Goal: Ask a question: Seek information or help from site administrators or community

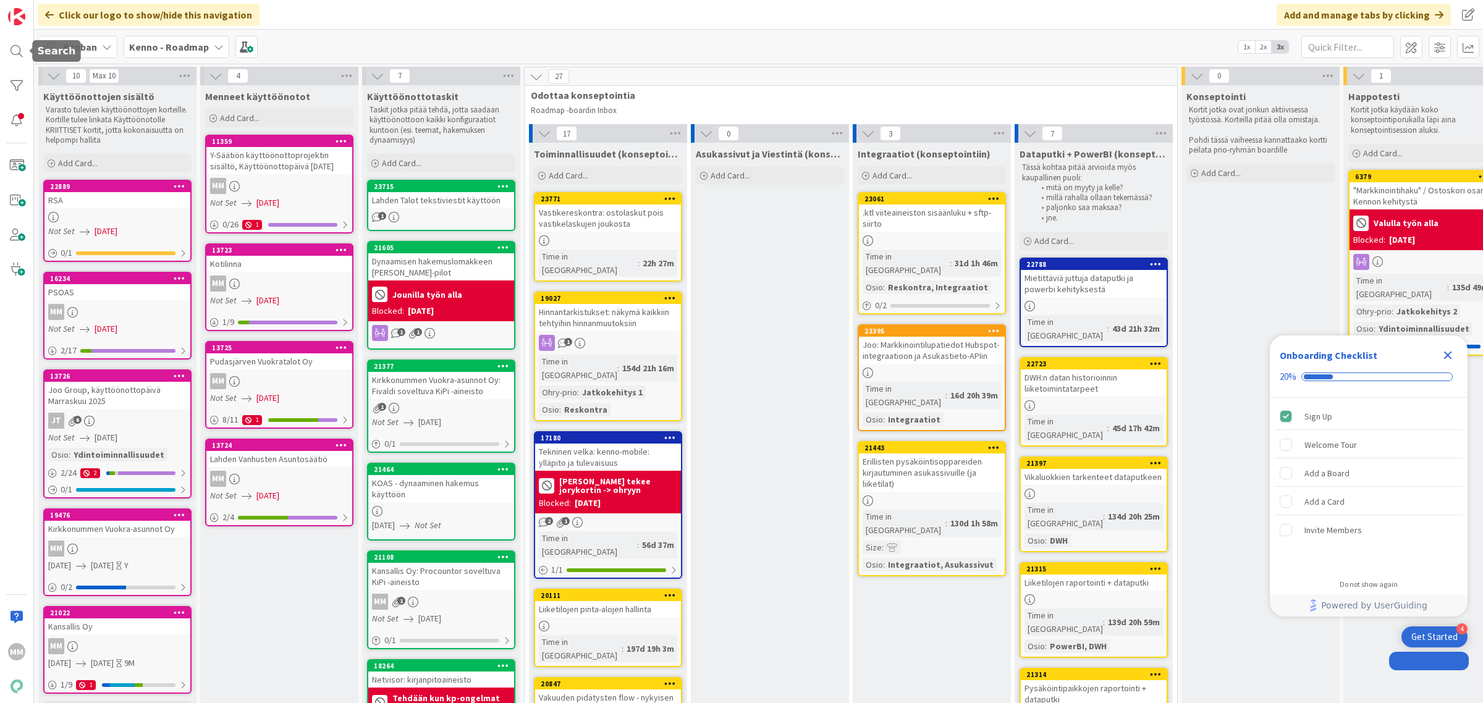
click at [19, 53] on div at bounding box center [16, 51] width 25 height 25
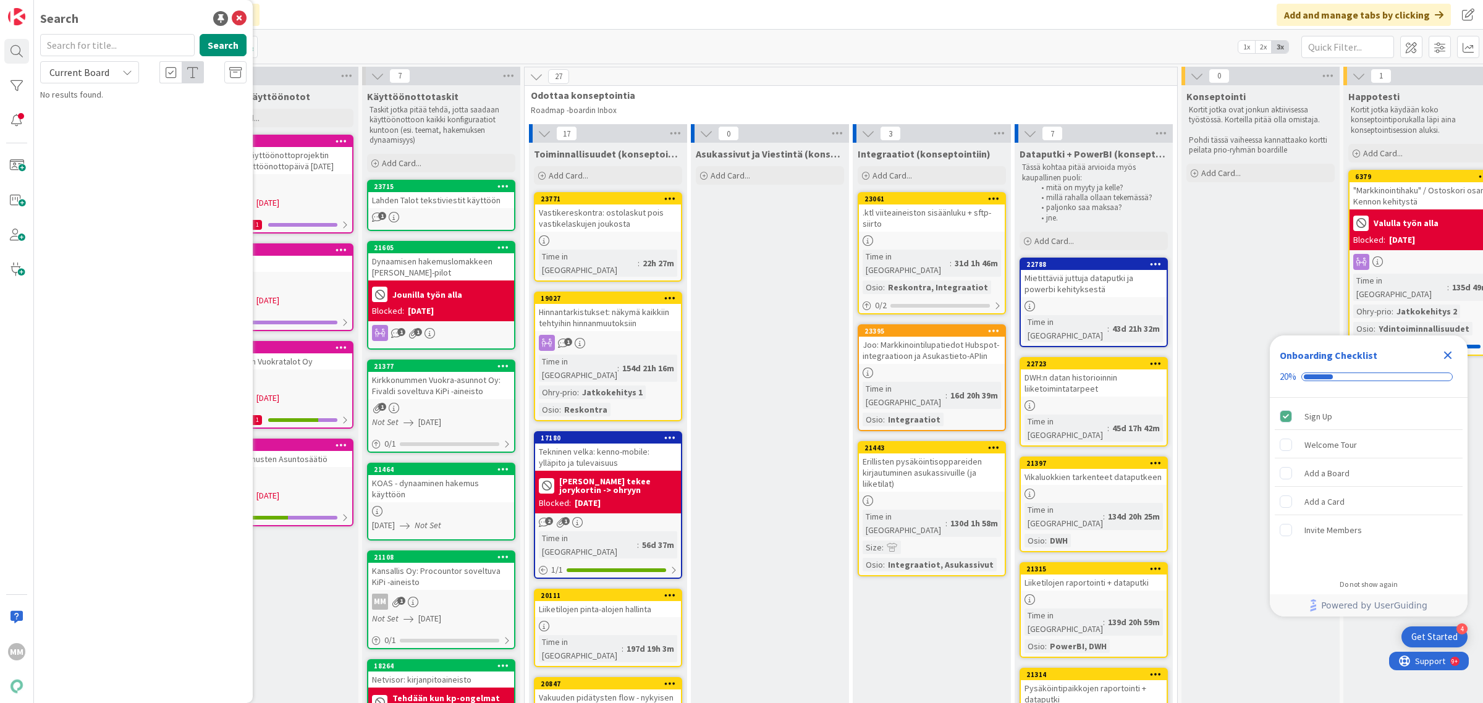
click at [102, 40] on input "text" at bounding box center [117, 45] width 154 height 22
click at [78, 80] on span "Current Board" at bounding box center [79, 72] width 64 height 17
click at [116, 129] on span "All Boards" at bounding box center [111, 123] width 129 height 19
click at [227, 46] on button "Search" at bounding box center [223, 45] width 47 height 22
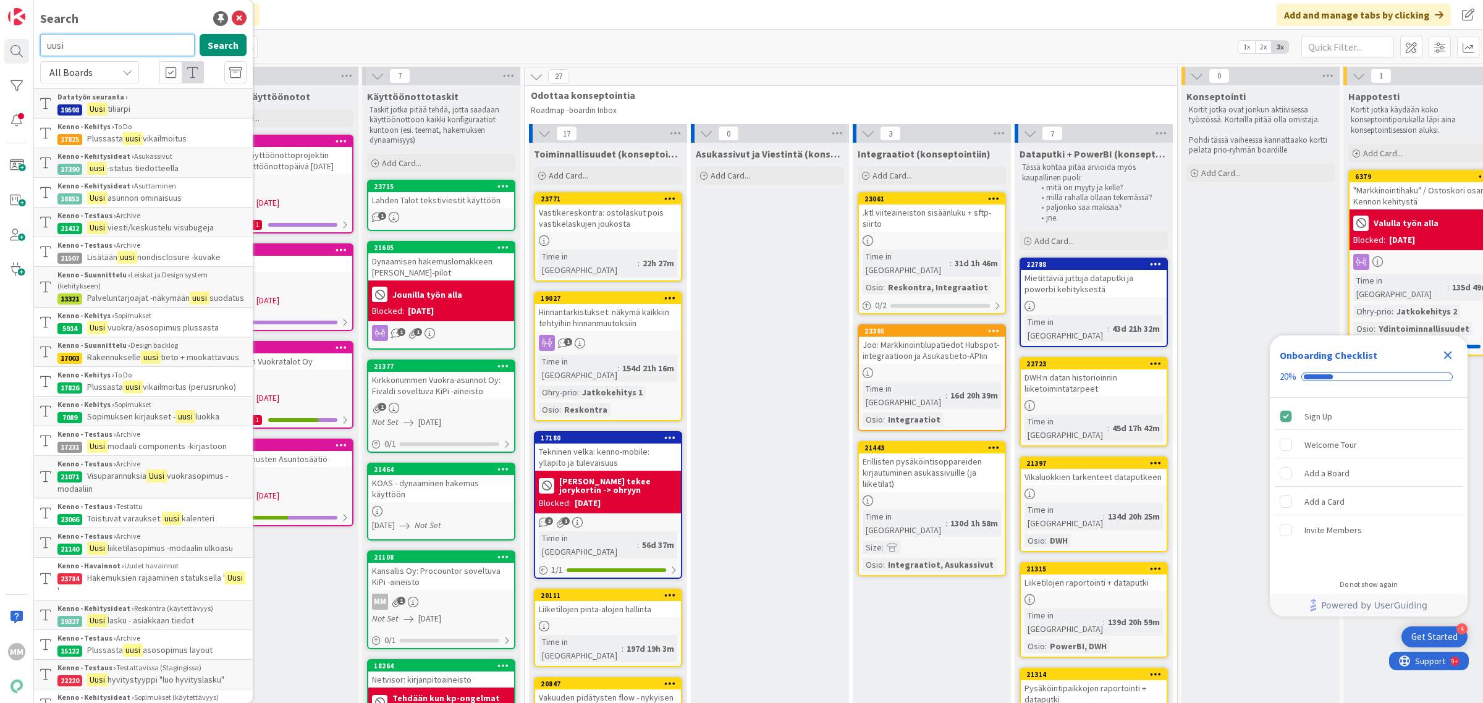
click at [72, 38] on input "uusi" at bounding box center [117, 45] width 154 height 22
type input "hakemus uusi"
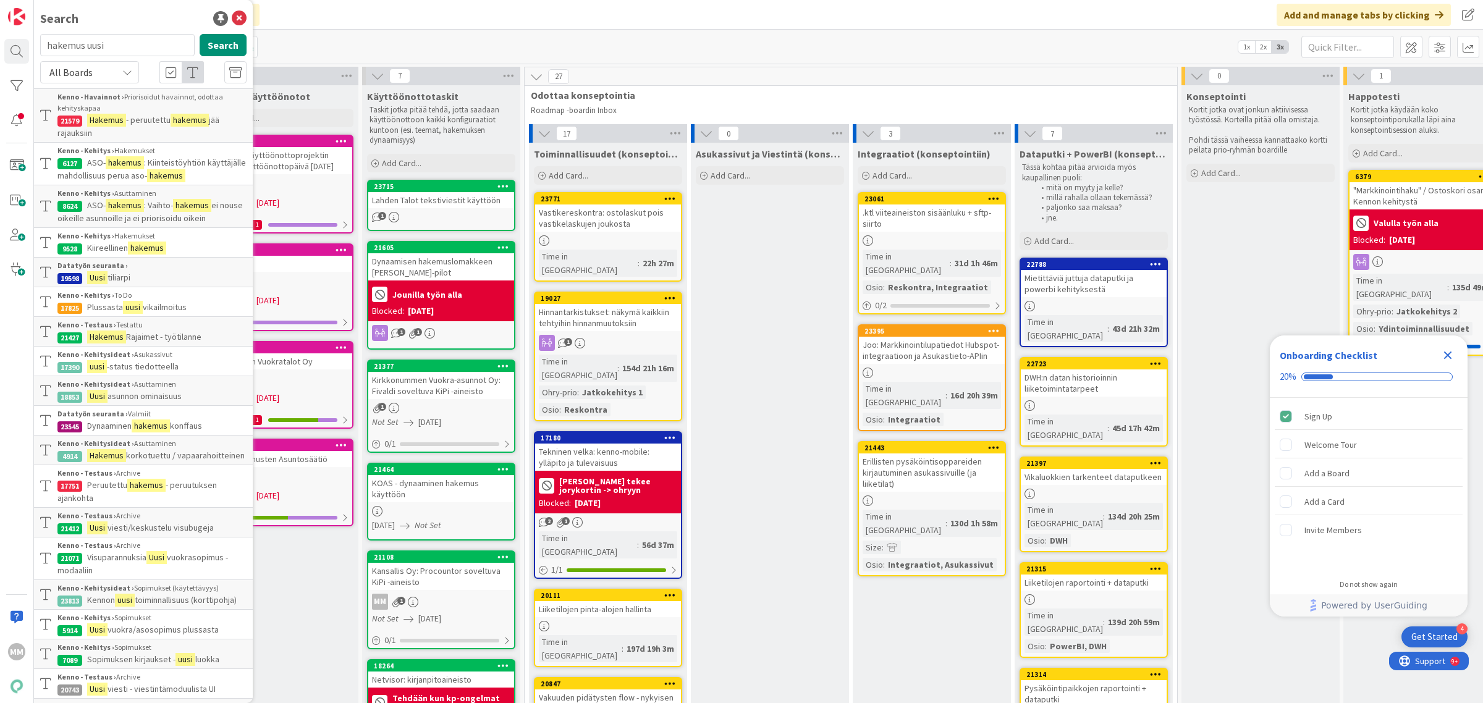
click at [134, 127] on p "Hakemus - peruutettu hakemus jää rajauksiin" at bounding box center [151, 127] width 189 height 26
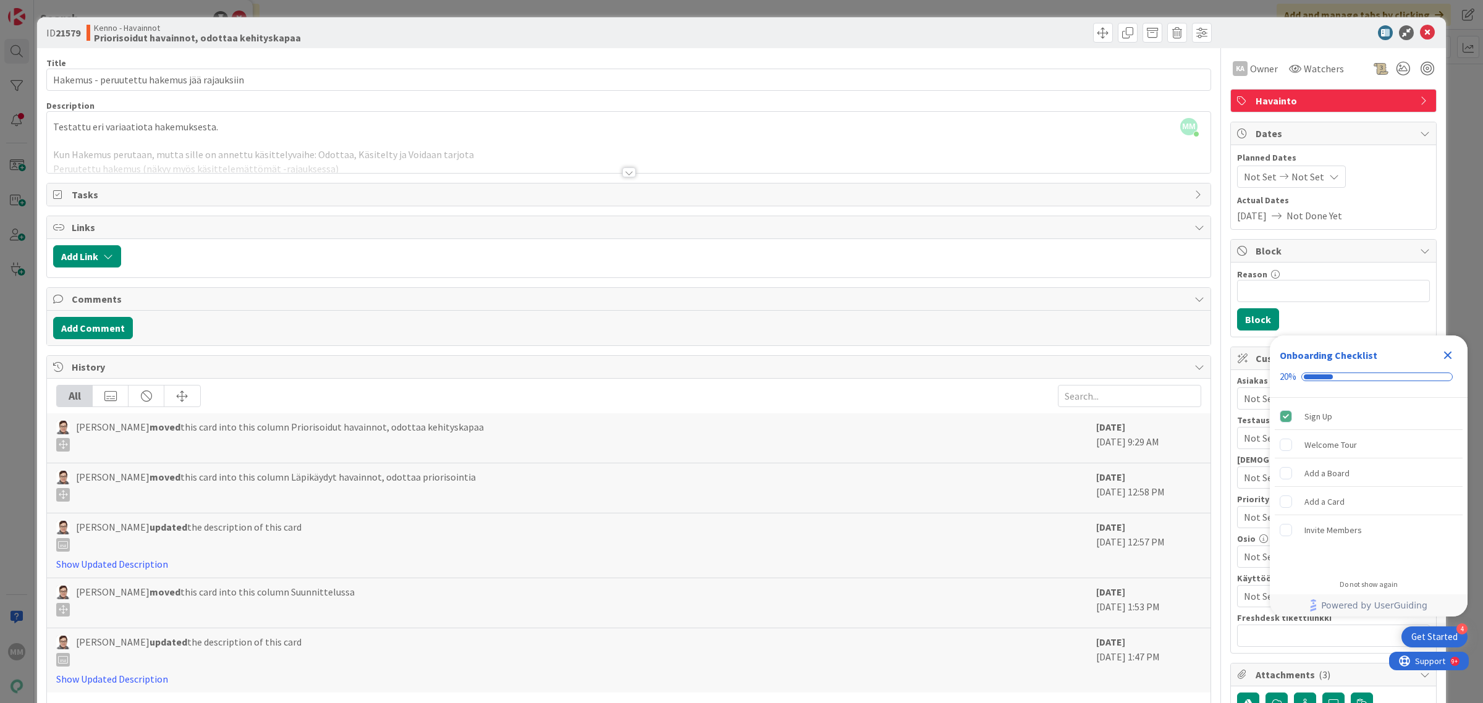
click at [625, 174] on div at bounding box center [629, 172] width 14 height 10
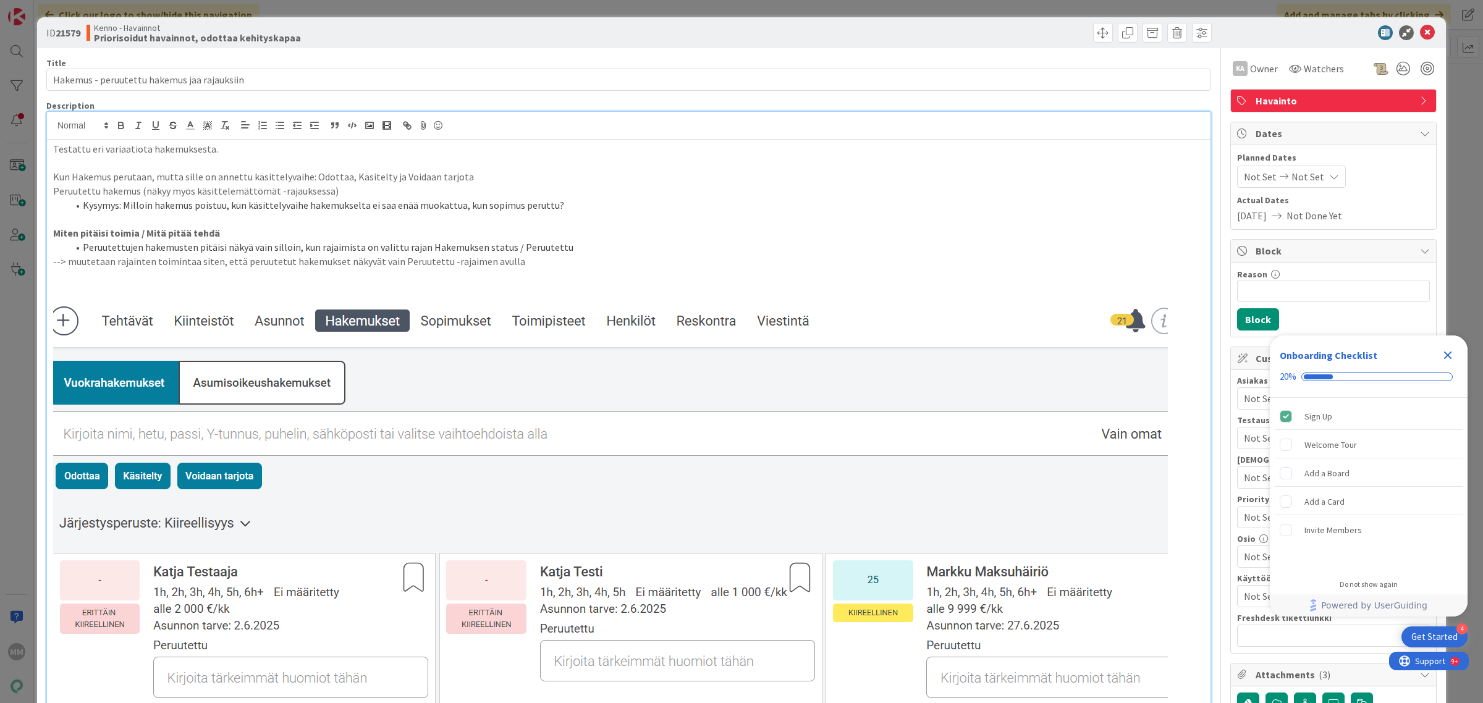
click at [1452, 353] on icon "Close Checklist" at bounding box center [1447, 355] width 15 height 15
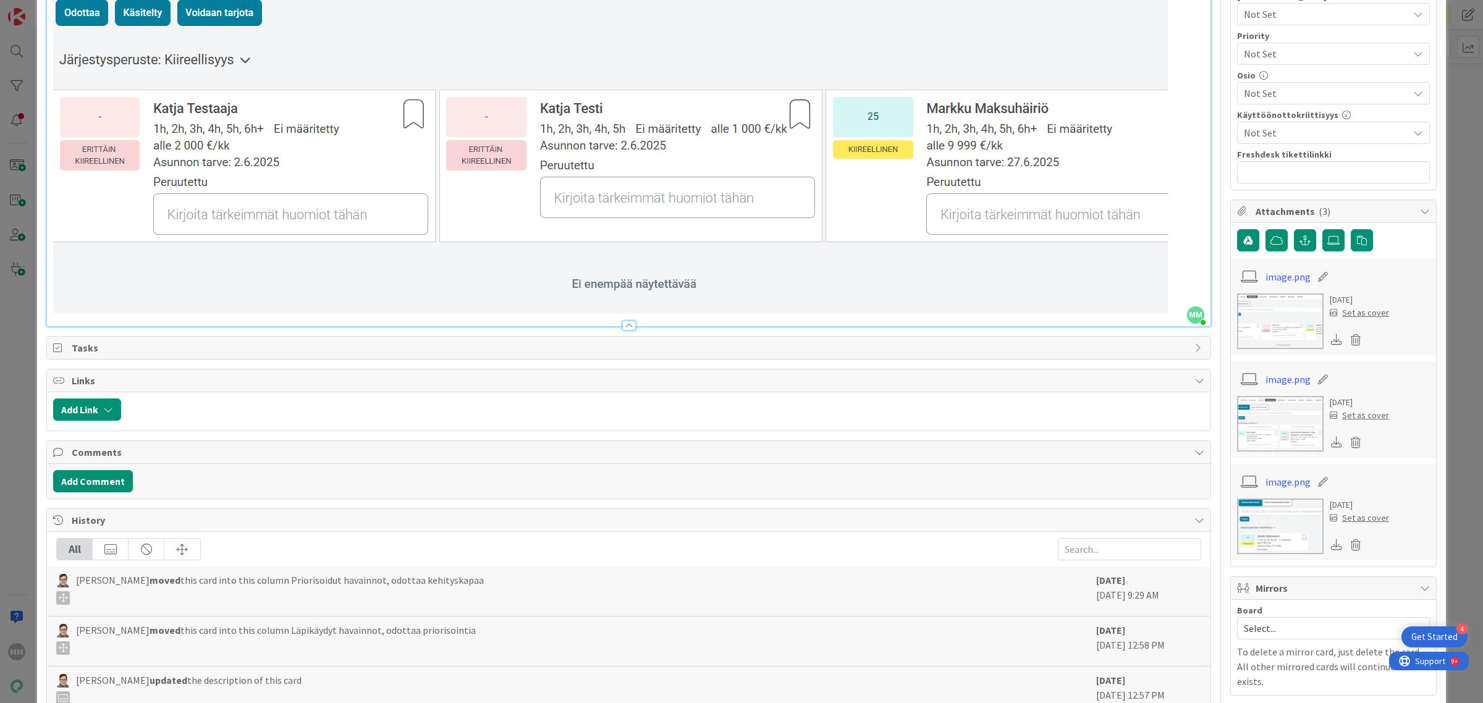
scroll to position [663, 0]
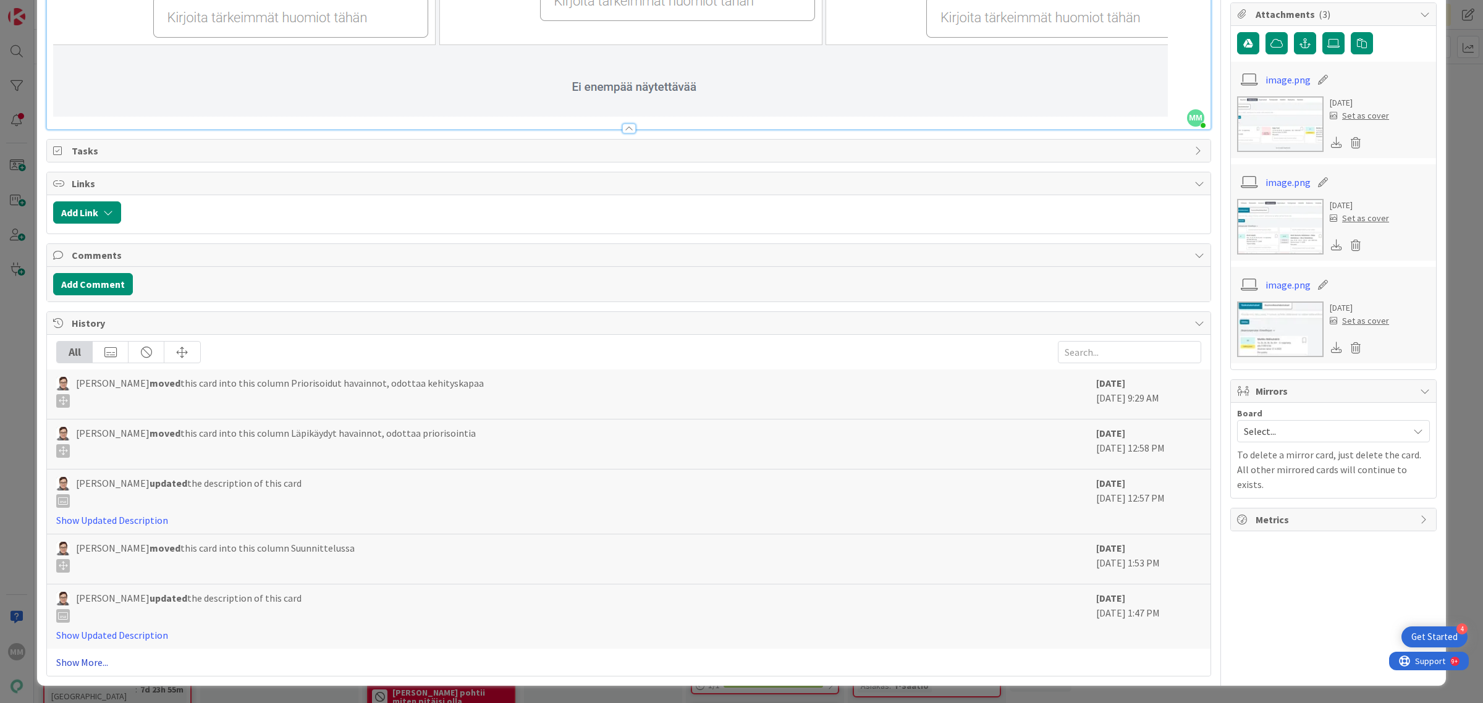
click at [96, 662] on link "Show More..." at bounding box center [628, 662] width 1145 height 15
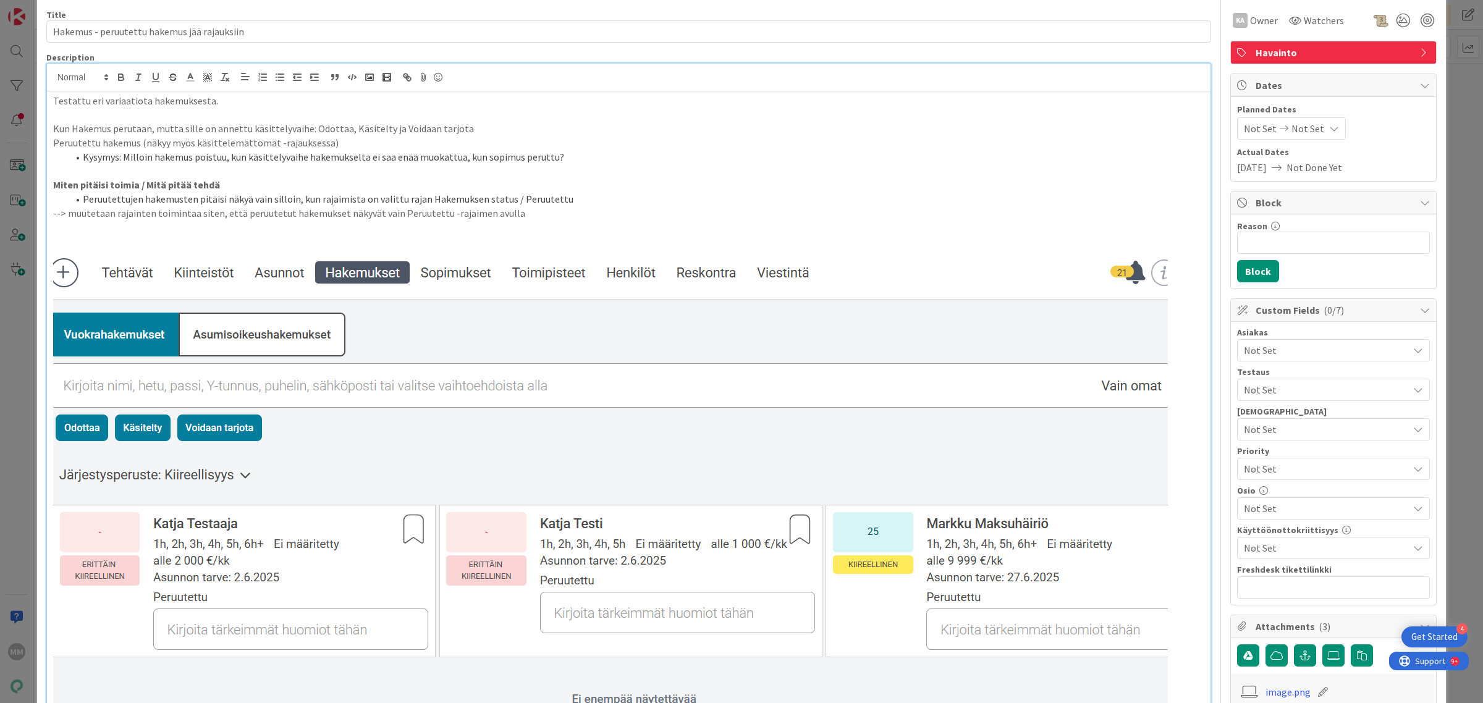
scroll to position [0, 0]
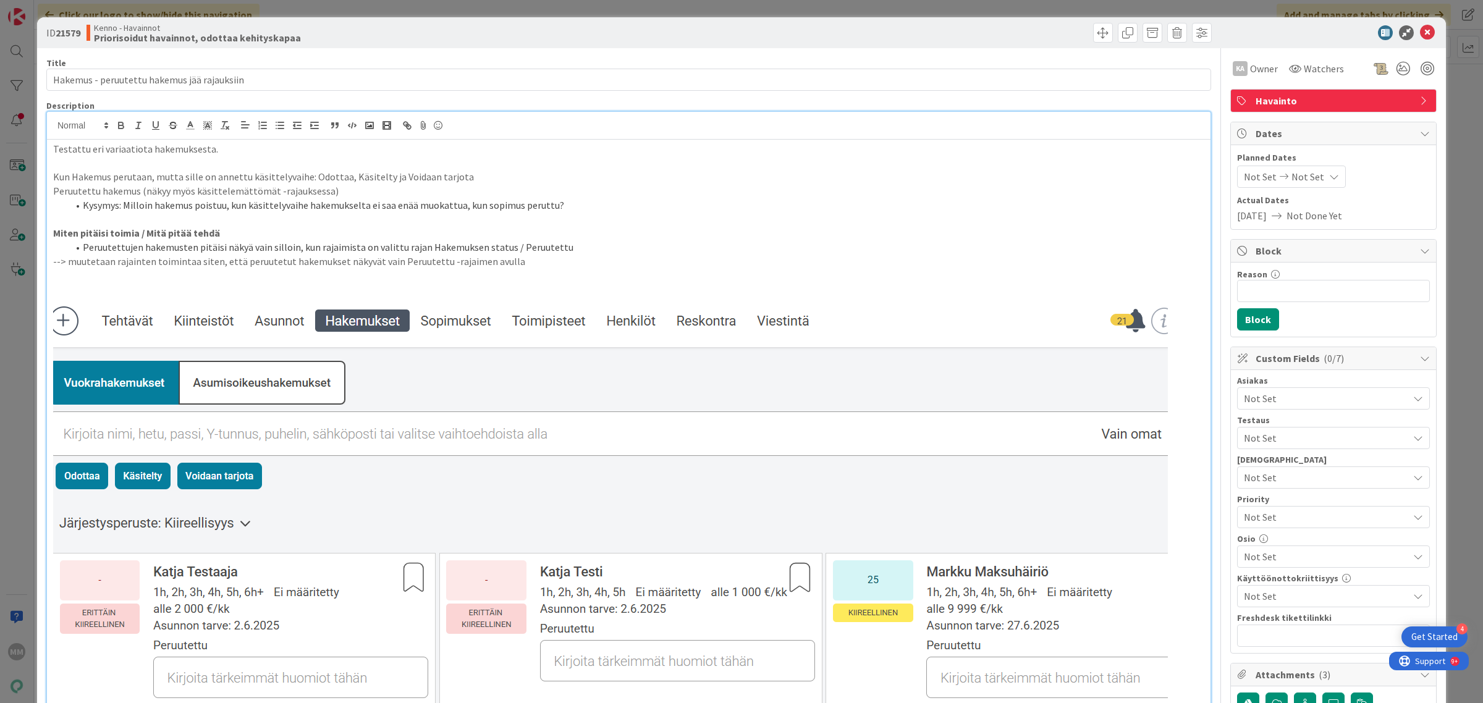
click at [205, 38] on b "Priorisoidut havainnot, odottaa kehityskapaa" at bounding box center [197, 38] width 207 height 10
click at [69, 38] on b "21579" at bounding box center [68, 33] width 25 height 12
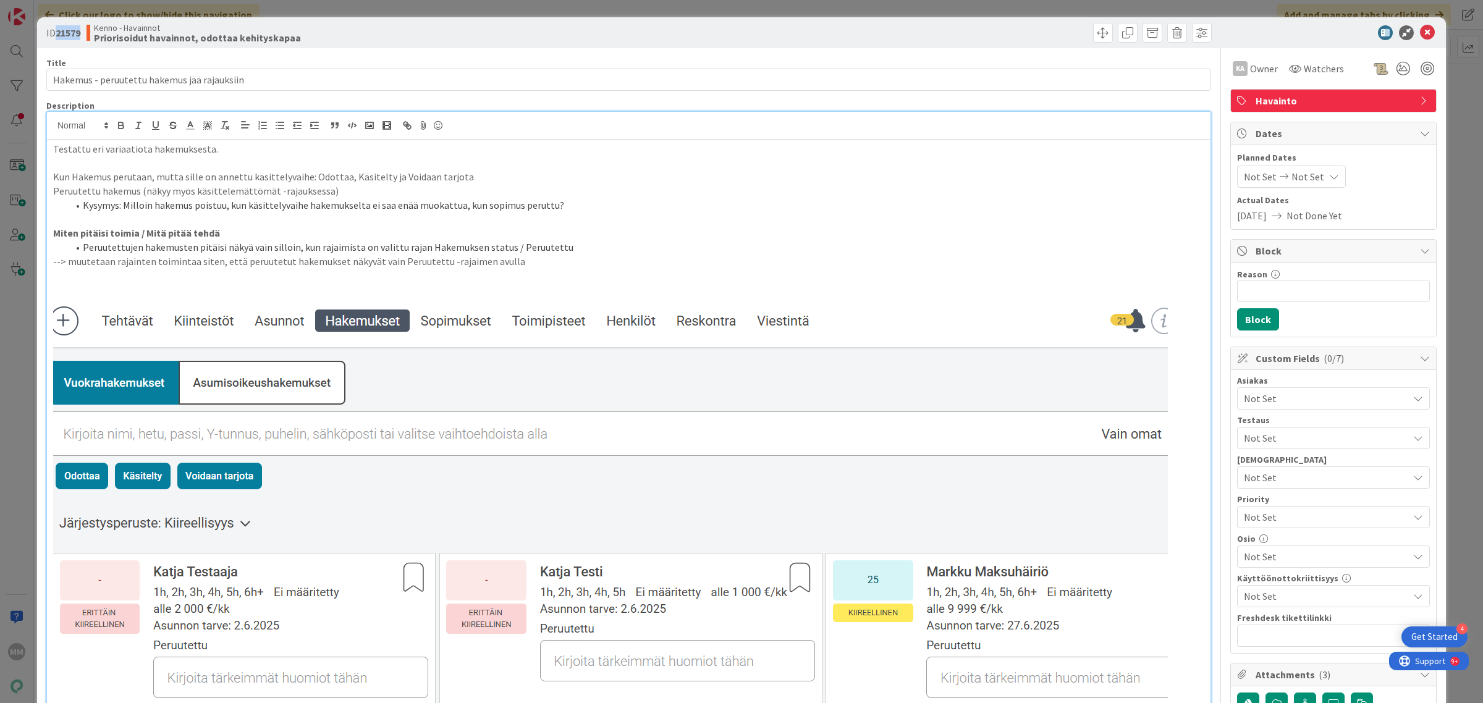
copy b "21579"
click at [1420, 28] on icon at bounding box center [1427, 32] width 15 height 15
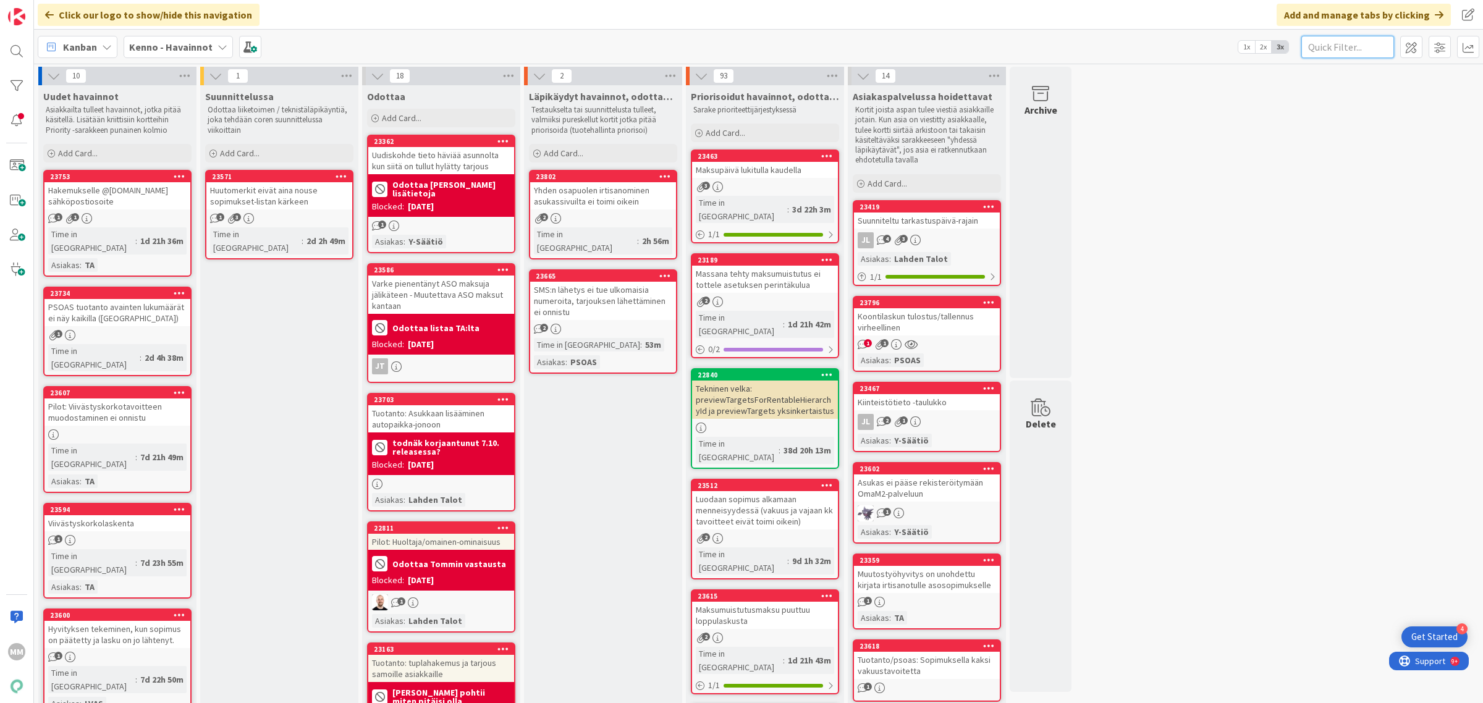
click at [1347, 41] on input "text" at bounding box center [1347, 47] width 93 height 22
paste input "21579"
type input "21579"
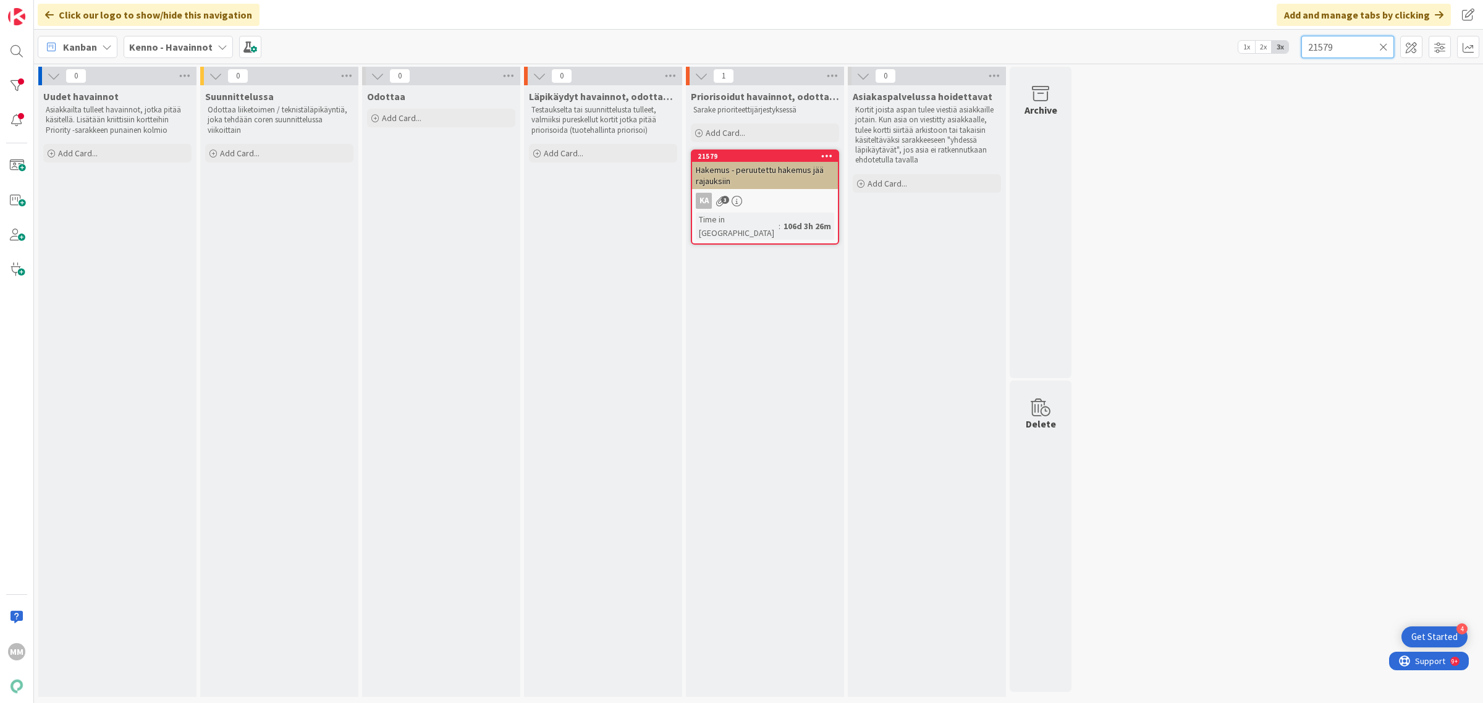
click at [1361, 44] on input "21579" at bounding box center [1347, 47] width 93 height 22
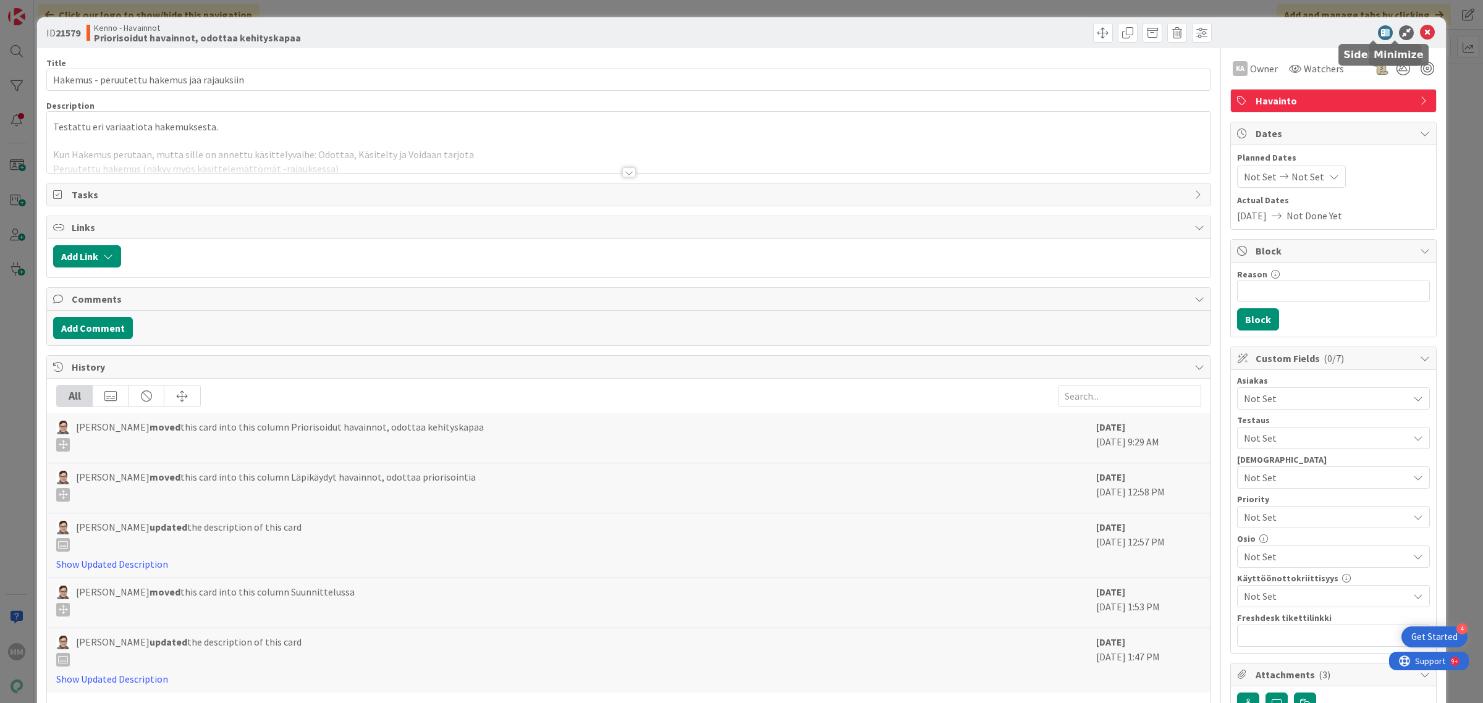
click at [1420, 30] on icon at bounding box center [1427, 32] width 15 height 15
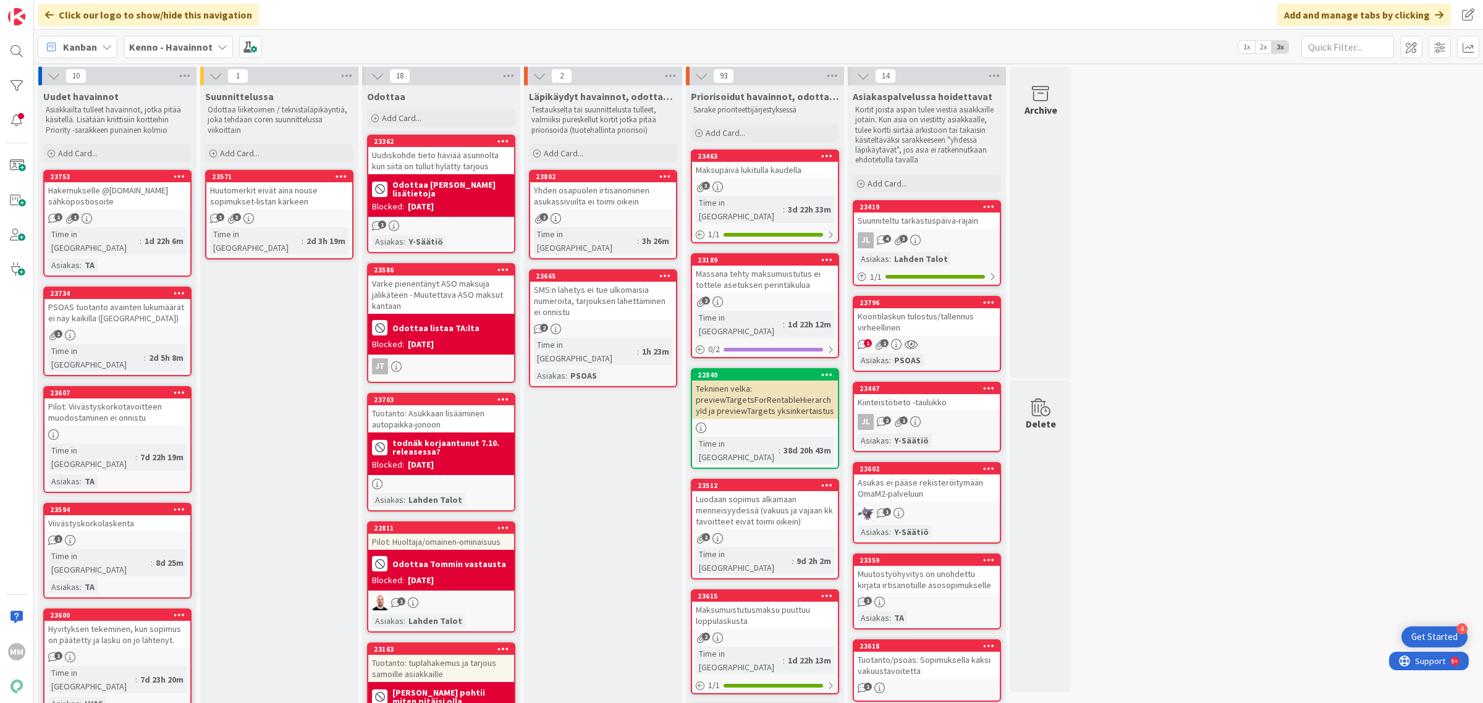
click at [180, 53] on span "Kenno - Havainnot" at bounding box center [170, 47] width 83 height 15
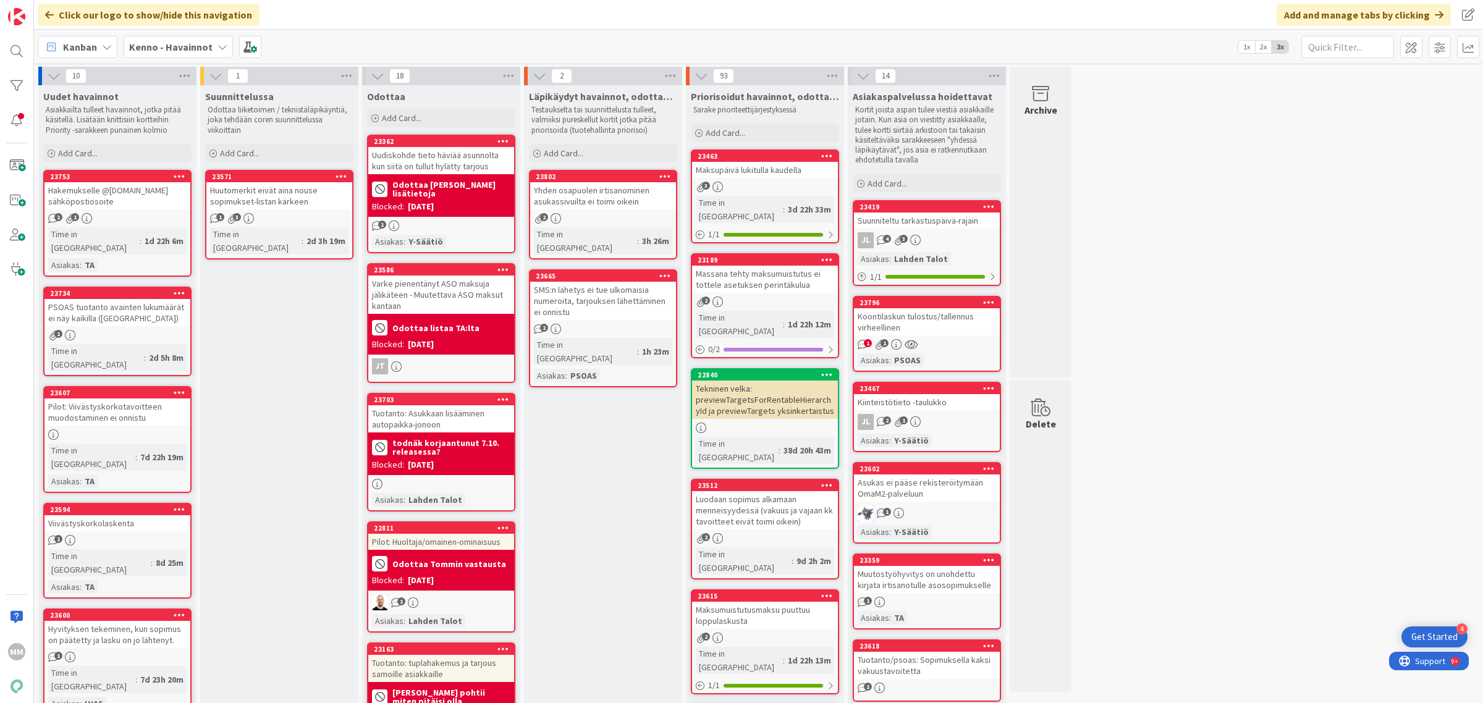
click at [192, 48] on b "Kenno - Havainnot" at bounding box center [170, 47] width 83 height 12
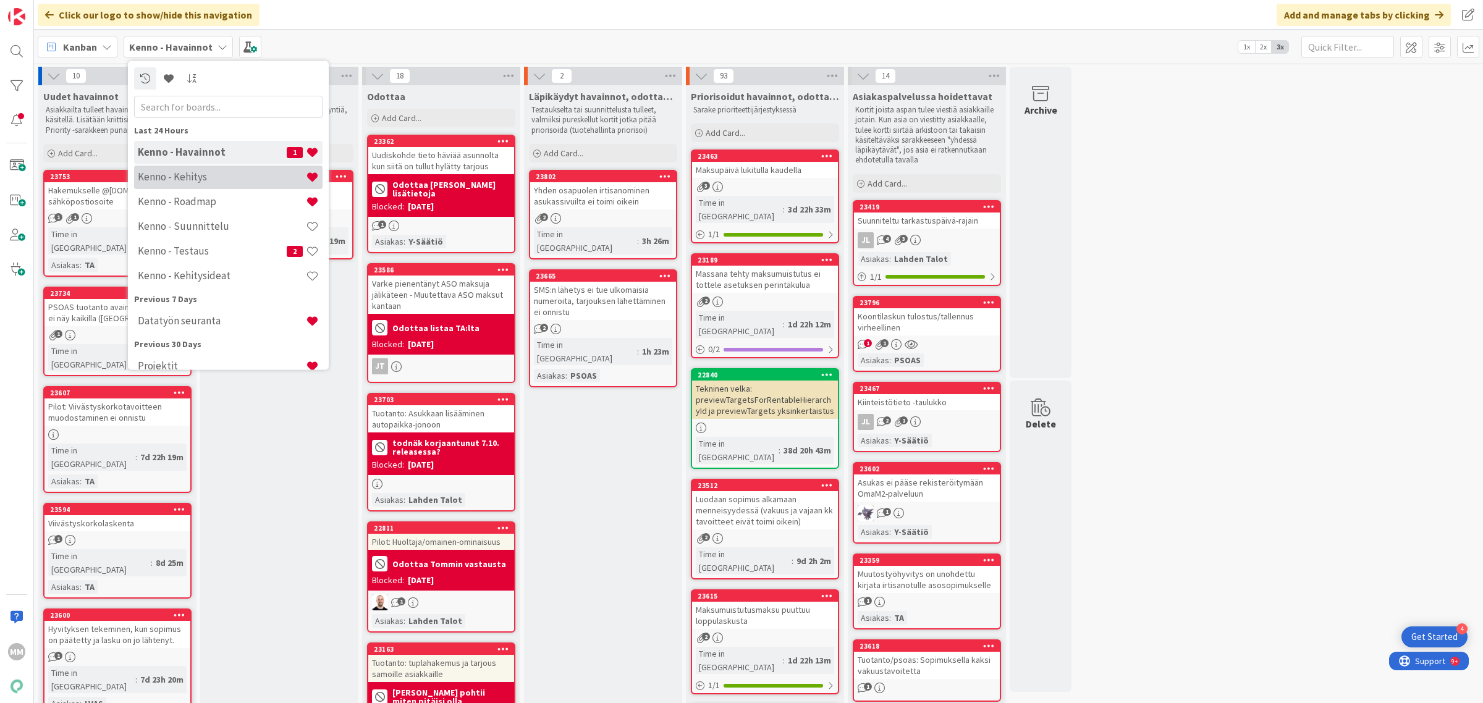
click at [203, 182] on h4 "Kenno - Kehitys" at bounding box center [222, 177] width 168 height 12
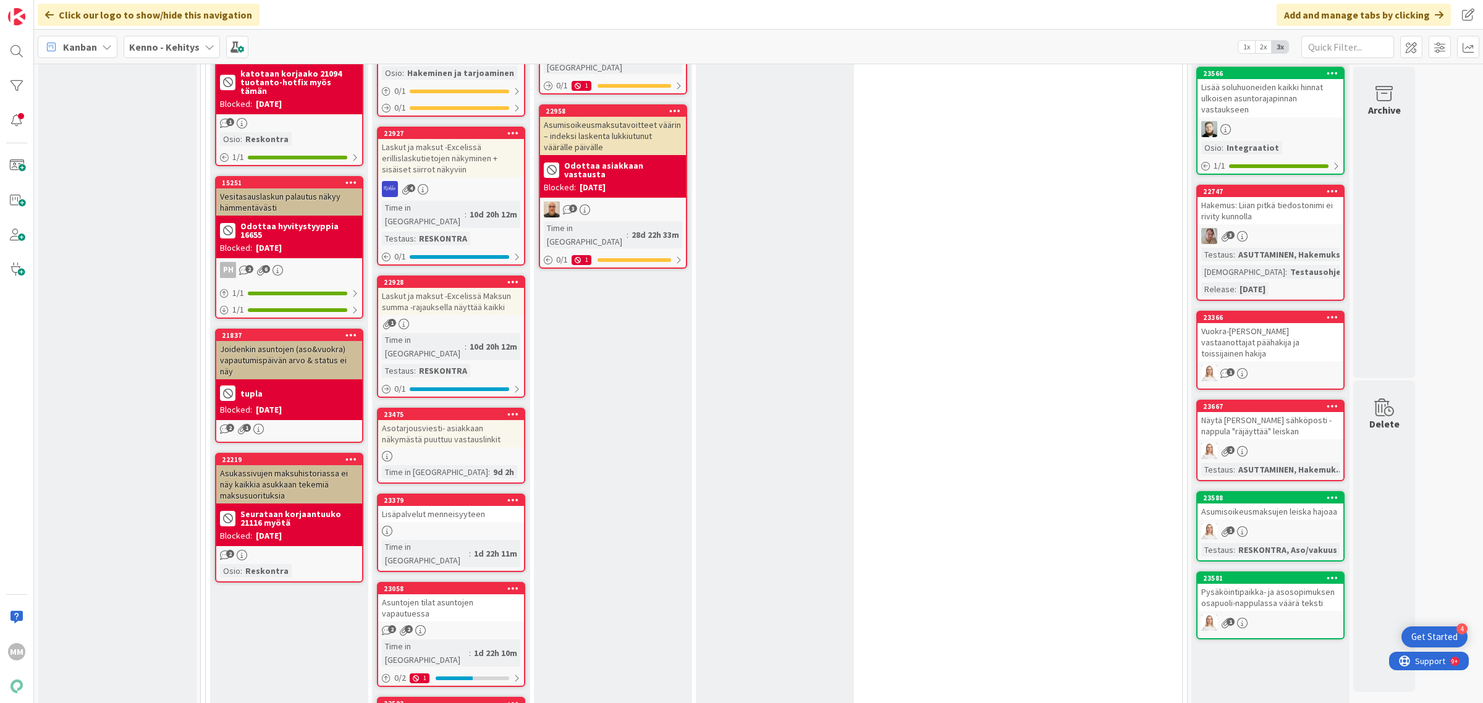
scroll to position [1004, 0]
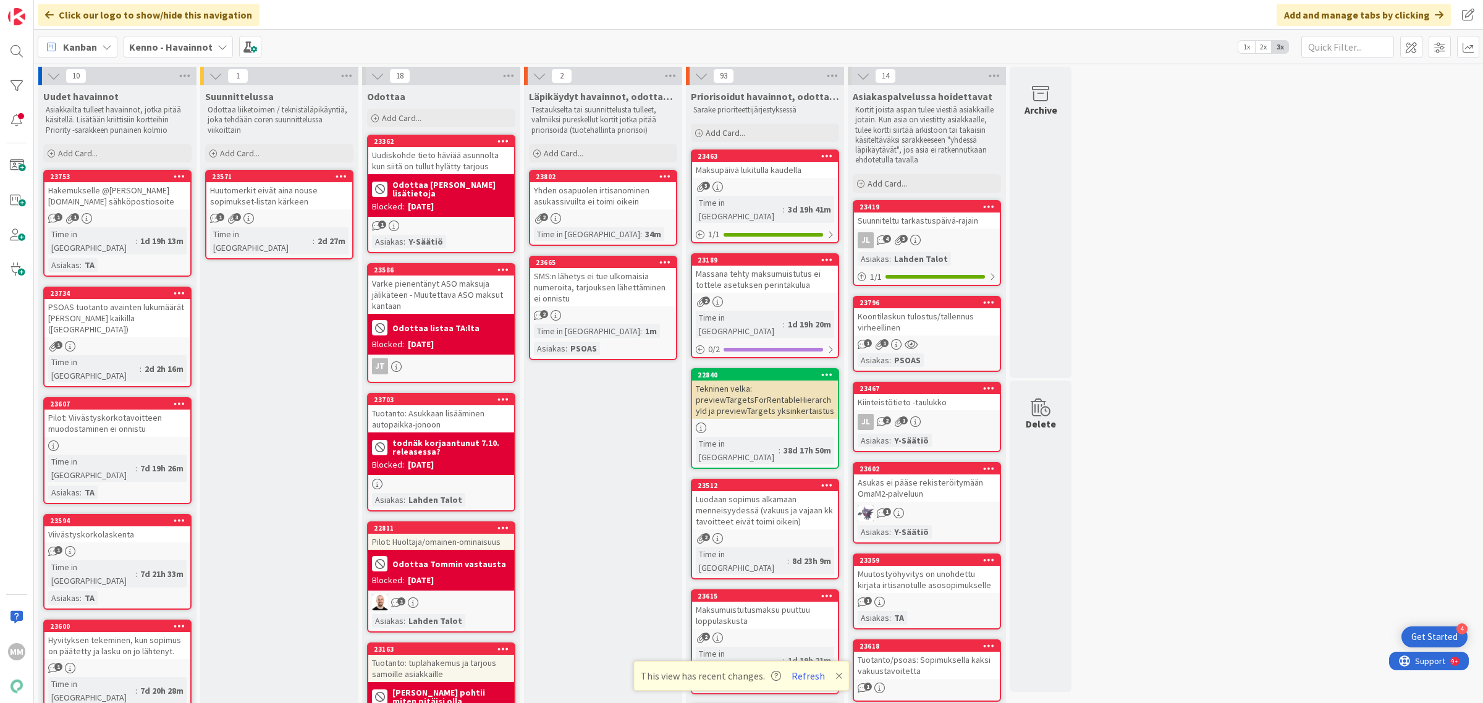
scroll to position [629, 0]
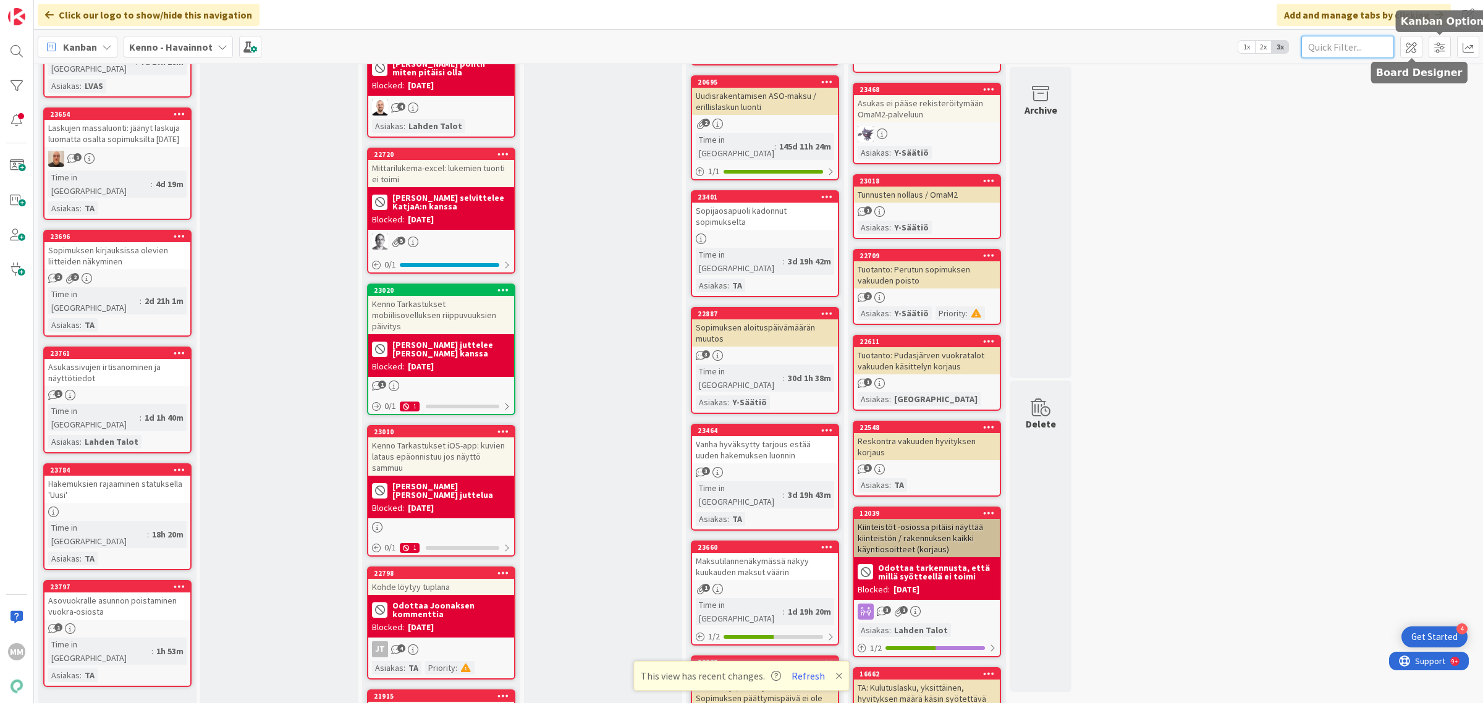
click at [1350, 43] on input "text" at bounding box center [1347, 47] width 93 height 22
paste input "21579"
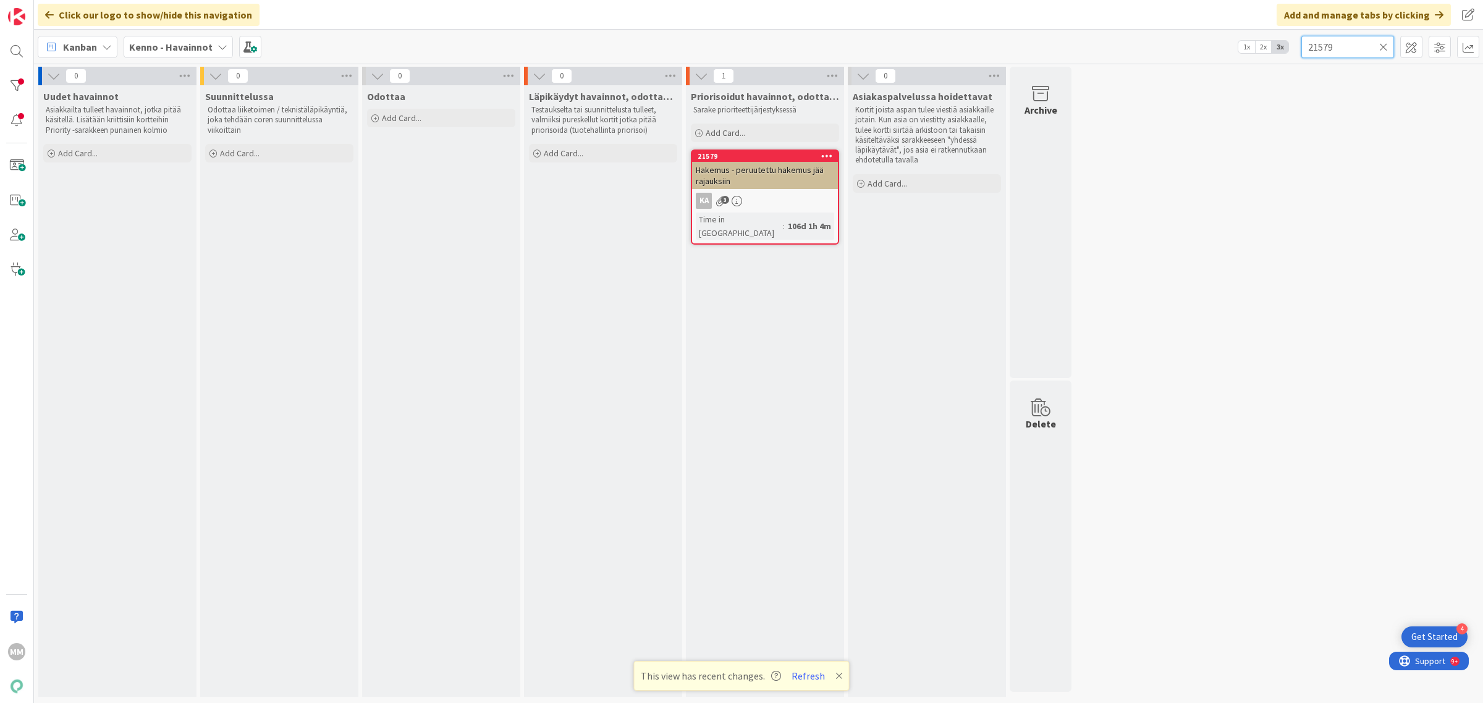
type input "21579"
click at [760, 170] on span "Hakemus - peruutettu hakemus jää rajauksiin" at bounding box center [760, 175] width 128 height 22
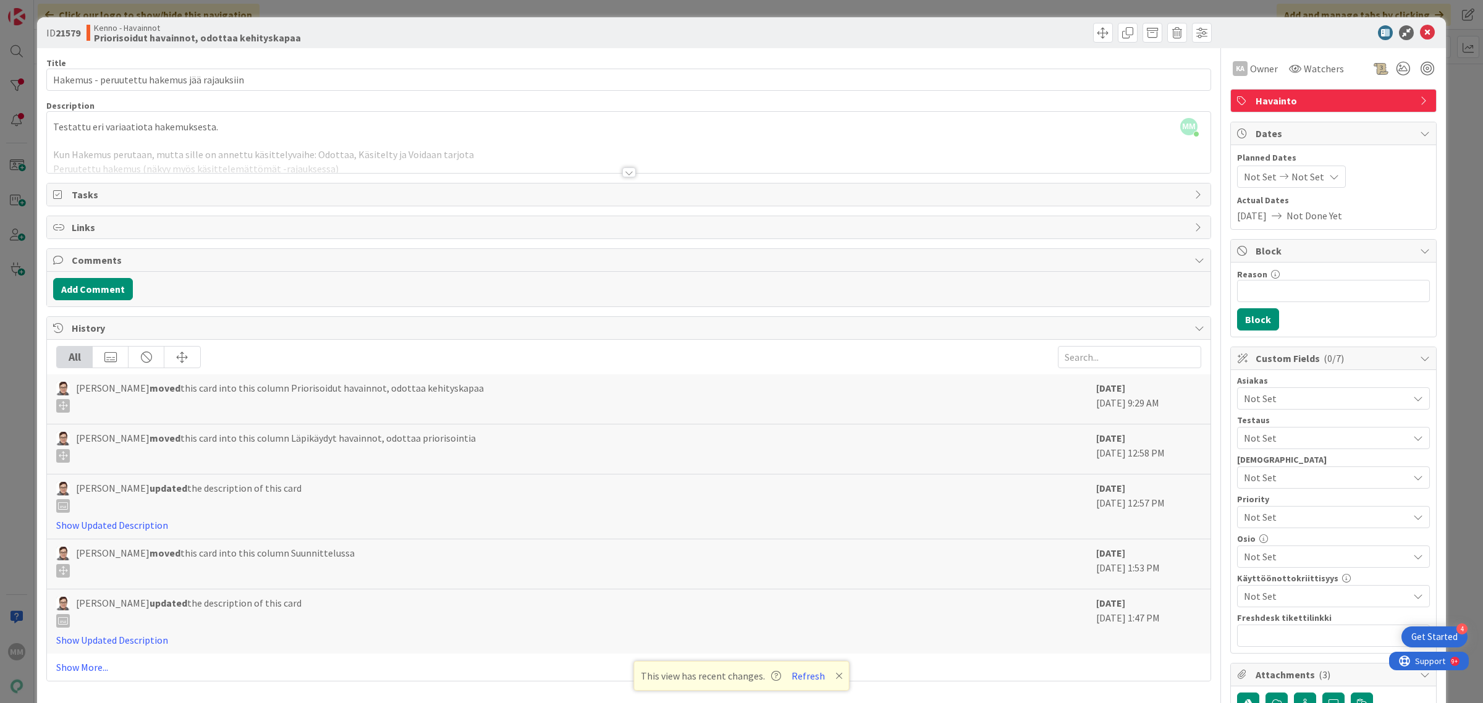
click at [1301, 403] on span "Not Set" at bounding box center [1326, 398] width 164 height 15
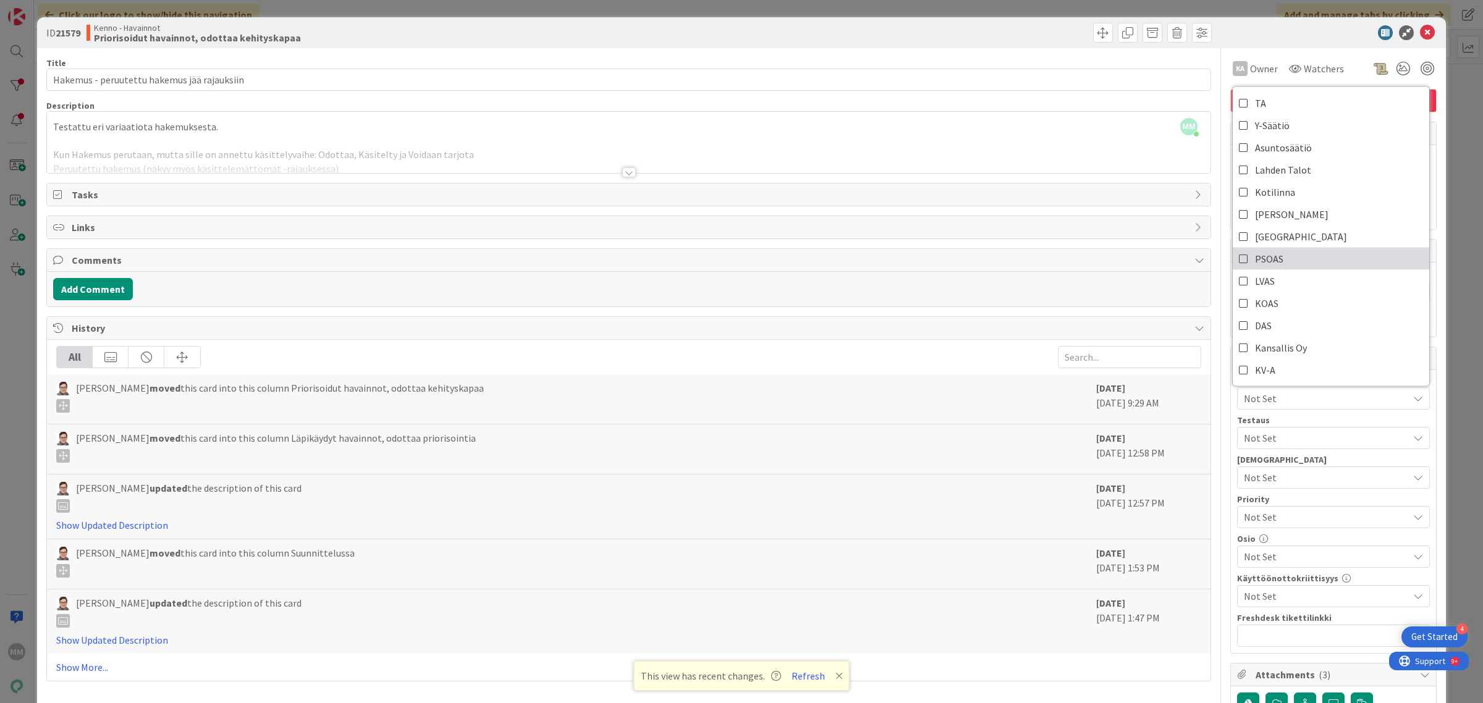
click at [1266, 257] on span "PSOAS" at bounding box center [1269, 259] width 28 height 19
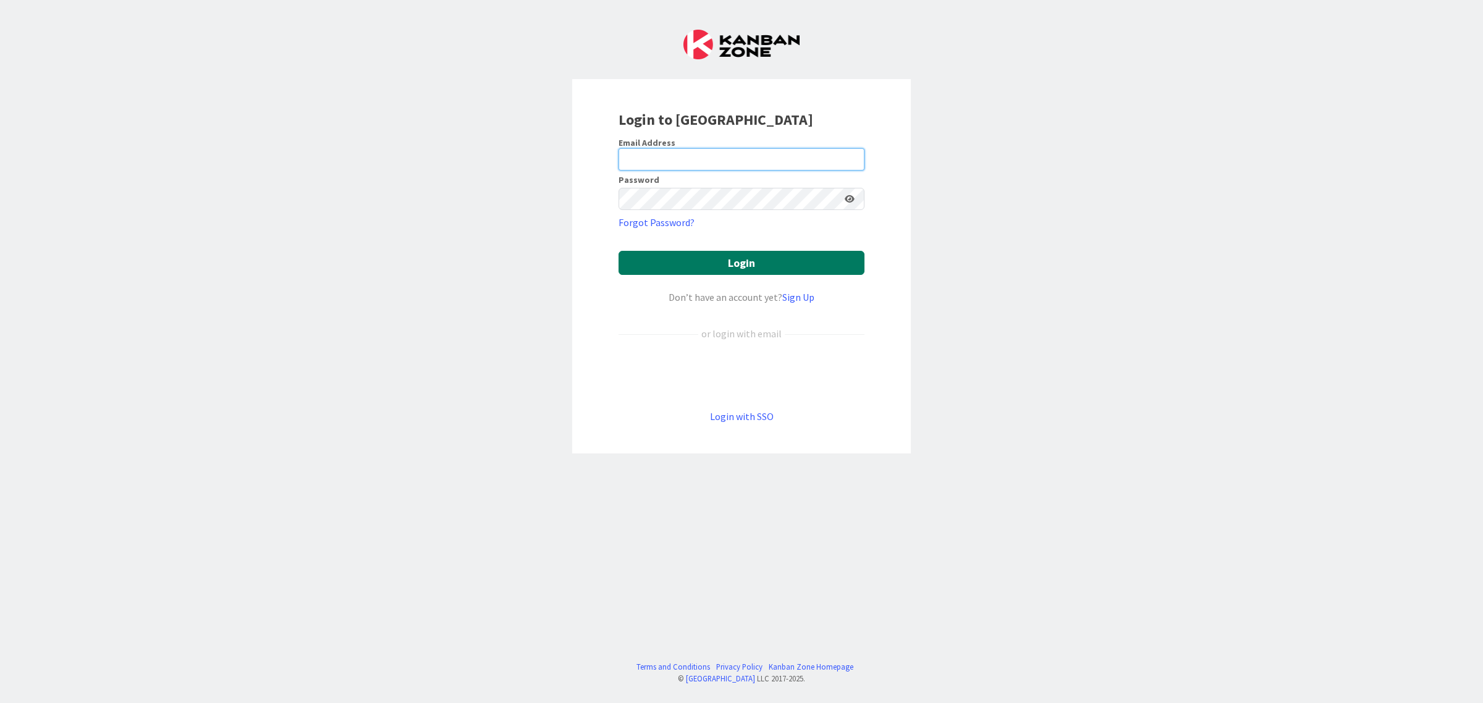
type input "[EMAIL_ADDRESS][DOMAIN_NAME]"
click at [752, 258] on button "Login" at bounding box center [742, 263] width 246 height 24
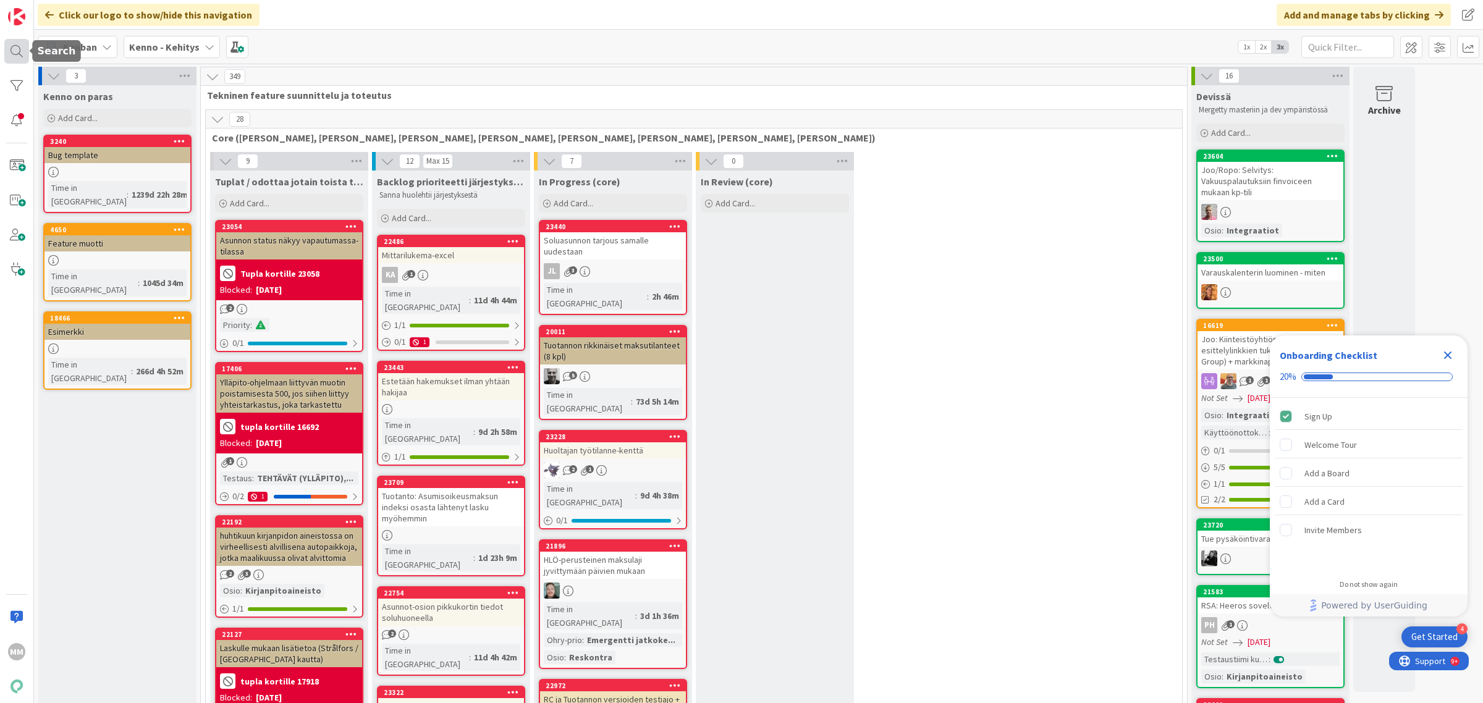
click at [19, 54] on div at bounding box center [16, 51] width 25 height 25
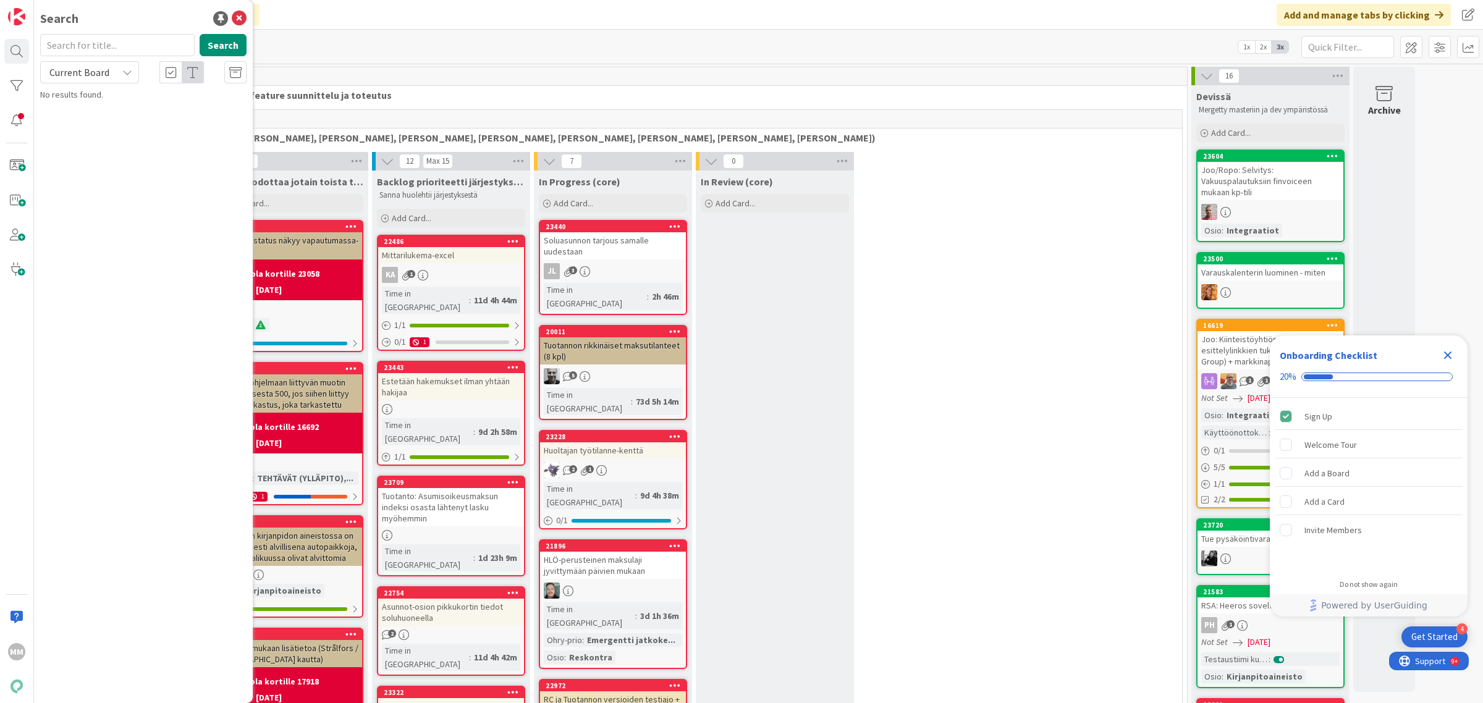
click at [124, 38] on input "text" at bounding box center [117, 45] width 154 height 22
type input "kanban"
click at [124, 38] on input "kanban" at bounding box center [117, 45] width 154 height 22
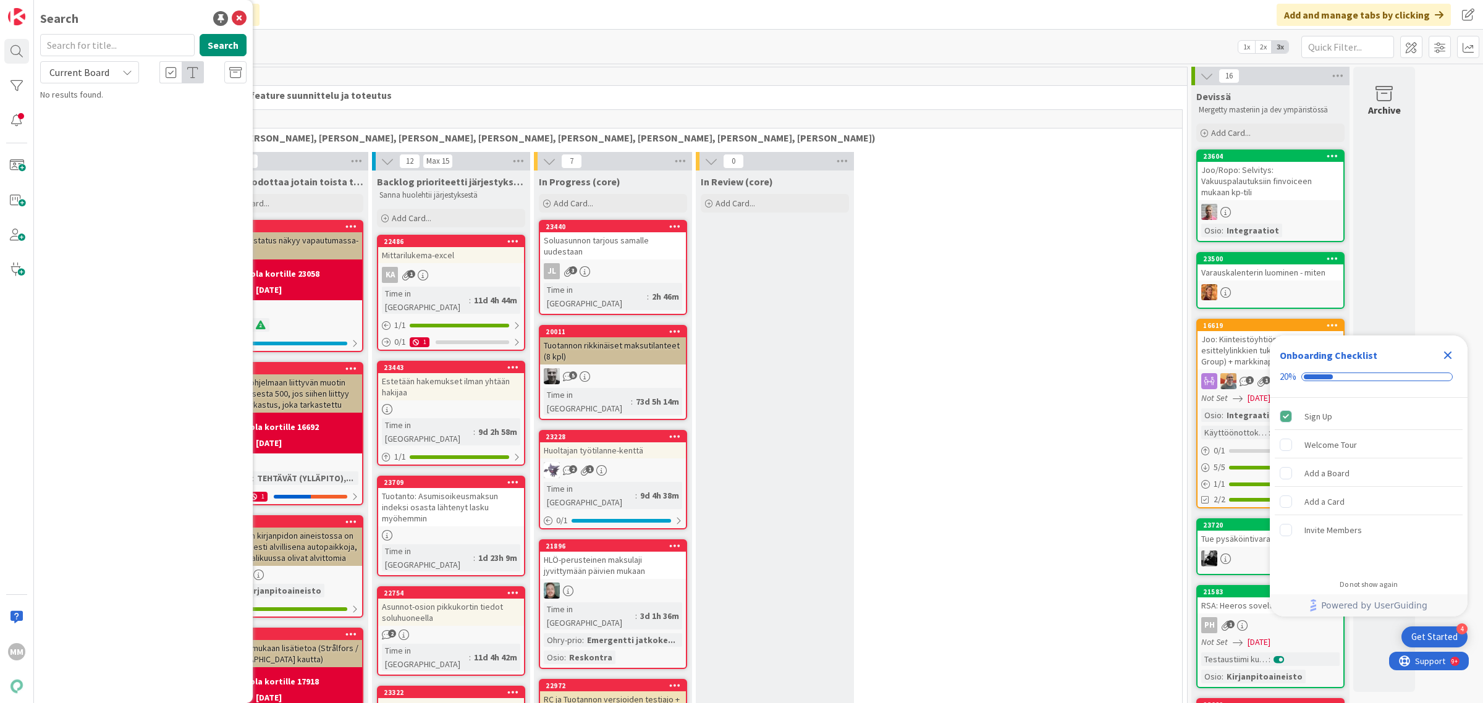
click at [388, 12] on div "Click our logo to show/hide this navigation Add and manage tabs by clicking" at bounding box center [758, 15] width 1449 height 30
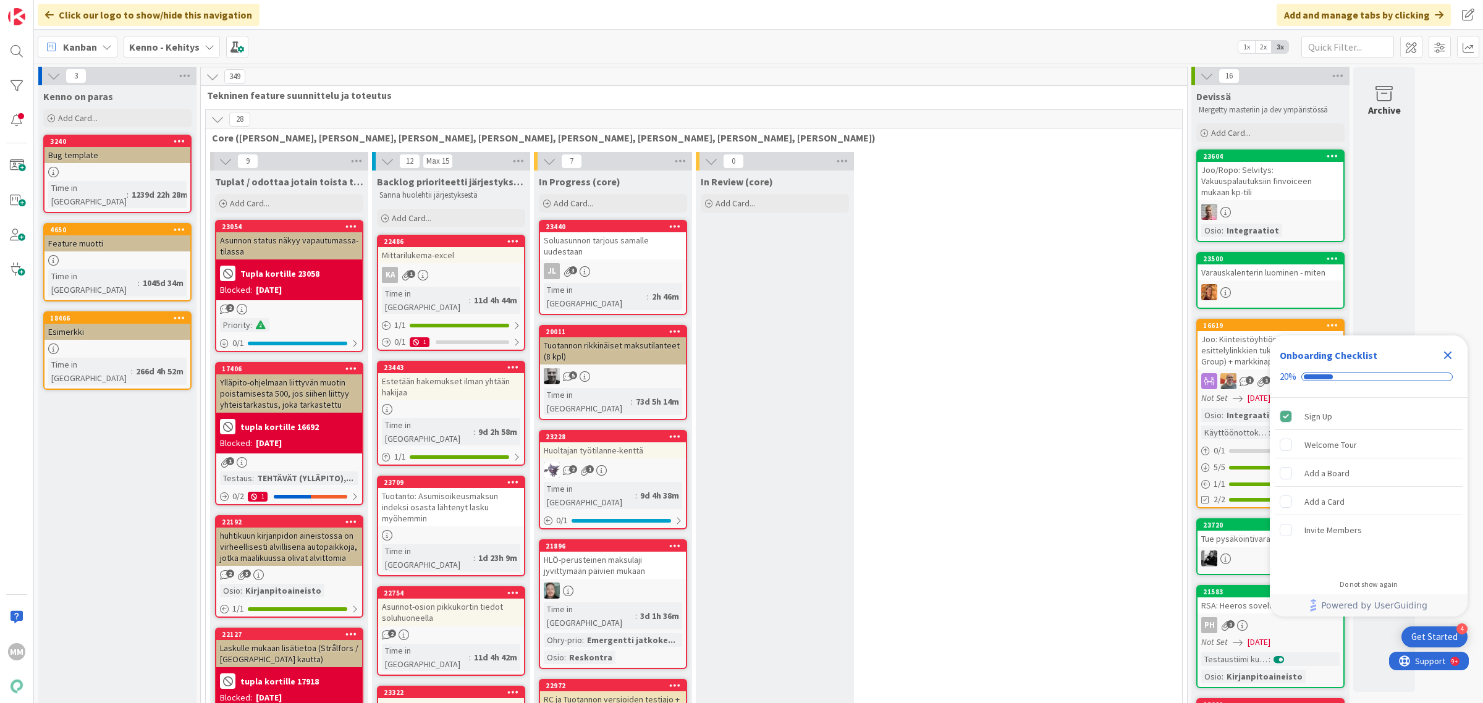
click at [207, 51] on icon at bounding box center [210, 47] width 10 height 10
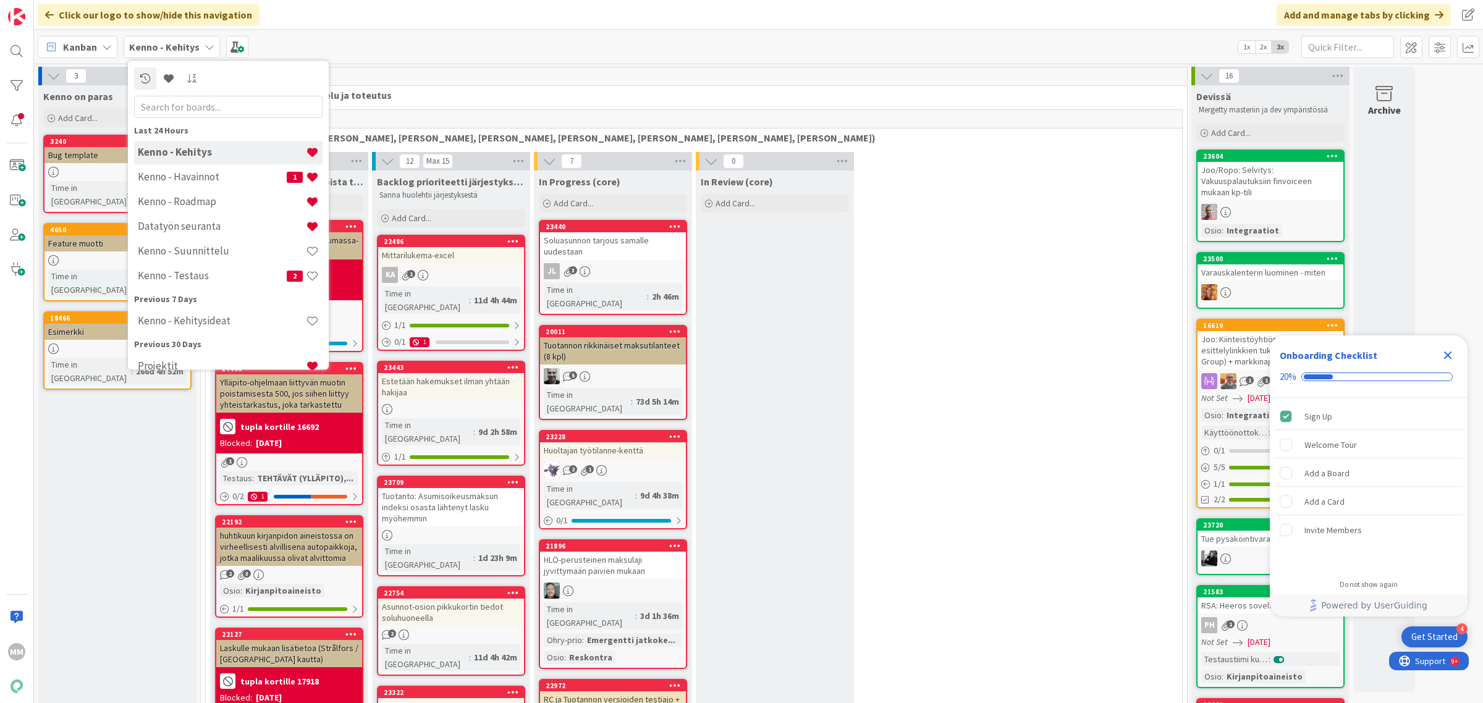
click at [201, 174] on h4 "Kenno - Havainnot" at bounding box center [212, 177] width 149 height 12
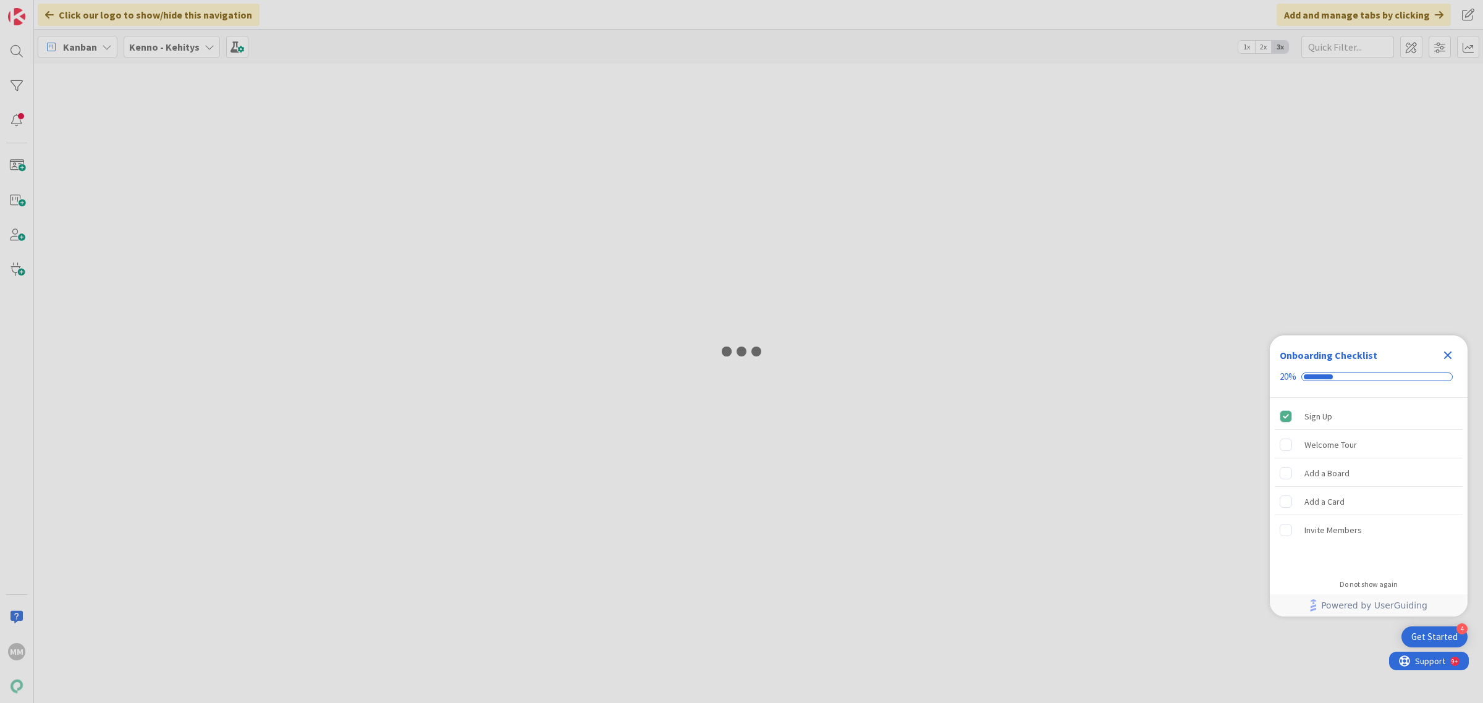
type input "21579"
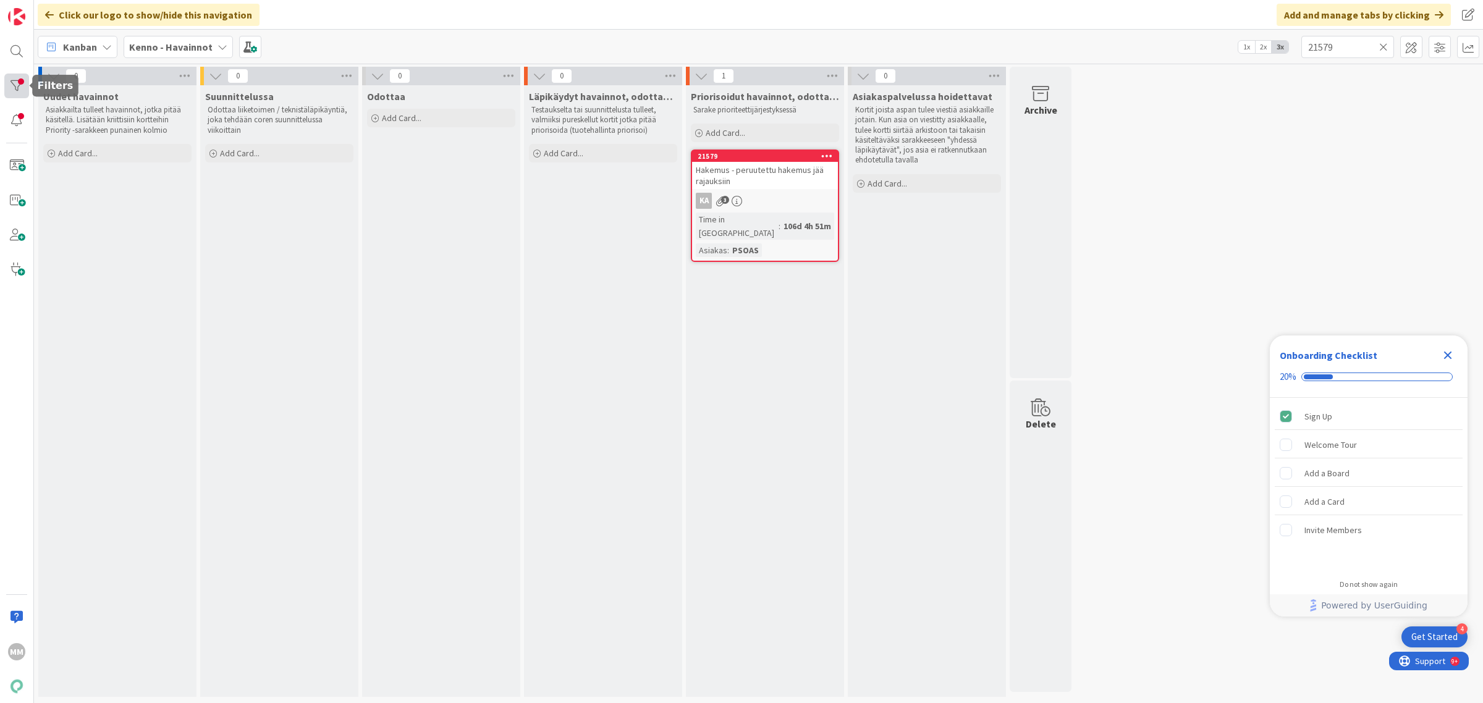
click at [16, 84] on div at bounding box center [16, 86] width 25 height 25
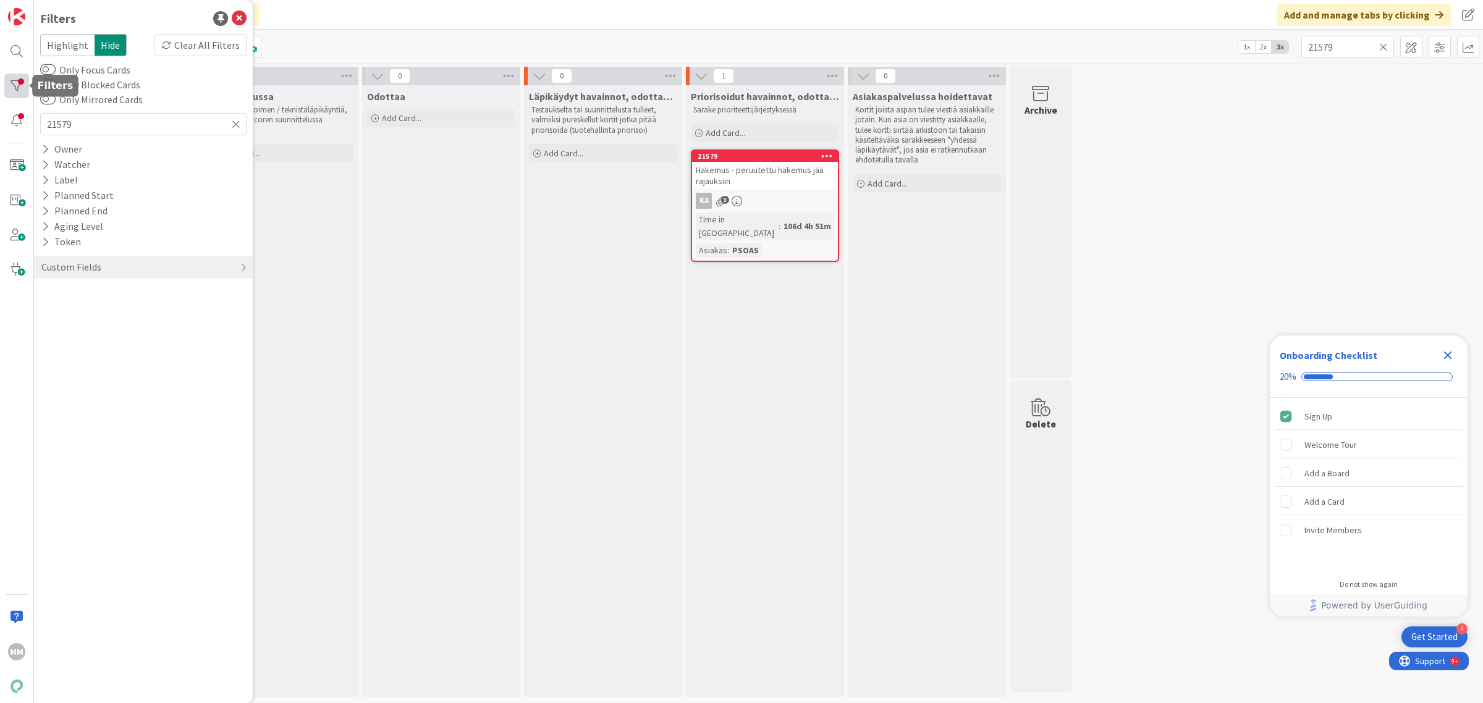
click at [20, 87] on div at bounding box center [16, 86] width 25 height 25
click at [1386, 44] on icon at bounding box center [1383, 46] width 9 height 11
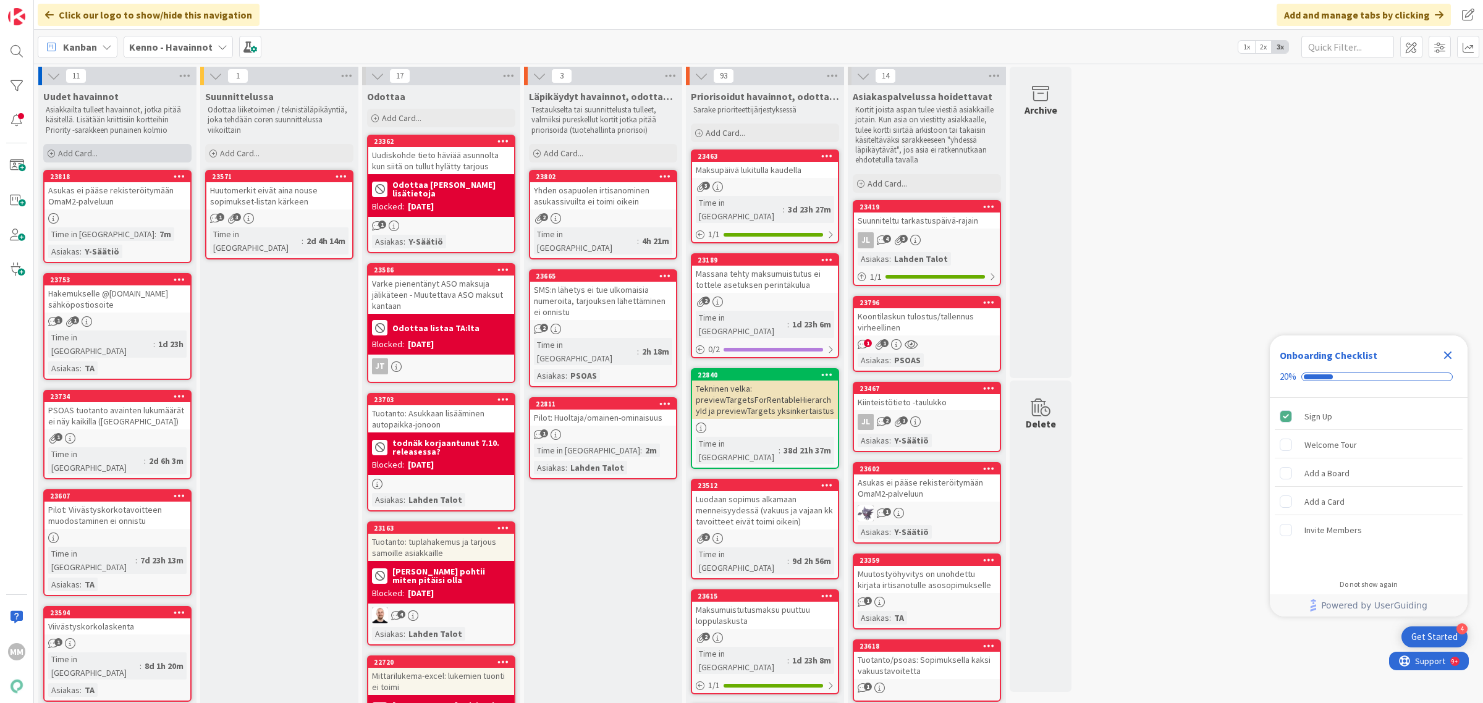
click at [94, 153] on span "Add Card..." at bounding box center [78, 153] width 40 height 11
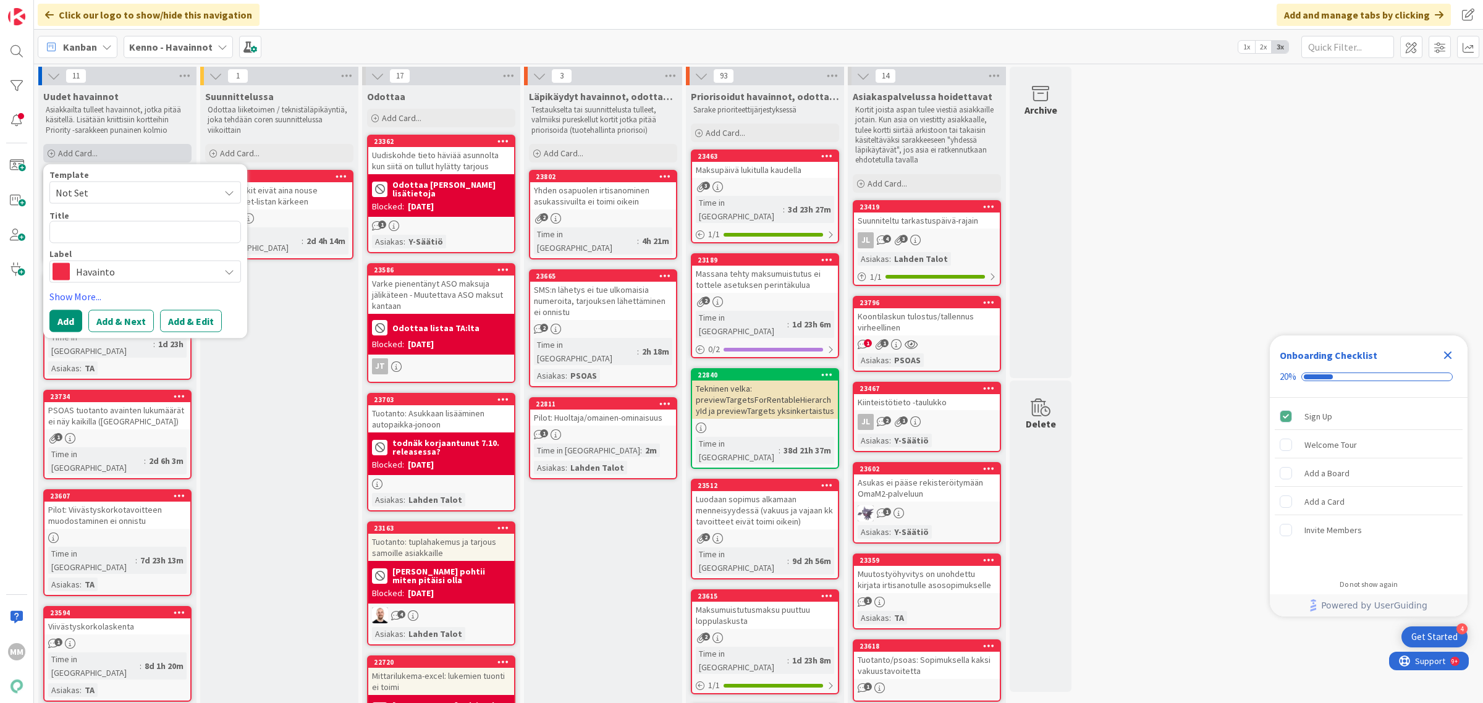
click at [94, 153] on span "Add Card..." at bounding box center [78, 153] width 40 height 11
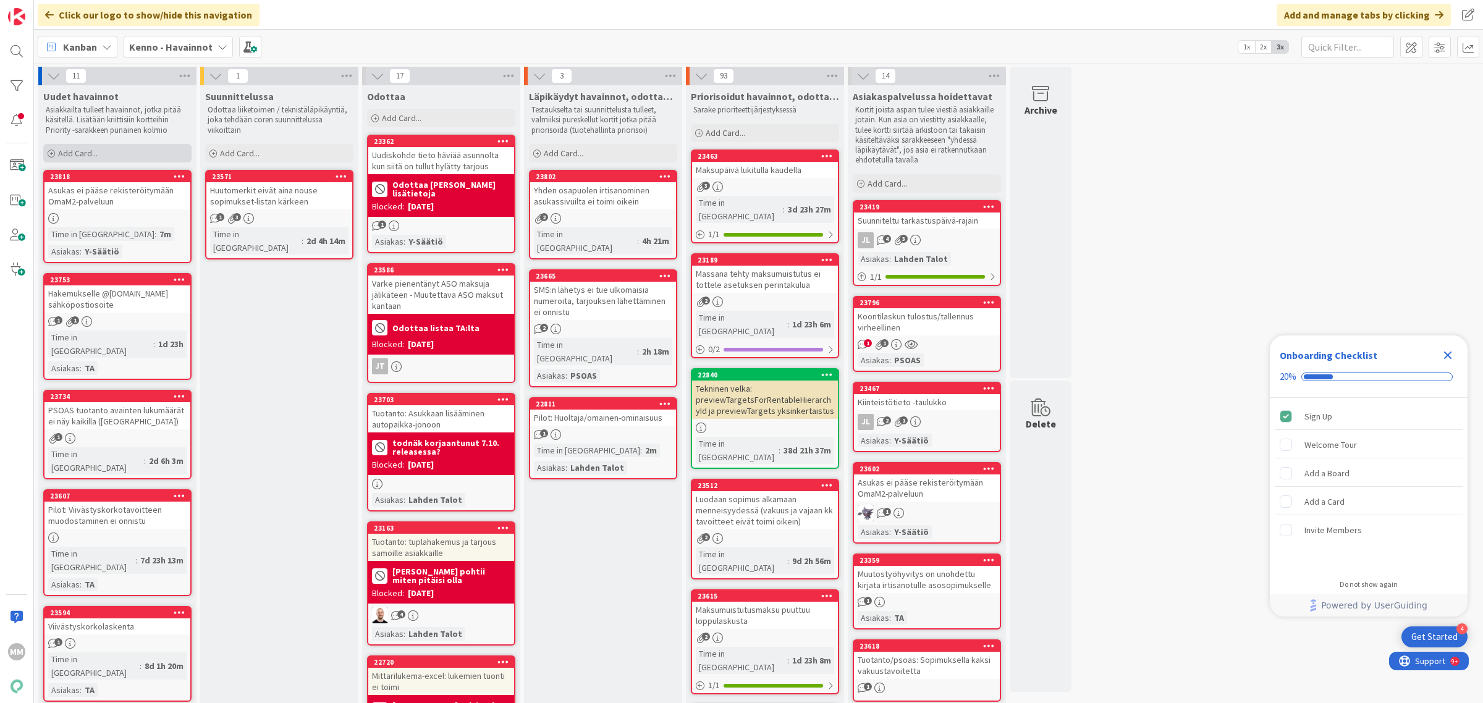
click at [94, 153] on span "Add Card..." at bounding box center [78, 153] width 40 height 11
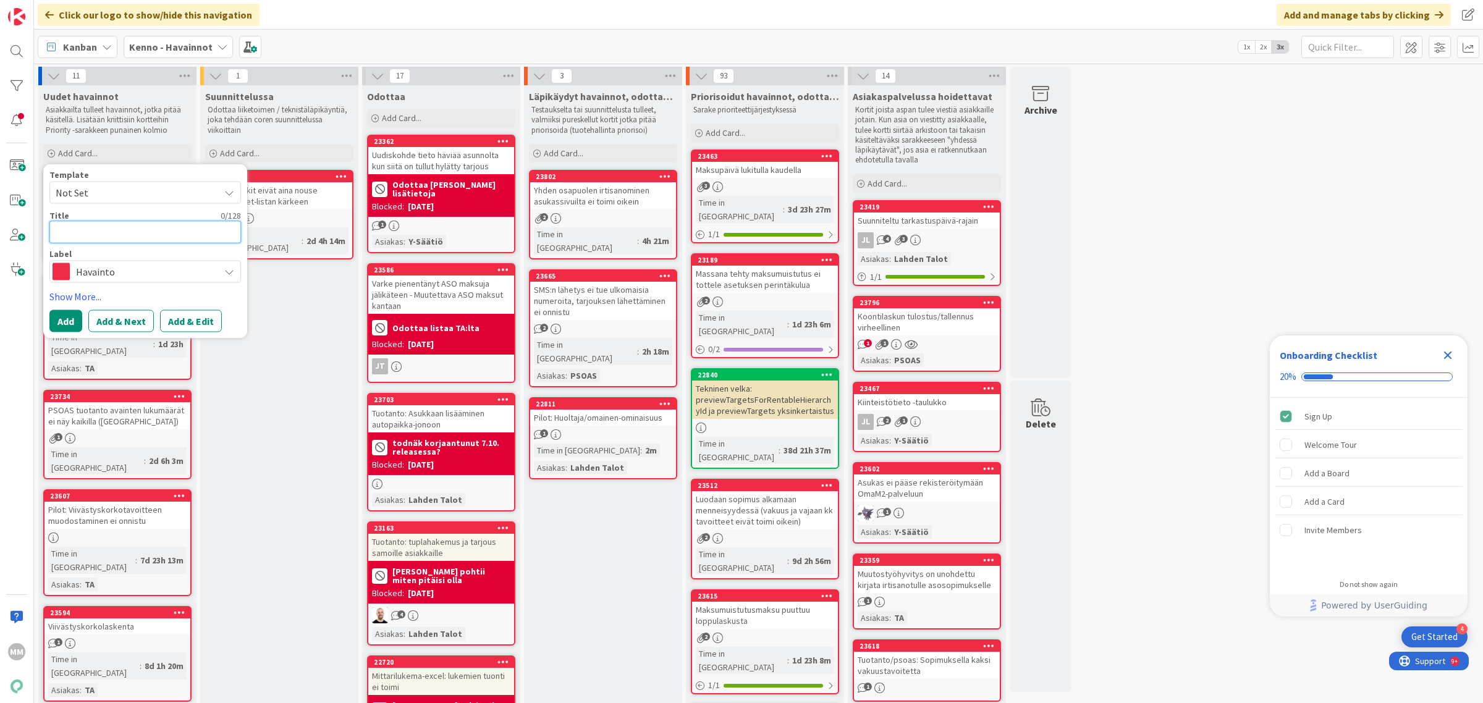
click at [85, 230] on textarea at bounding box center [145, 232] width 192 height 23
click at [156, 232] on textarea at bounding box center [145, 232] width 192 height 23
type textarea "x"
type textarea "H"
type textarea "x"
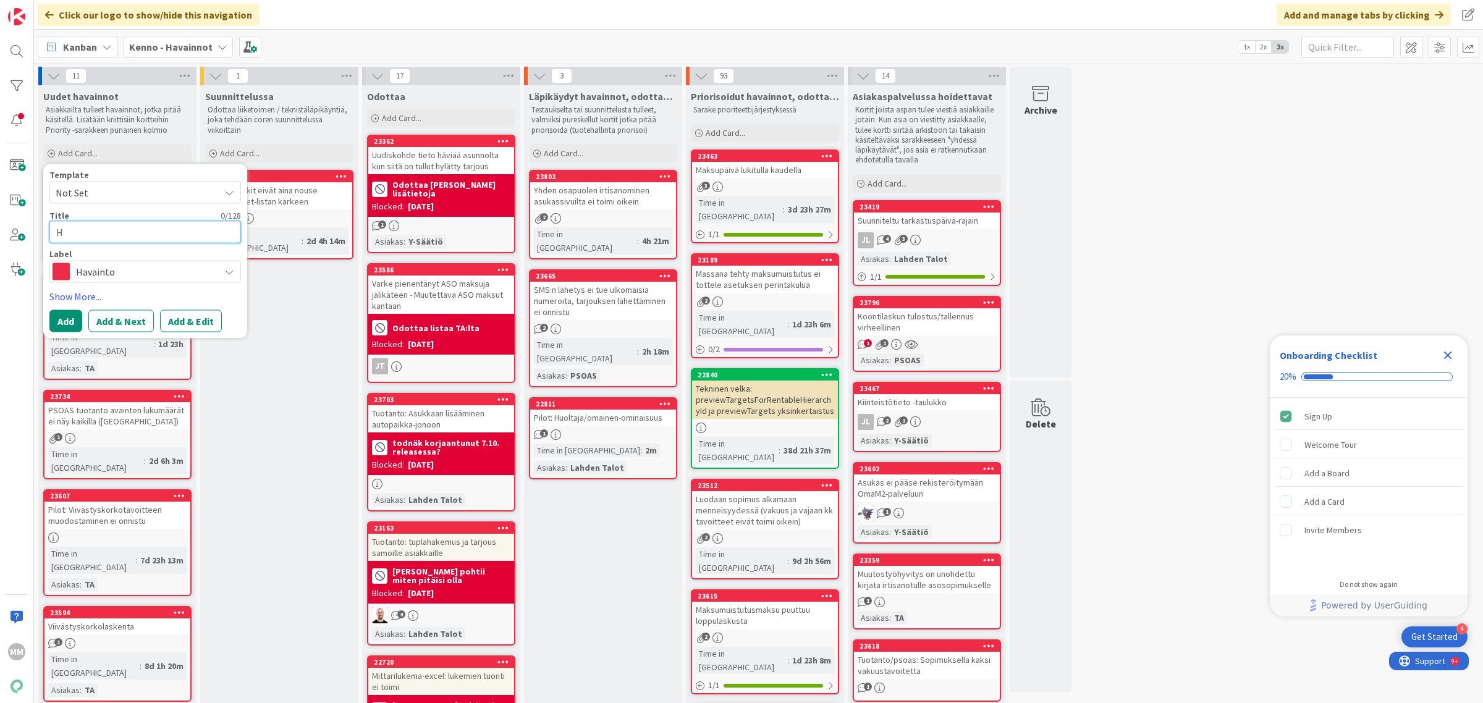
type textarea "Hu"
type textarea "x"
type textarea "Huo"
type textarea "x"
type textarea "Huon"
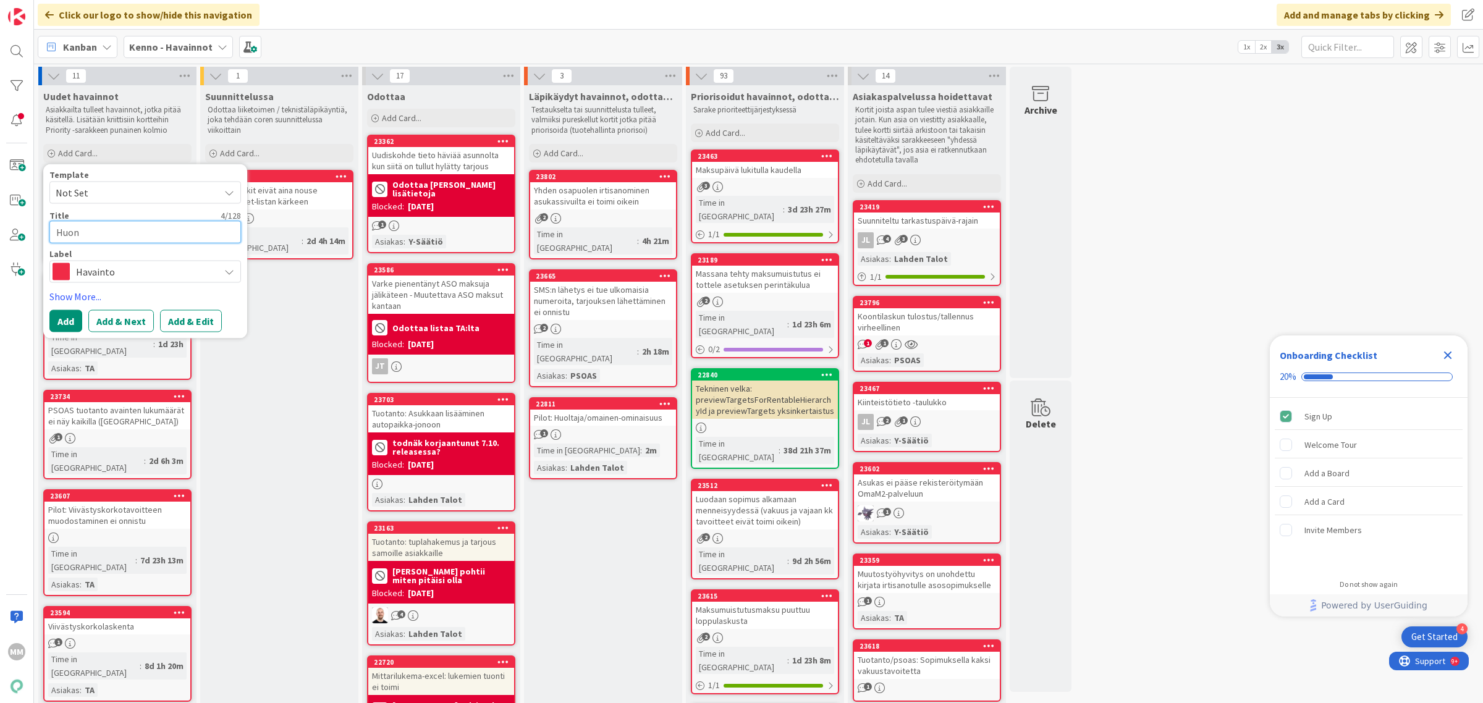
type textarea "x"
type textarea "Huone"
type textarea "x"
type textarea "Huonei"
type textarea "x"
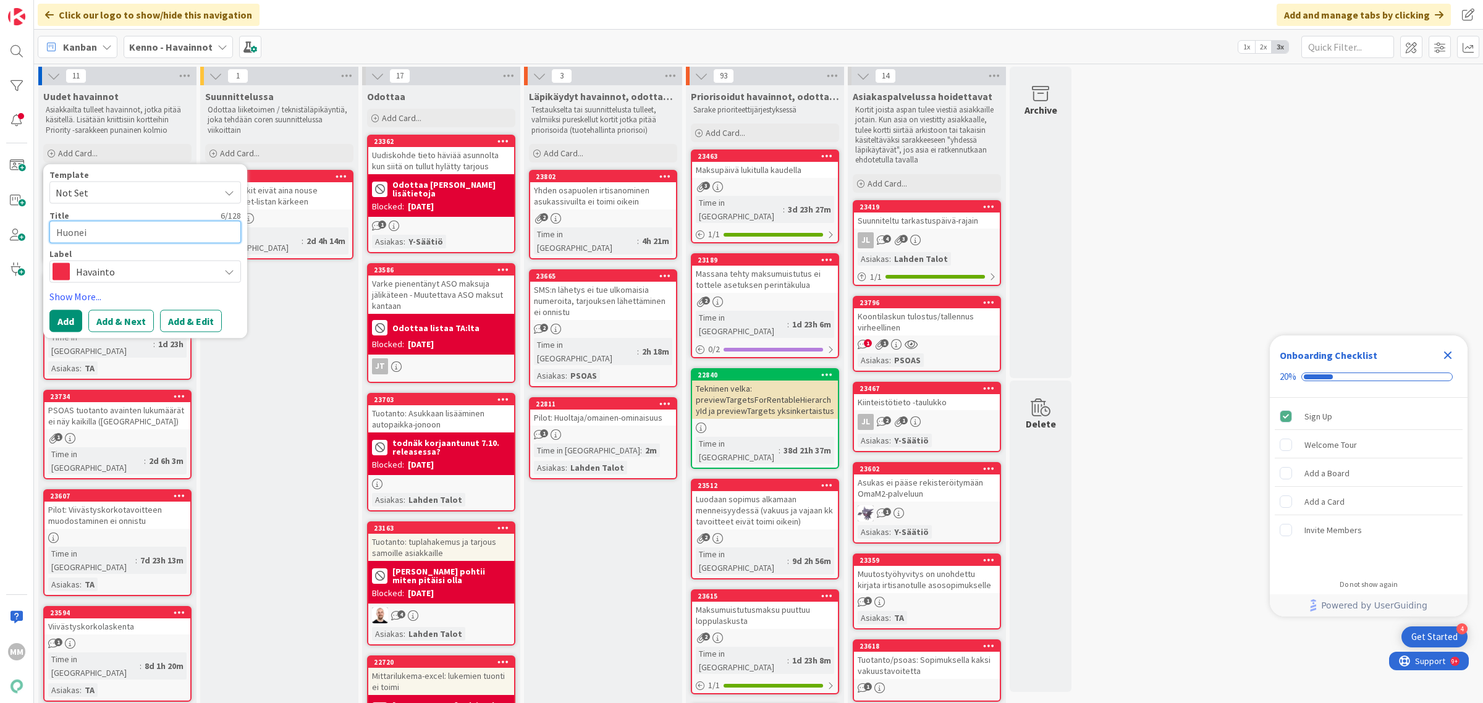
type textarea "Huoneis"
type textarea "x"
type textarea "Huoneisto"
type textarea "x"
type textarea "Huoneistot"
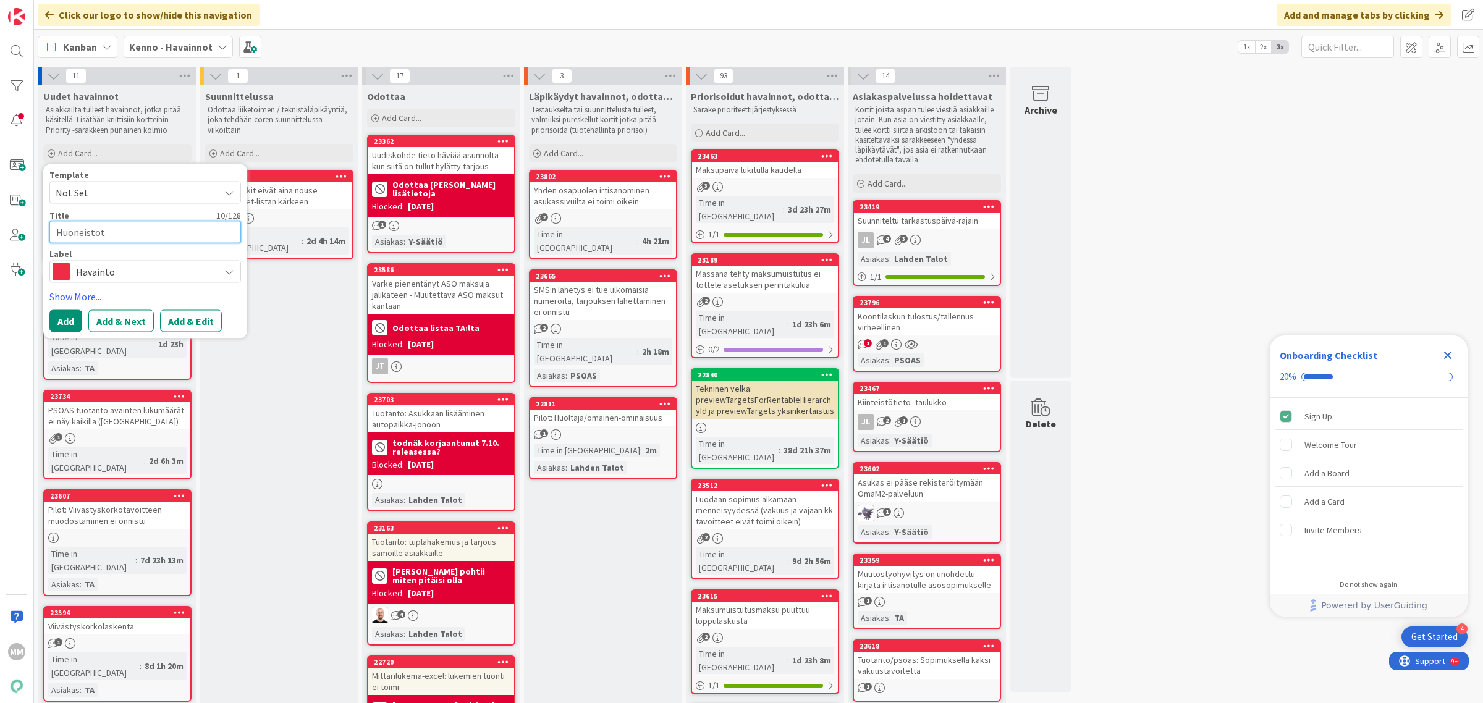
type textarea "x"
type textarea "Huoneistotar"
type textarea "x"
type textarea "Huoneistotark"
type textarea "x"
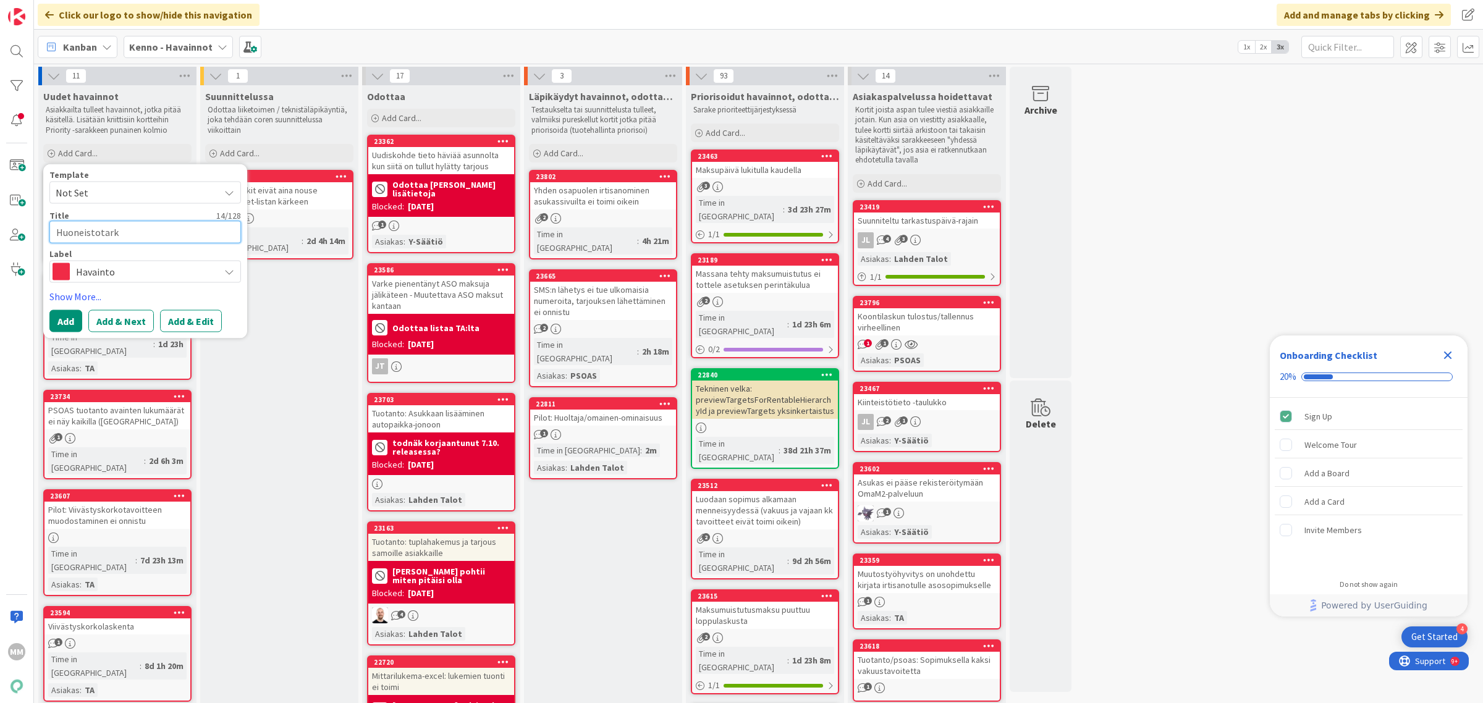
type textarea "Huoneistotarka"
type textarea "x"
type textarea "Huoneistotarkas"
type textarea "x"
type textarea "Huoneistotarkast"
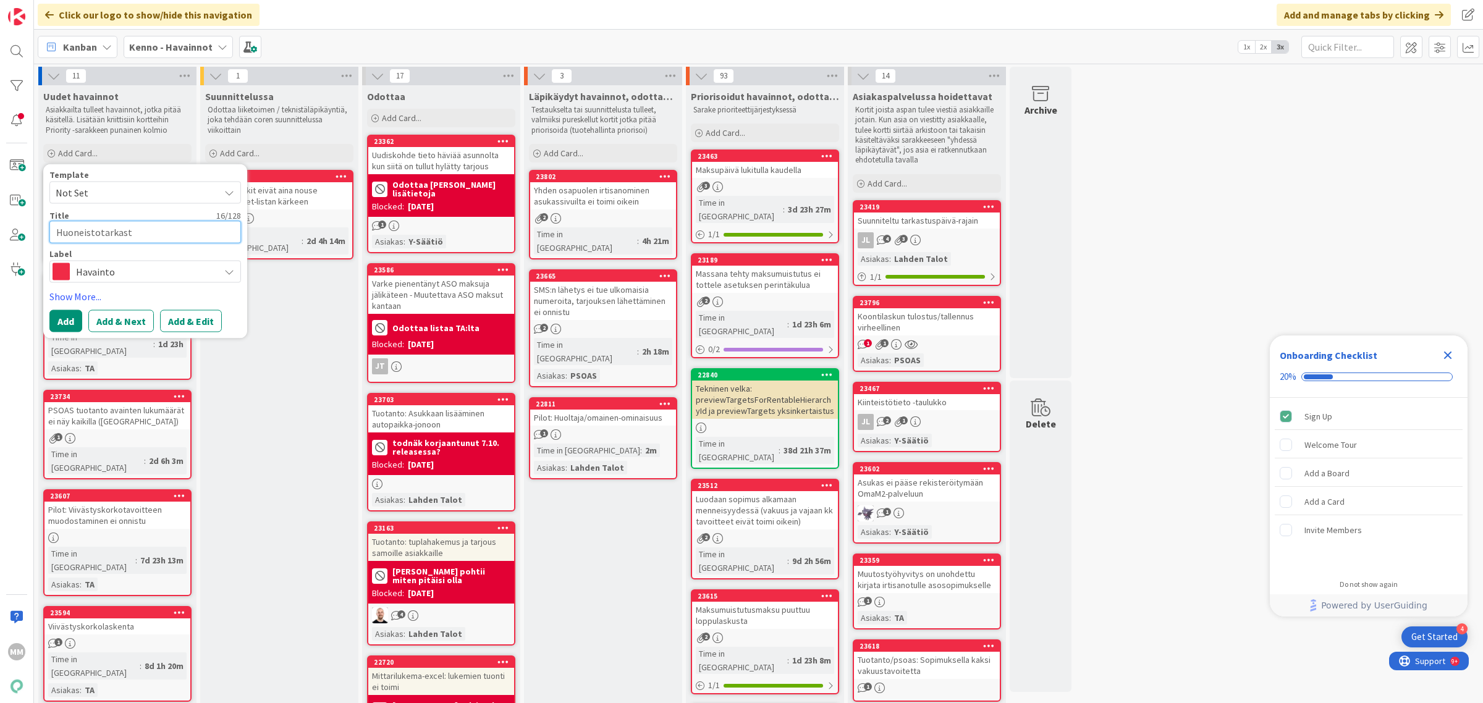
type textarea "x"
type textarea "Huoneistotarkastu"
type textarea "x"
type textarea "Huoneistotarkastuk"
type textarea "x"
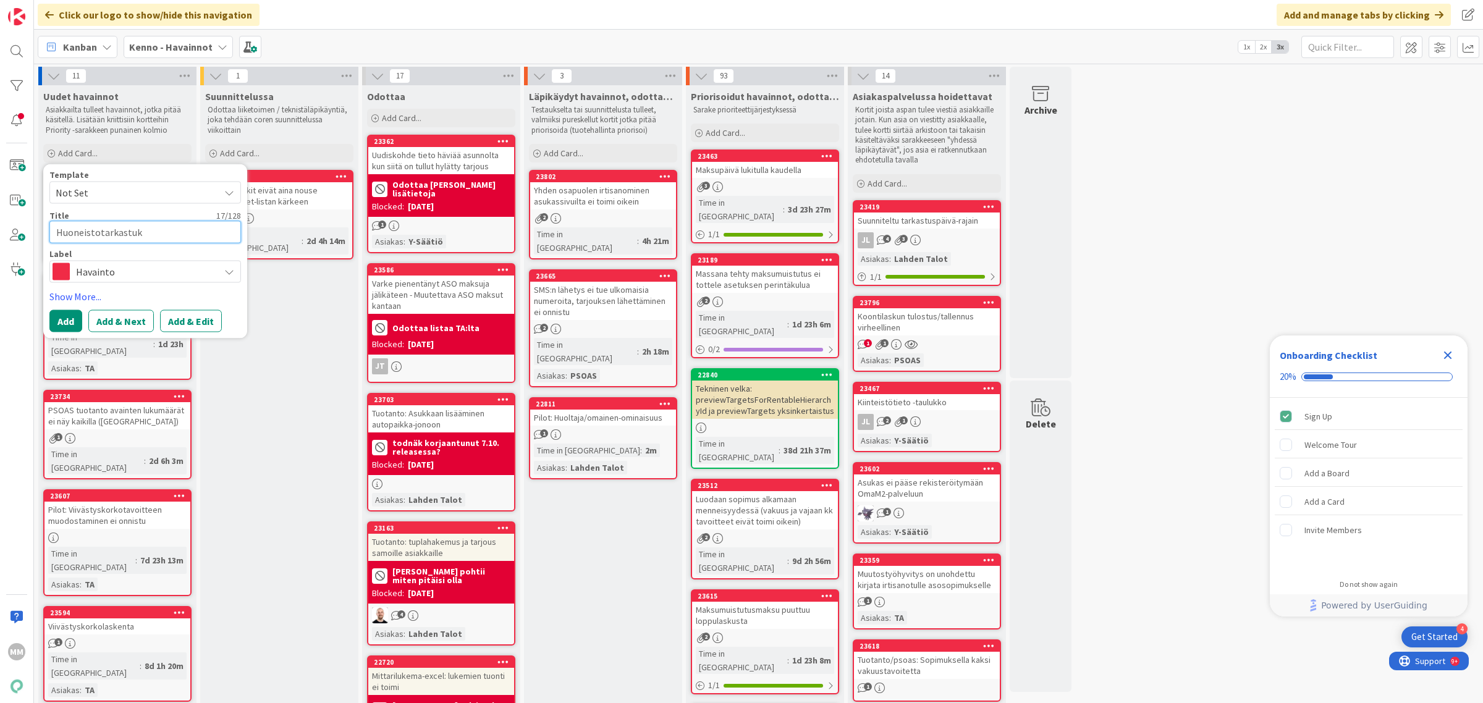
type textarea "Huoneistotarkastuks"
type textarea "x"
type textarea "Huoneistotarkastukse"
type textarea "x"
type textarea "Huoneistotarkastuksen"
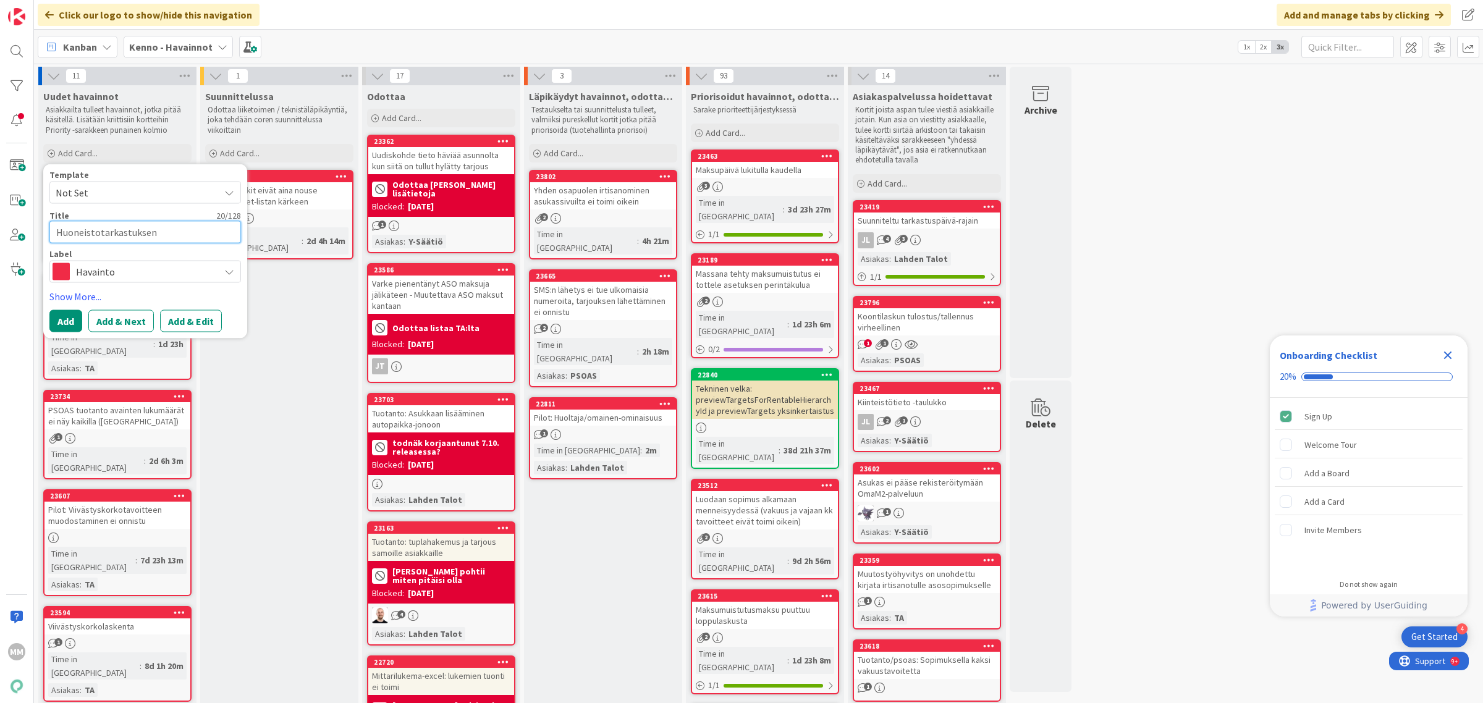
type textarea "x"
type textarea "Huoneistotarkastuksen"
type textarea "x"
type textarea "Huoneistotarkastuksen vi"
type textarea "x"
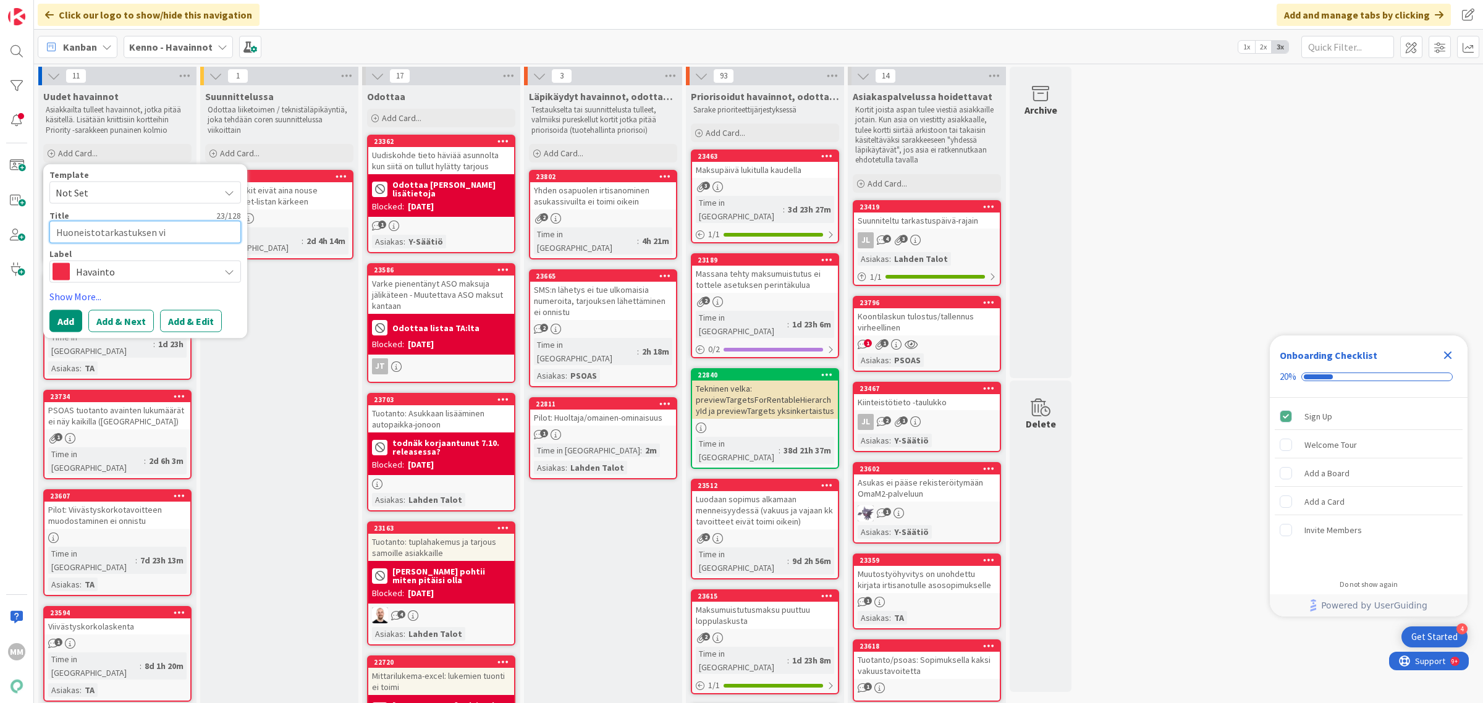
type textarea "Huoneistotarkastuksen vie"
type textarea "x"
type textarea "Huoneistotarkastuksen viest"
type textarea "x"
type textarea "Huoneistotarkastuksen viesti"
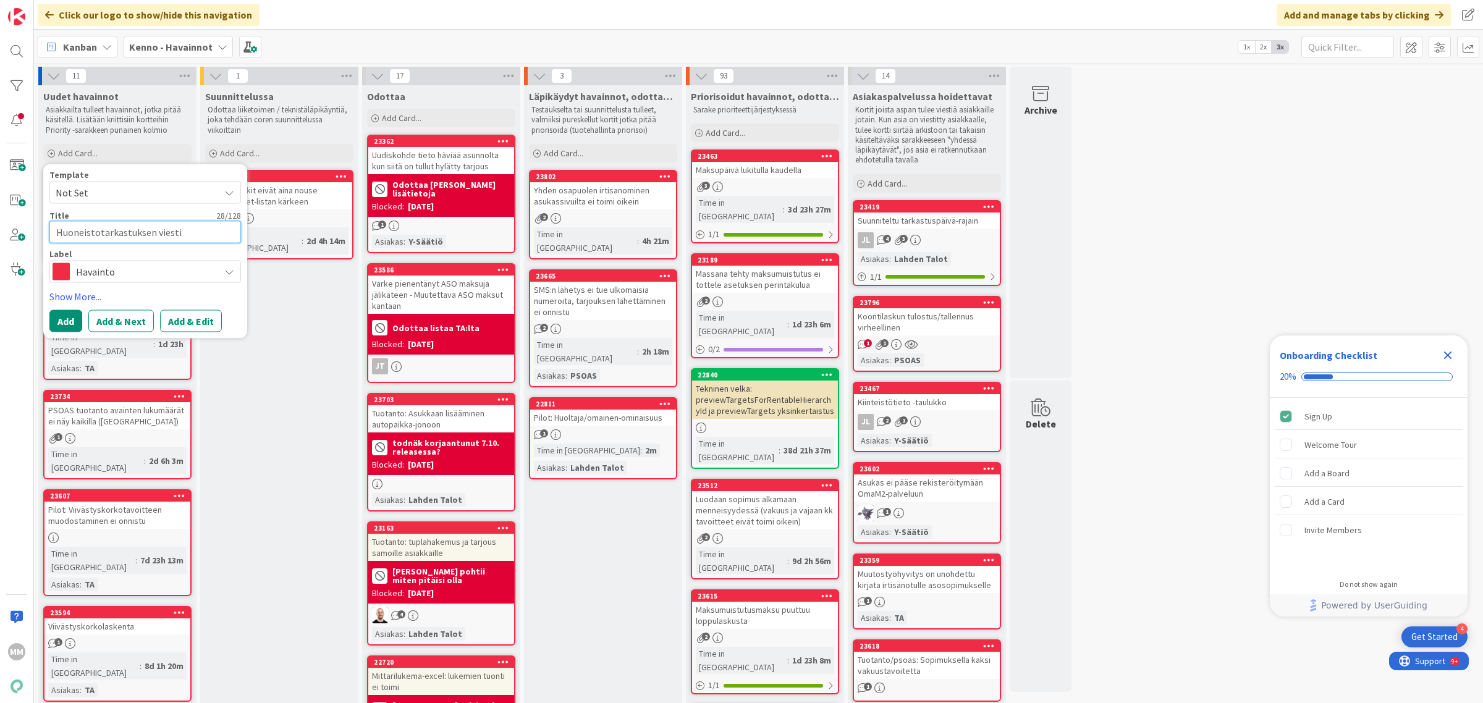
type textarea "x"
type textarea "Huoneistotarkastuksen viestin"
type textarea "x"
type textarea "Huoneistotarkastuksen viestint"
type textarea "x"
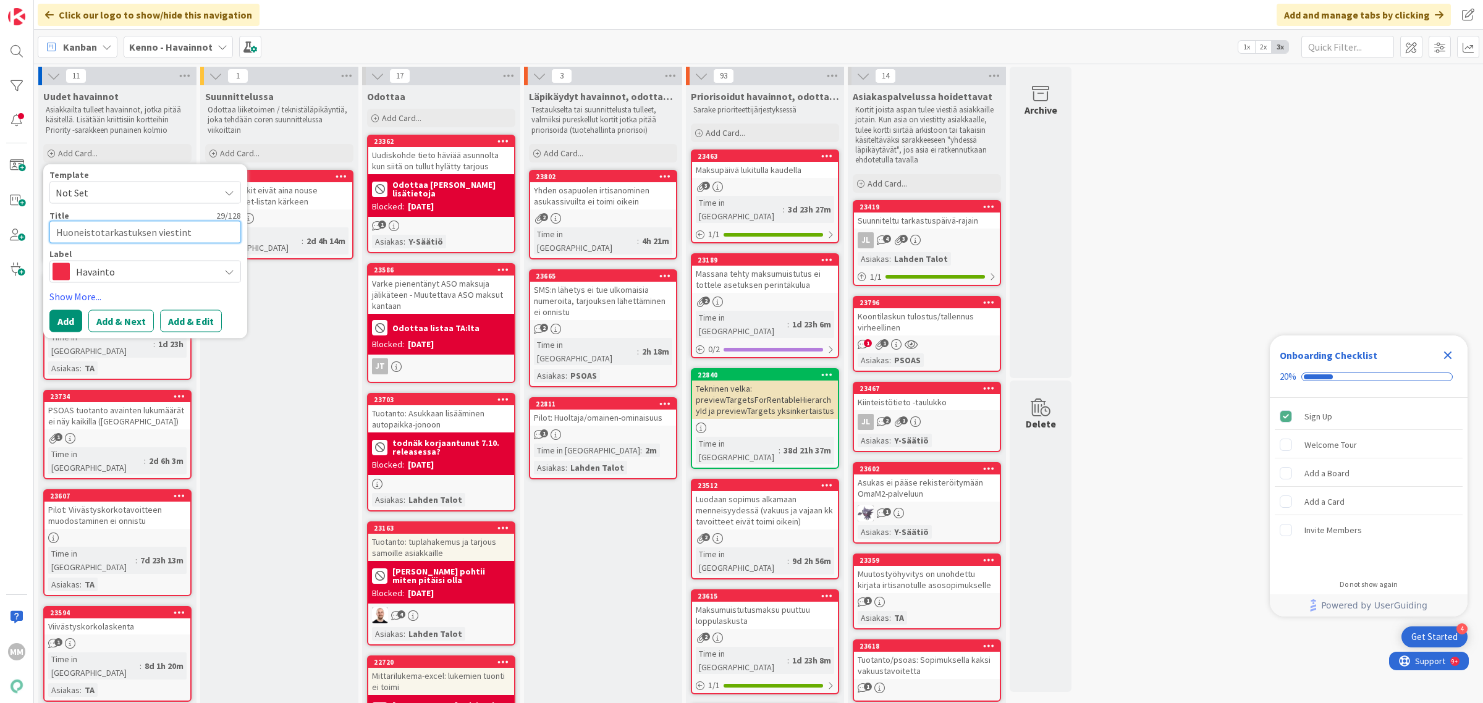
type textarea "Huoneistotarkastuksen viestintä"
type textarea "x"
type textarea "Huoneistotarkastuksen viestintä"
type textarea "x"
type textarea "Huoneistotarkastuksen viestintä ei"
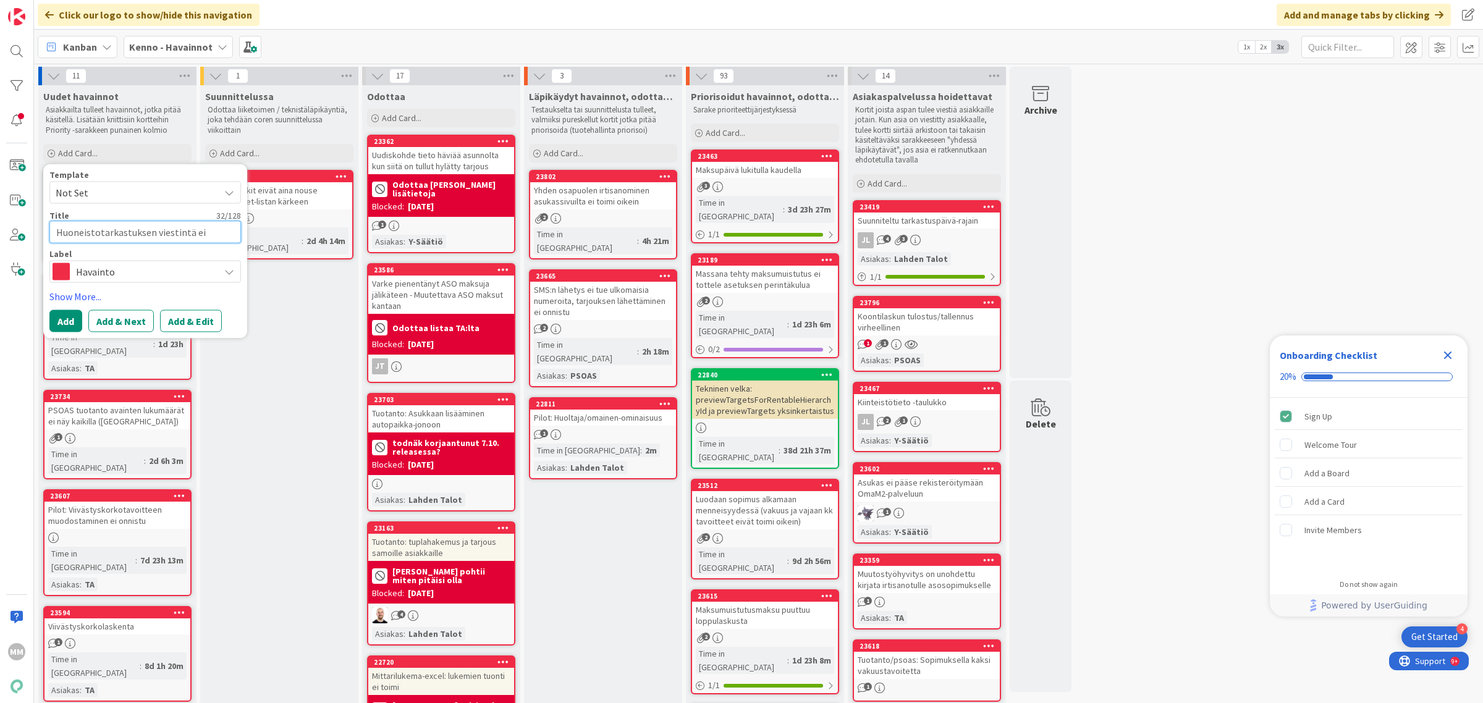
type textarea "x"
type textarea "Huoneistotarkastuksen viestintä ei"
type textarea "x"
type textarea "Huoneistotarkastuksen viestintä ei o"
type textarea "x"
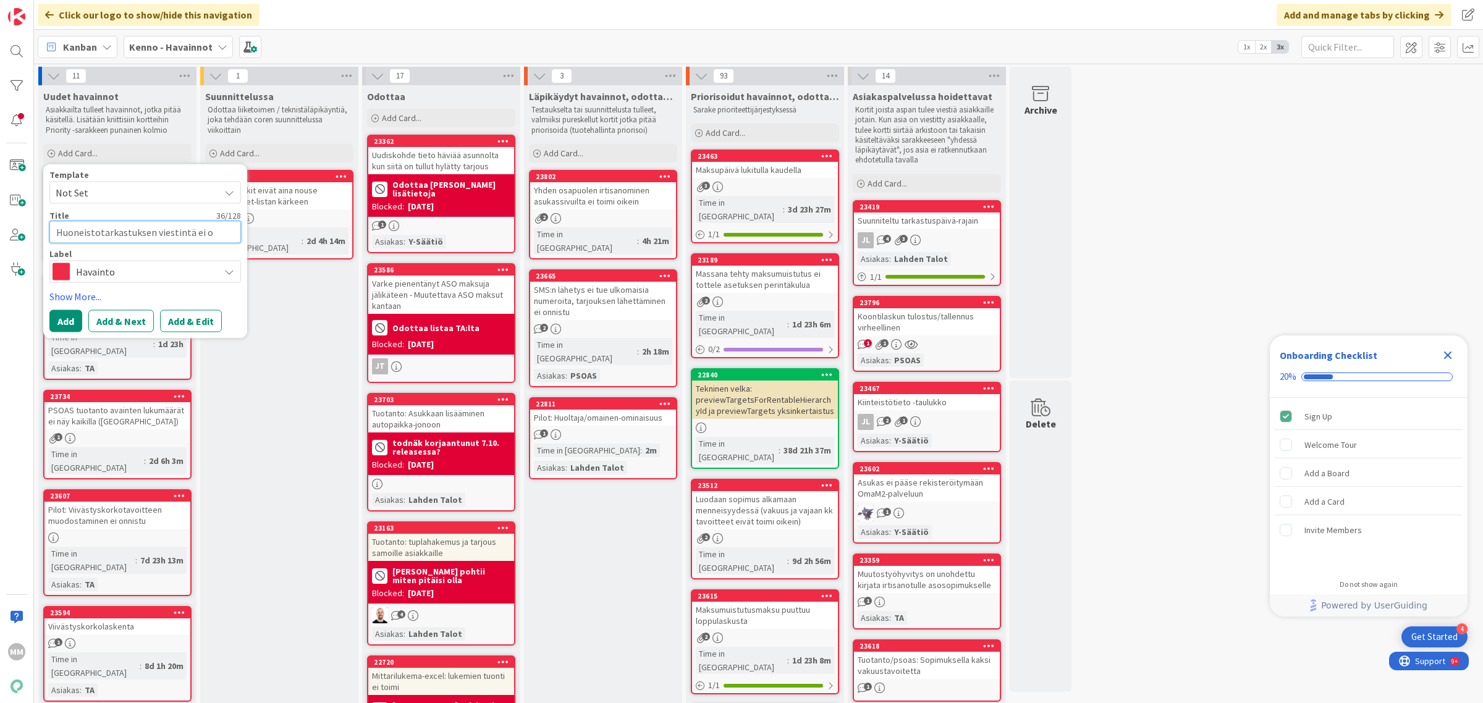
type textarea "Huoneistotarkastuksen viestintä ei on"
type textarea "x"
type textarea "Huoneistotarkastuksen viestintä ei onn"
type textarea "x"
type textarea "Huoneistotarkastuksen viestintä ei onni"
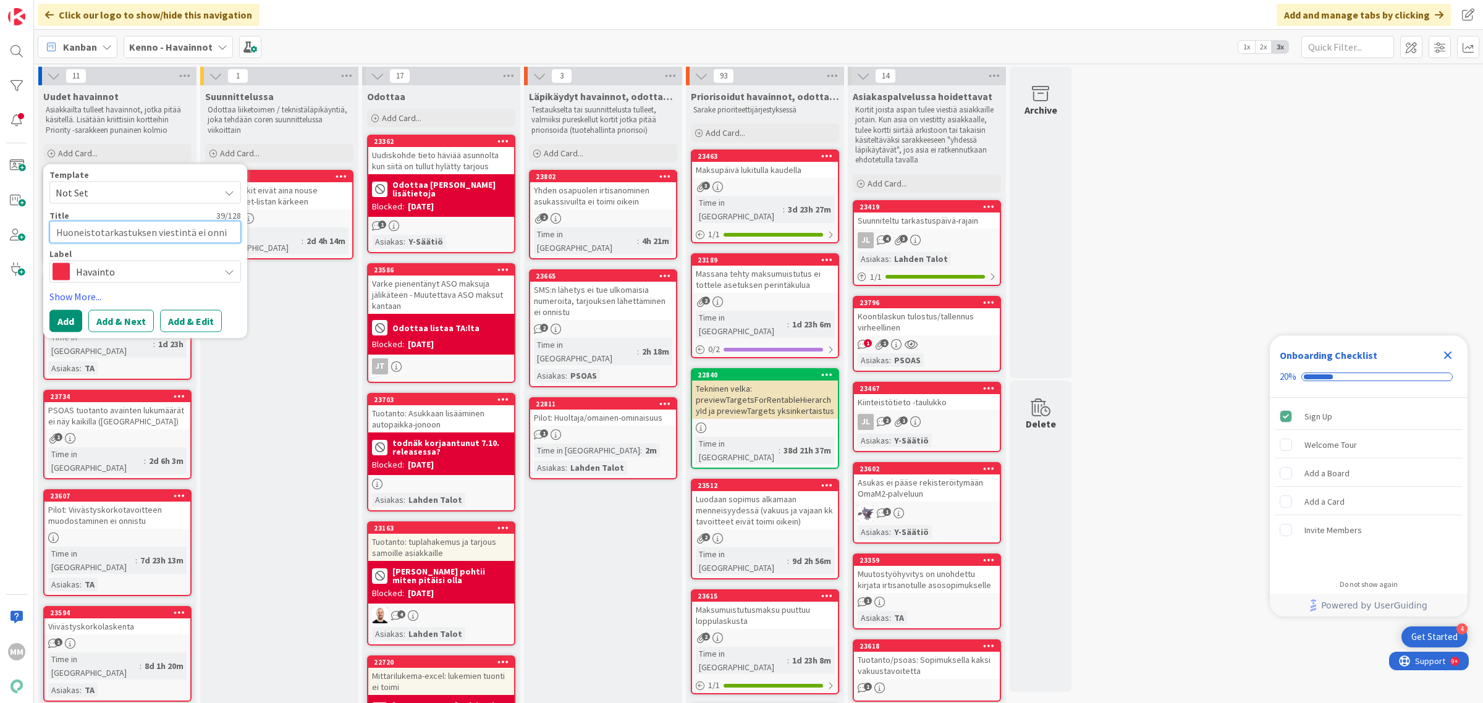
type textarea "x"
type textarea "Huoneistotarkastuksen viestintä ei onn"
type textarea "x"
type textarea "Huoneistotarkastuksen viestintä ei on"
type textarea "x"
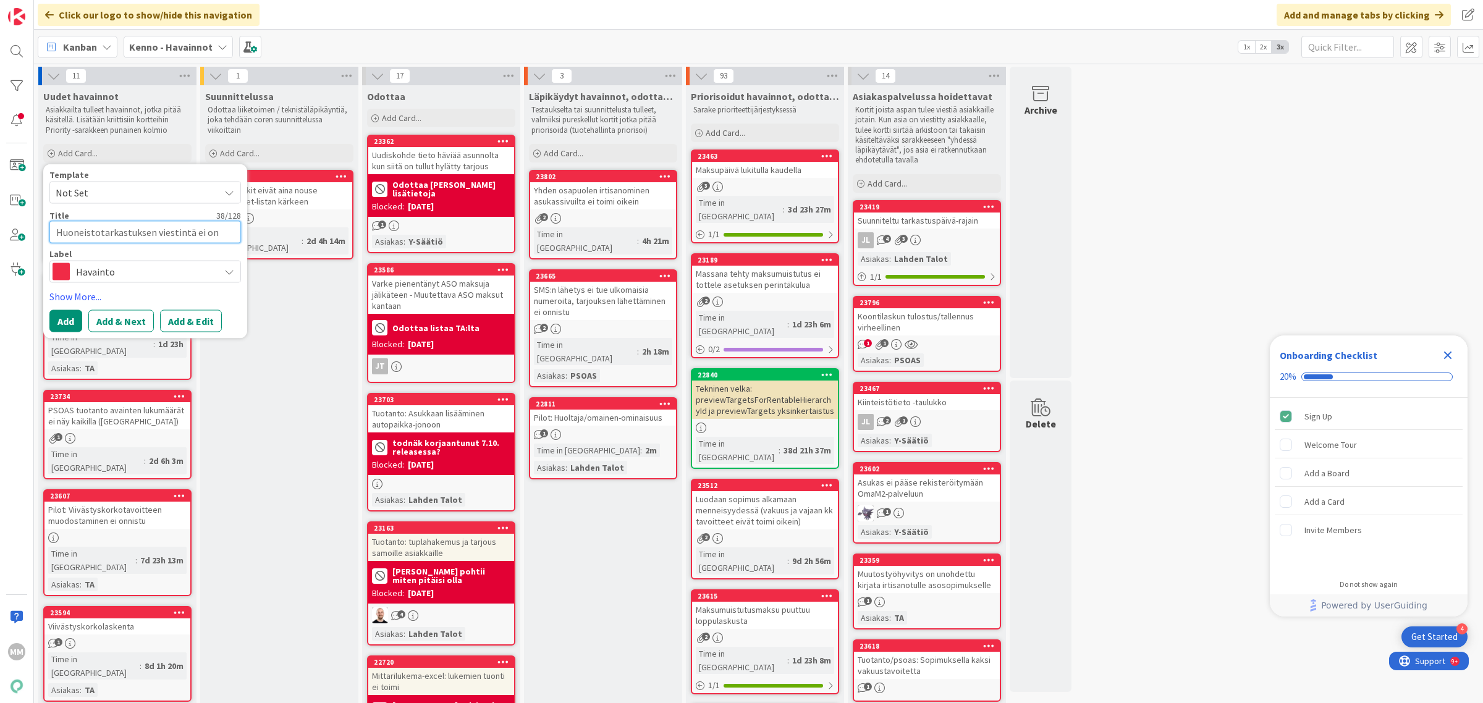
type textarea "Huoneistotarkastuksen viestintä ei o"
type textarea "x"
type textarea "Huoneistotarkastuksen viestintä ei"
type textarea "x"
type textarea "Huoneistotarkastuksen viestintä ei on"
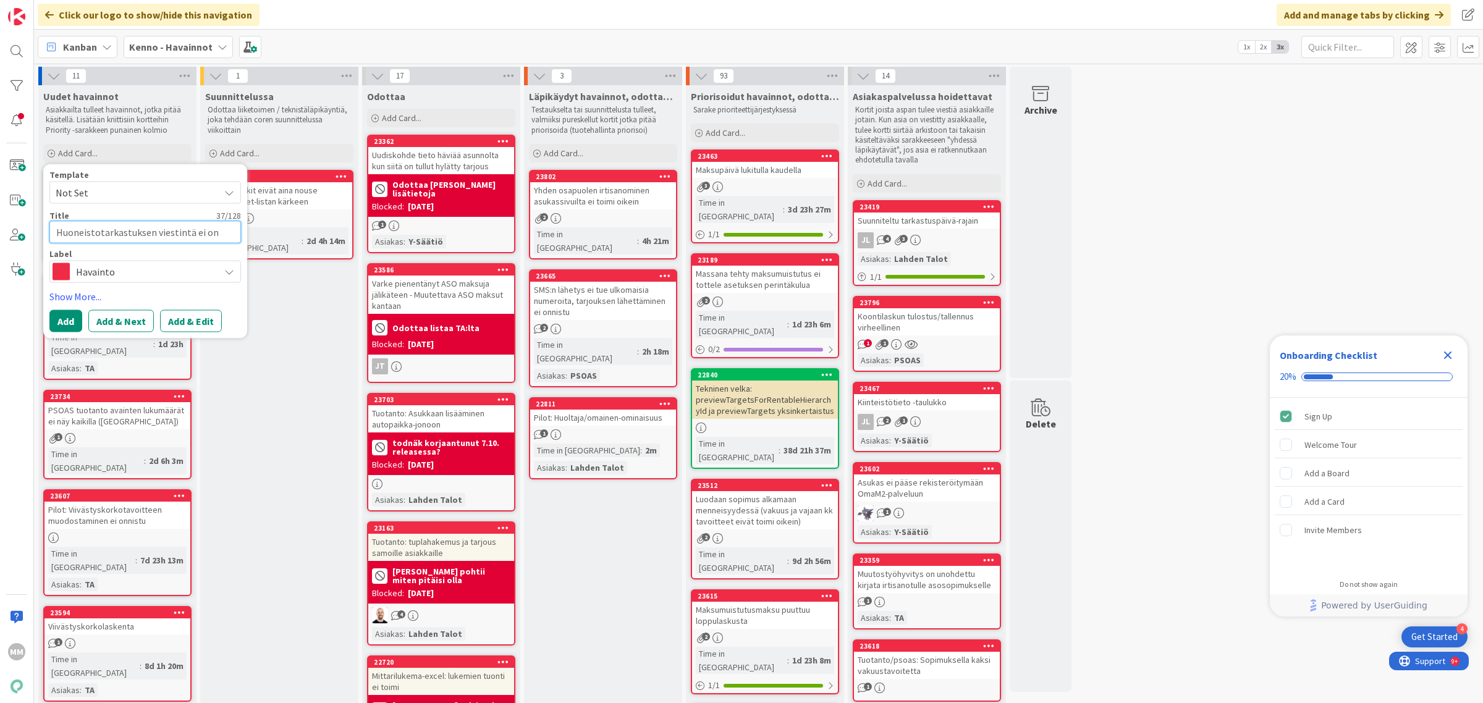
type textarea "x"
type textarea "Huoneistotarkastuksen viestintä ei onn"
type textarea "x"
type textarea "Huoneistotarkastuksen viestintä ei onni"
type textarea "x"
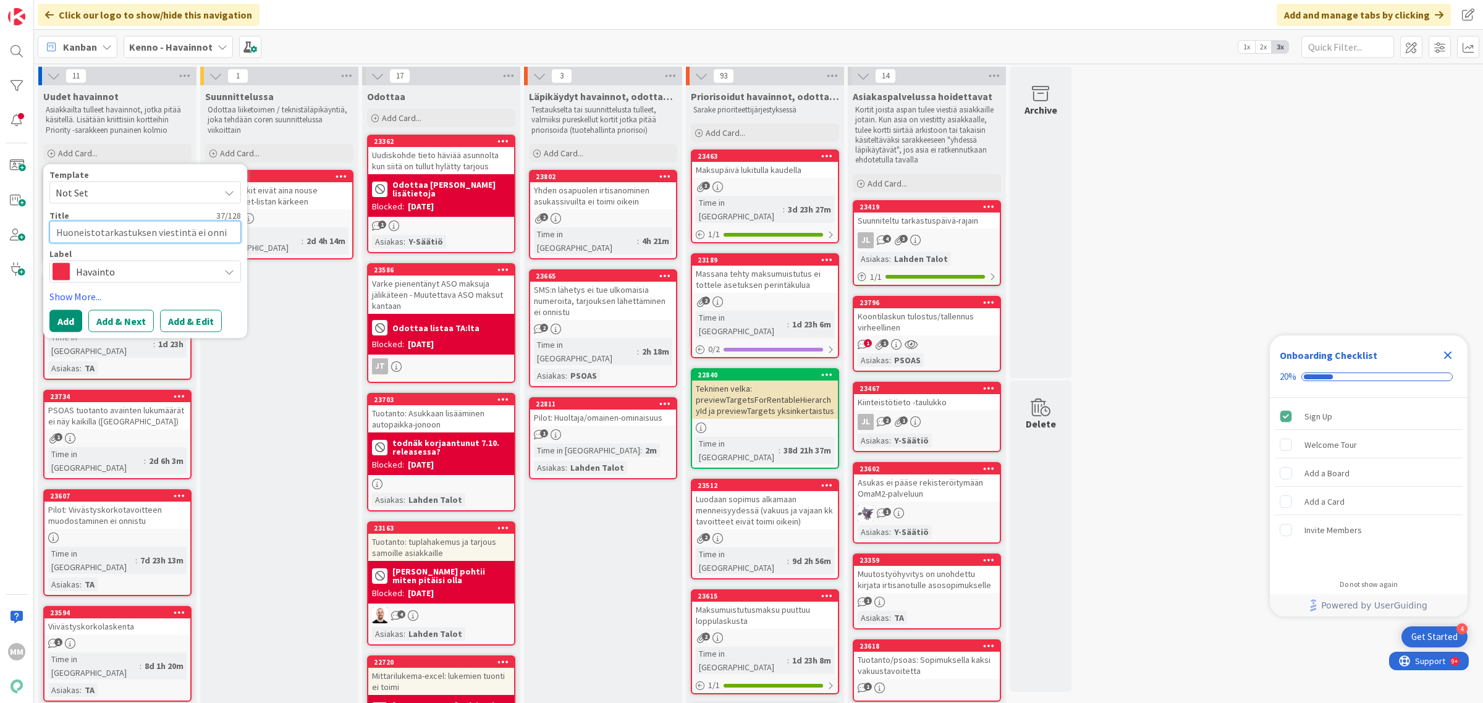
type textarea "Huoneistotarkastuksen viestintä ei onnis"
type textarea "x"
type textarea "Huoneistotarkastuksen viestintä ei onnistu"
type textarea "x"
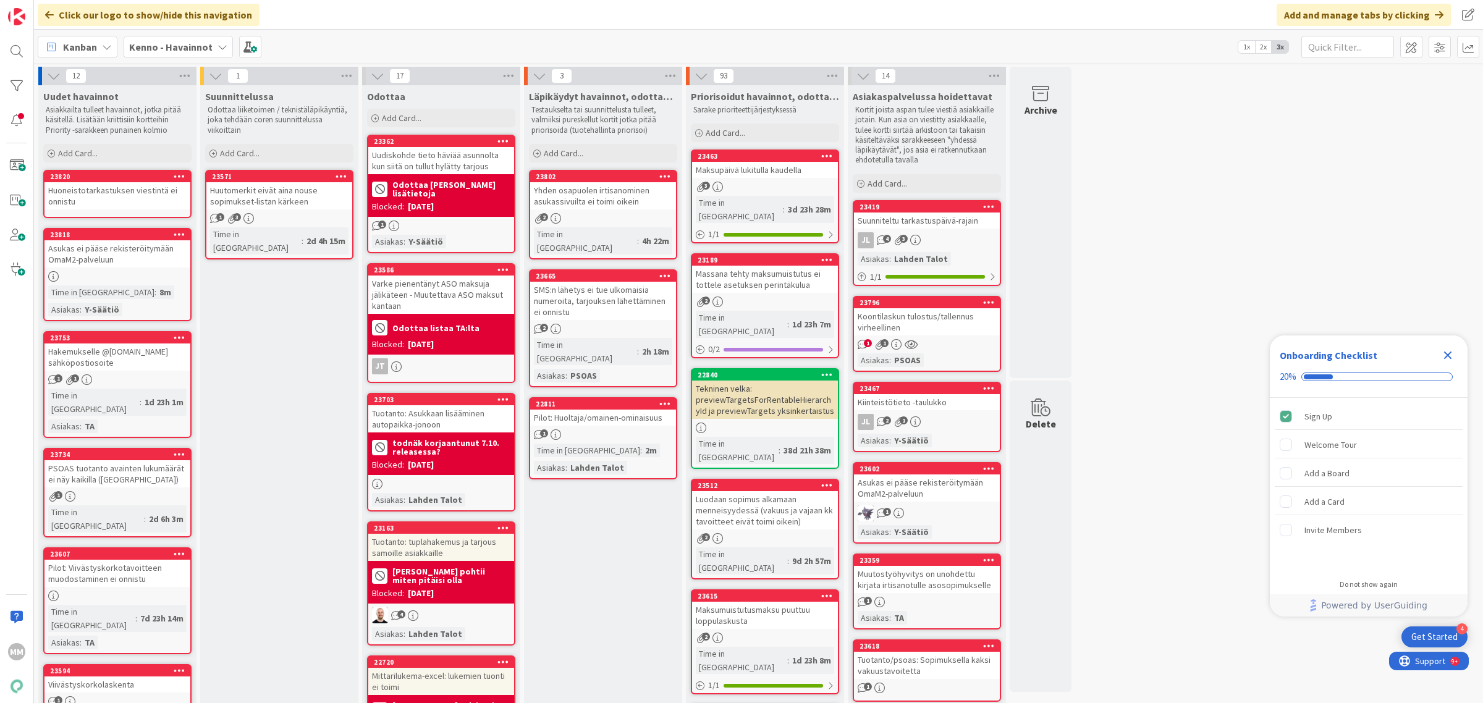
click at [116, 192] on div "Huoneistotarkastuksen viestintä ei onnistu" at bounding box center [117, 195] width 146 height 27
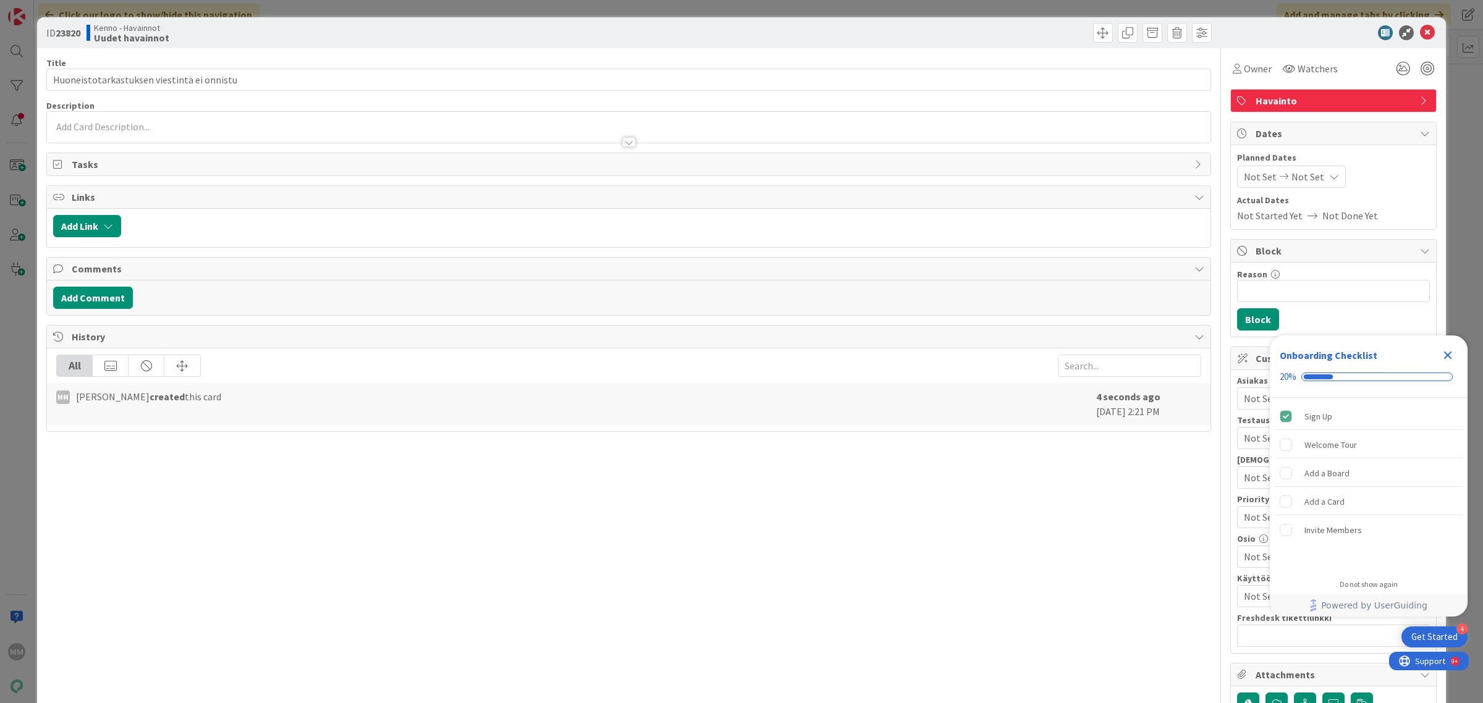
click at [94, 125] on p at bounding box center [628, 127] width 1151 height 14
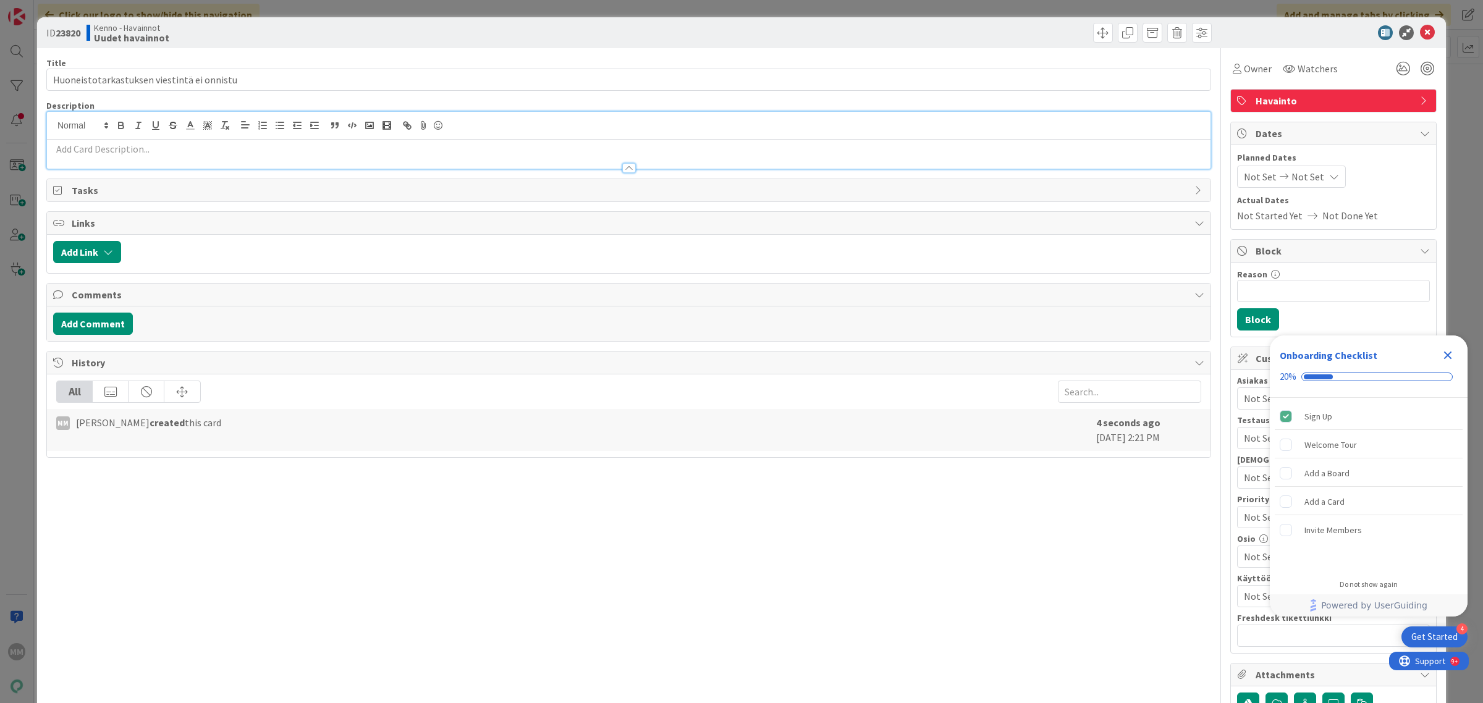
click at [88, 156] on div at bounding box center [629, 162] width 1164 height 13
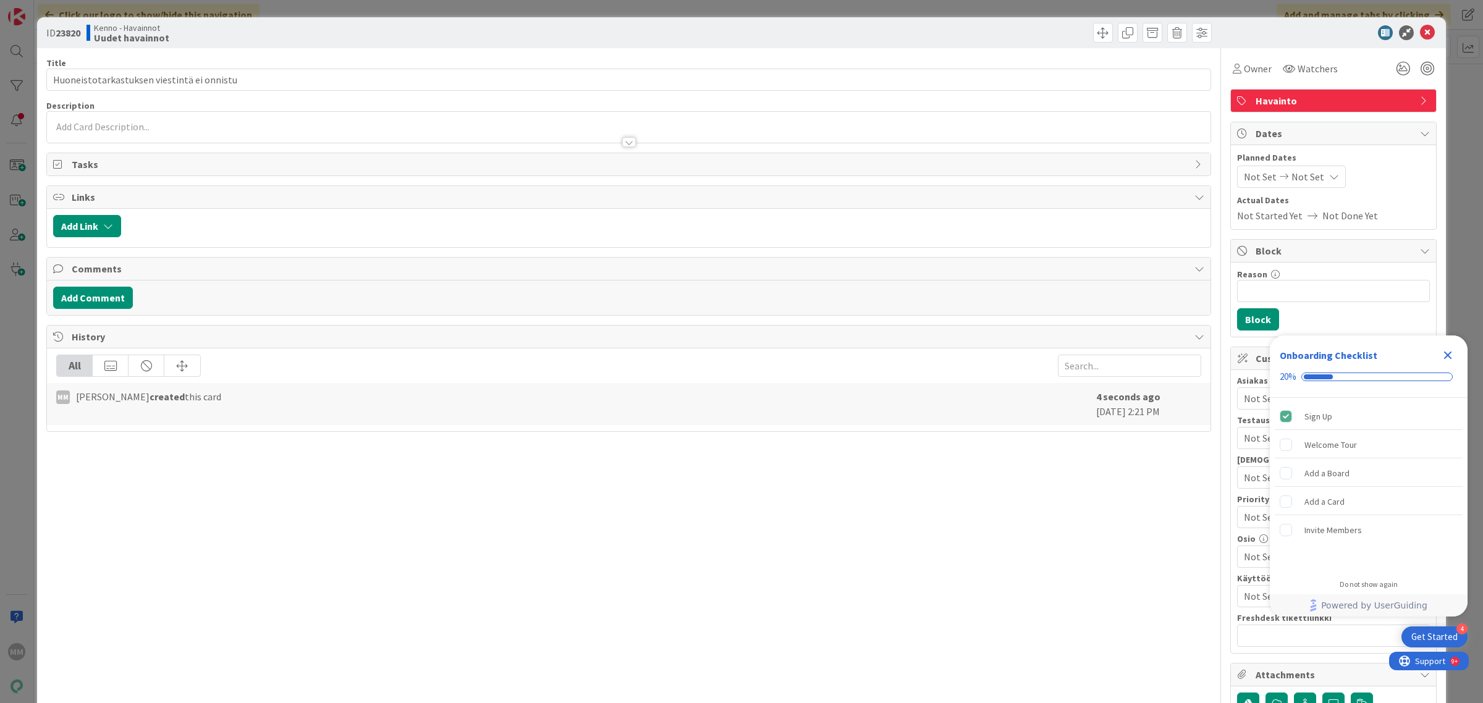
click at [78, 137] on div at bounding box center [629, 136] width 1164 height 13
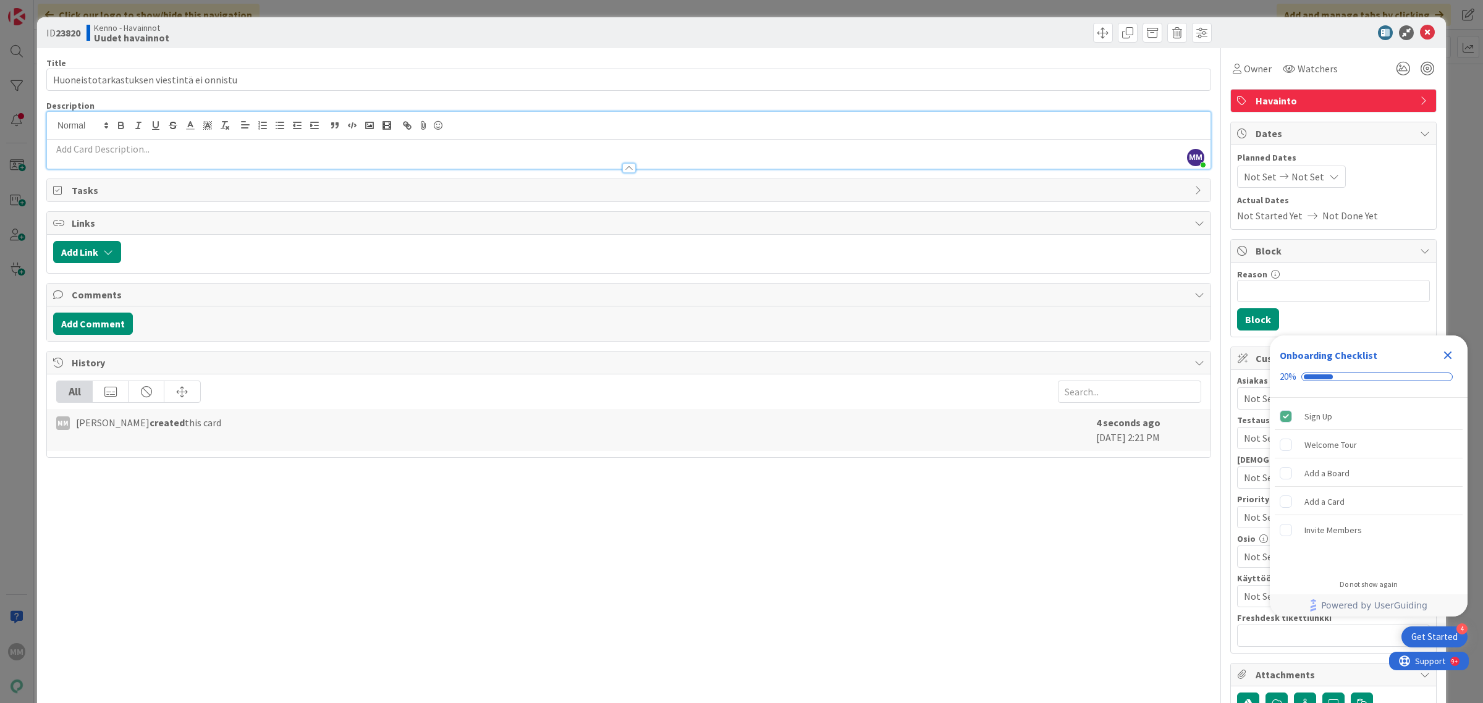
click at [73, 152] on p at bounding box center [628, 149] width 1151 height 14
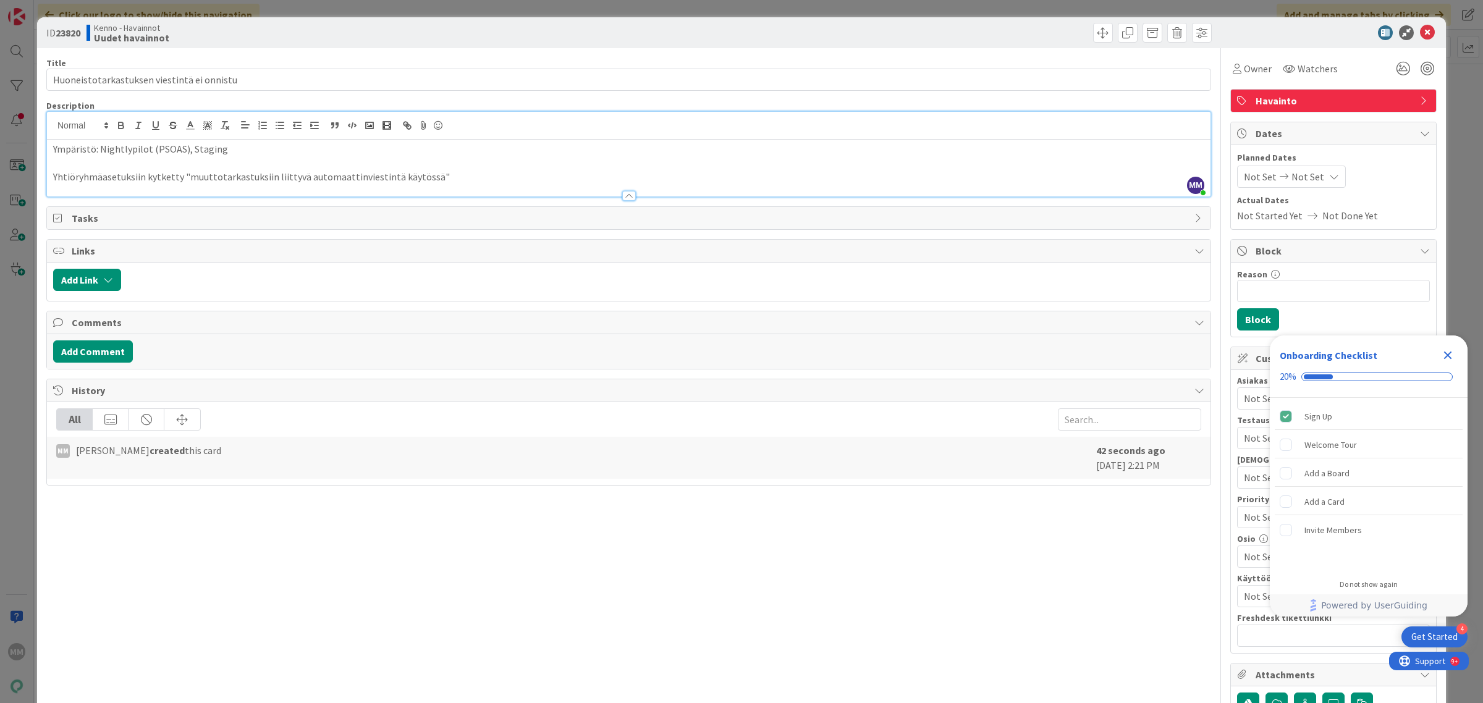
click at [314, 180] on p "Yhtiöryhmäasetuksiin kytketty "muuttotarkastuksiin liittyvä automaattinviestint…" at bounding box center [628, 177] width 1151 height 14
click at [337, 177] on p "Yhtiöryhmäasetuksiin kytketty "muuttotarkastuksiin liittyvä automaattinviestint…" at bounding box center [628, 177] width 1151 height 14
click at [339, 177] on p "Yhtiöryhmäasetuksiin kytketty "muuttotarkastuksiin liittyvä automaattinviestint…" at bounding box center [628, 177] width 1151 height 14
click at [346, 177] on p "Yhtiöryhmäasetuksiin kytketty "muuttotarkastuksiin liittyvä automaattinviestint…" at bounding box center [628, 177] width 1151 height 14
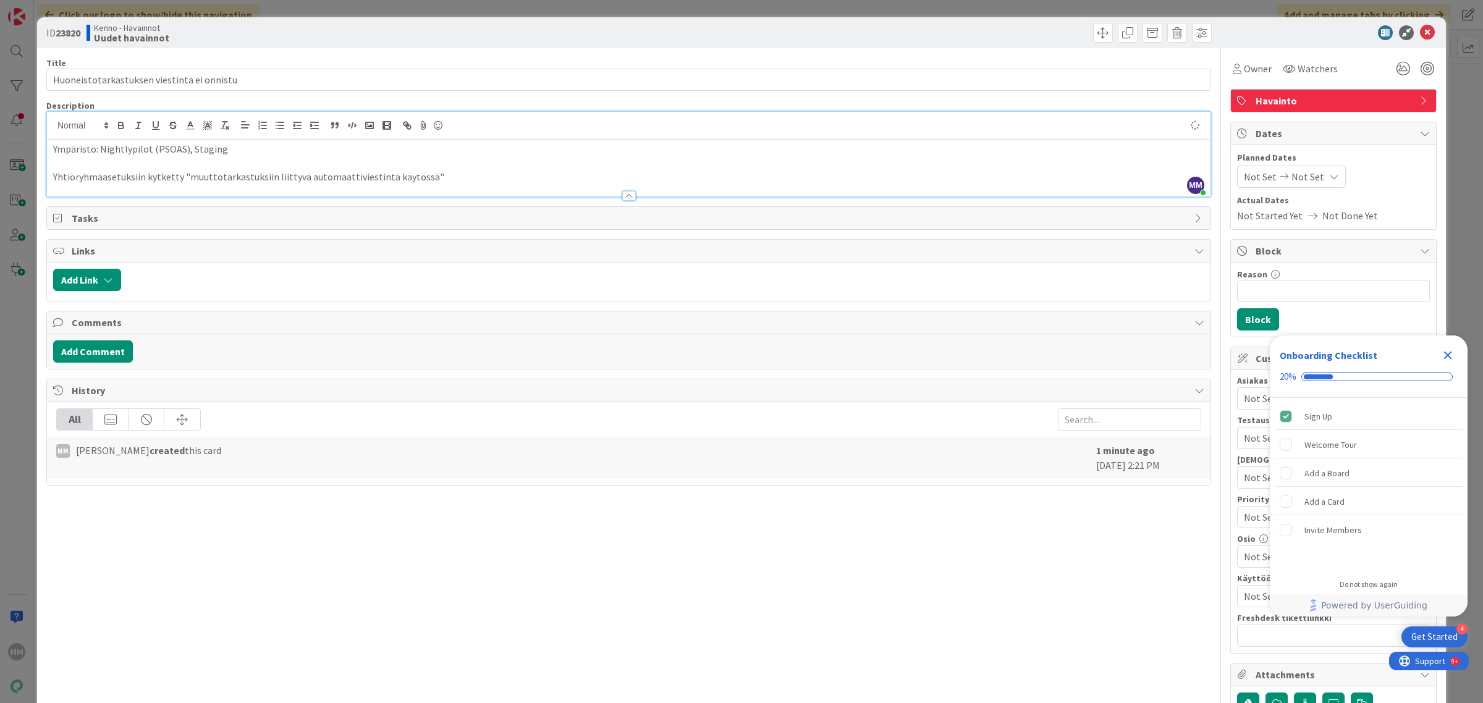
click at [438, 167] on p at bounding box center [628, 163] width 1151 height 14
click at [436, 180] on p "Yhtiöryhmäasetuksiin kytketty "muuttotarkastuksiin liittyvä automaattiviestintä…" at bounding box center [628, 177] width 1151 height 14
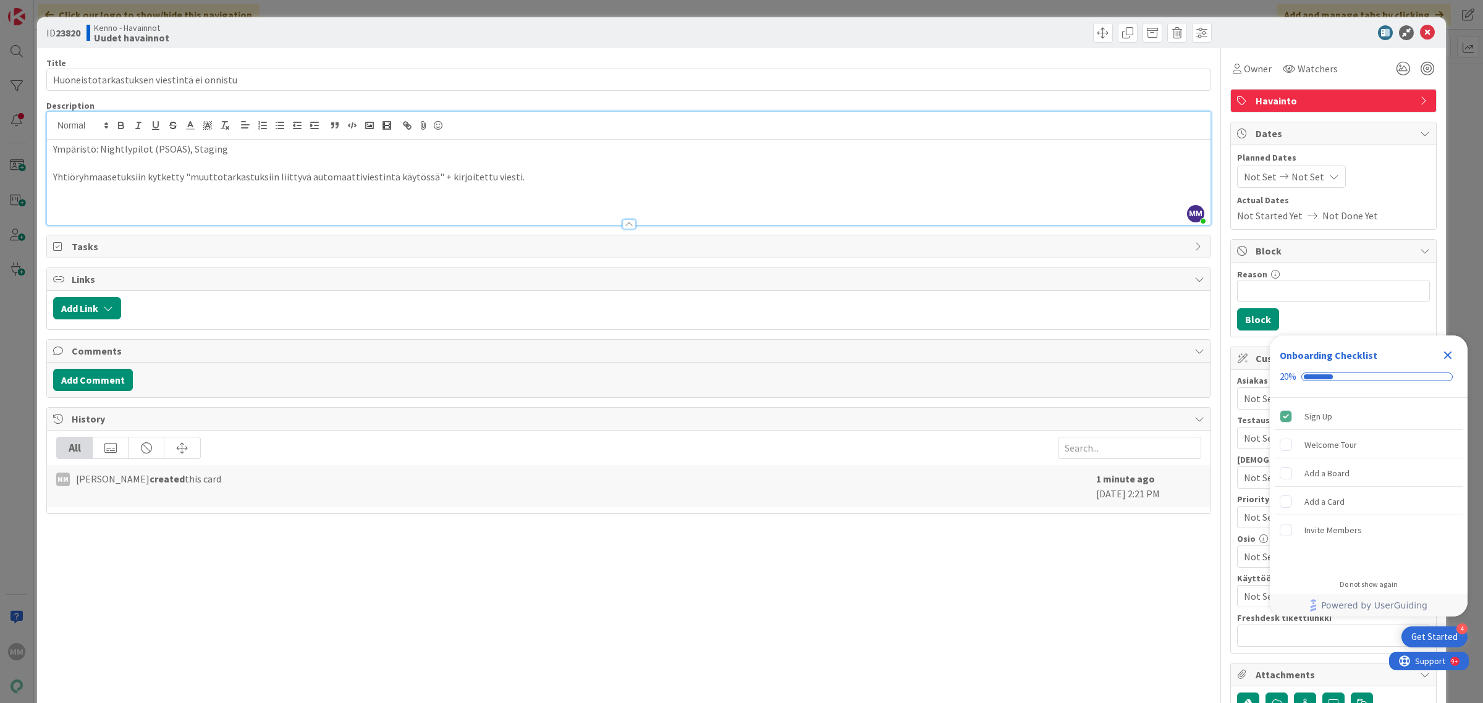
click at [81, 195] on p at bounding box center [628, 191] width 1151 height 14
click at [65, 168] on p at bounding box center [628, 163] width 1151 height 14
click at [229, 153] on p "Ympäristö: Nightlypilot (PSOAS), Staging" at bounding box center [628, 149] width 1151 height 14
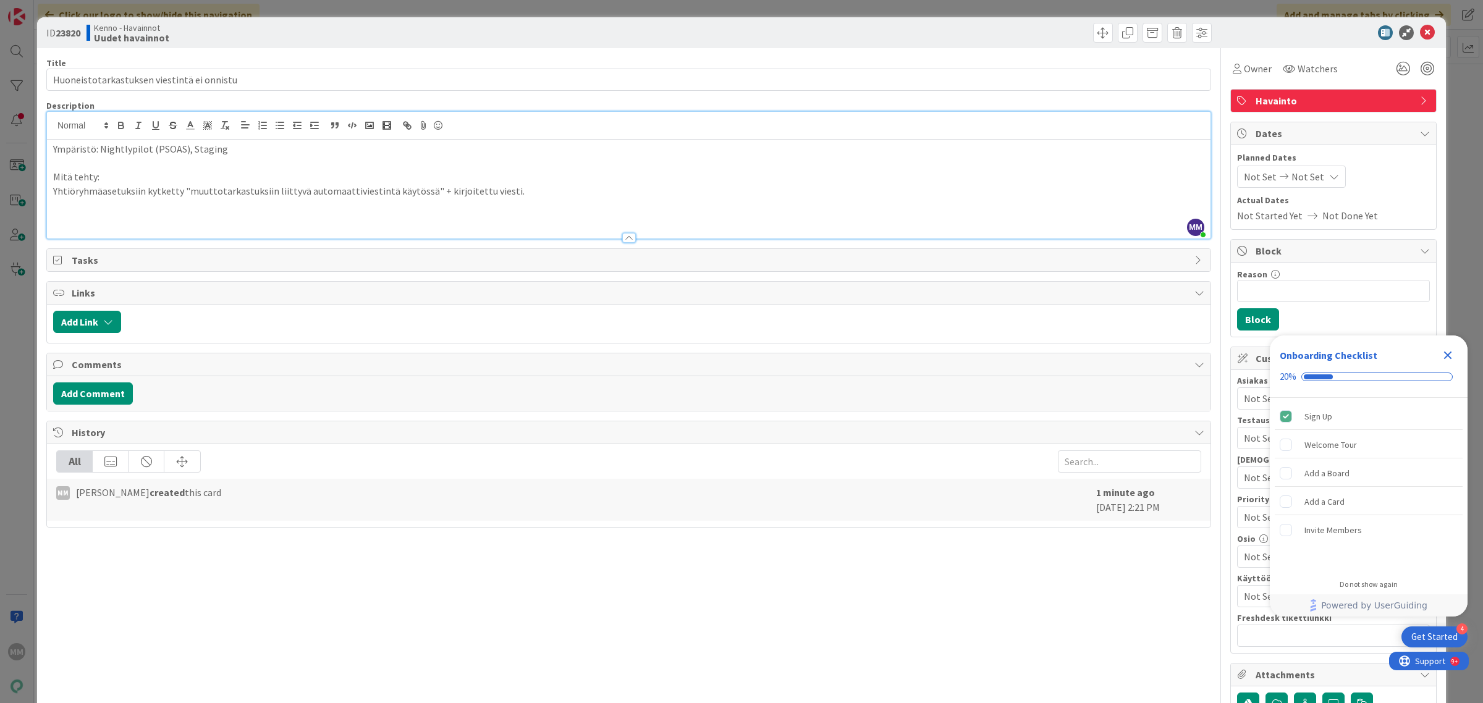
click at [103, 203] on p at bounding box center [628, 205] width 1151 height 14
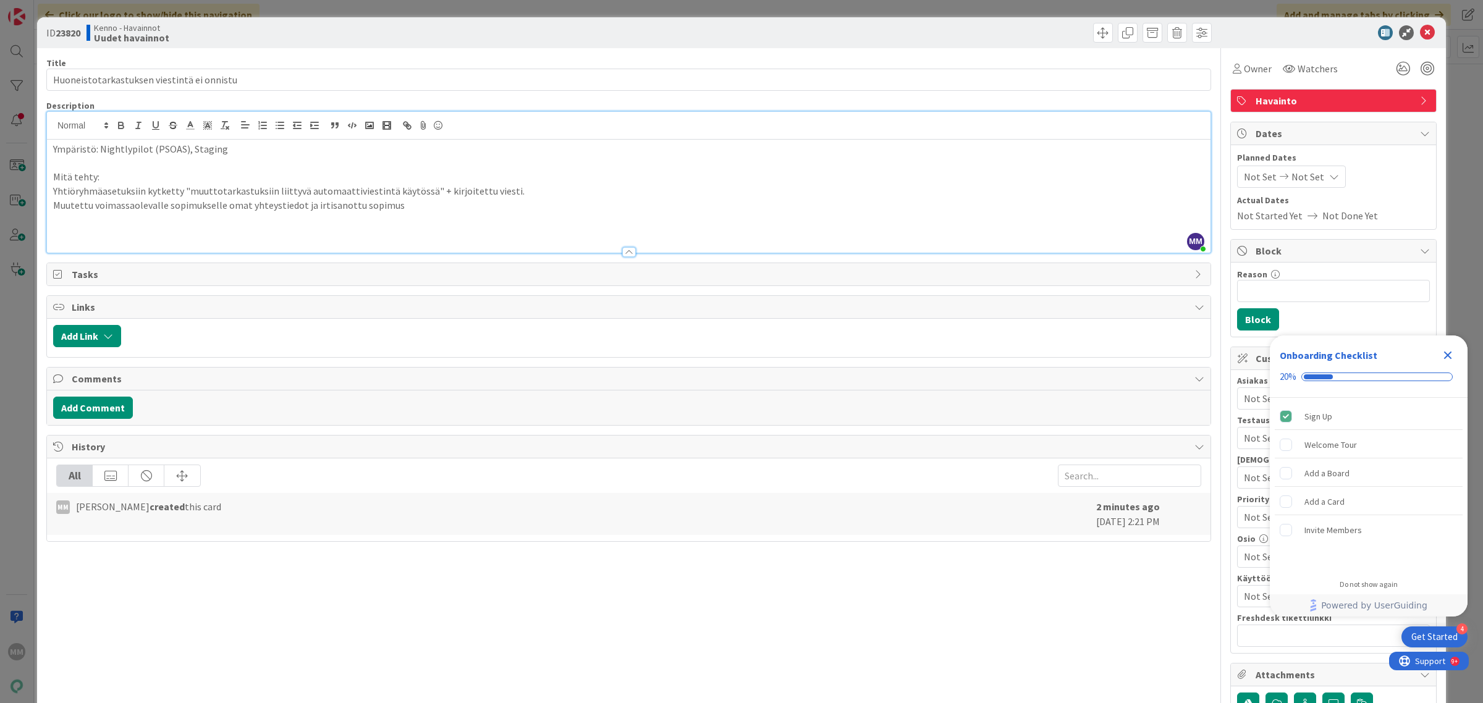
click at [50, 192] on div "Ympäristö: Nightlypilot (PSOAS), Staging Mitä tehty: Yhtiöryhmäasetuksiin kytke…" at bounding box center [629, 196] width 1164 height 113
drag, startPoint x: 402, startPoint y: 207, endPoint x: 45, endPoint y: 192, distance: 356.9
click at [46, 192] on div "MM Minna Määttä just joined Ympäristö: Nightlypilot (PSOAS), Staging Mitä tehty…" at bounding box center [628, 182] width 1165 height 142
click at [399, 219] on p at bounding box center [628, 220] width 1151 height 14
click at [397, 208] on p "Muutettu voimassaolevalle sopimukselle omat yhteystiedot ja irtisanottu sopimus" at bounding box center [628, 205] width 1151 height 14
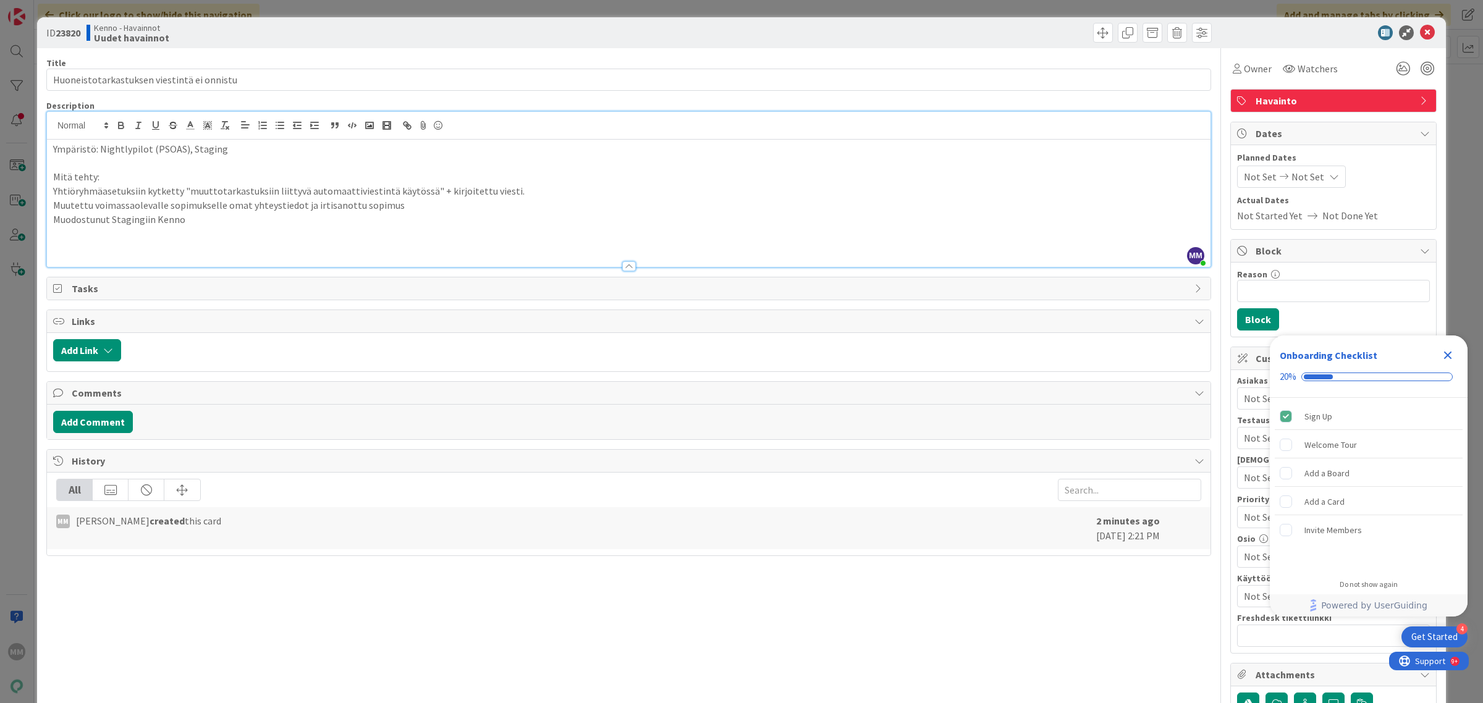
click at [214, 230] on p at bounding box center [628, 233] width 1151 height 14
click at [184, 220] on p "Muodostunut Stagingiin Kenno" at bounding box center [628, 220] width 1151 height 14
drag, startPoint x: 236, startPoint y: 218, endPoint x: 153, endPoint y: 221, distance: 83.5
click at [153, 221] on p "Muodostunut Stagingiin Muuttotarkastus" at bounding box center [628, 220] width 1151 height 14
click at [156, 221] on p "Muodostunut Stagingiin https://staging.kenno-sw.net/tasks/inspections/22?select…" at bounding box center [628, 220] width 1151 height 14
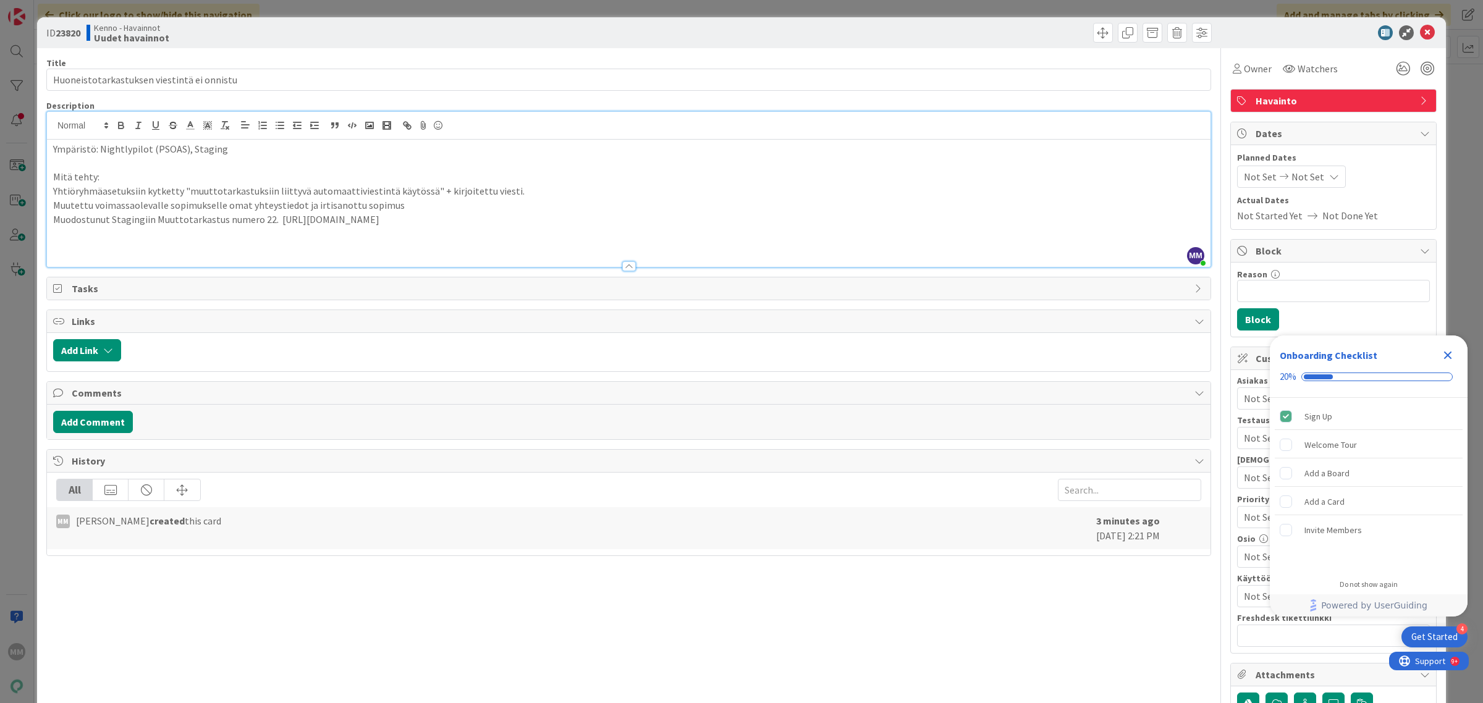
click at [127, 223] on p "Muodostunut Stagingiin Muuttotarkastus numero 22. https://staging.kenno-sw.net/…" at bounding box center [628, 220] width 1151 height 14
click at [875, 218] on p "Muodostunut Stagingiin Muuttotarkastus numero 22. https://staging.kenno-sw.net/…" at bounding box center [628, 220] width 1151 height 14
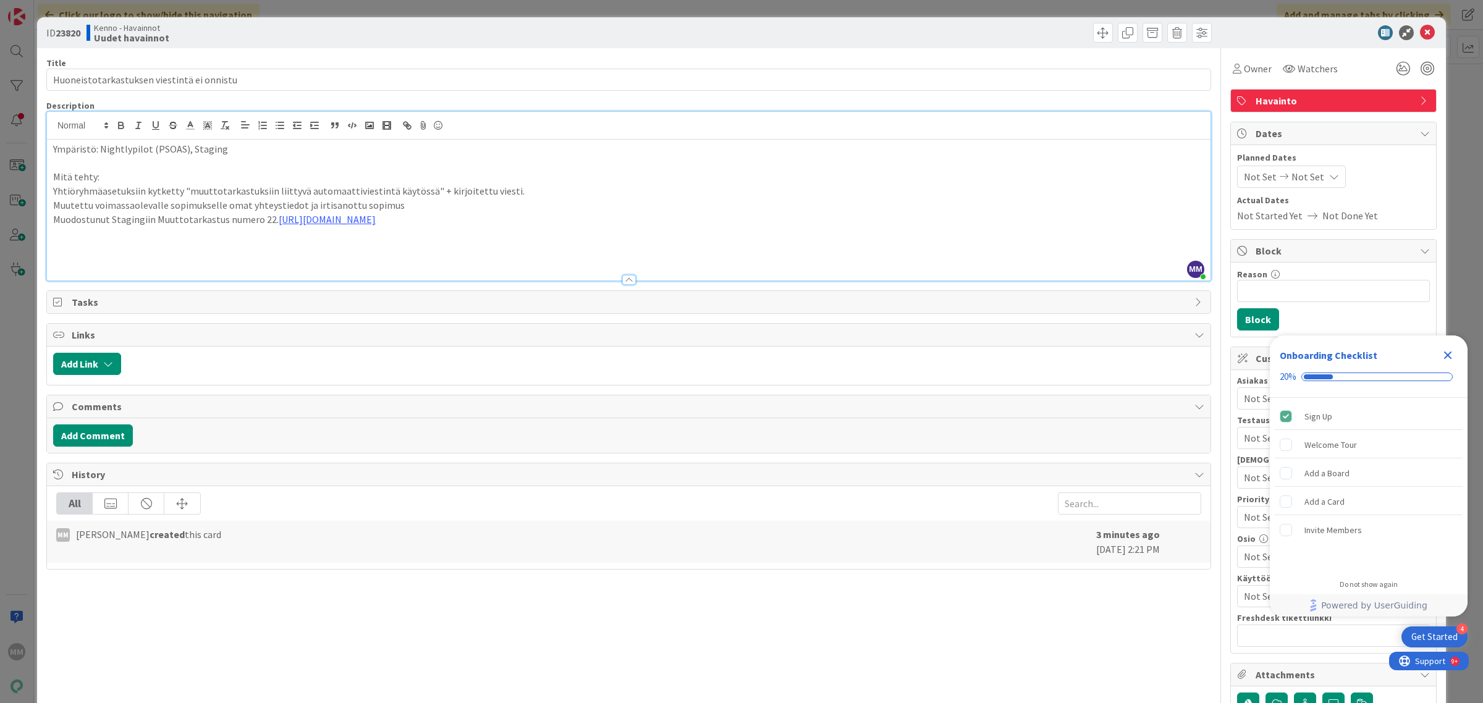
click at [54, 190] on p "Yhtiöryhmäasetuksiin kytketty "muuttotarkastuksiin liittyvä automaattiviestintä…" at bounding box center [628, 191] width 1151 height 14
click at [51, 219] on div "Ympäristö: Nightlypilot (PSOAS), Staging Mitä tehty: Yhtiöryhmäasetuksiin kytke…" at bounding box center [629, 210] width 1164 height 141
click at [891, 232] on p at bounding box center [628, 233] width 1151 height 14
click at [889, 221] on li "Muodostunut Stagingiin Muuttotarkastus numero 22. https://staging.kenno-sw.net/…" at bounding box center [636, 220] width 1136 height 14
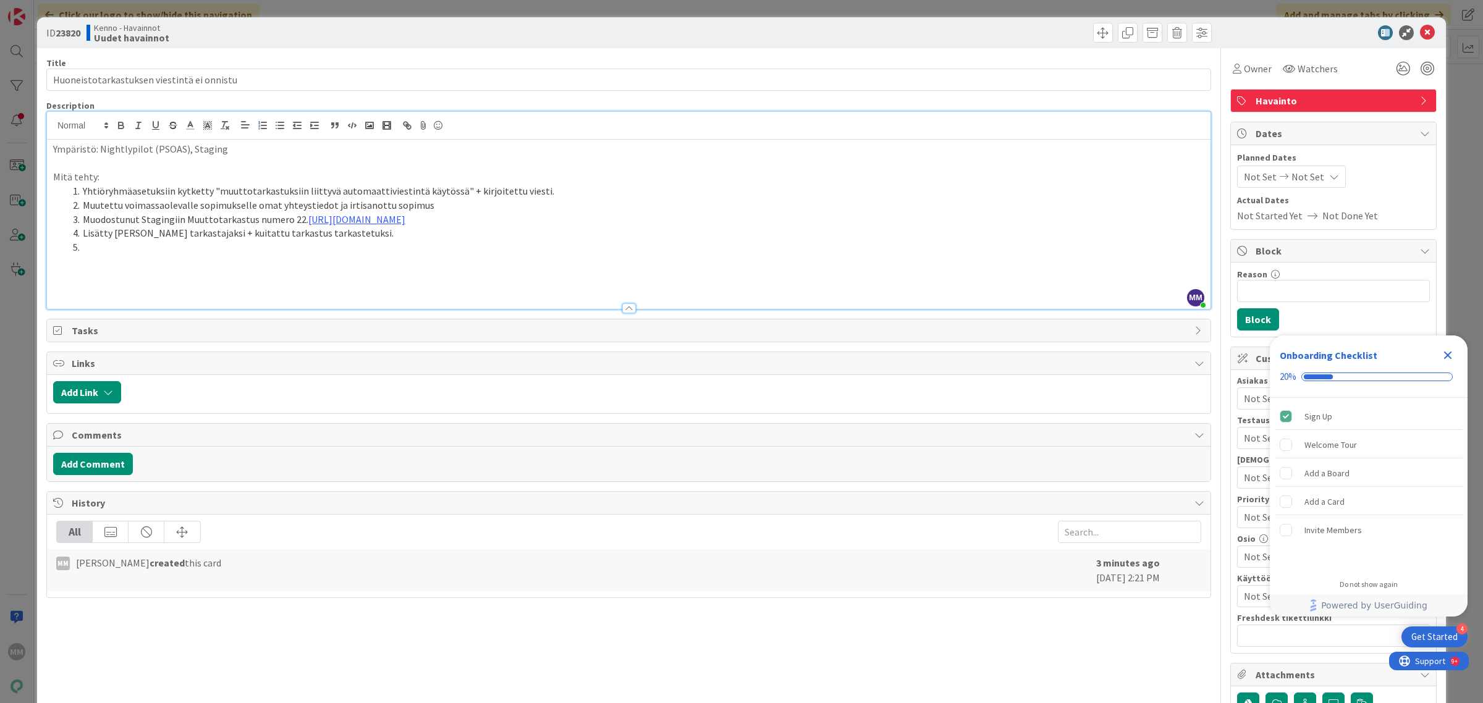
click at [229, 250] on li at bounding box center [636, 247] width 1136 height 14
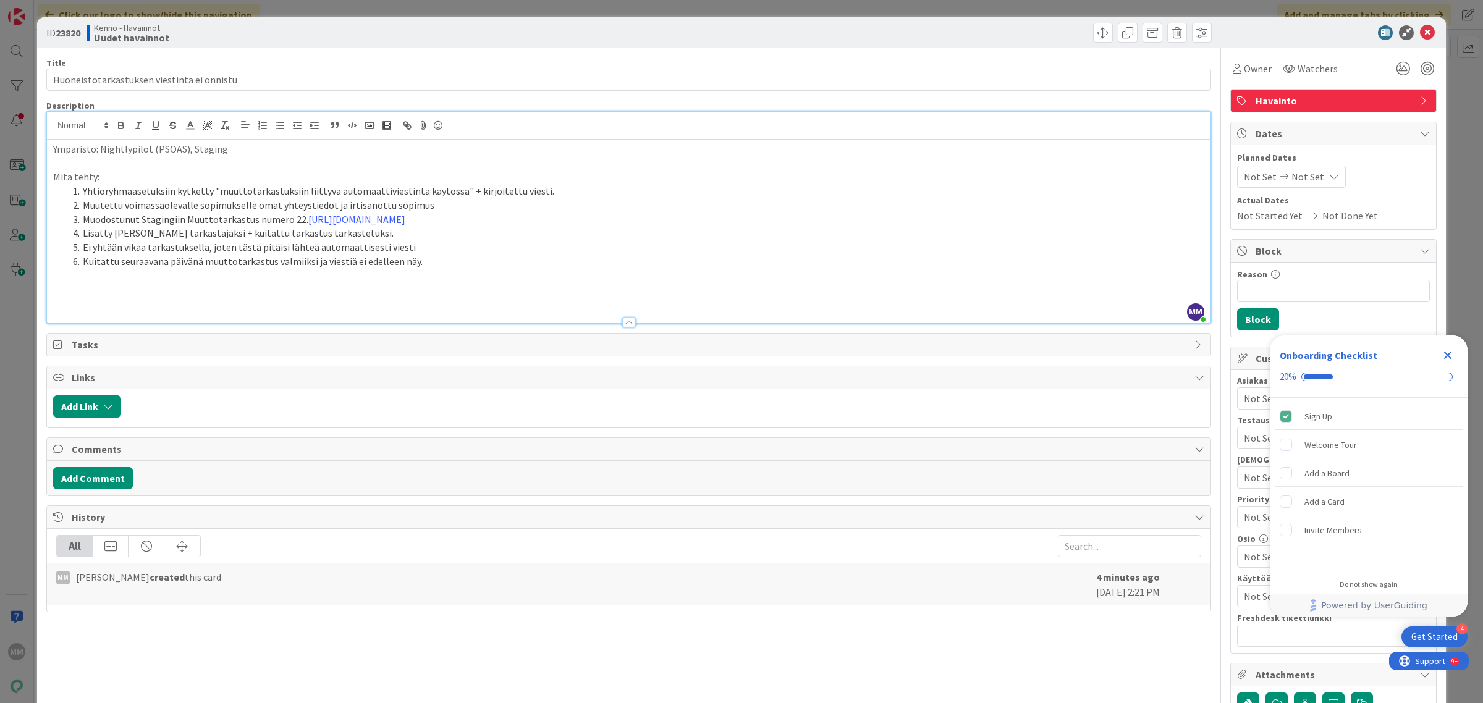
click at [310, 307] on p at bounding box center [628, 304] width 1151 height 14
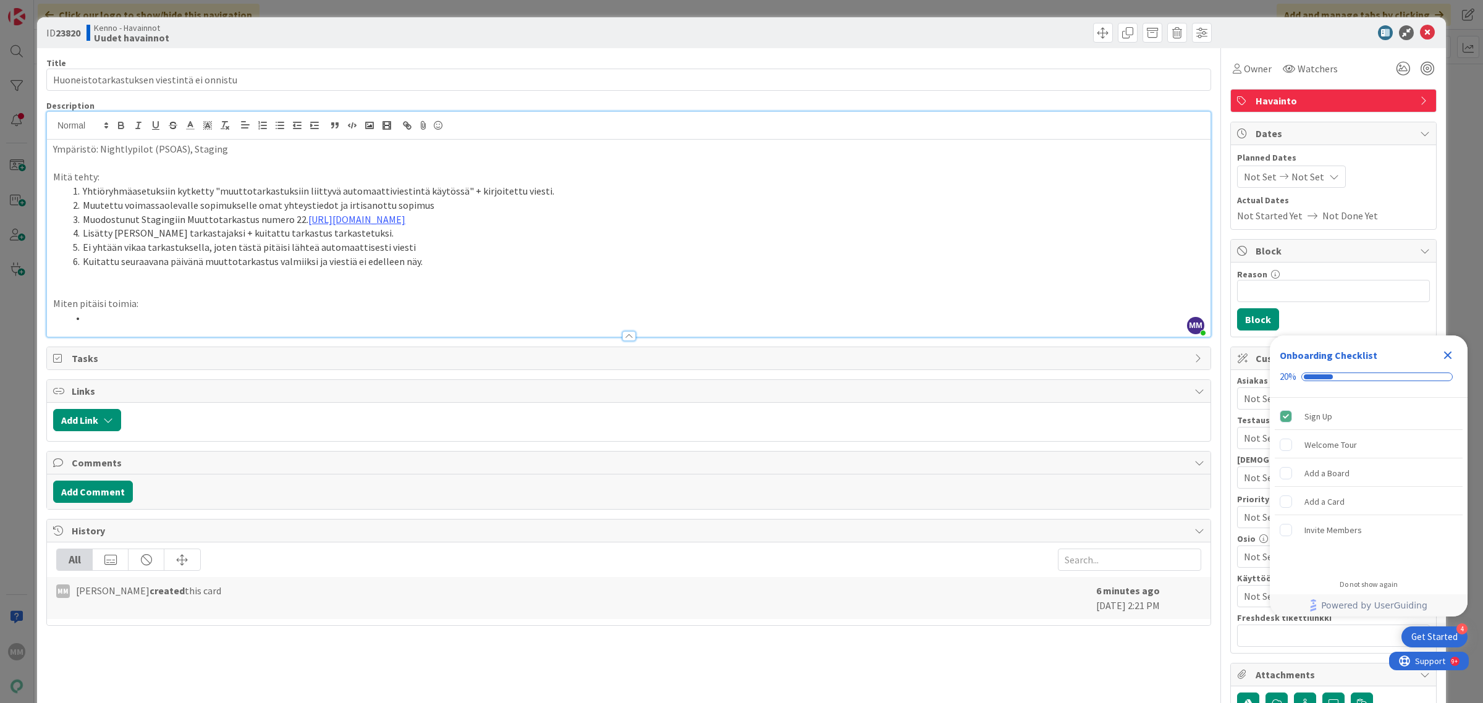
click at [146, 319] on li at bounding box center [636, 318] width 1136 height 14
click at [407, 249] on li "Ei yhtään vikaa tarkastuksella, joten tästä pitäisi lähteä automaattisesti vies…" at bounding box center [636, 247] width 1136 height 14
click at [444, 260] on li "Kuitattu seuraavana päivänä muuttotarkastus valmiiksi ja viestiä ei edelleen nä…" at bounding box center [636, 262] width 1136 height 14
drag, startPoint x: 430, startPoint y: 269, endPoint x: 397, endPoint y: 264, distance: 33.1
click at [397, 264] on li "Kuitattu seuraavana päivänä muuttotarkastus valmiiksi ja viestiä ei edelleen nä…" at bounding box center [636, 262] width 1136 height 14
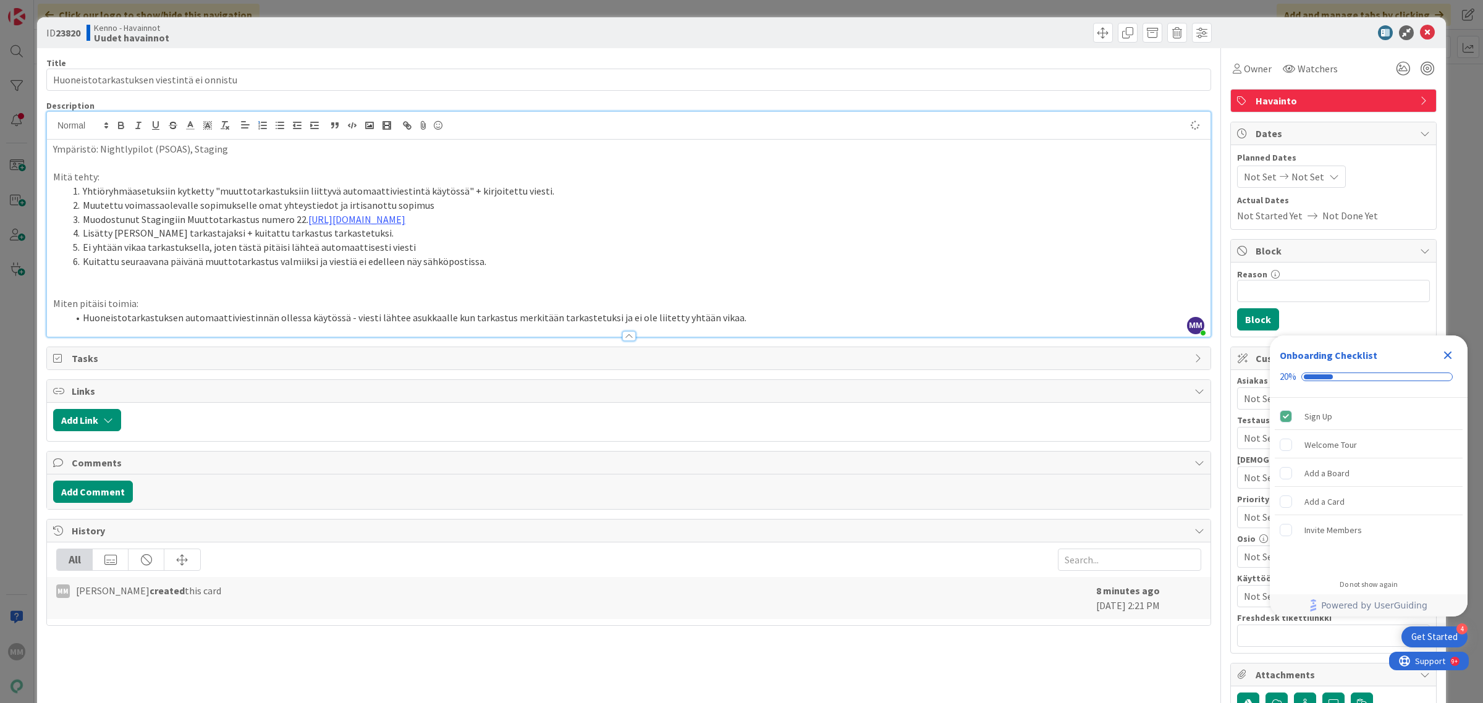
click at [619, 236] on li "Lisätty Kenno Admin tarkastajaksi + kuitattu tarkastus tarkastetuksi." at bounding box center [636, 233] width 1136 height 14
click at [184, 151] on p "Ympäristö: Nightlypilot (PSOAS), Staging" at bounding box center [628, 149] width 1151 height 14
click at [532, 263] on li "Kuitattu seuraavana päivänä muuttotarkastus valmiiksi ja viestiä ei edelleen nä…" at bounding box center [636, 262] width 1136 height 14
click at [93, 179] on p "Mitä tehty:" at bounding box center [628, 177] width 1151 height 14
click at [233, 172] on p "Mitä tehty stagingissa:" at bounding box center [628, 177] width 1151 height 14
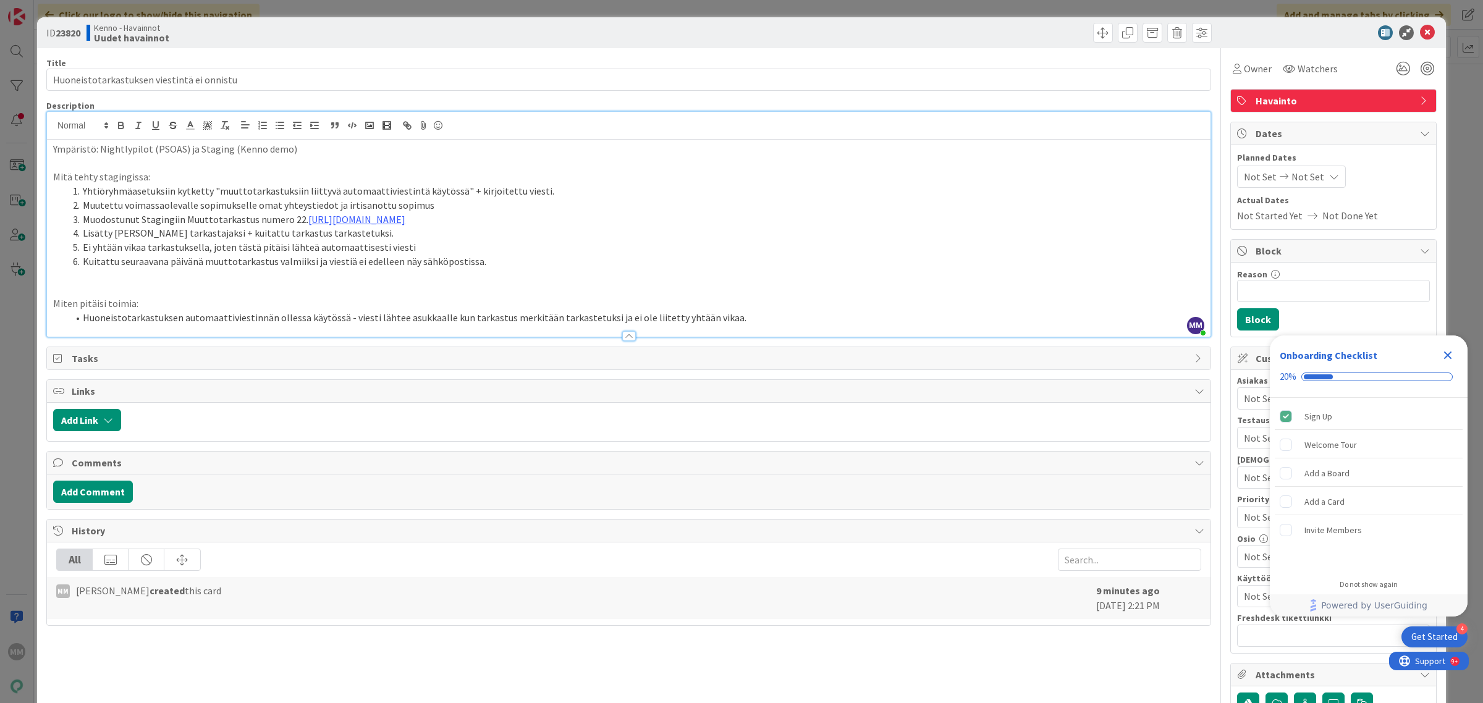
click at [110, 178] on p "Mitä tehty stagingissa:" at bounding box center [628, 177] width 1151 height 14
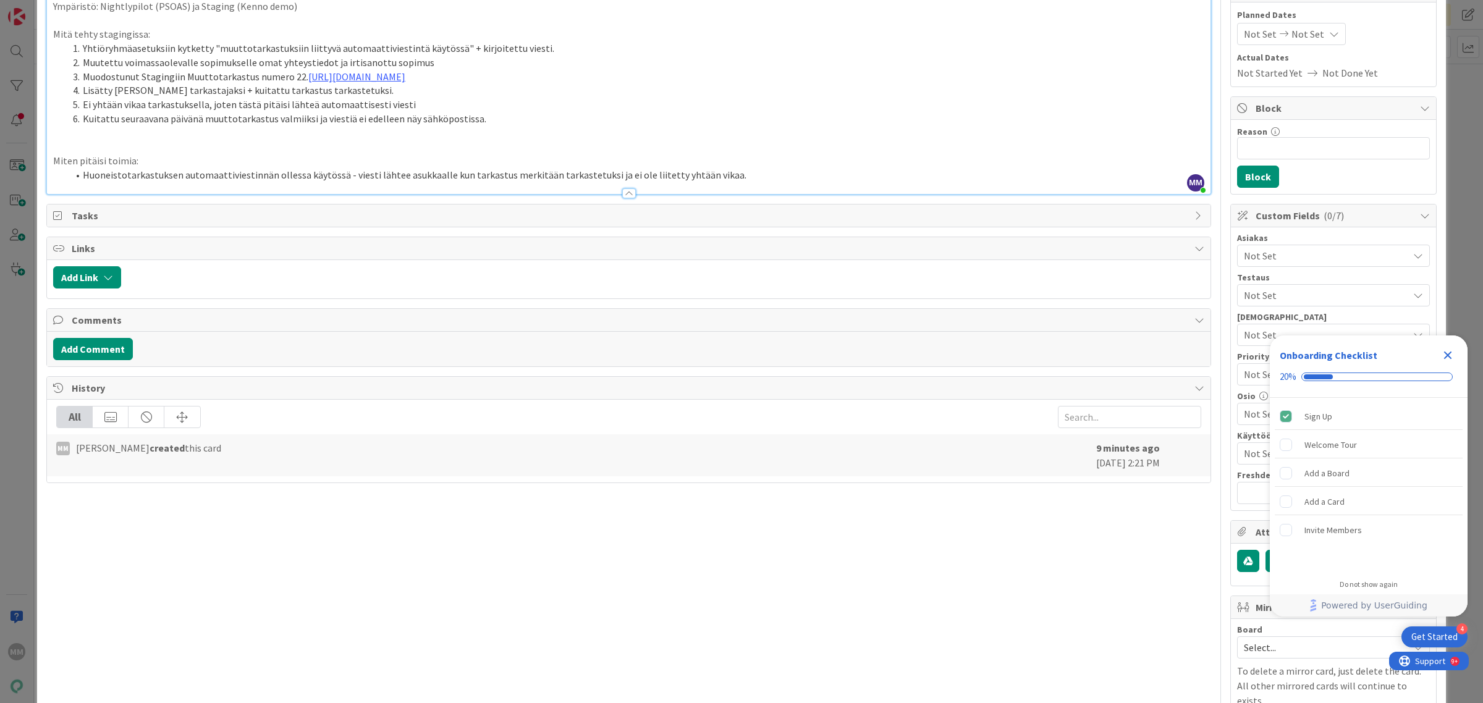
scroll to position [202, 0]
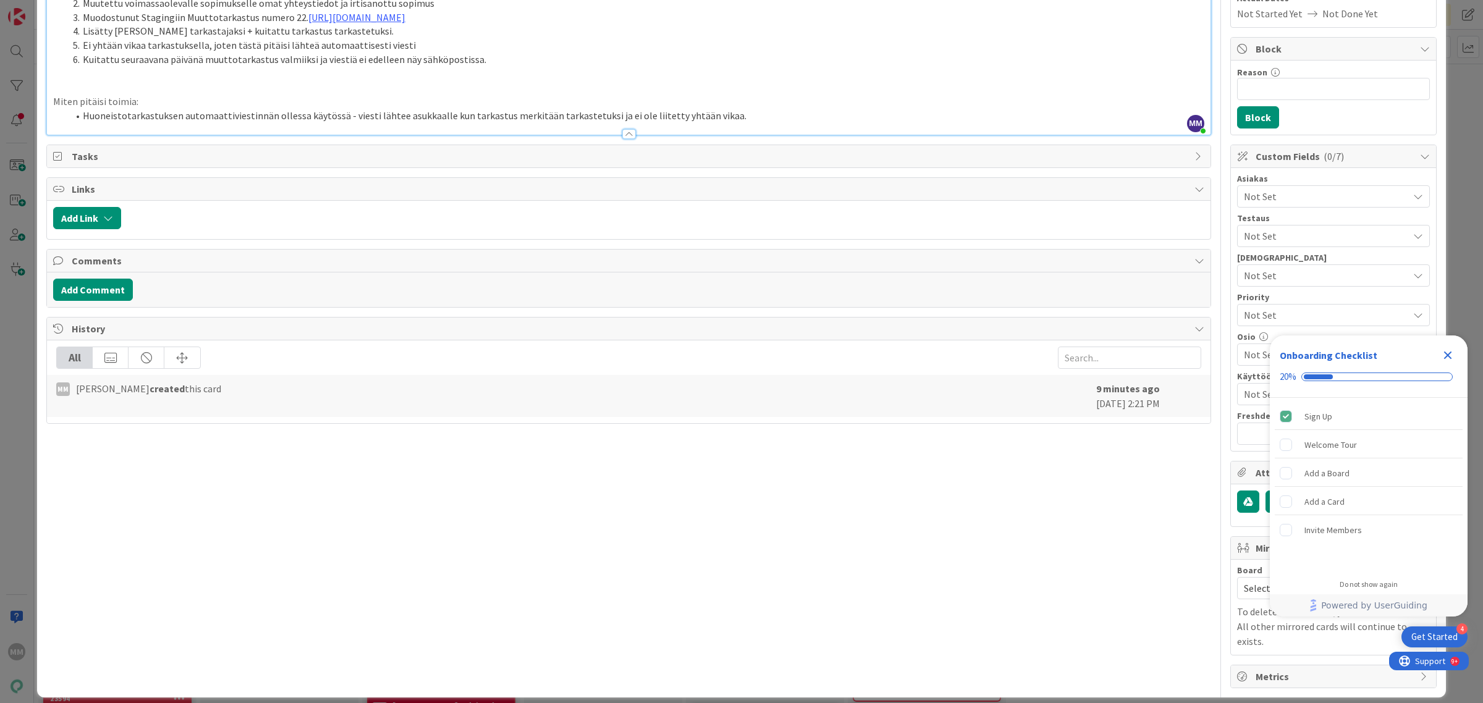
click at [368, 471] on div "Title 42 / 128 Huoneistotarkastuksen viestintä ei onnistu Description MM Minna …" at bounding box center [628, 267] width 1165 height 842
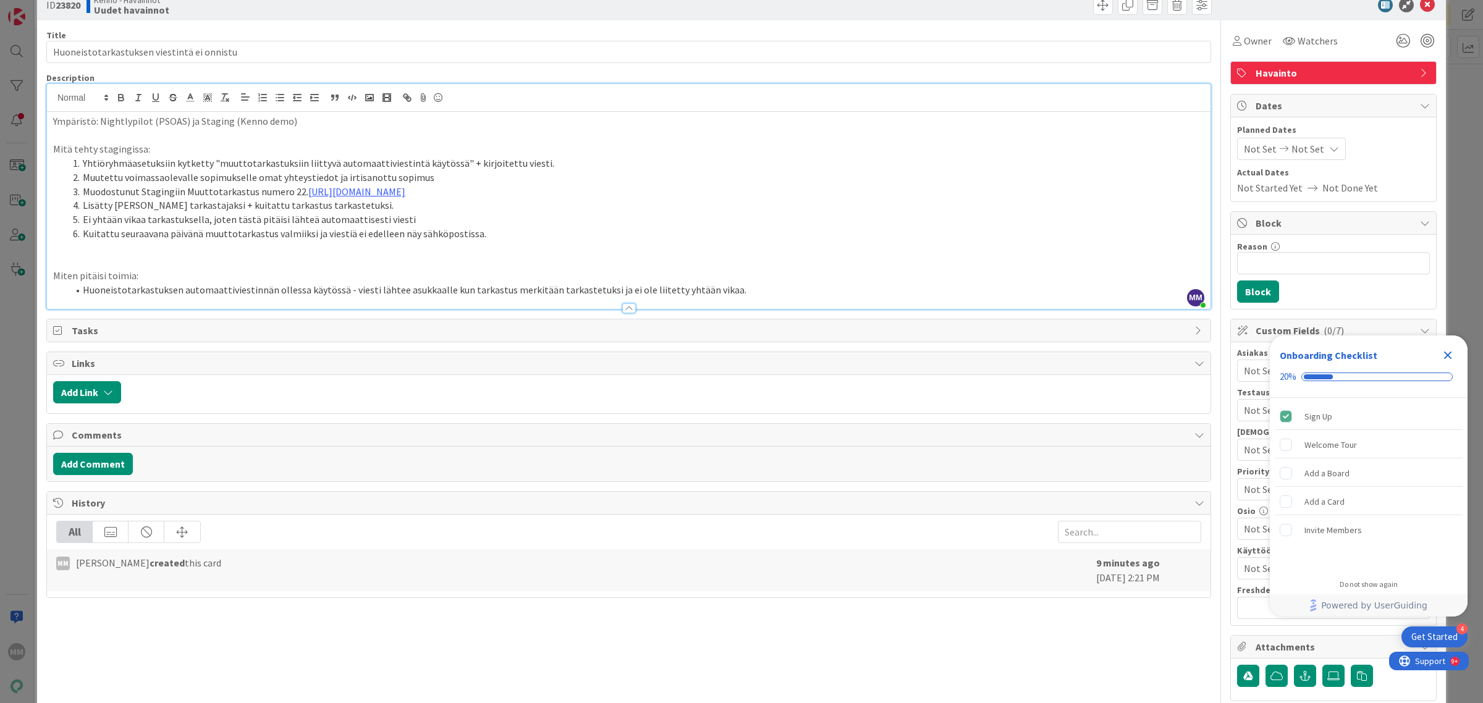
scroll to position [0, 0]
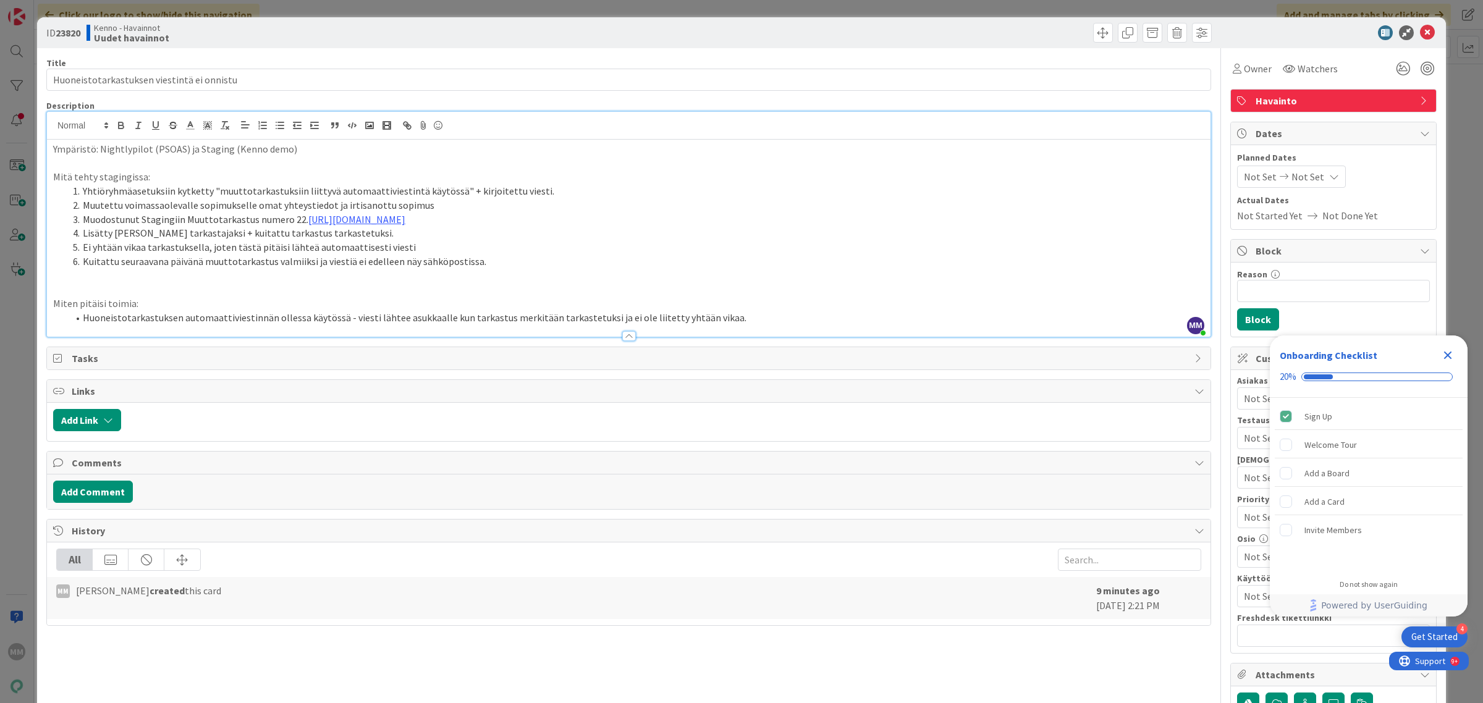
click at [1450, 357] on icon "Close Checklist" at bounding box center [1448, 356] width 8 height 8
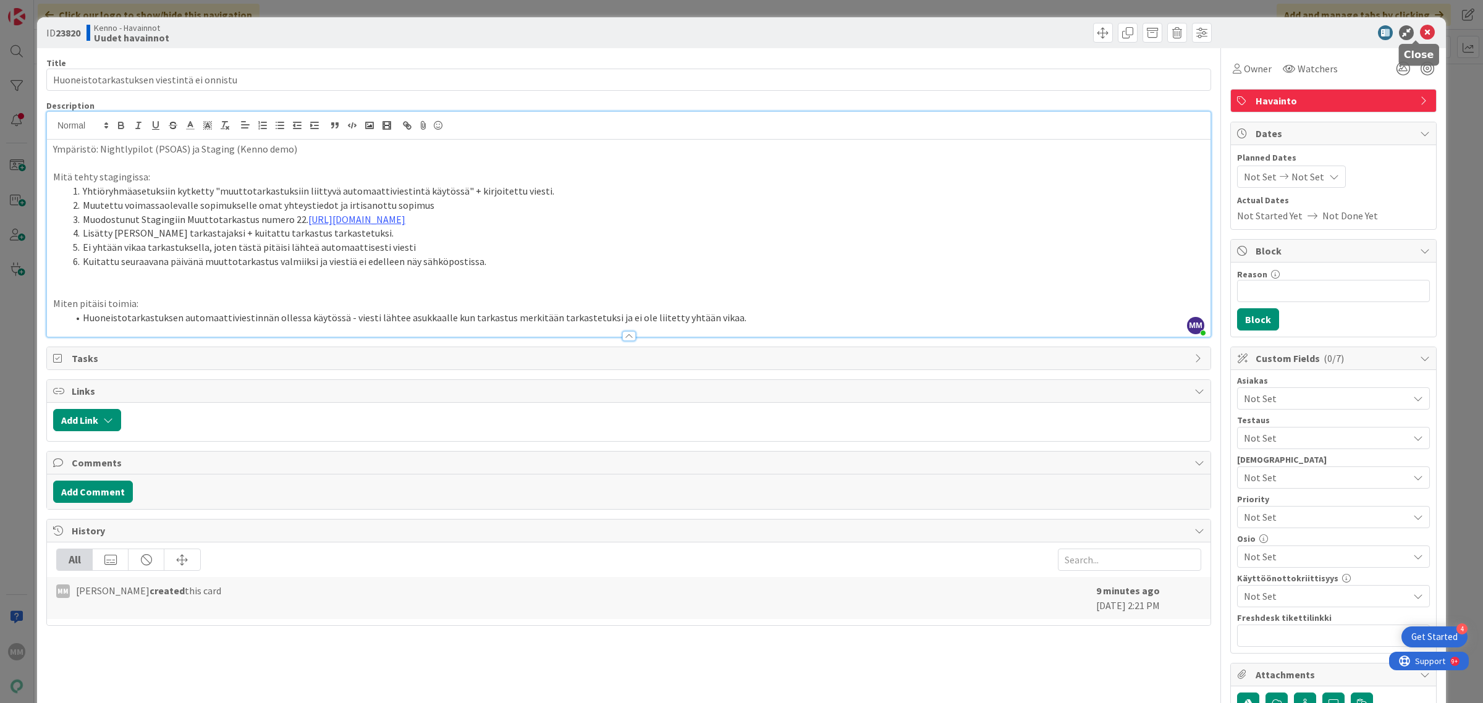
click at [1420, 32] on icon at bounding box center [1427, 32] width 15 height 15
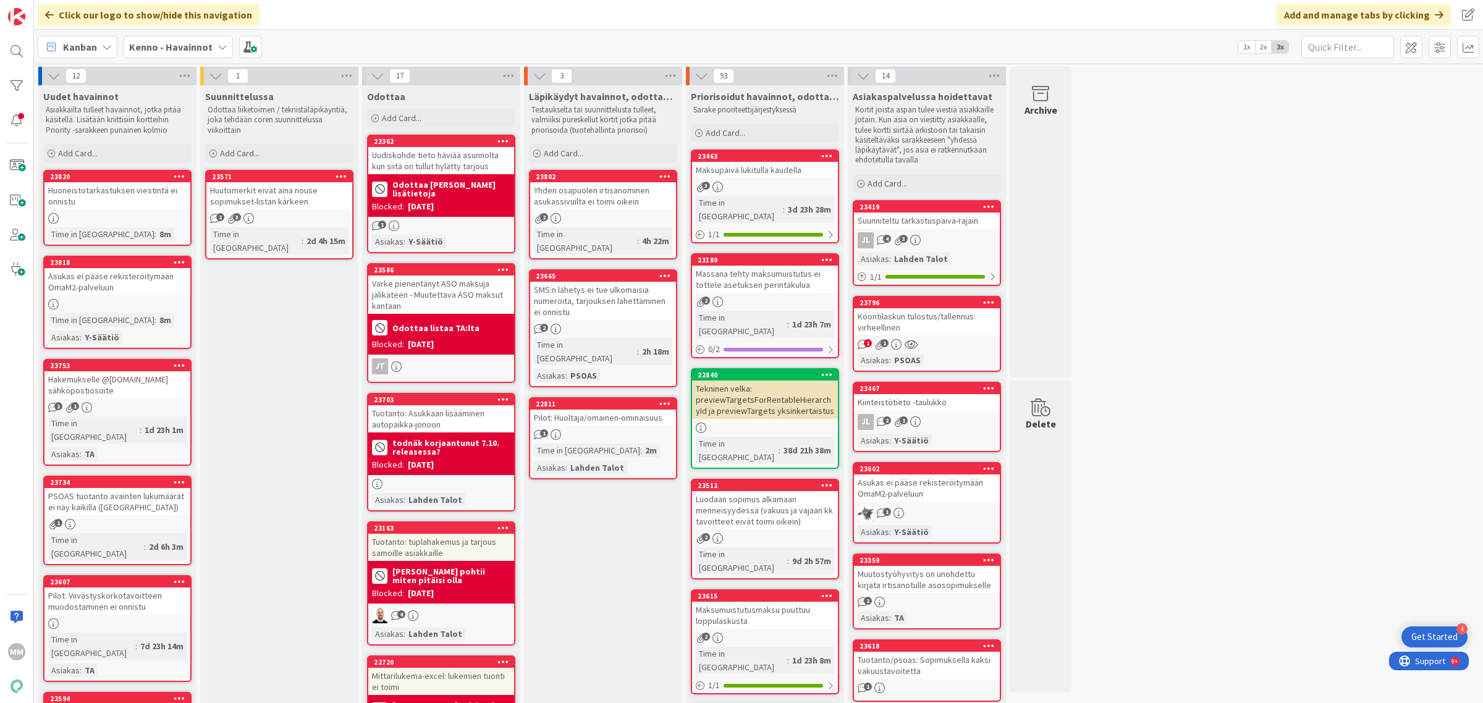
click at [125, 210] on div "23820 Huoneistotarkastuksen viestintä ei onnistu Time in Column : 8m" at bounding box center [117, 208] width 148 height 76
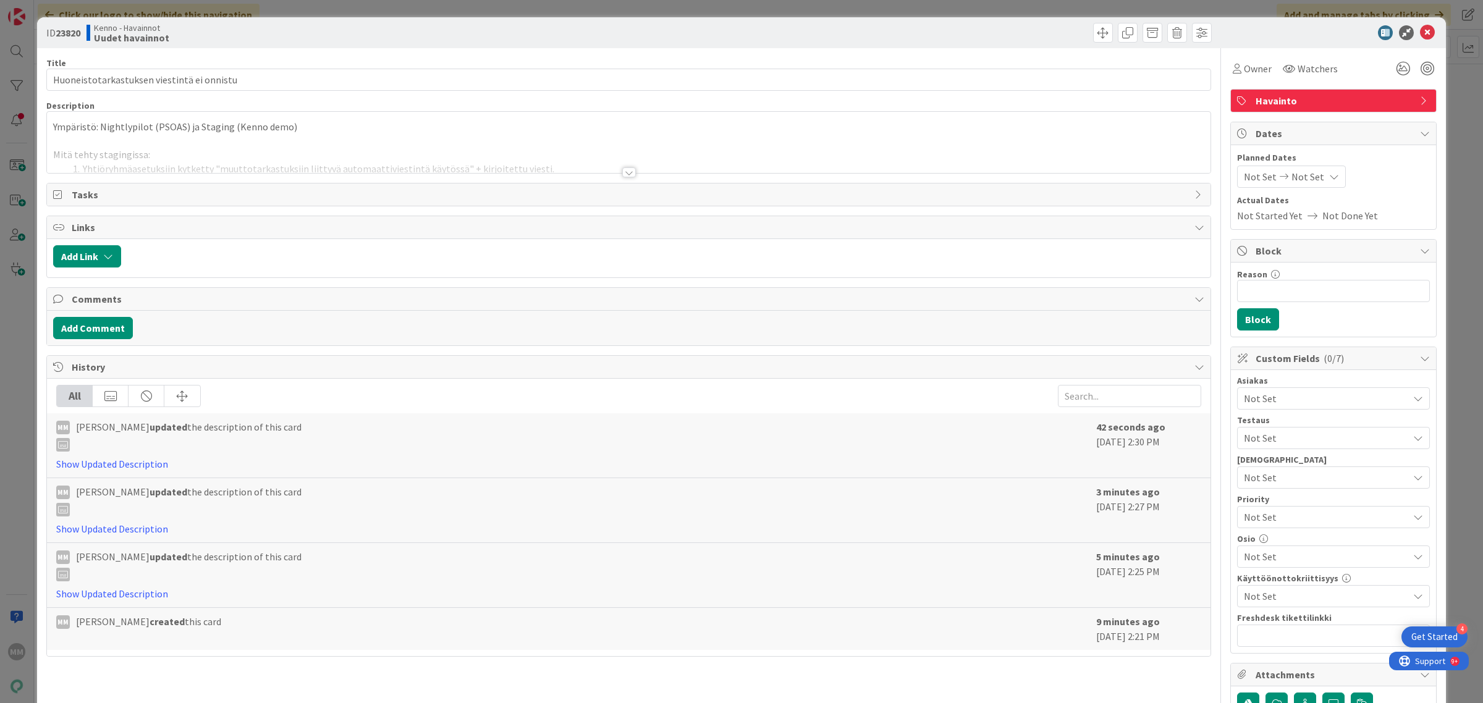
click at [625, 175] on div at bounding box center [629, 172] width 14 height 10
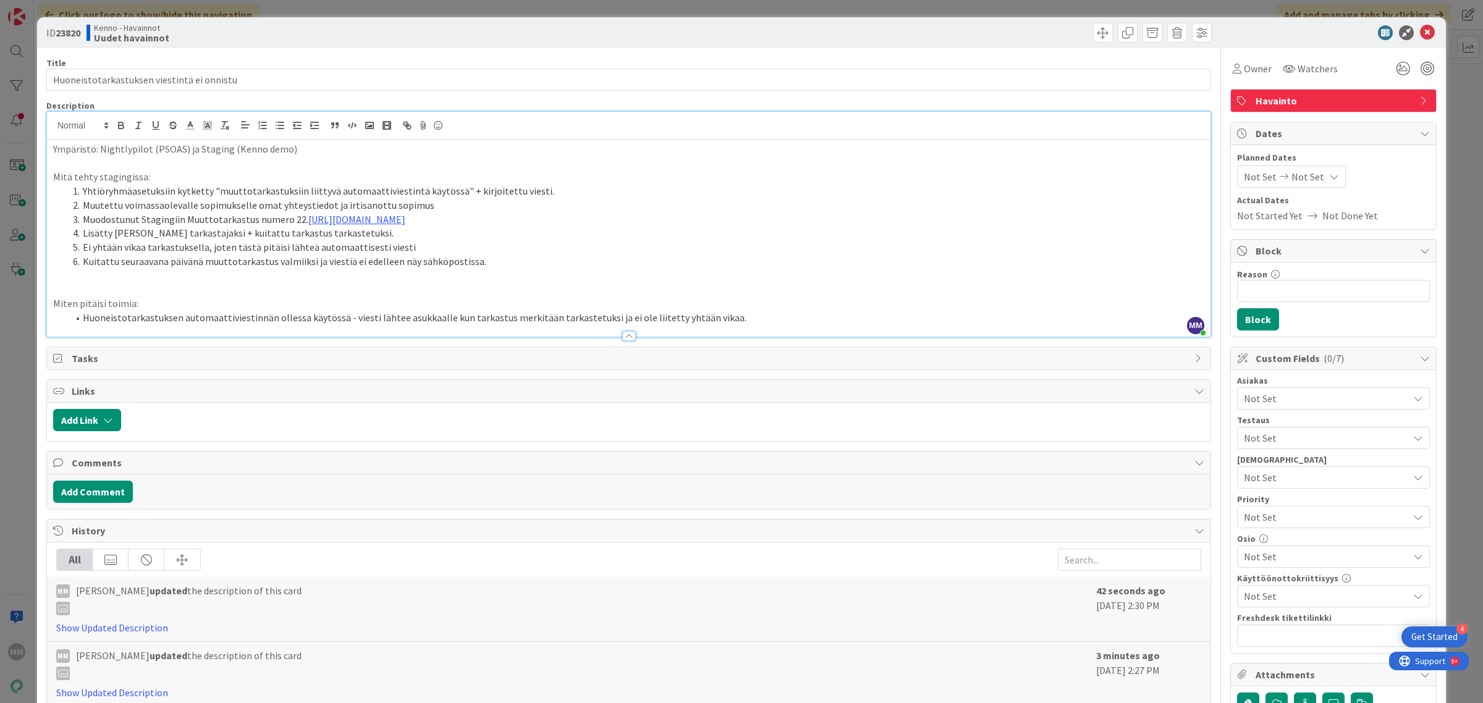
click at [732, 319] on li "Huoneistotarkastuksen automaattiviestinnän ollessa käytössä - viesti lähtee asu…" at bounding box center [636, 318] width 1136 height 14
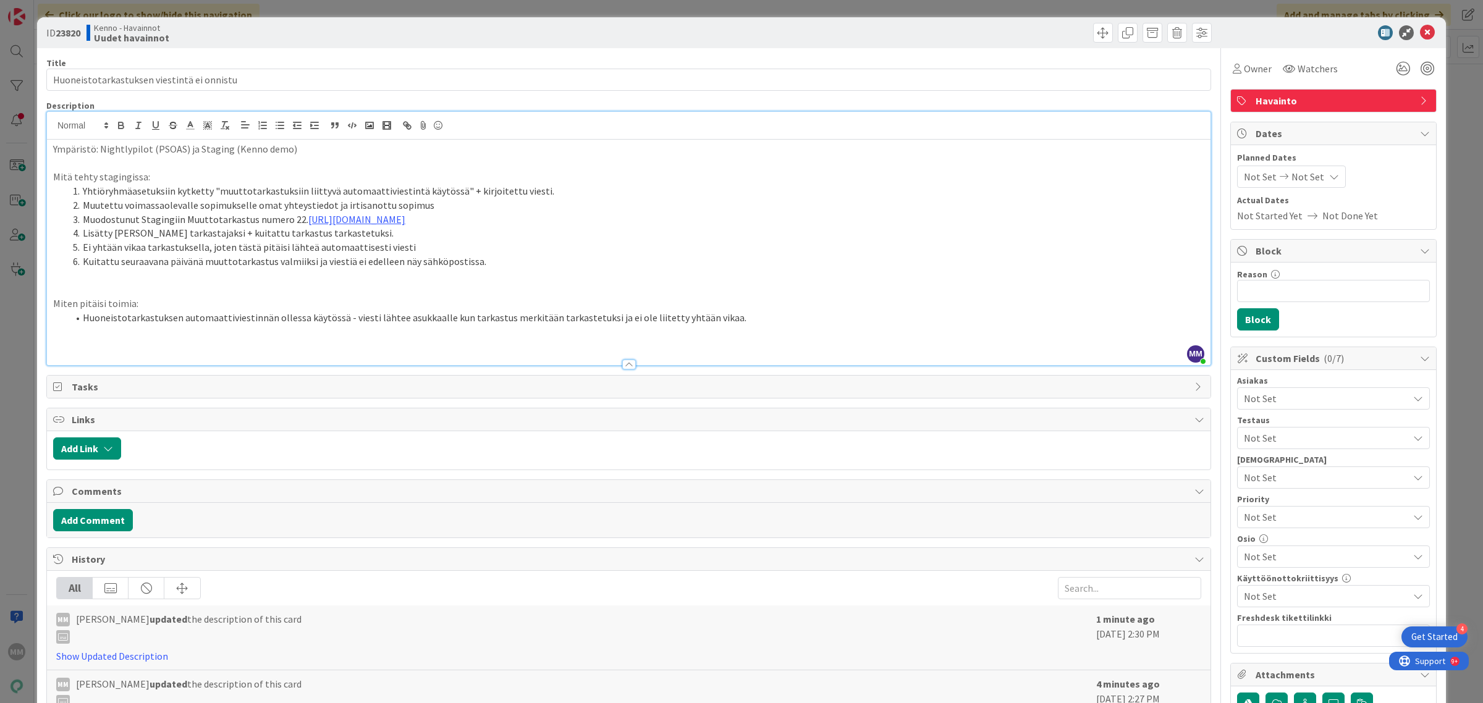
click at [971, 233] on li "Lisätty Kenno Admin tarkastajaksi + kuitattu tarkastus tarkastetuksi." at bounding box center [636, 233] width 1136 height 14
click at [1420, 23] on div "ID 23820 Kenno - Havainnot Uudet havainnot" at bounding box center [741, 32] width 1409 height 31
click at [1421, 29] on icon at bounding box center [1427, 32] width 15 height 15
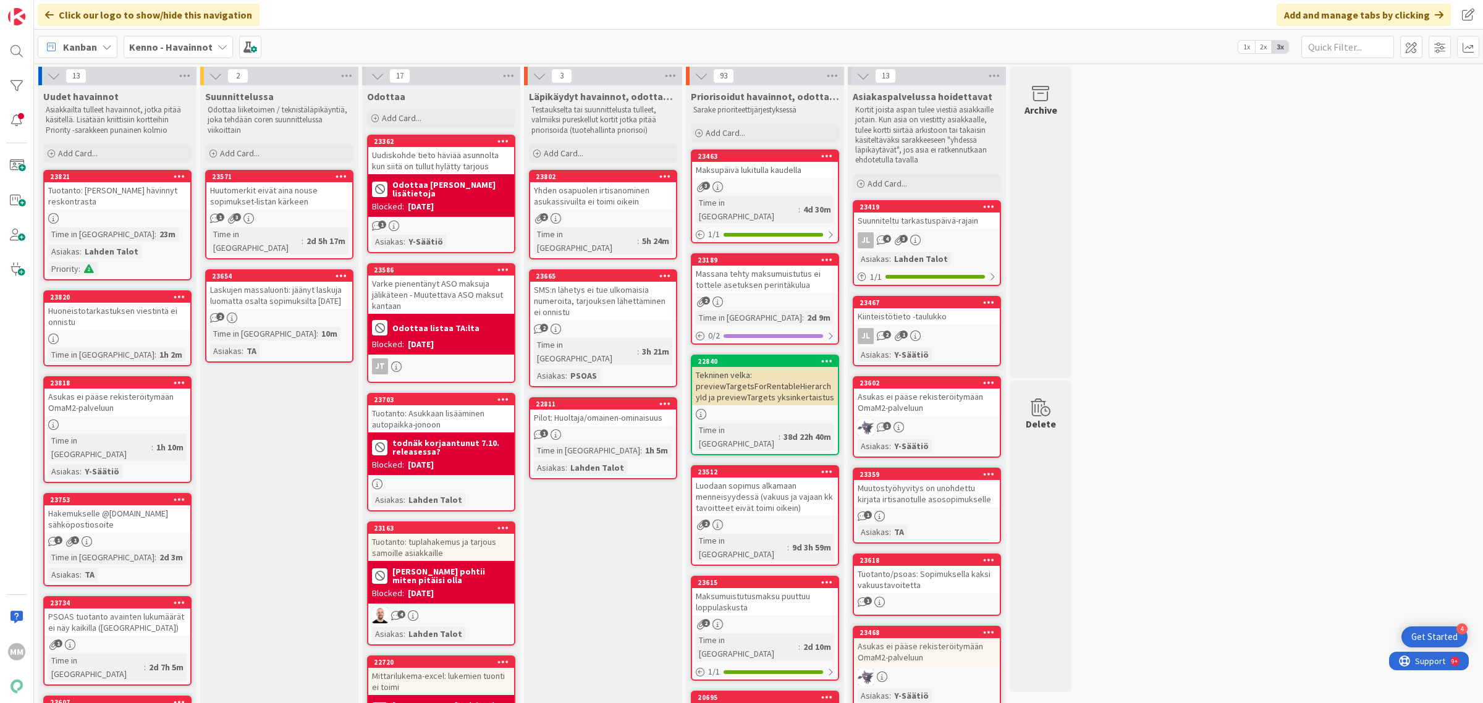
click at [190, 46] on b "Kenno - Havainnot" at bounding box center [170, 47] width 83 height 12
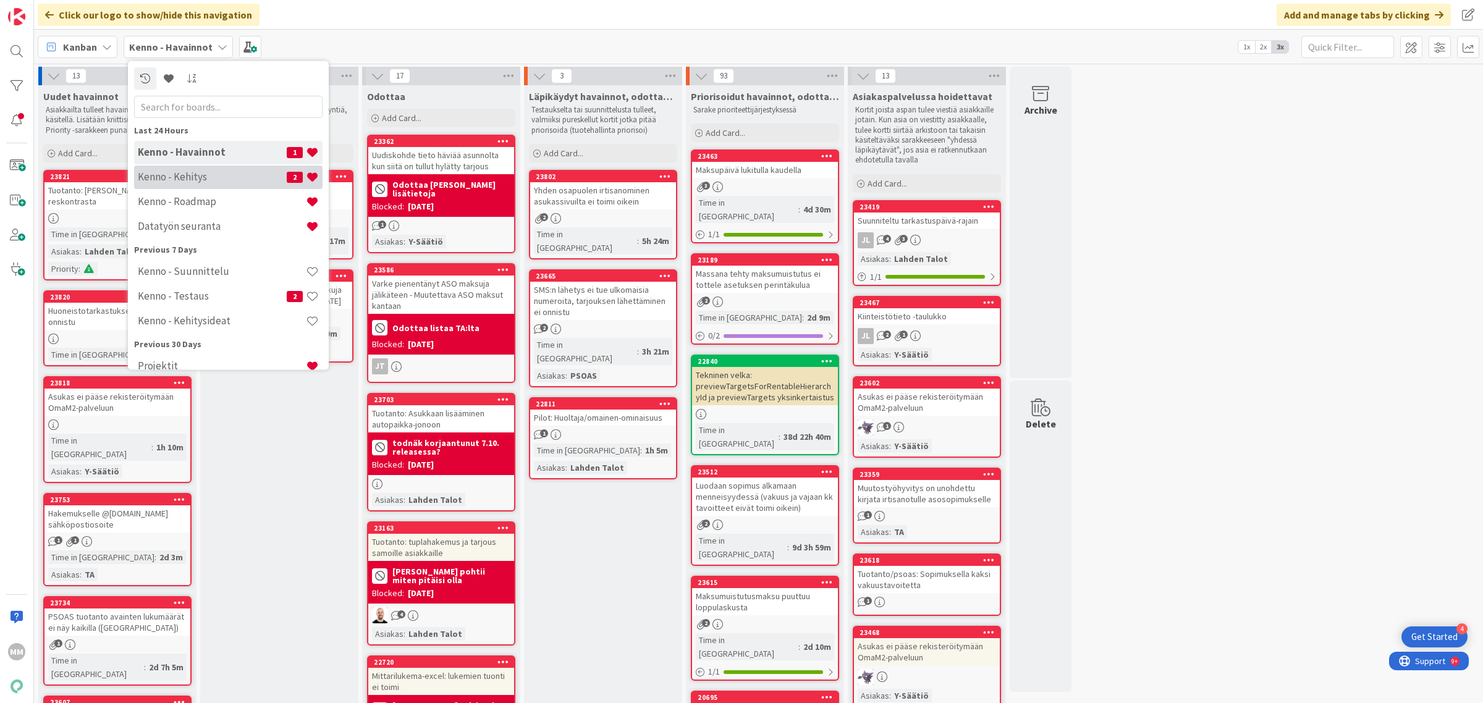
click at [215, 177] on h4 "Kenno - Kehitys" at bounding box center [212, 177] width 149 height 12
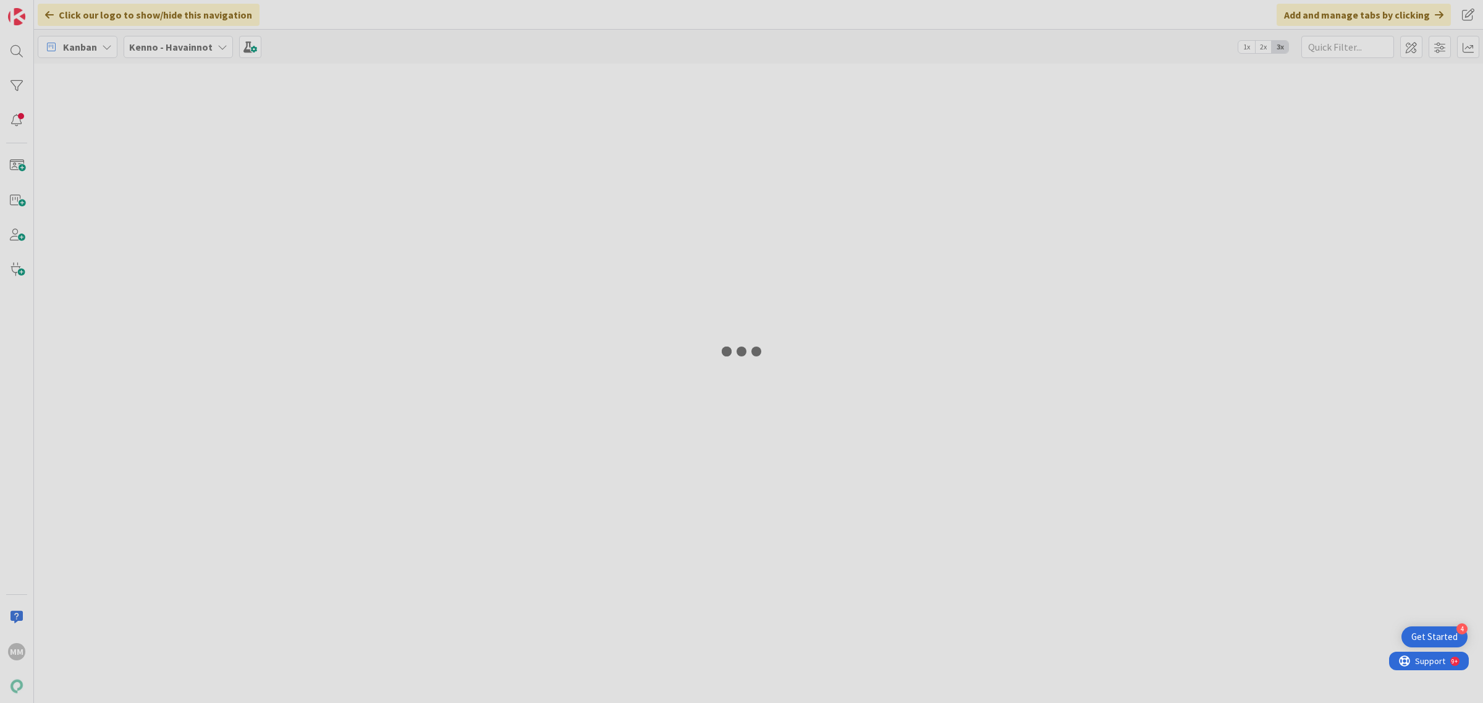
click at [205, 40] on div at bounding box center [741, 351] width 1483 height 703
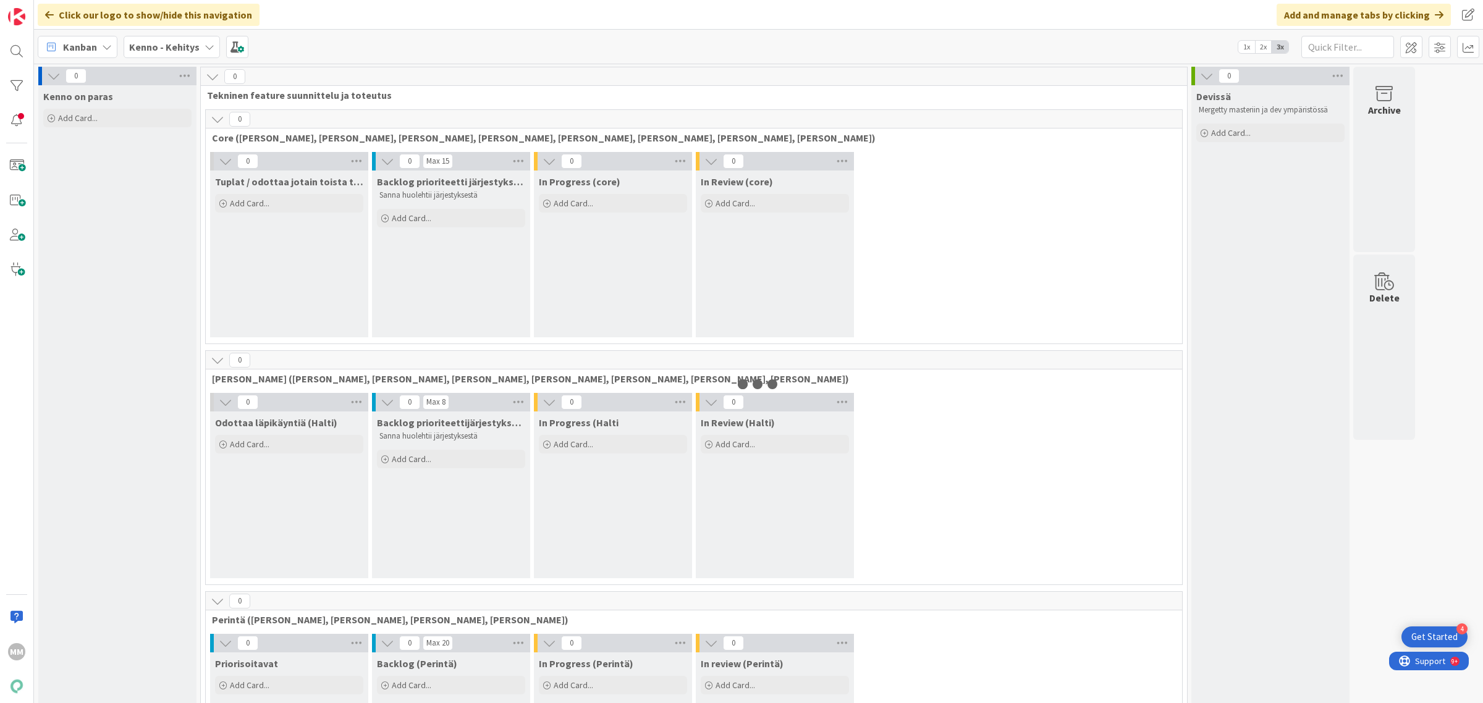
click at [186, 45] on b "Kenno - Kehitys" at bounding box center [164, 47] width 70 height 12
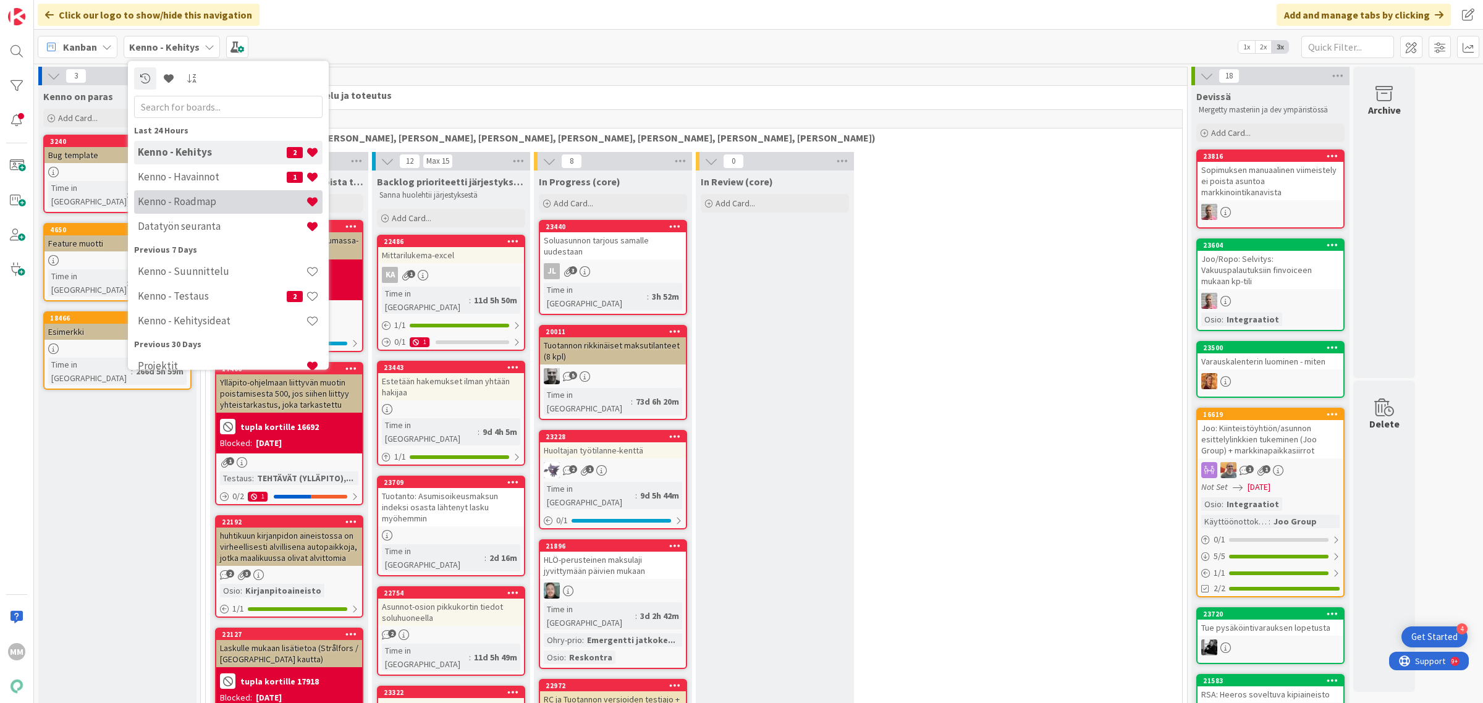
click at [219, 201] on h4 "Kenno - Roadmap" at bounding box center [222, 201] width 168 height 12
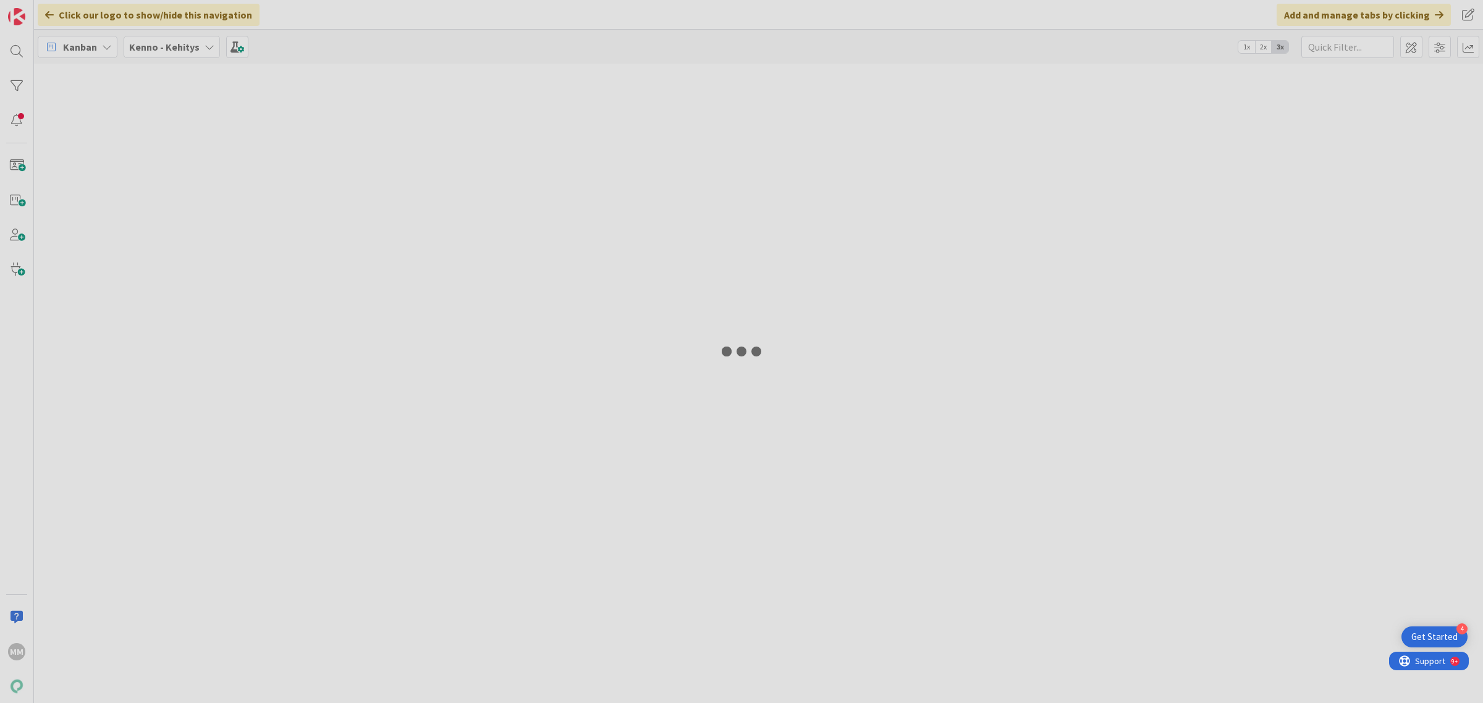
click at [192, 53] on div at bounding box center [741, 351] width 1483 height 703
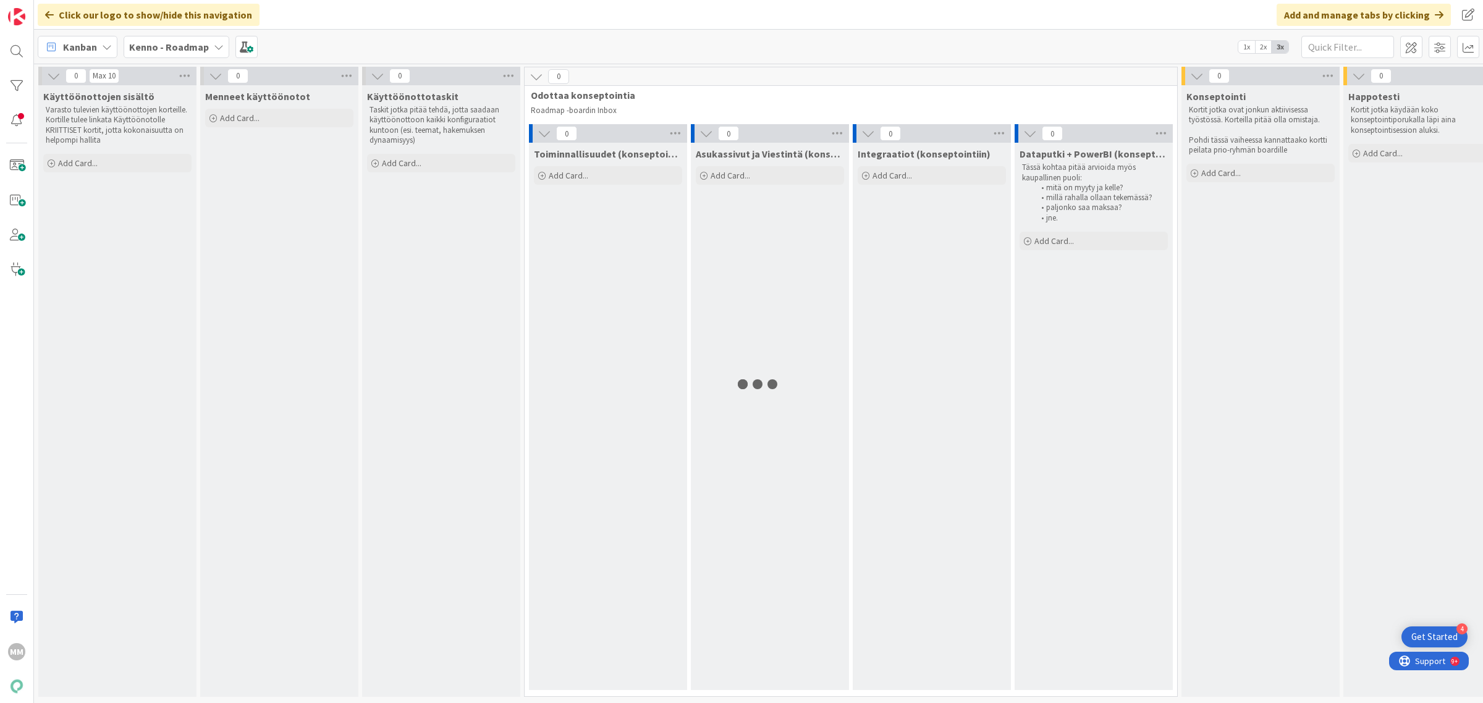
click at [205, 50] on b "Kenno - Roadmap" at bounding box center [169, 47] width 80 height 12
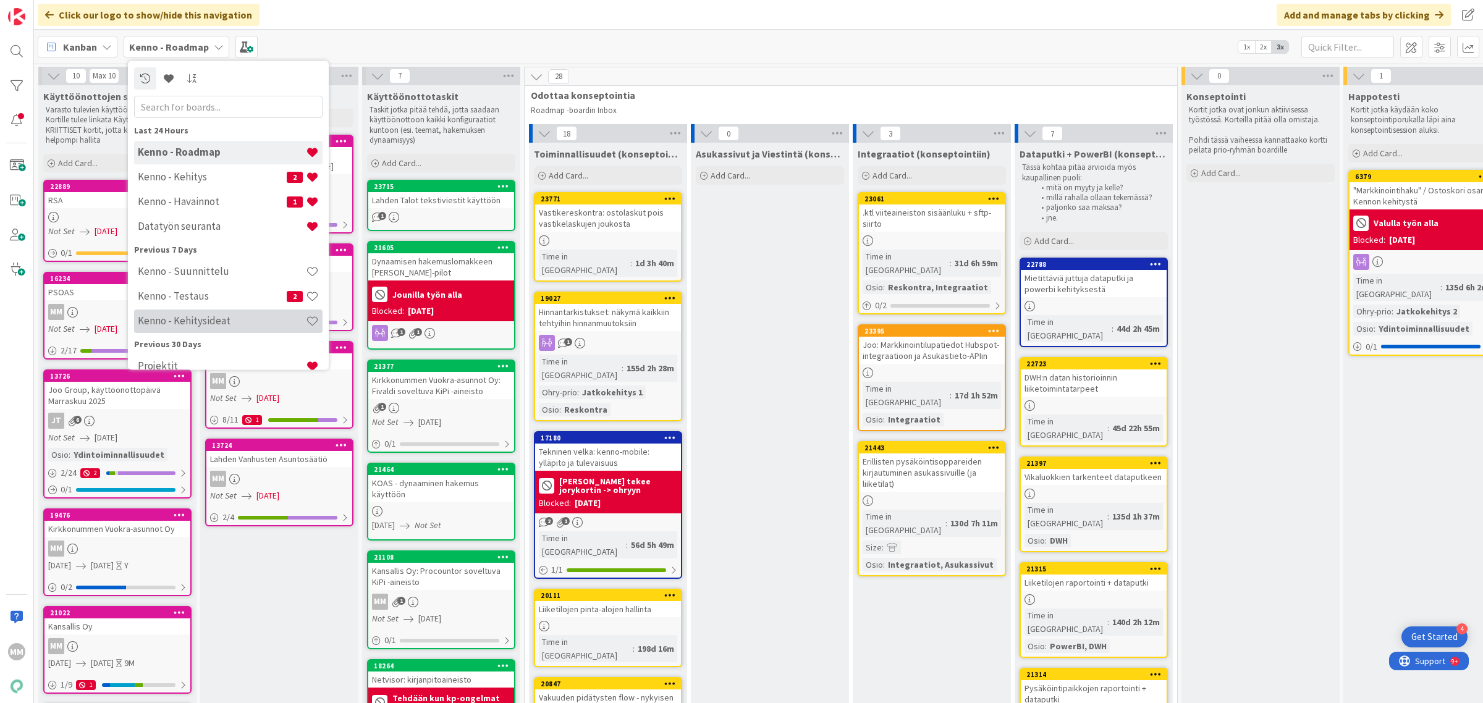
click at [230, 320] on h4 "Kenno - Kehitysideat" at bounding box center [222, 321] width 168 height 12
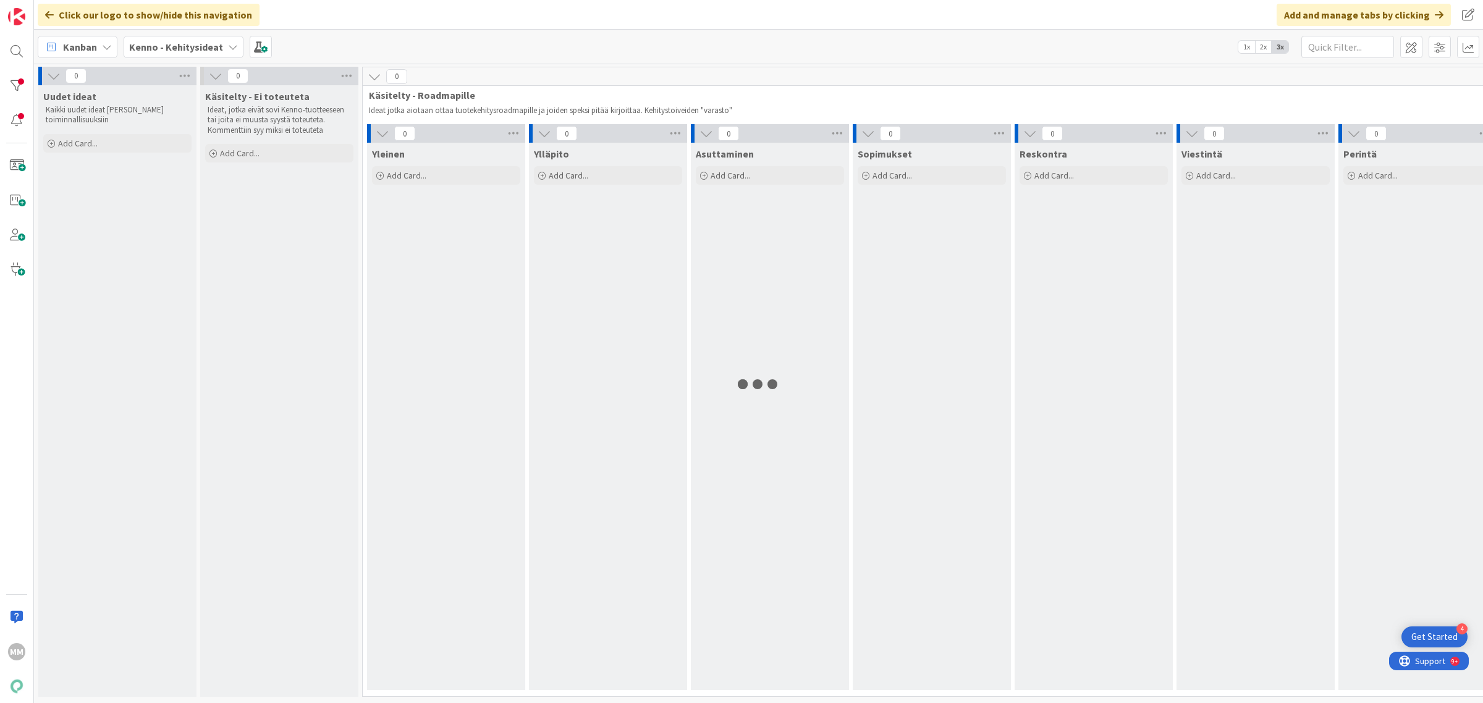
drag, startPoint x: 197, startPoint y: 35, endPoint x: 196, endPoint y: 41, distance: 6.2
click at [197, 34] on div "Kanban Kenno - Kehitysideat 1x 2x 3x" at bounding box center [758, 47] width 1449 height 34
click at [198, 44] on b "Kenno - Kehitysideat" at bounding box center [176, 47] width 94 height 12
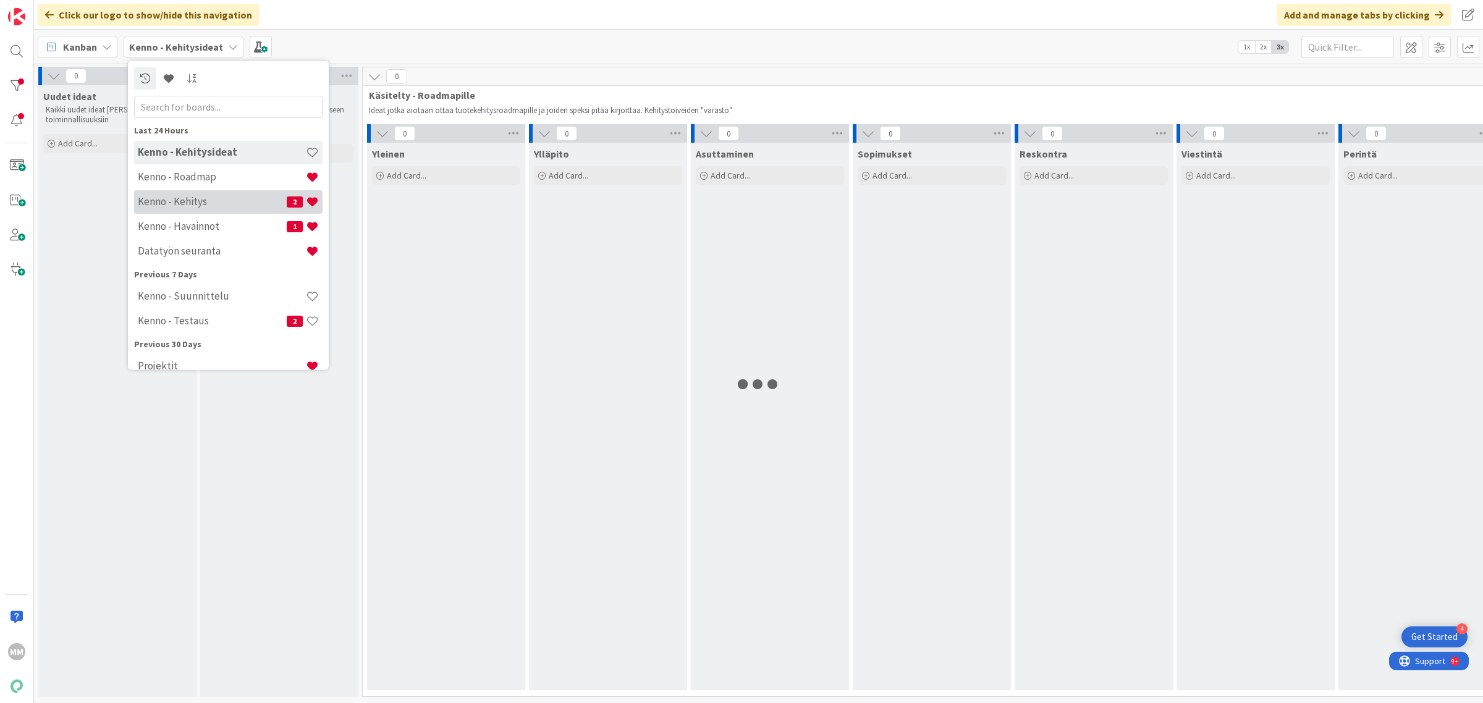
click at [204, 195] on h4 "Kenno - Kehitys" at bounding box center [212, 201] width 149 height 12
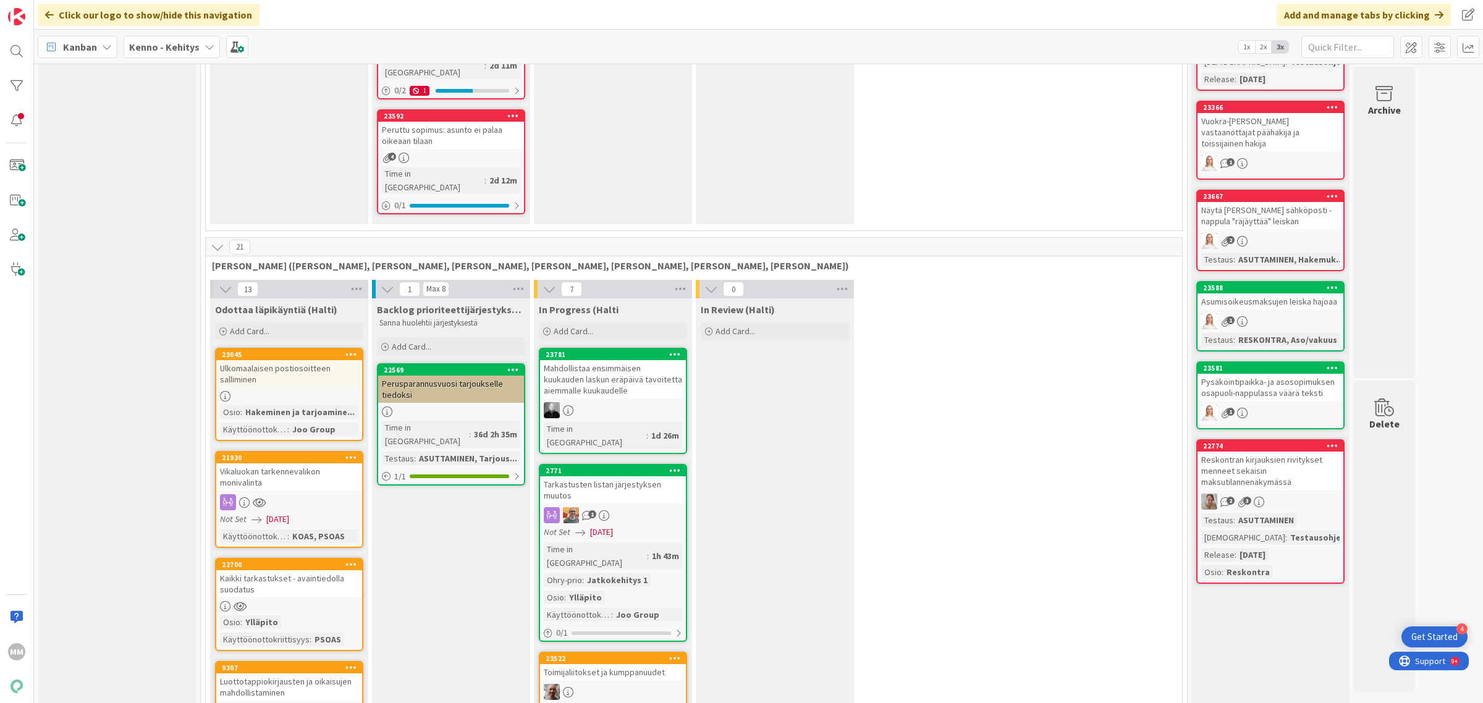
scroll to position [1545, 0]
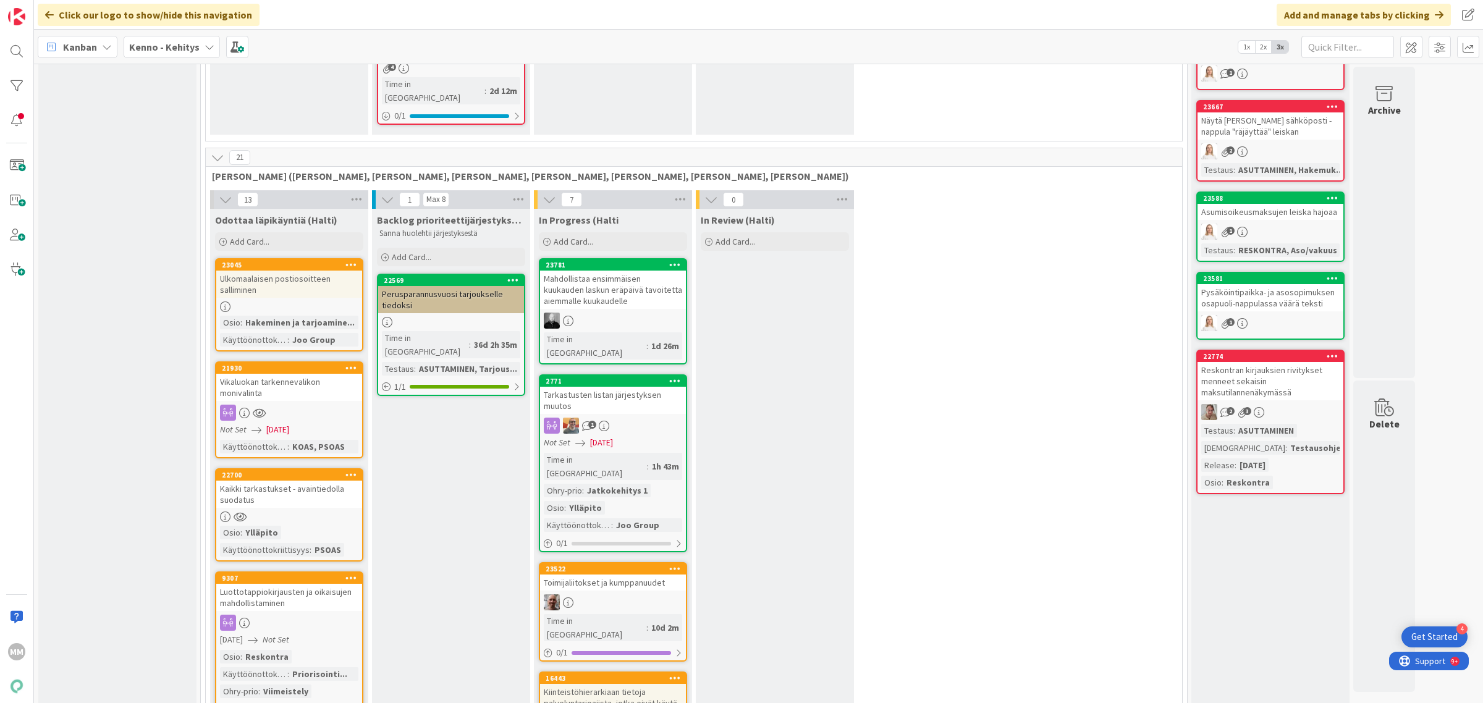
click at [322, 468] on div "22700 Kaikki tarkastukset - avaintiedolla suodatus Osio : Ylläpito Käyttöönotto…" at bounding box center [289, 514] width 148 height 93
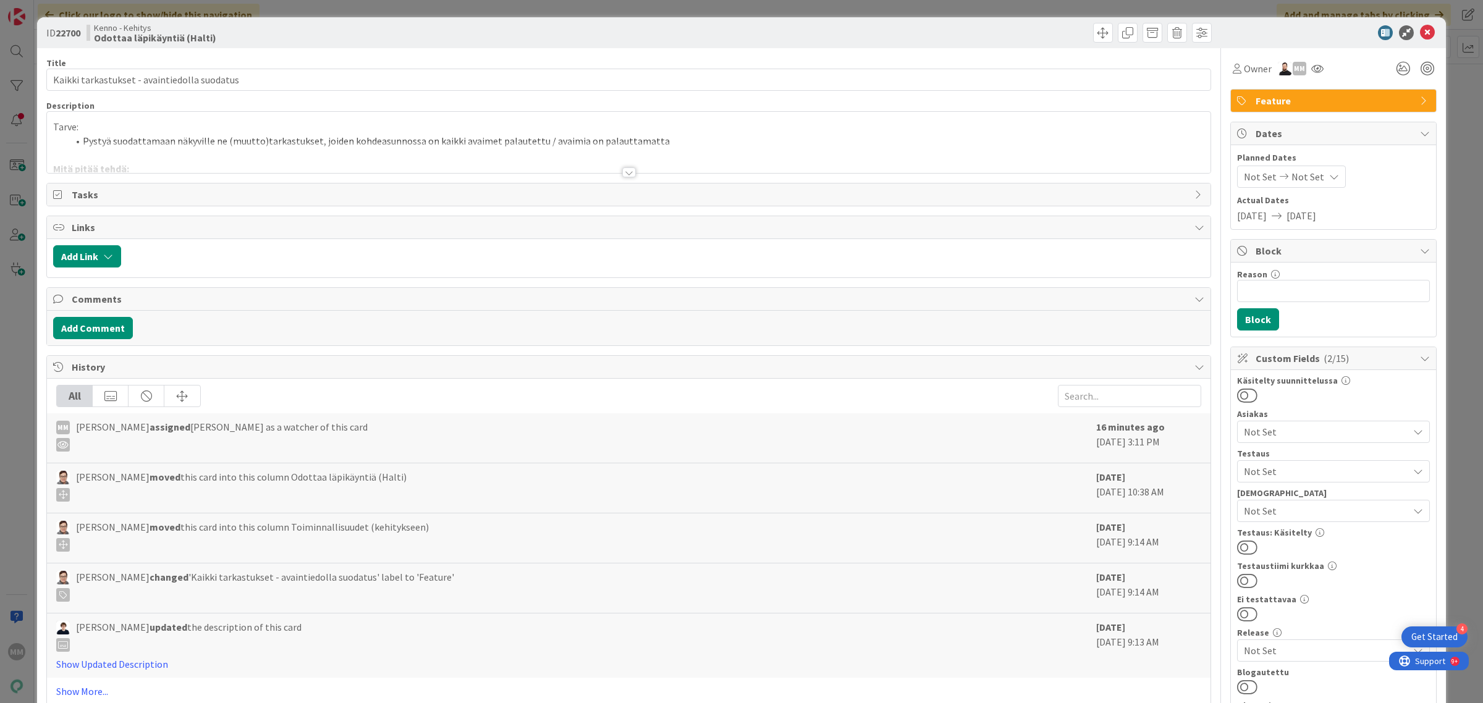
click at [622, 174] on div at bounding box center [629, 172] width 14 height 10
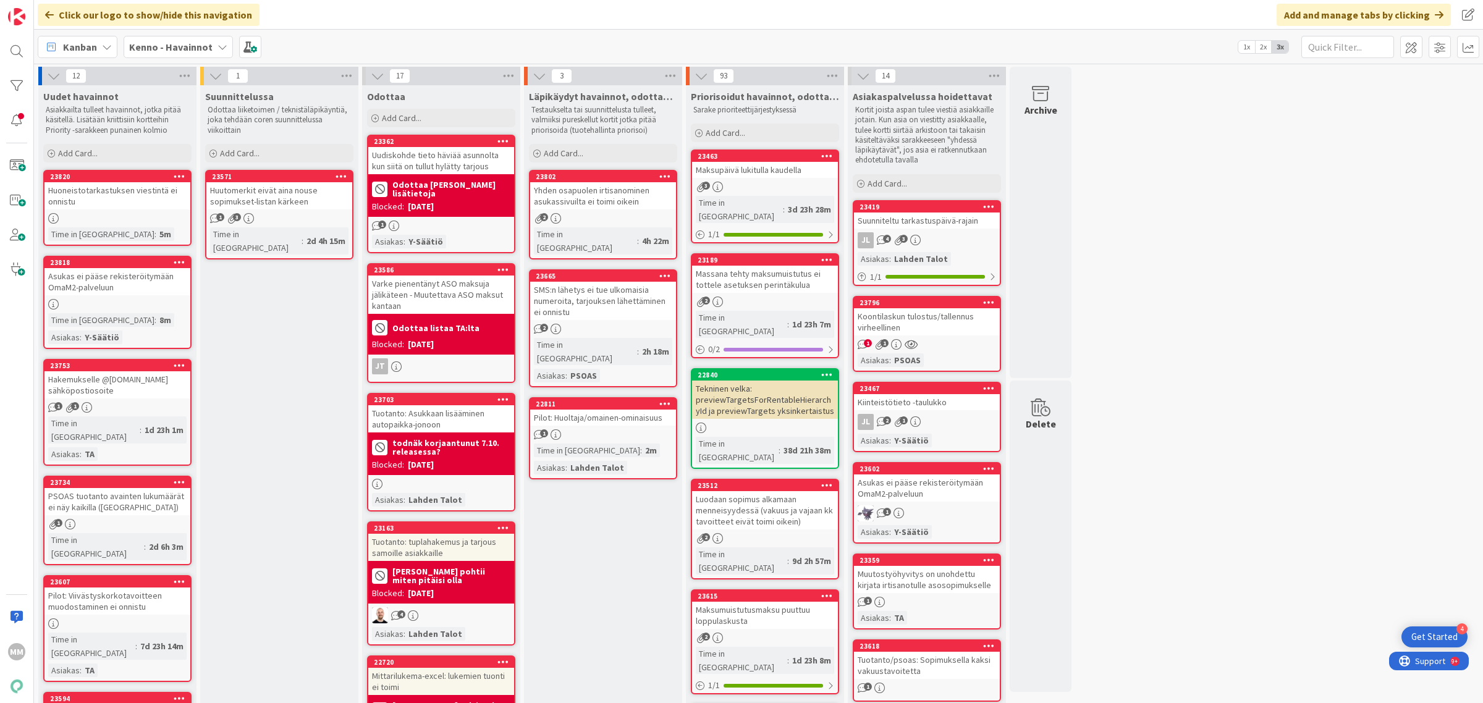
click at [1343, 44] on input "text" at bounding box center [1347, 47] width 93 height 22
click at [11, 50] on div at bounding box center [16, 51] width 25 height 25
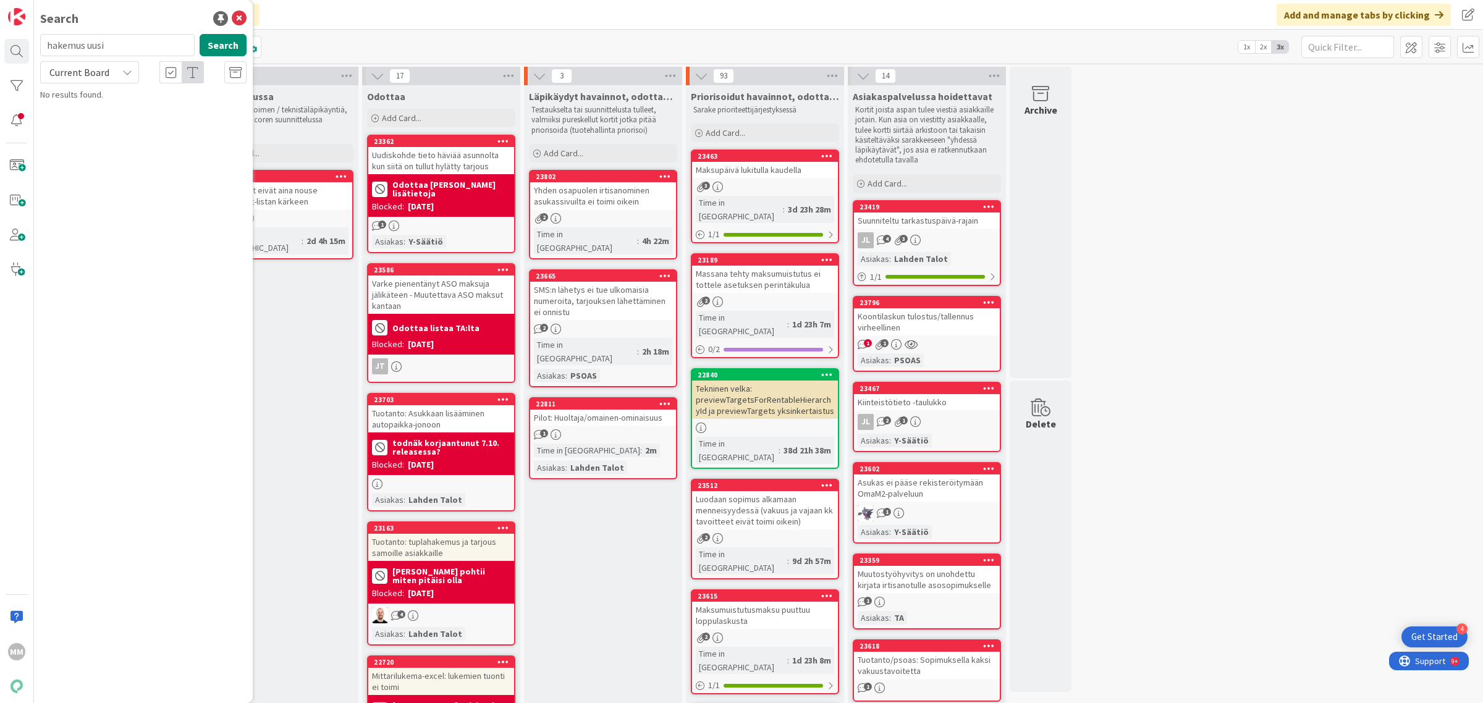
click at [132, 46] on input "hakemus uusi" at bounding box center [117, 45] width 154 height 22
type input "tarkastus"
click at [104, 67] on span "Current Board" at bounding box center [79, 72] width 60 height 12
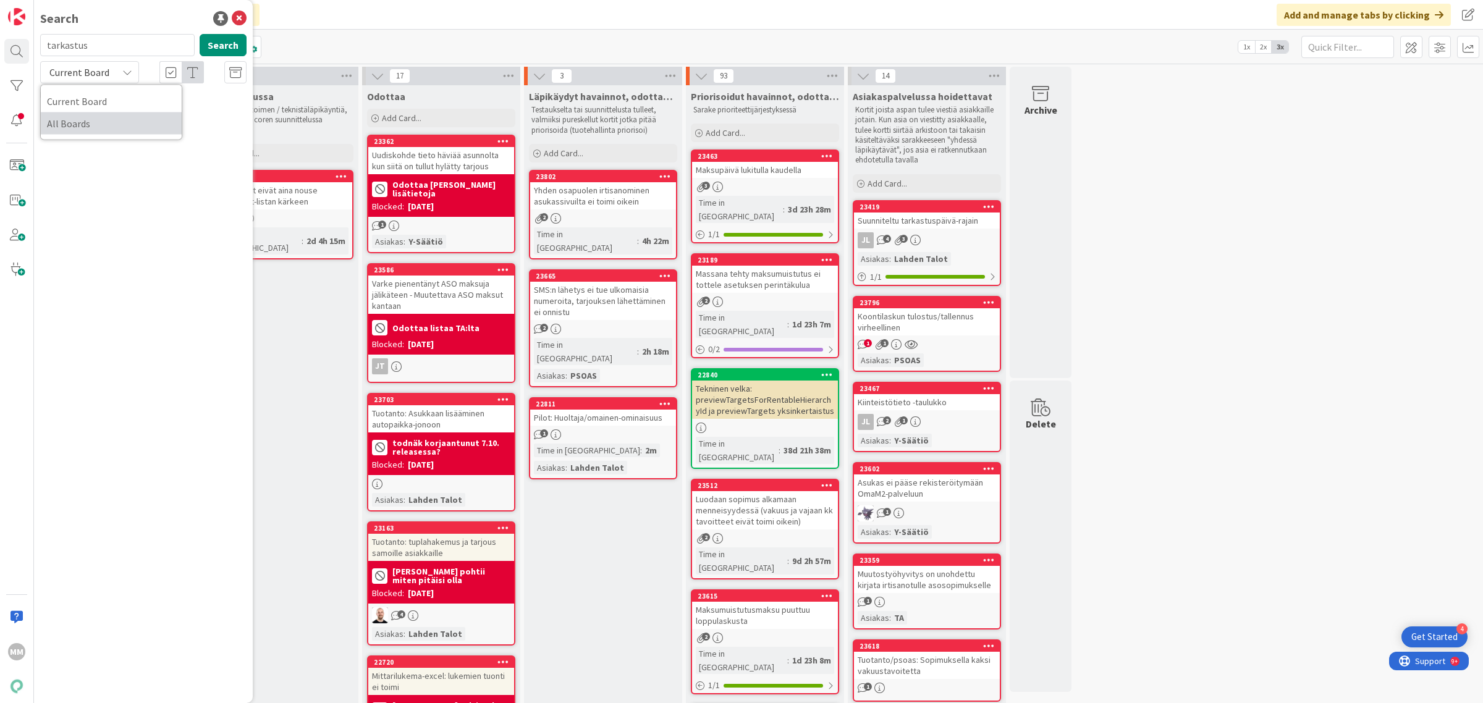
click at [110, 125] on span "All Boards" at bounding box center [111, 123] width 129 height 19
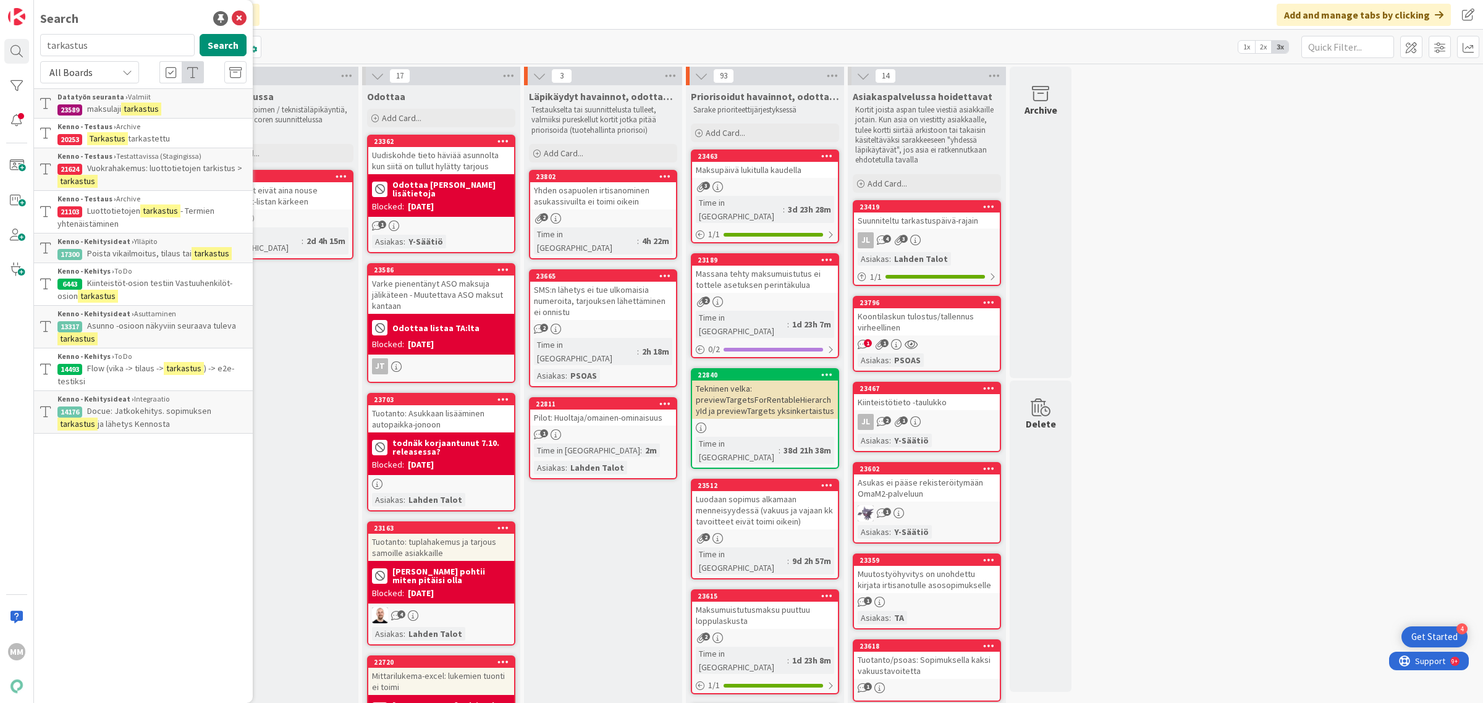
click at [416, 45] on div "Kanban Kenno - Havainnot 1x 2x 3x" at bounding box center [758, 47] width 1449 height 34
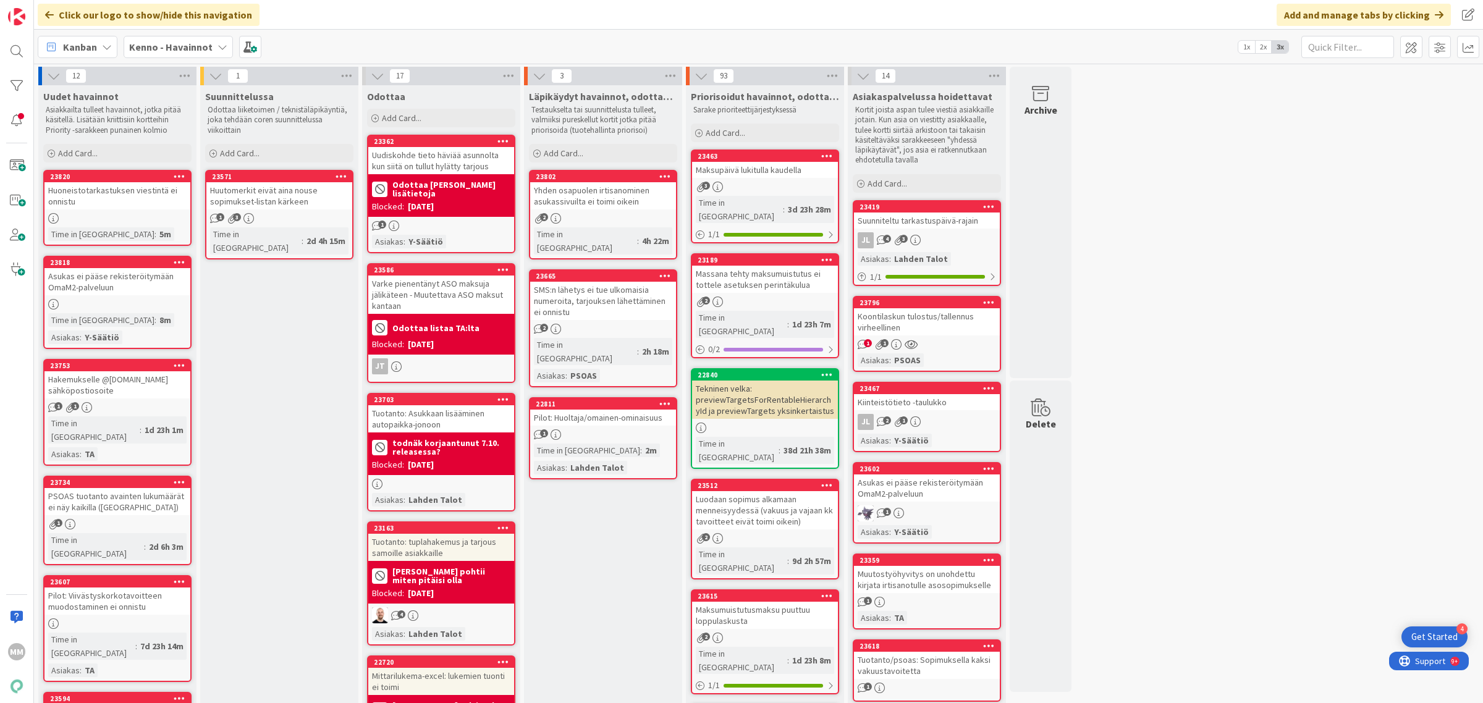
click at [165, 67] on div "12" at bounding box center [117, 76] width 158 height 19
click at [177, 51] on b "Kenno - Havainnot" at bounding box center [170, 47] width 83 height 12
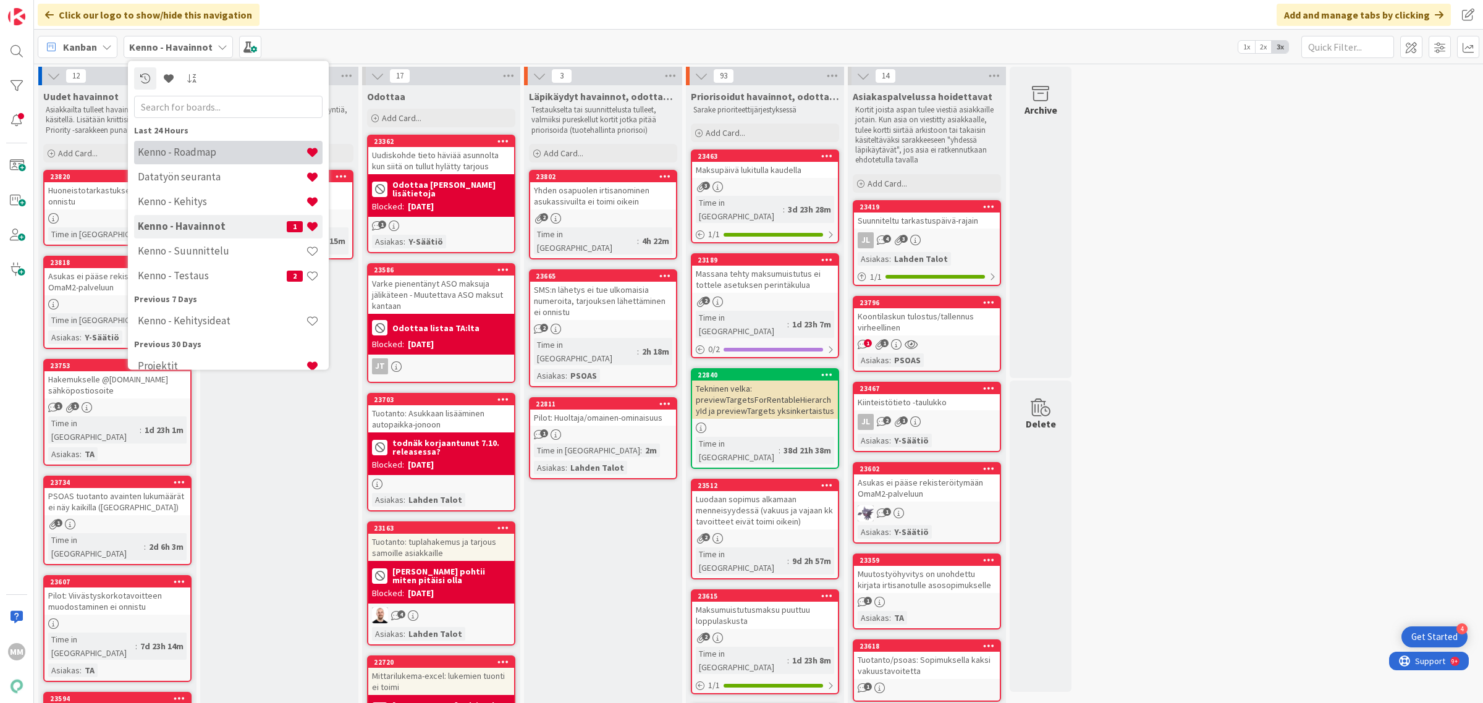
click at [209, 150] on h4 "Kenno - Roadmap" at bounding box center [222, 152] width 168 height 12
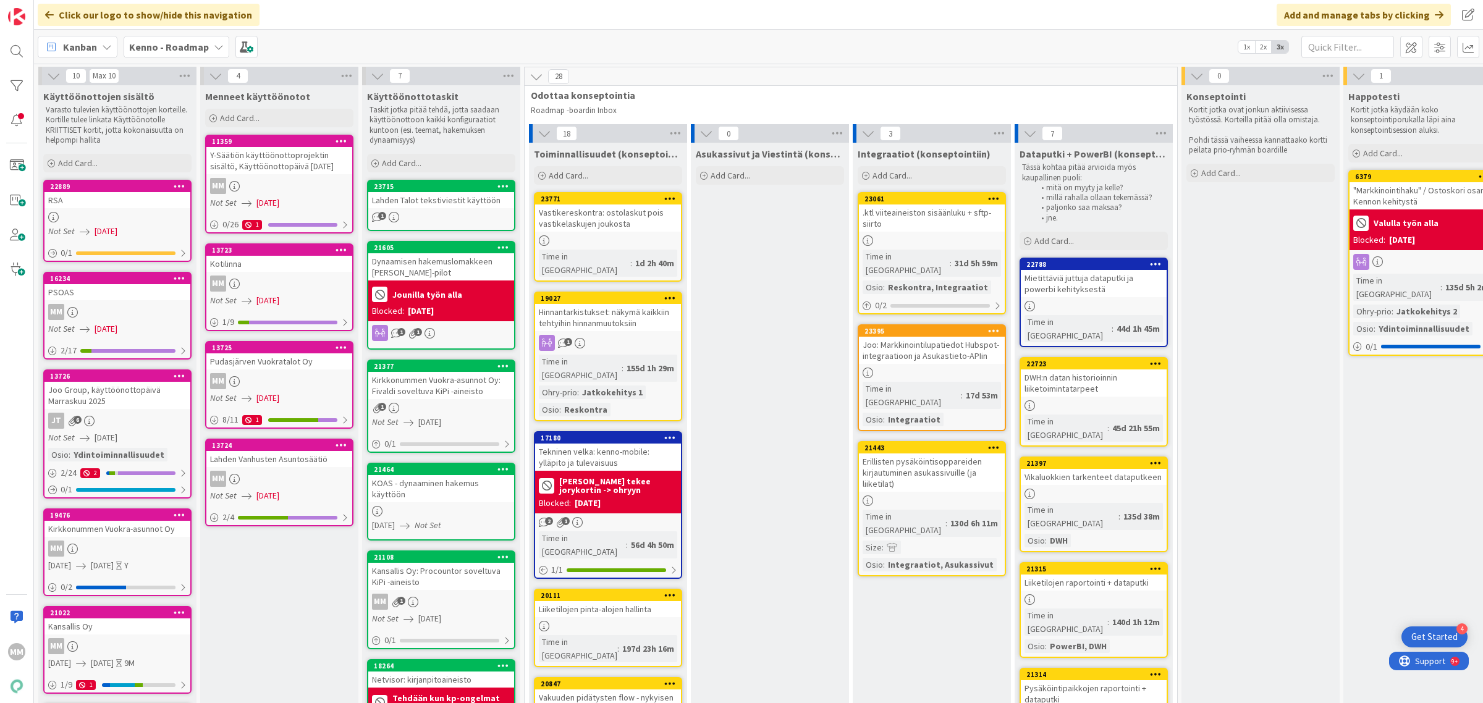
click at [110, 297] on div "PSOAS" at bounding box center [117, 292] width 146 height 16
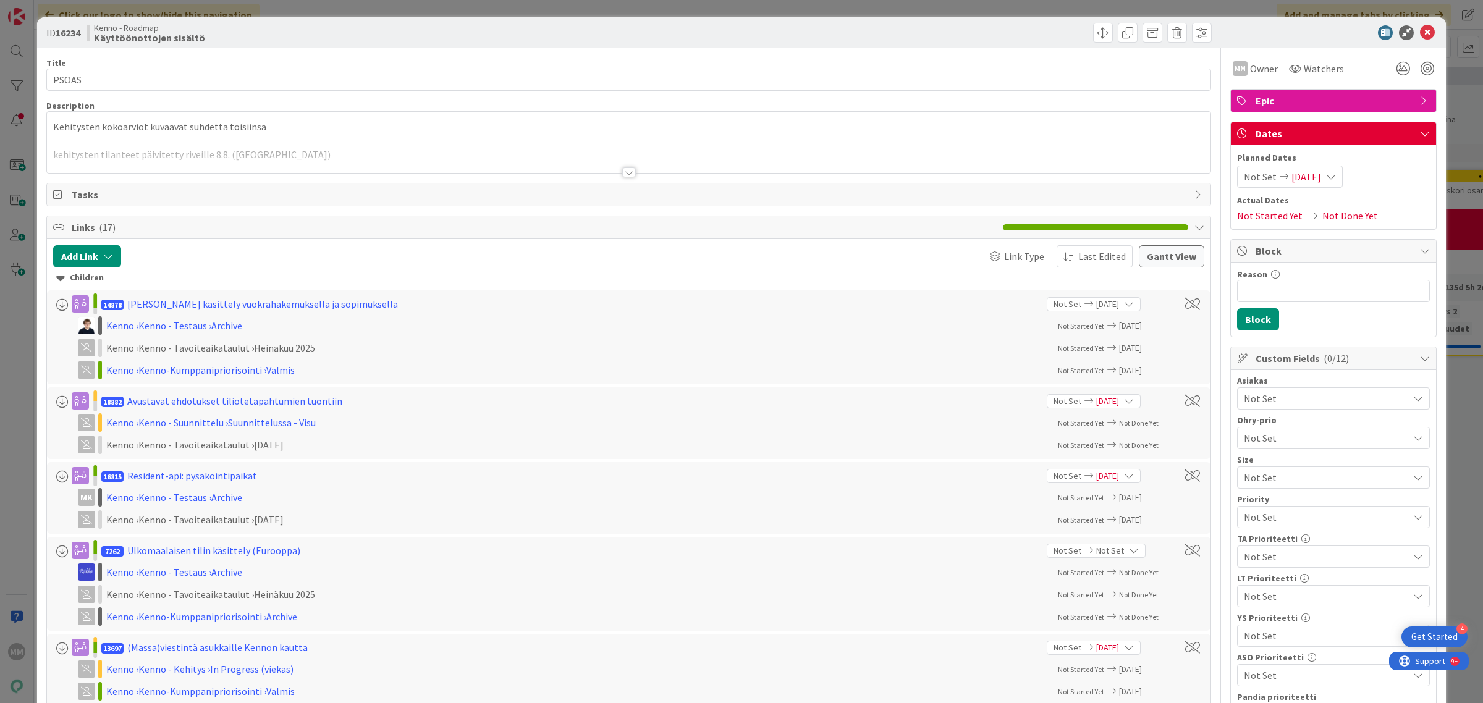
click at [622, 173] on div at bounding box center [629, 172] width 14 height 10
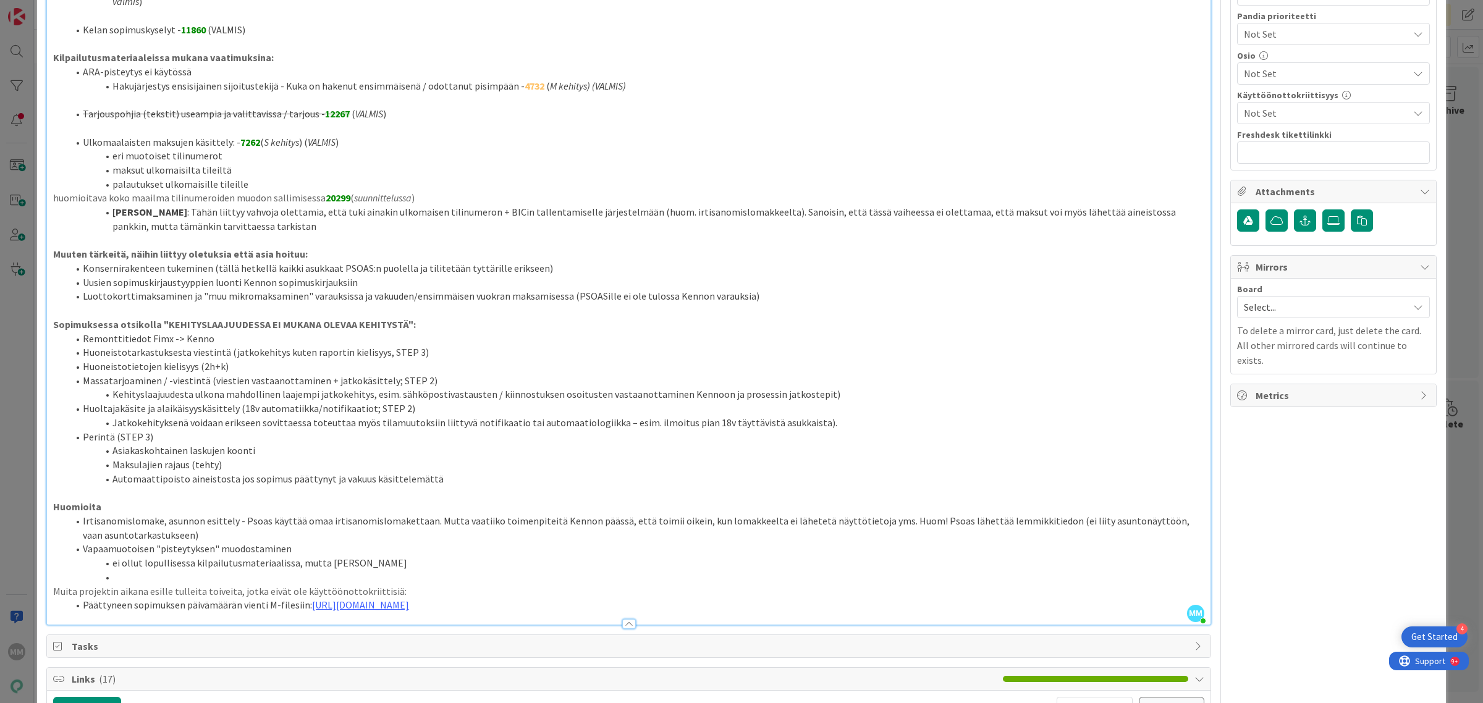
scroll to position [2074, 0]
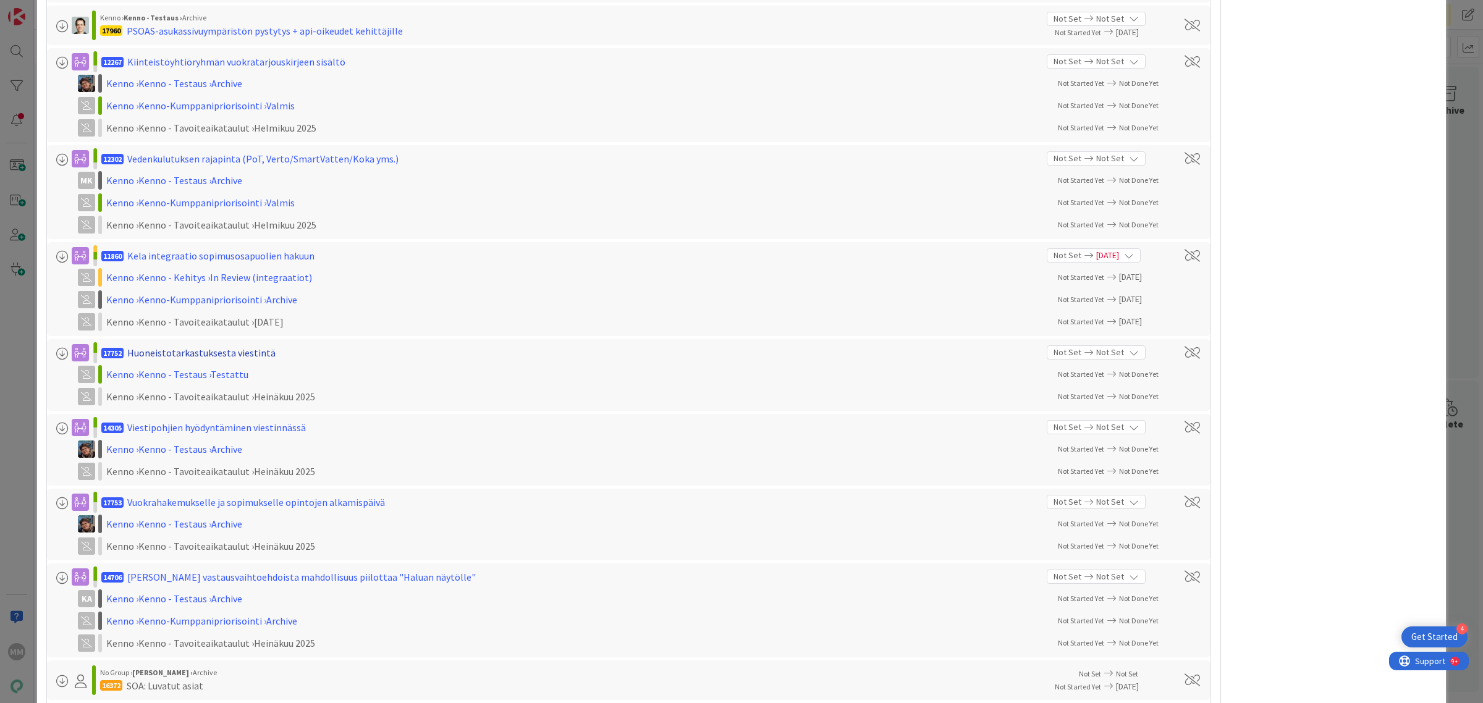
click at [165, 348] on div "Huoneistotarkastuksesta viestintä" at bounding box center [201, 352] width 148 height 15
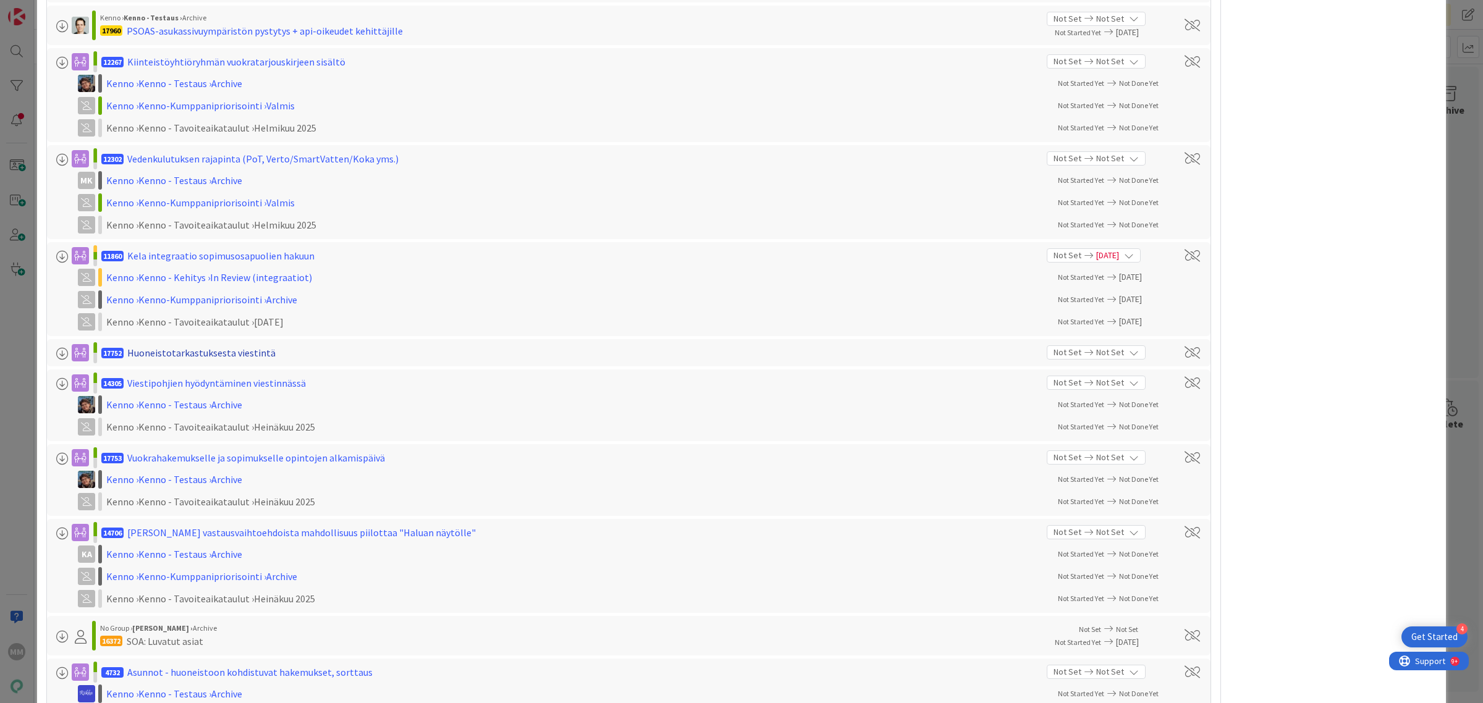
click at [165, 348] on div "Huoneistotarkastuksesta viestintä" at bounding box center [201, 352] width 148 height 15
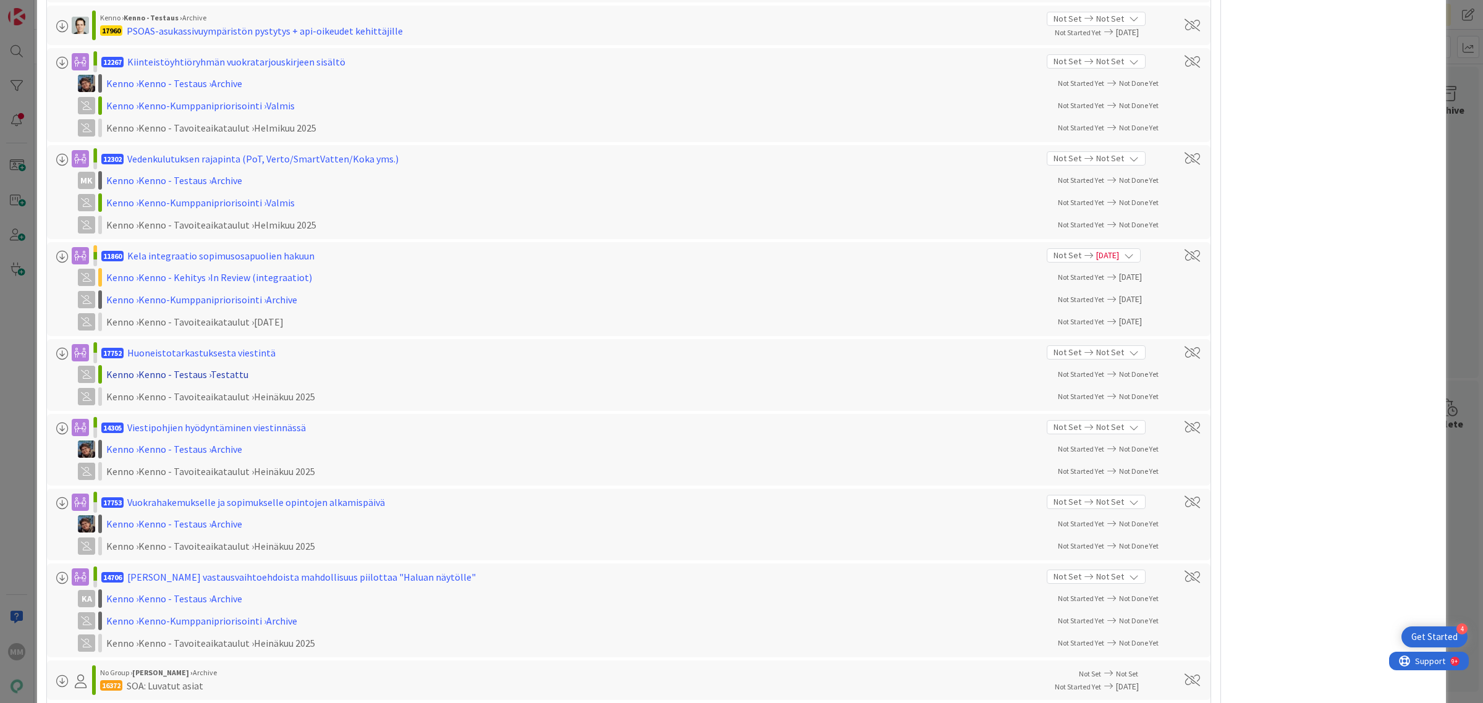
click at [227, 373] on div "Kenno › Kenno - Testaus › Testattu" at bounding box center [266, 374] width 321 height 15
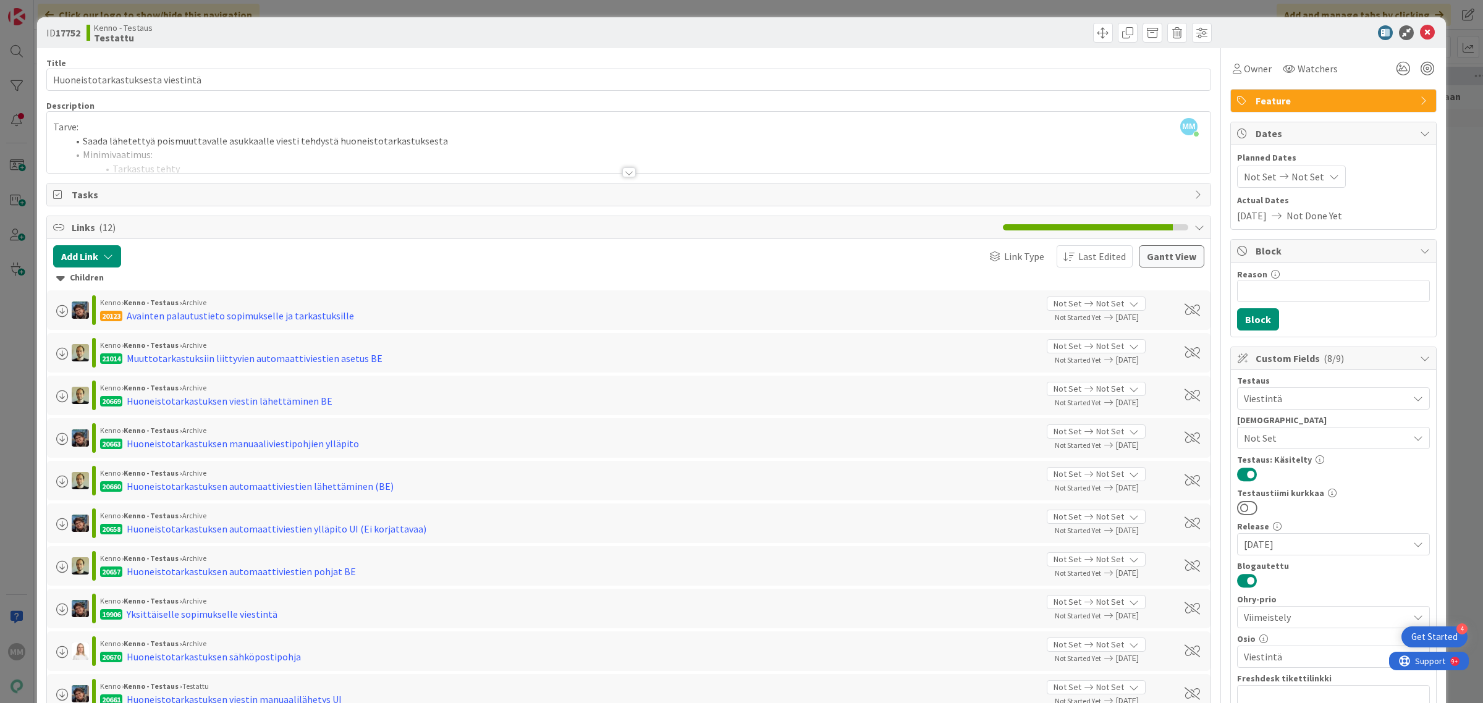
click at [623, 173] on div at bounding box center [629, 172] width 14 height 10
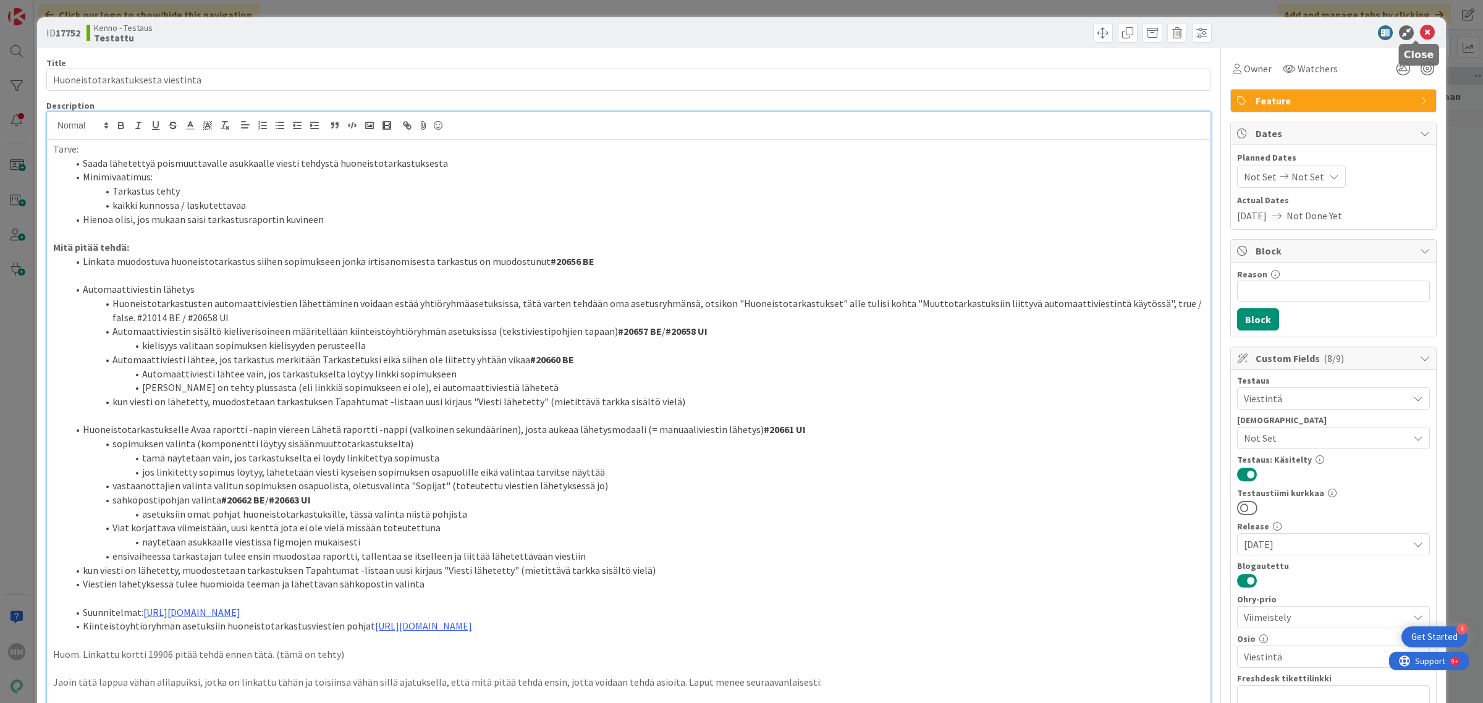
click at [1420, 32] on icon at bounding box center [1427, 32] width 15 height 15
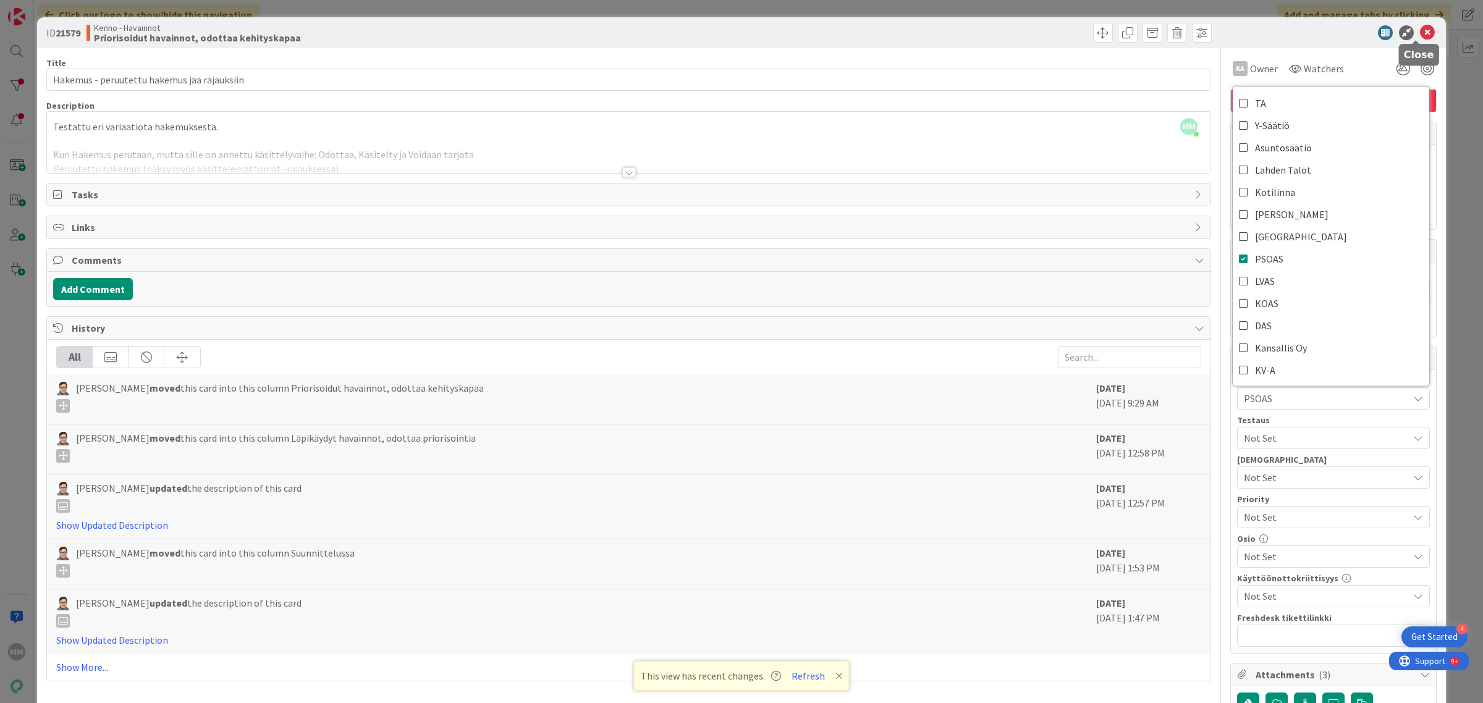
click at [1420, 30] on icon at bounding box center [1427, 32] width 15 height 15
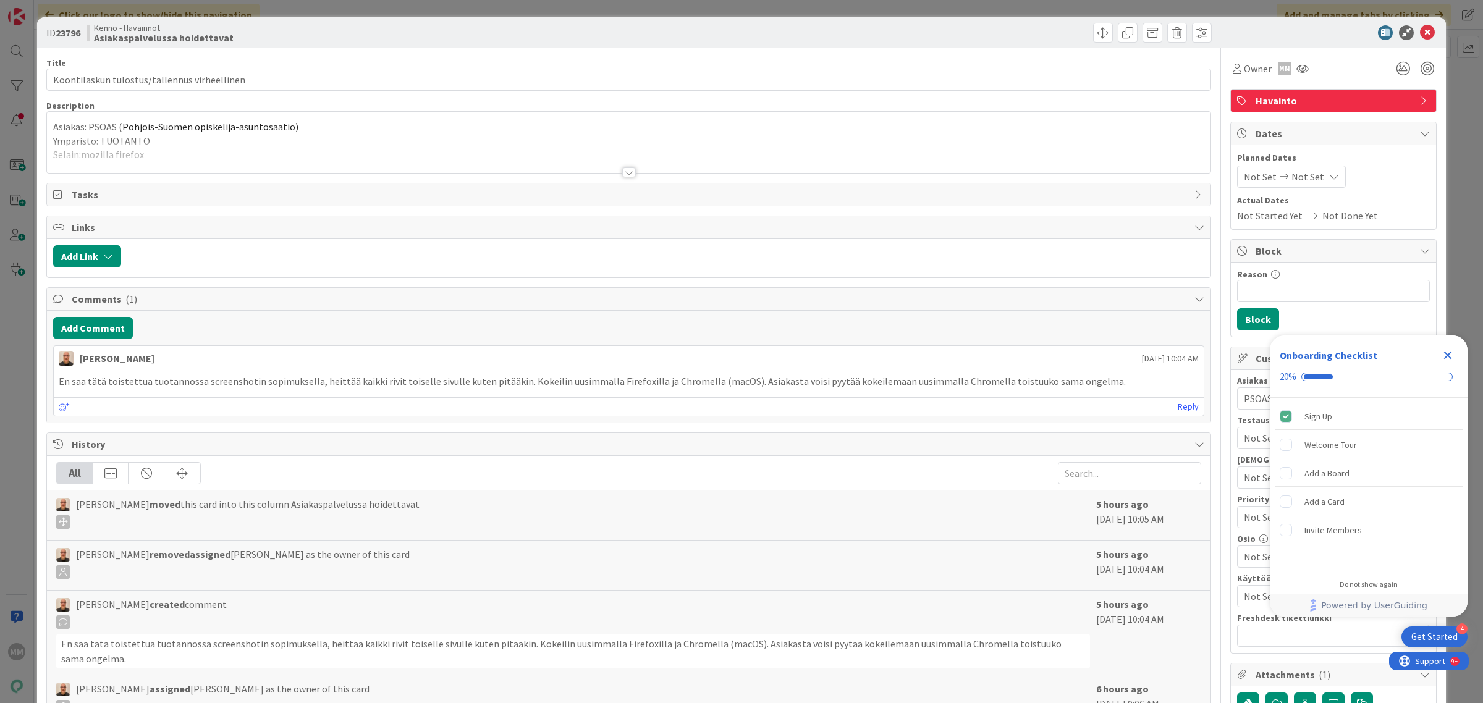
click at [1447, 350] on icon "Close Checklist" at bounding box center [1447, 355] width 15 height 15
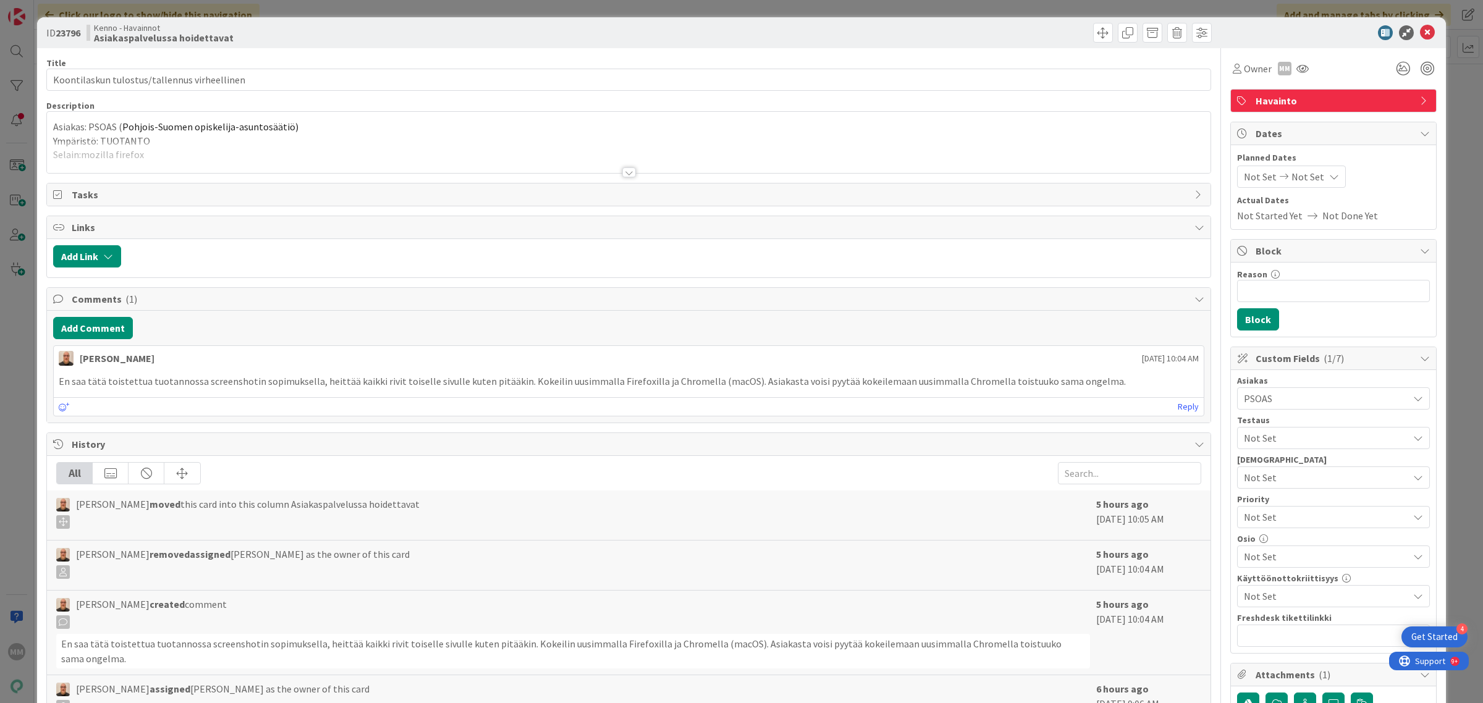
click at [622, 171] on div at bounding box center [629, 172] width 14 height 10
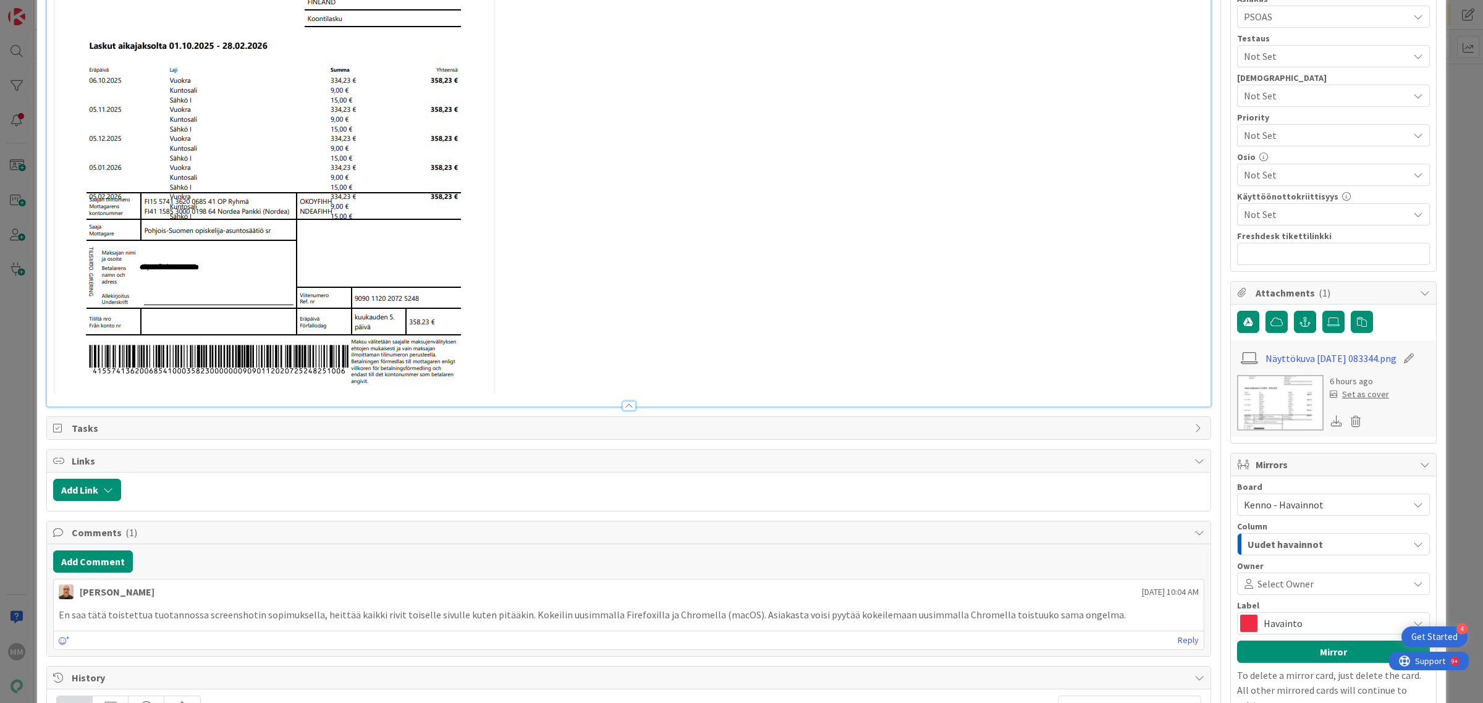
scroll to position [541, 0]
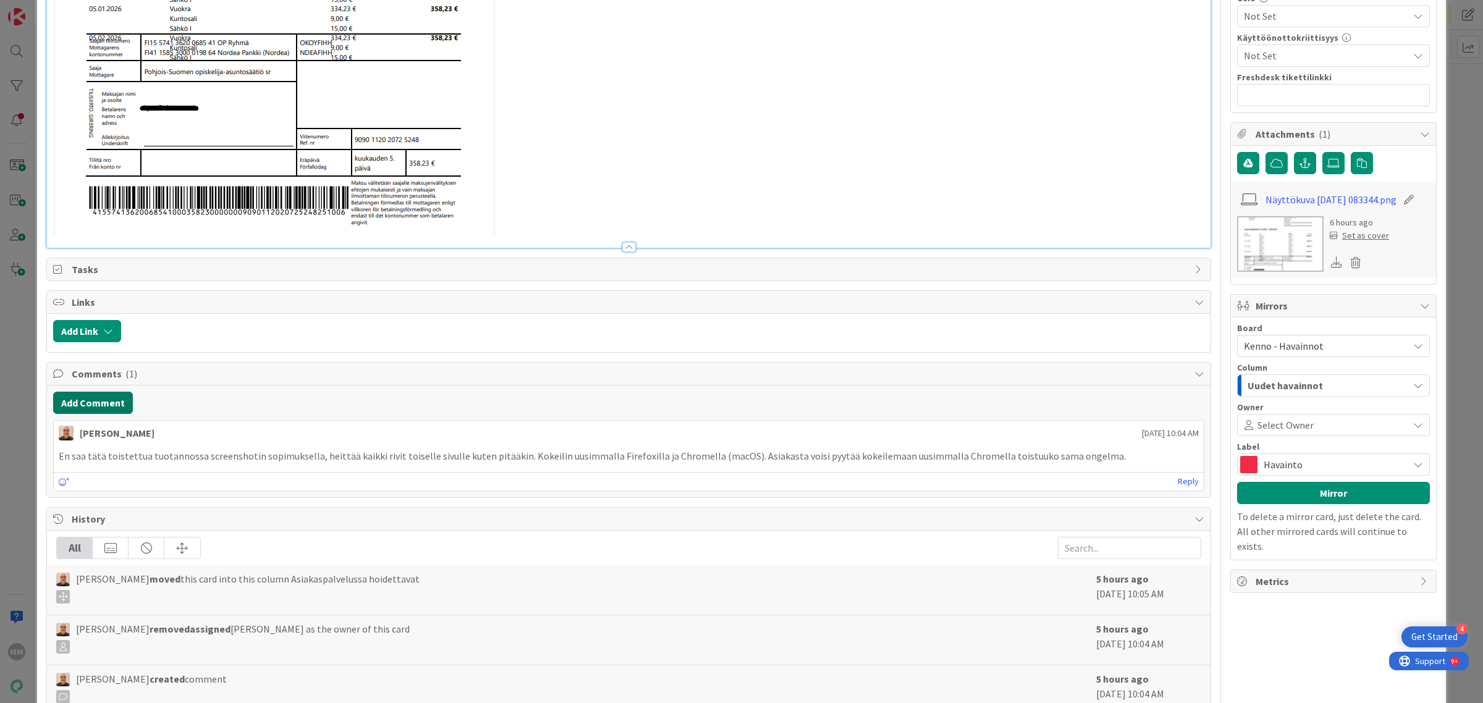
click at [105, 402] on button "Add Comment" at bounding box center [93, 403] width 80 height 22
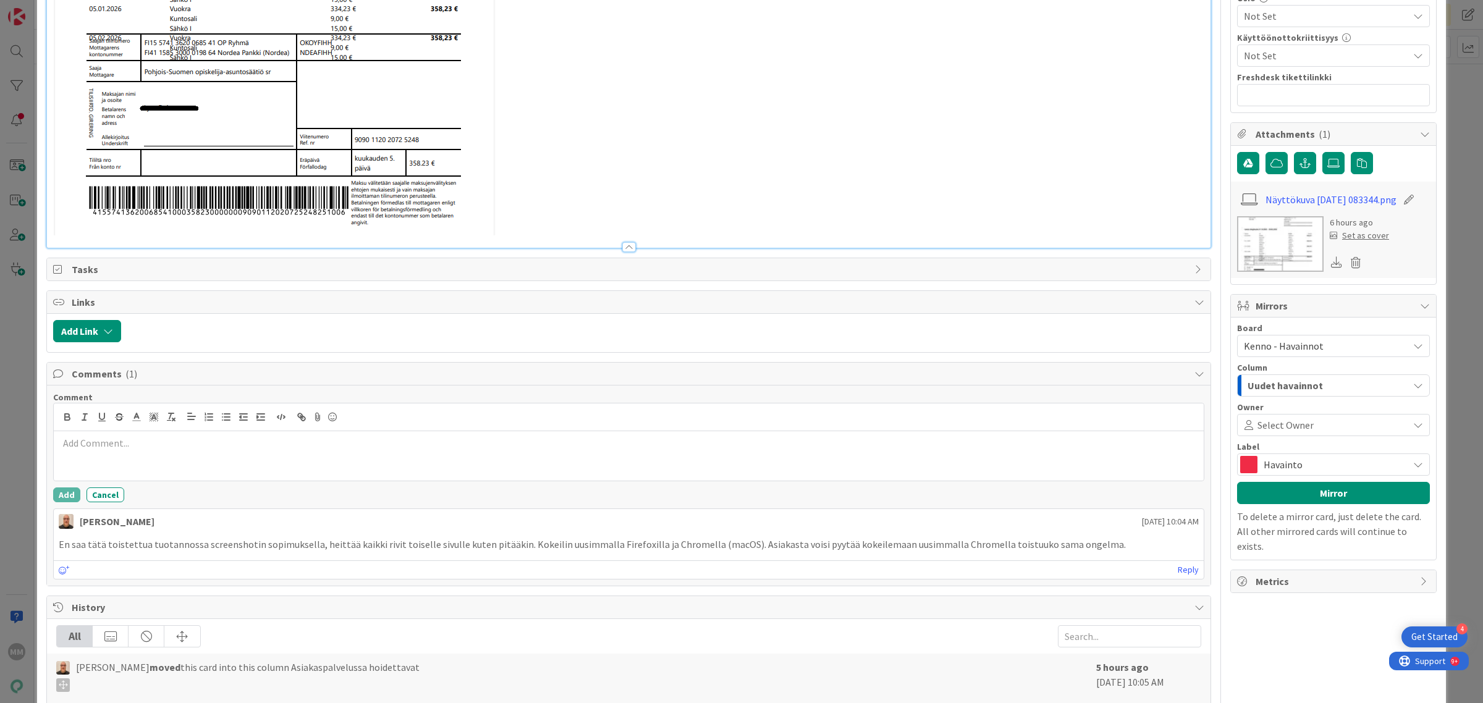
click at [111, 449] on p at bounding box center [629, 443] width 1140 height 14
click at [68, 494] on button "Add" at bounding box center [66, 495] width 27 height 15
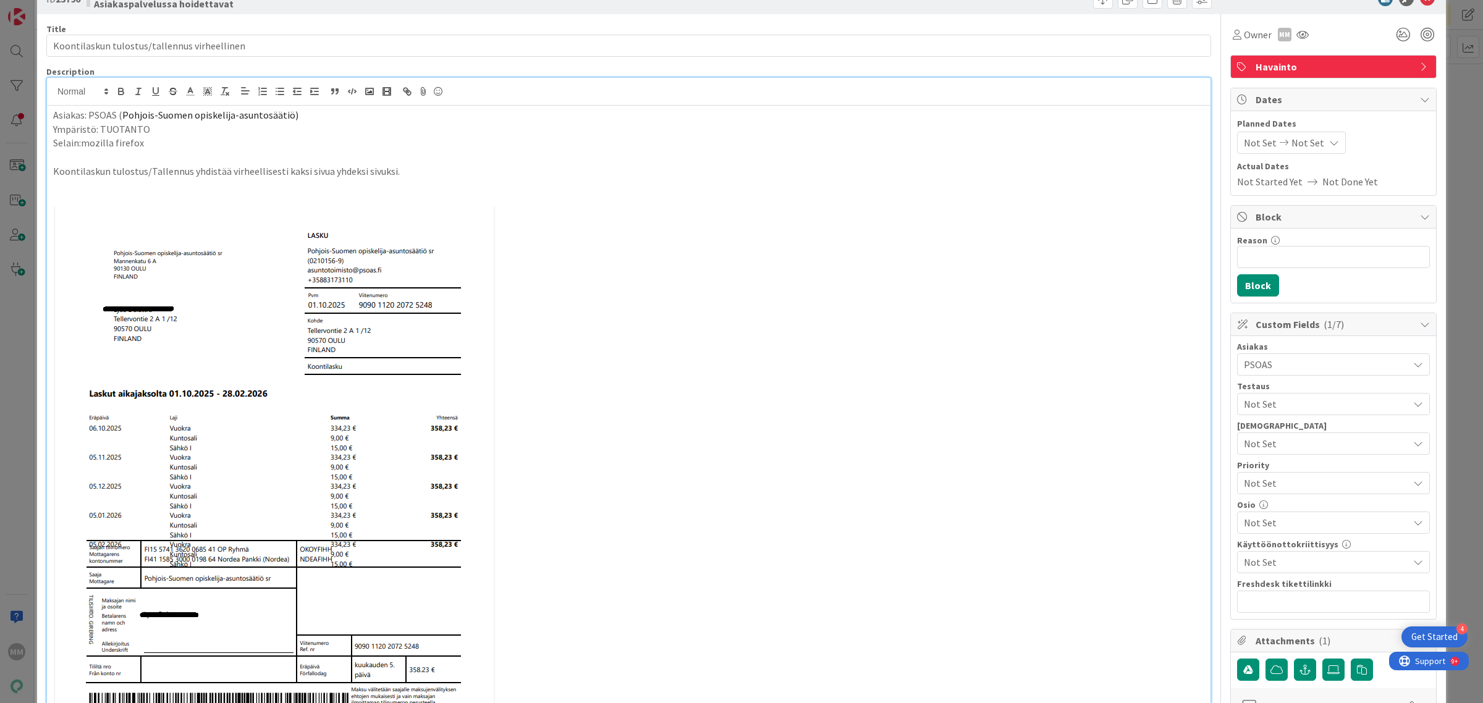
scroll to position [0, 0]
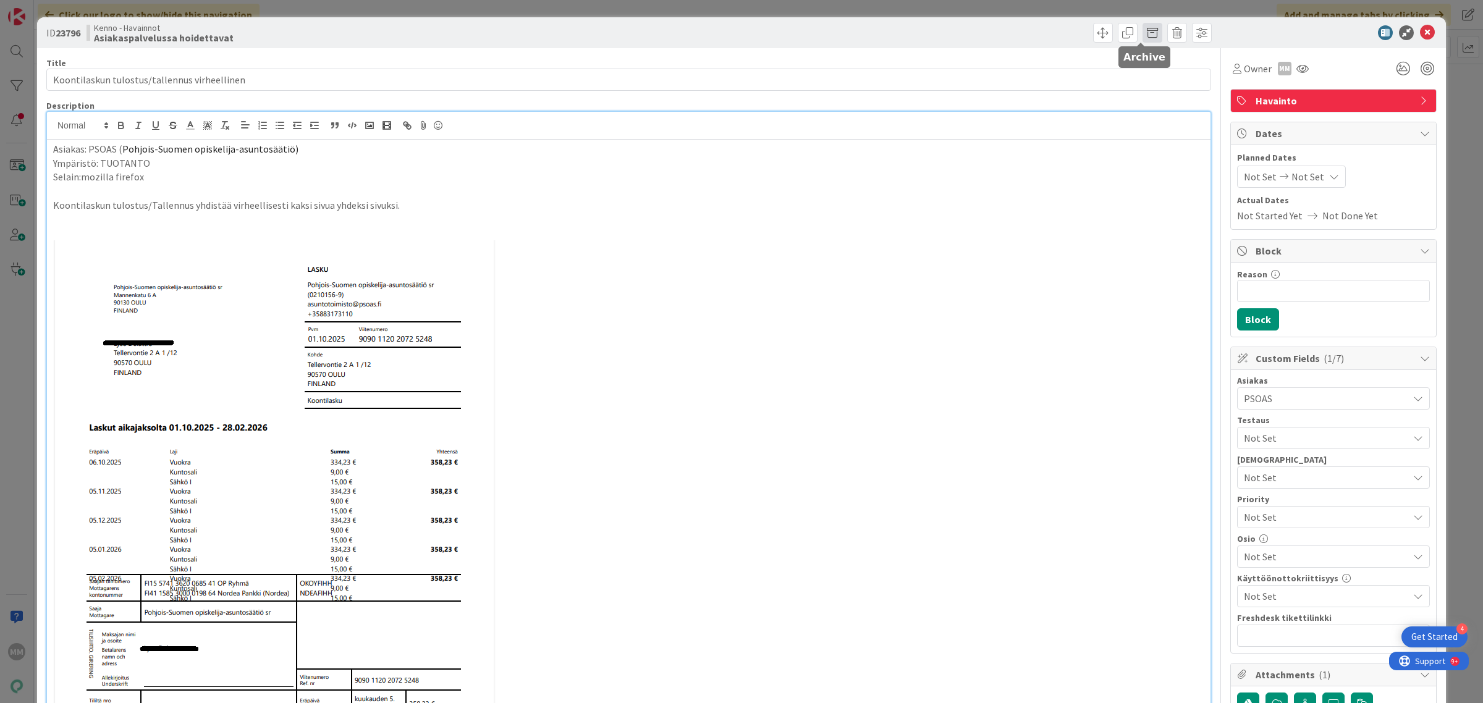
click at [1144, 29] on span at bounding box center [1153, 33] width 20 height 20
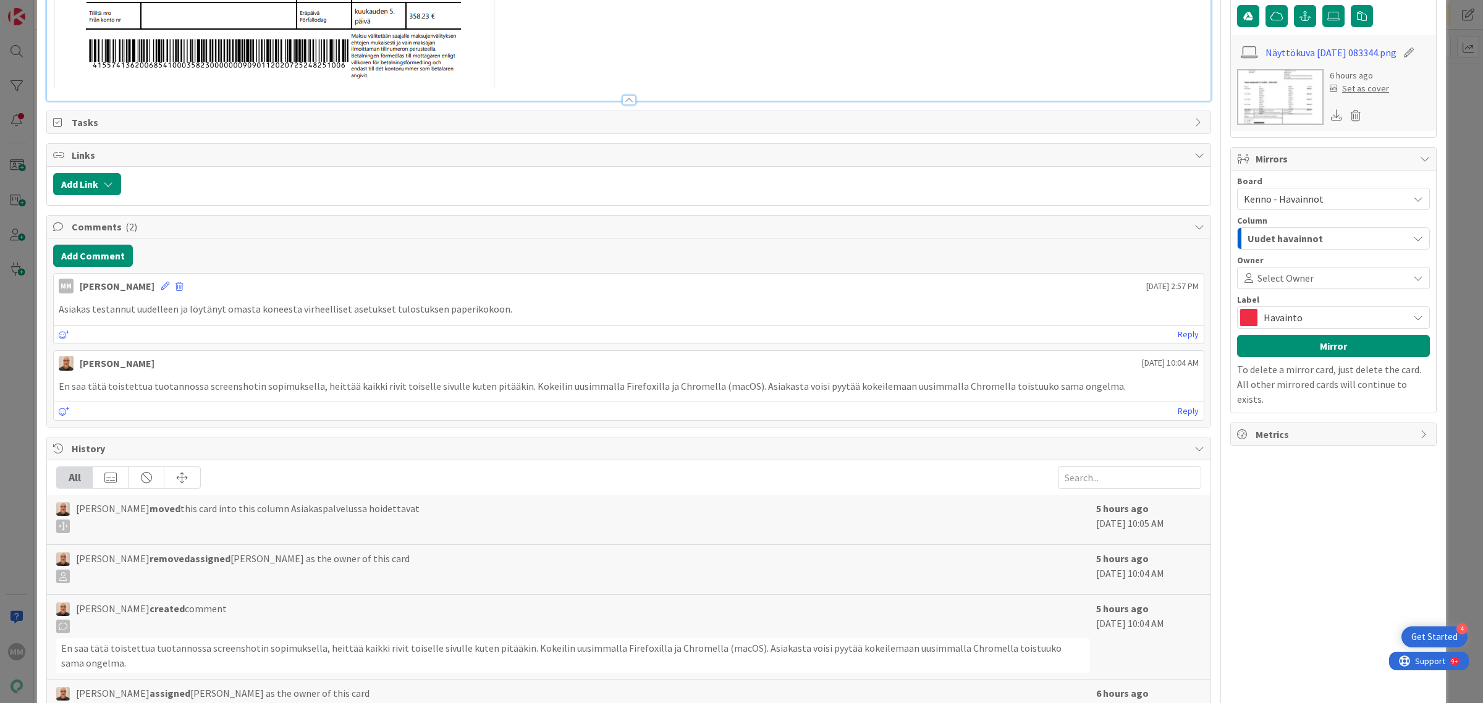
scroll to position [772, 0]
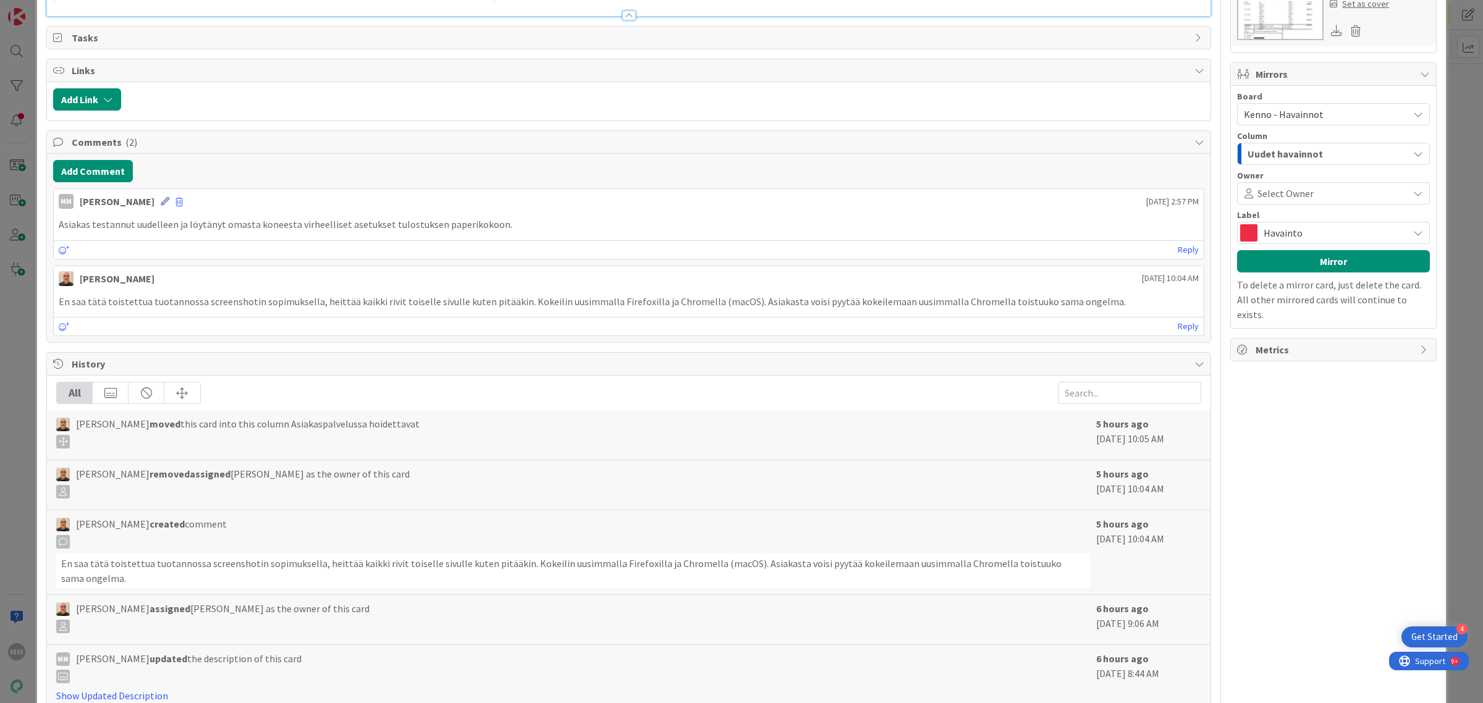
click at [161, 202] on icon at bounding box center [165, 201] width 9 height 9
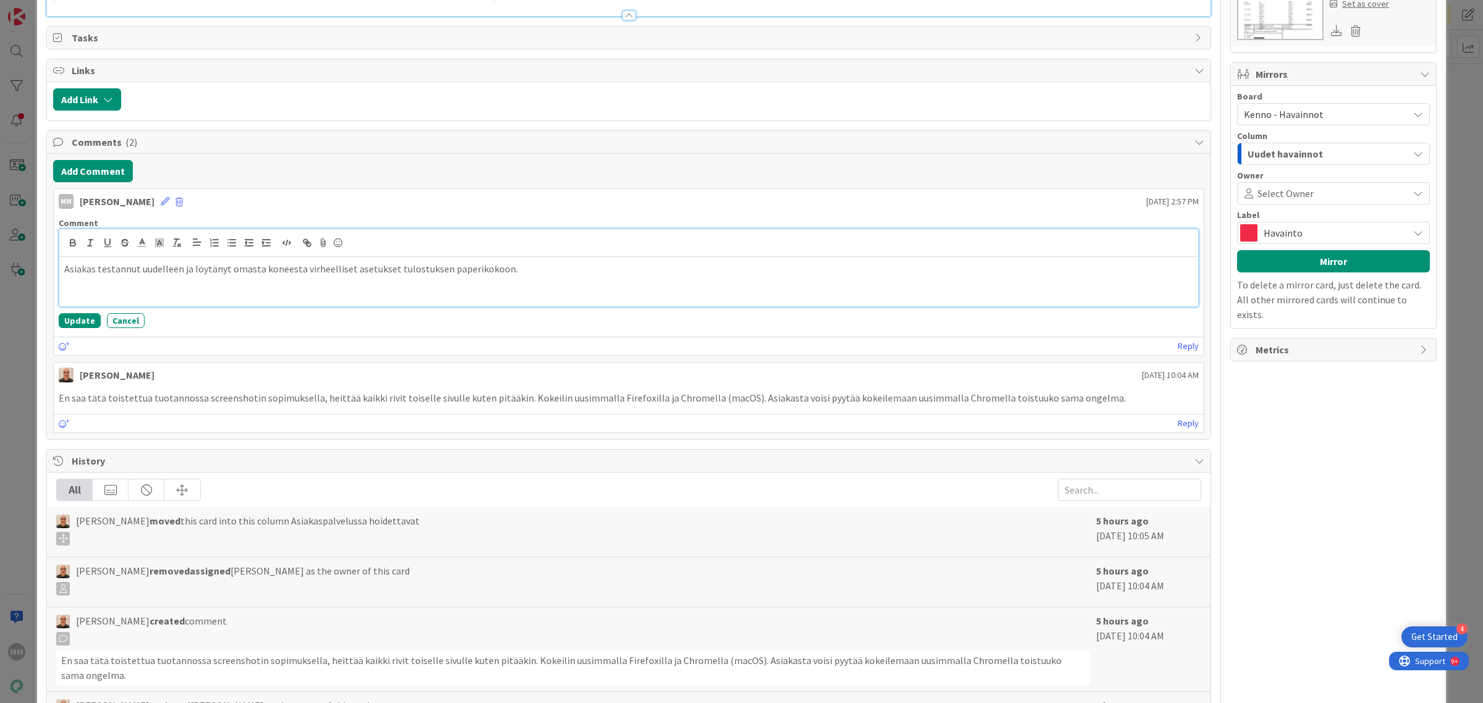
click at [538, 281] on div "Asiakas testannut uudelleen ja löytänyt omasta koneesta virheelliset asetukset …" at bounding box center [628, 281] width 1139 height 49
click at [83, 321] on button "Update" at bounding box center [80, 320] width 42 height 15
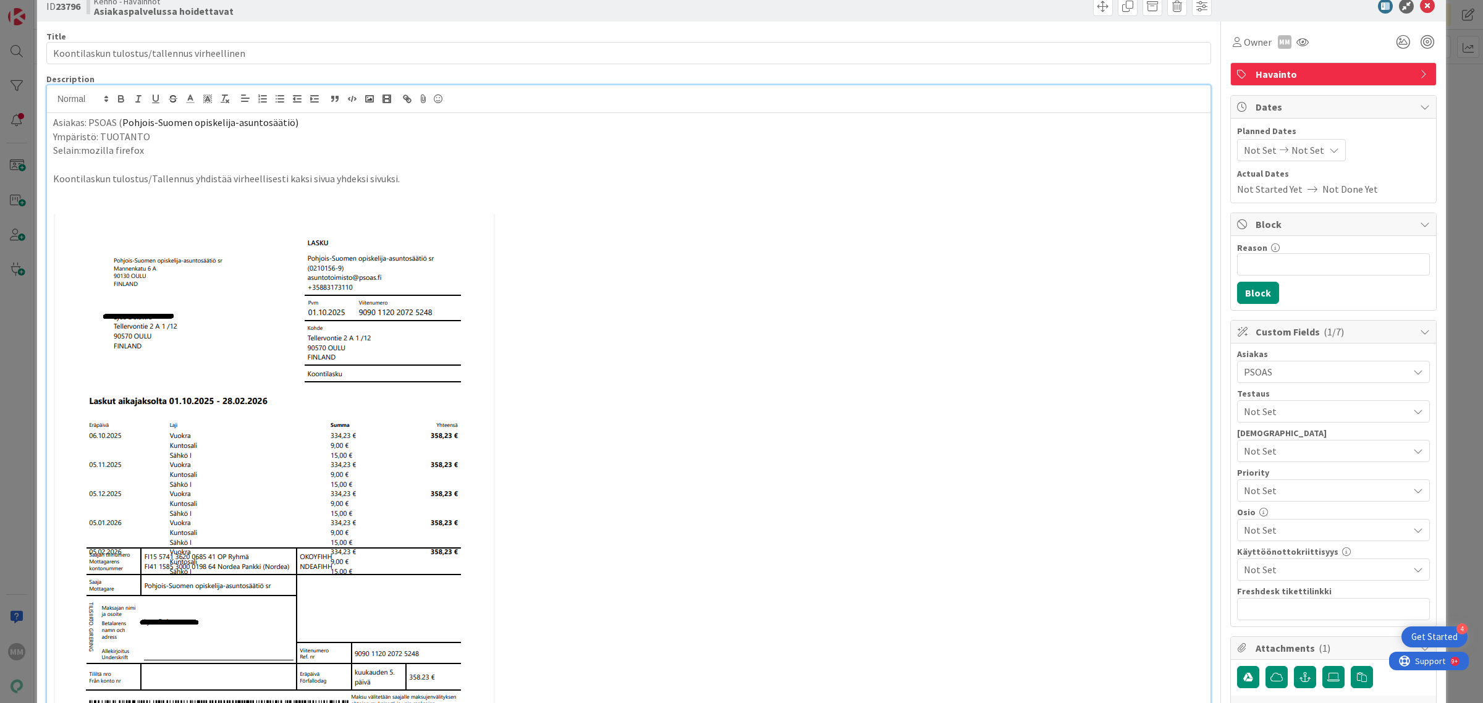
scroll to position [0, 0]
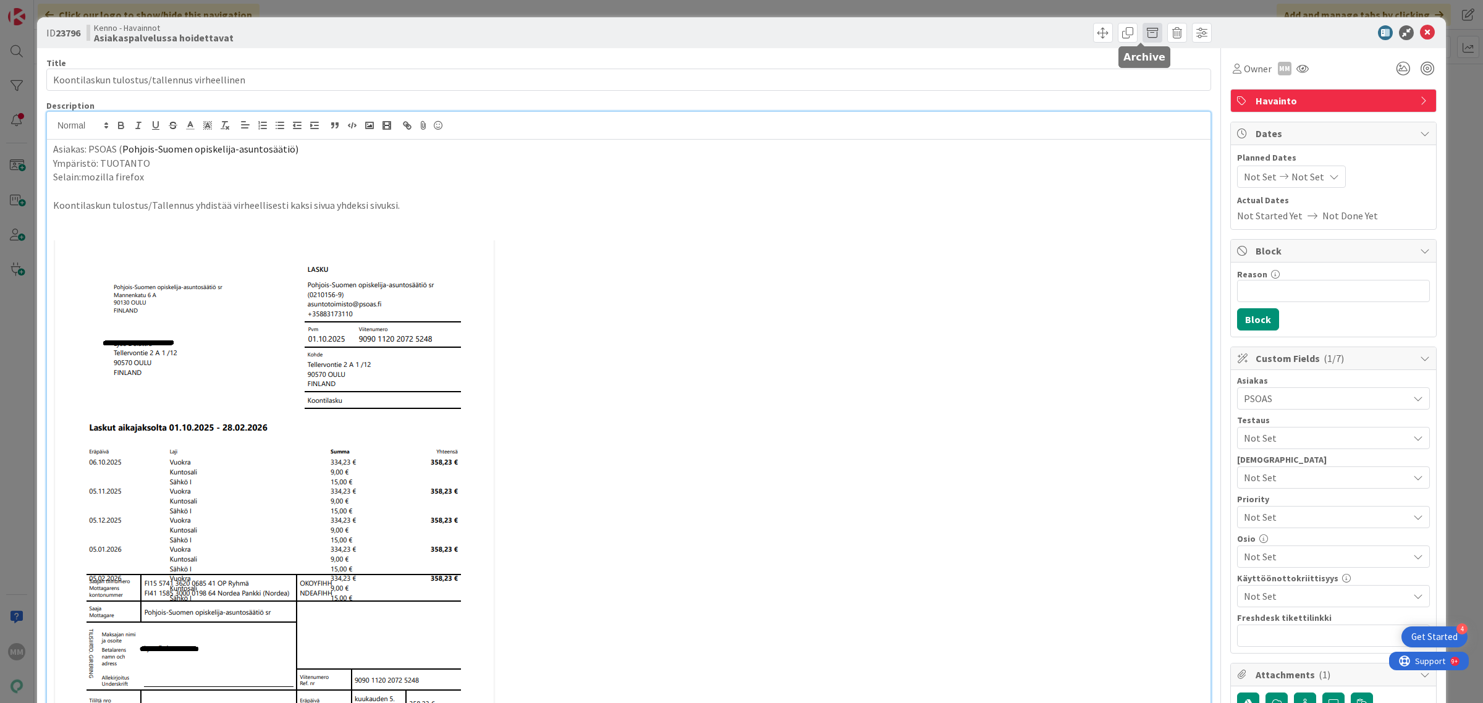
click at [1143, 32] on span at bounding box center [1153, 33] width 20 height 20
click at [1178, 85] on button "Archive" at bounding box center [1173, 91] width 49 height 22
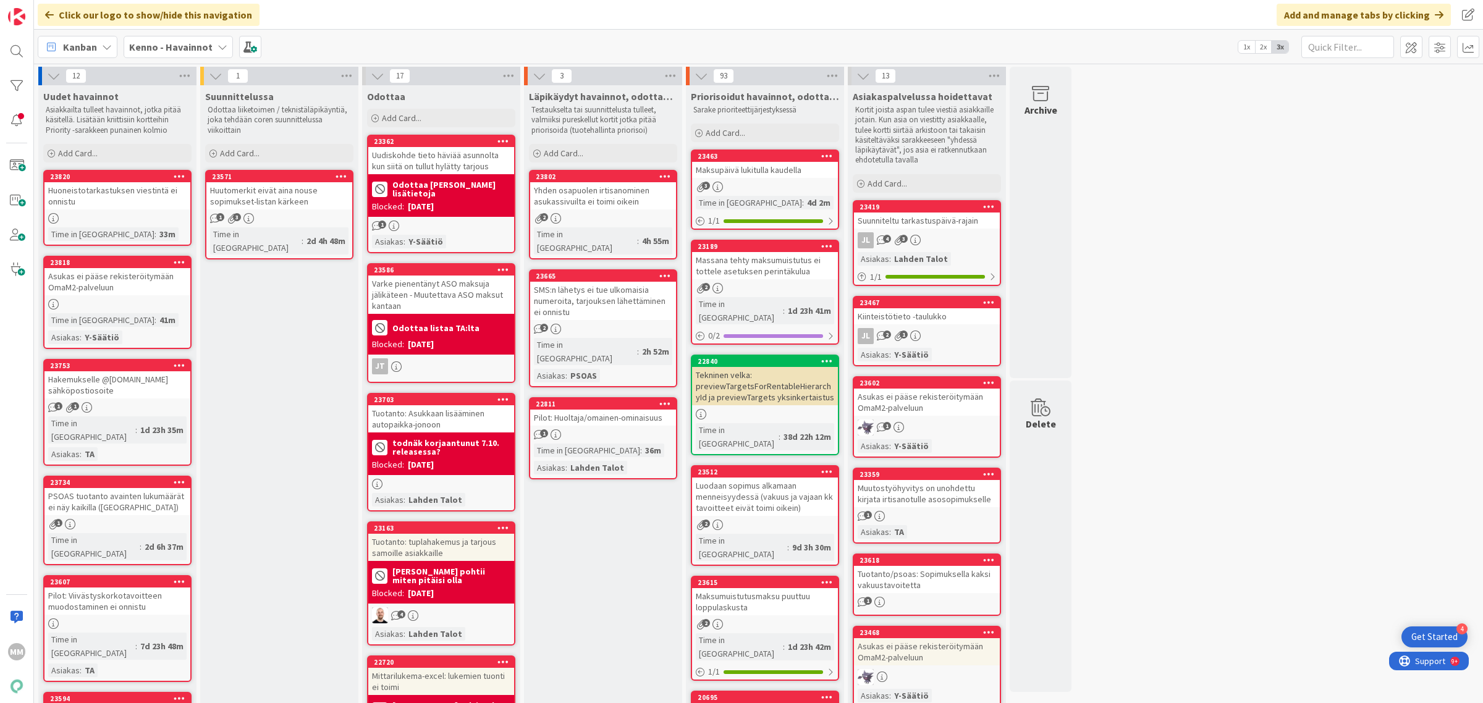
click at [196, 42] on b "Kenno - Havainnot" at bounding box center [170, 47] width 83 height 12
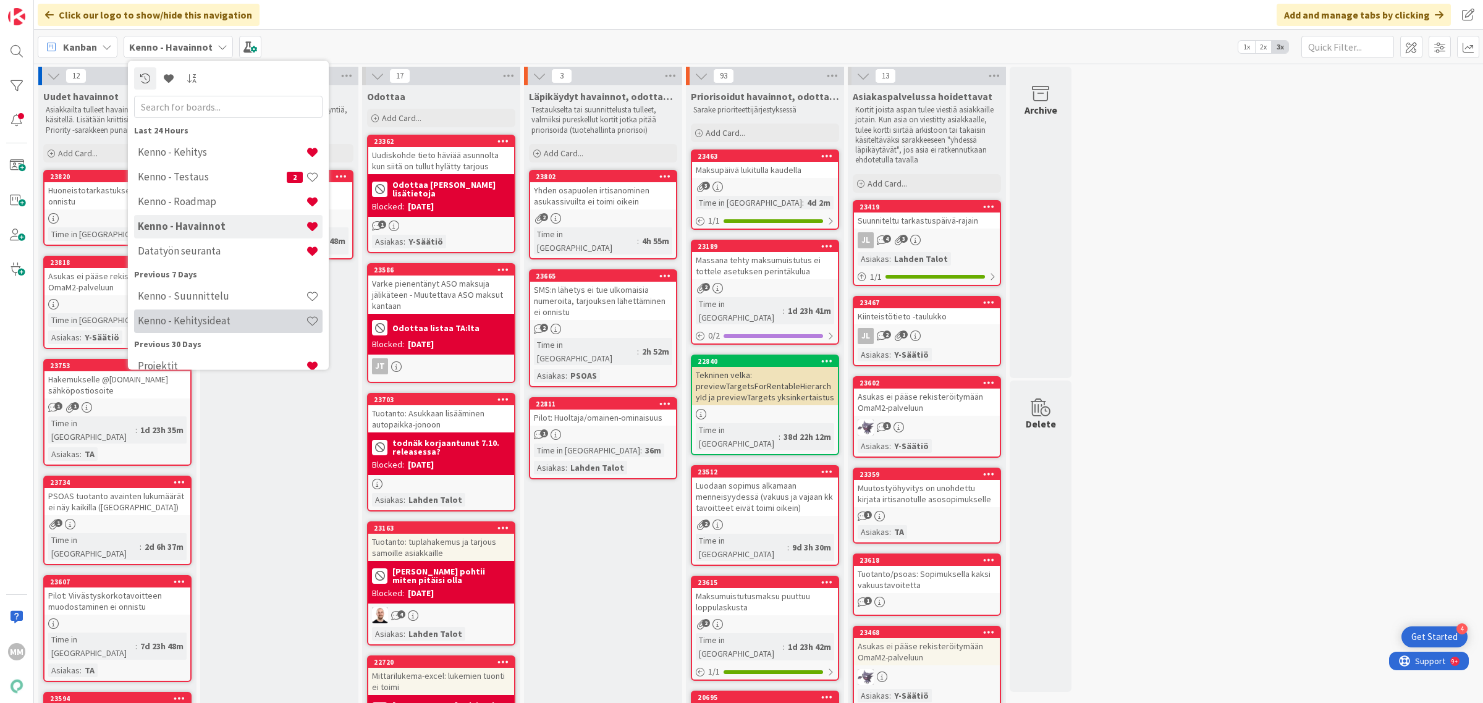
click at [217, 319] on h4 "Kenno - Kehitysideat" at bounding box center [222, 321] width 168 height 12
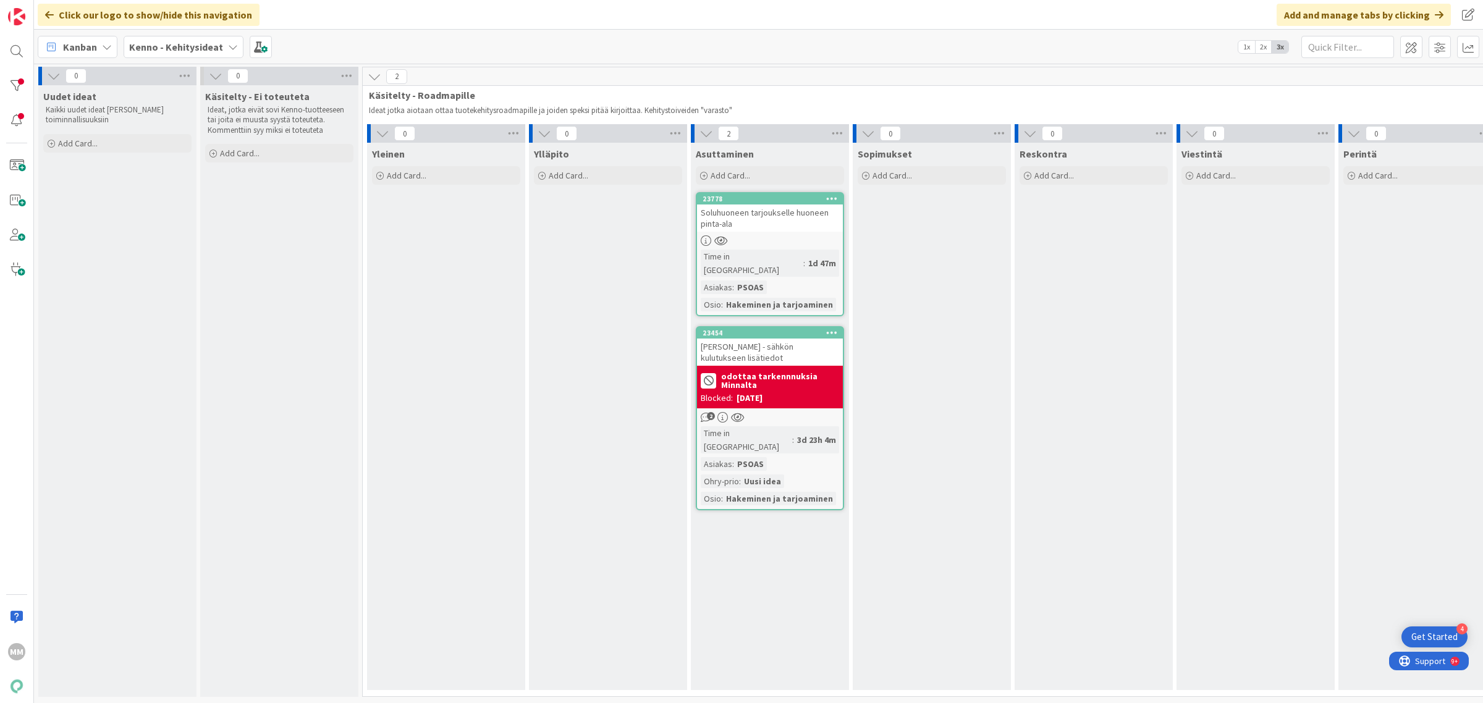
click at [189, 47] on b "Kenno - Kehitysideat" at bounding box center [176, 47] width 94 height 12
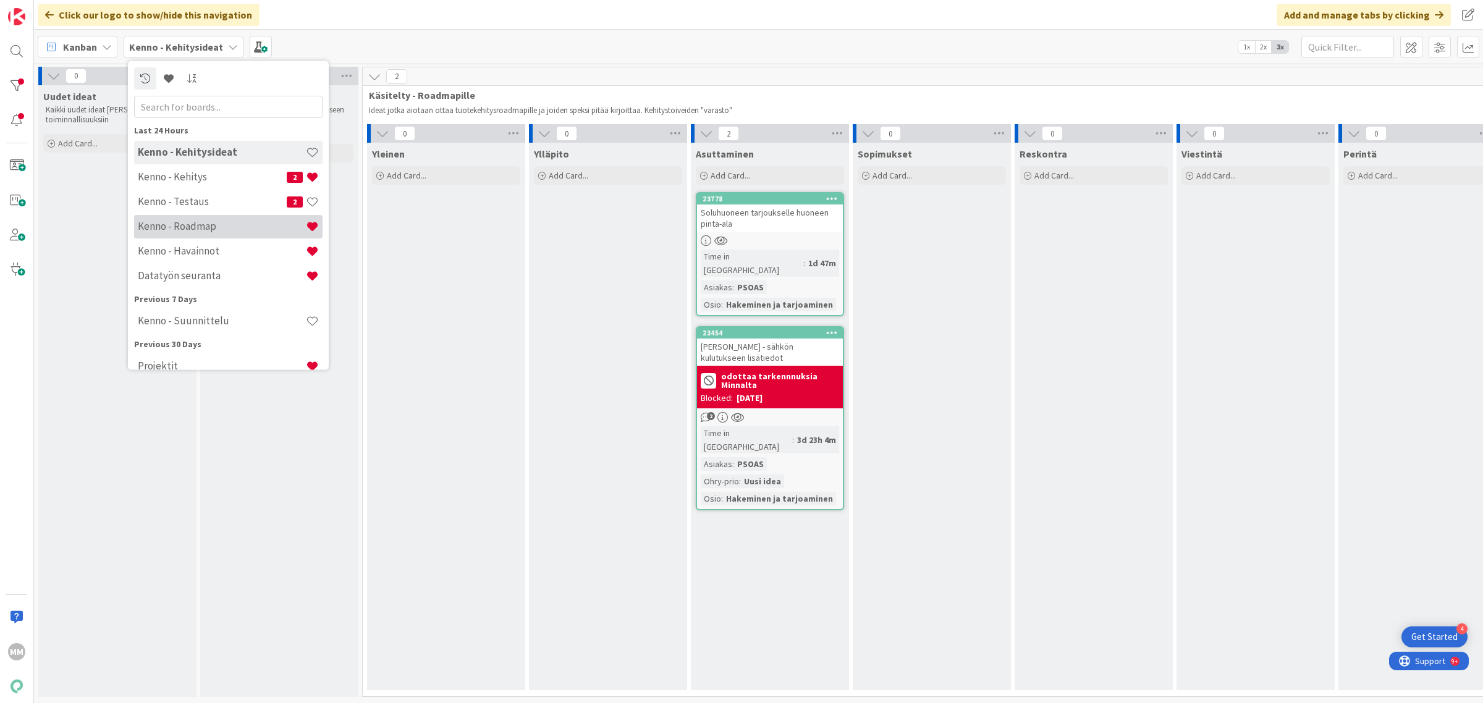
click at [221, 224] on h4 "Kenno - Roadmap" at bounding box center [222, 226] width 168 height 12
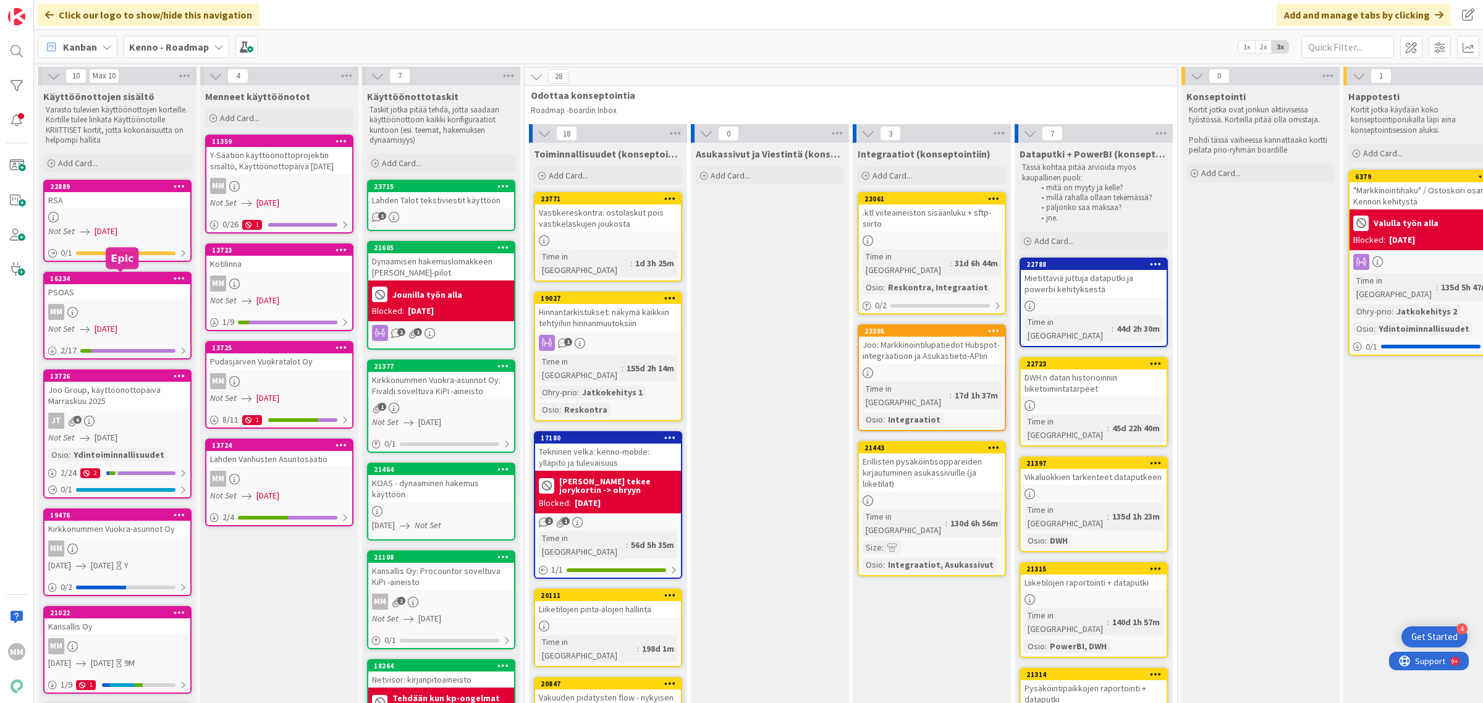
click at [121, 305] on div "MM" at bounding box center [117, 312] width 146 height 16
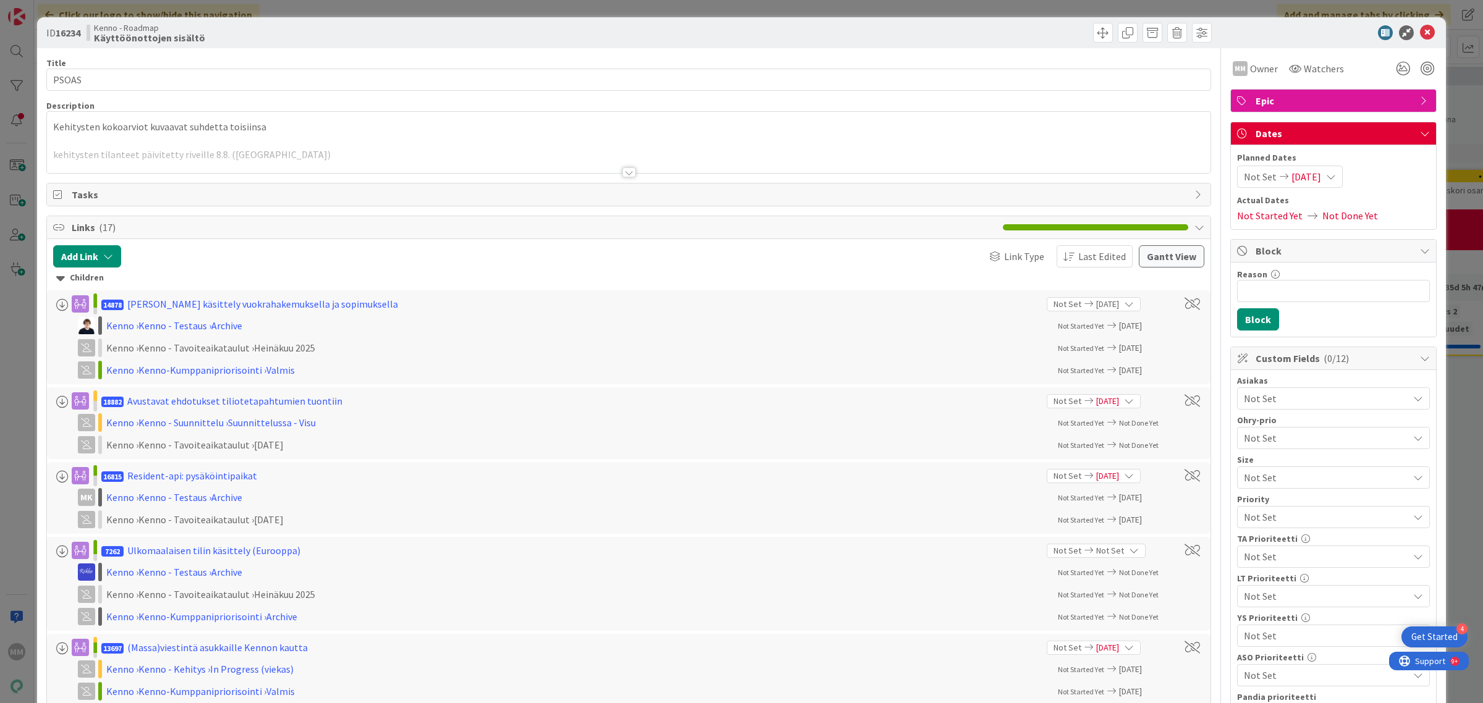
click at [622, 176] on div at bounding box center [629, 172] width 14 height 10
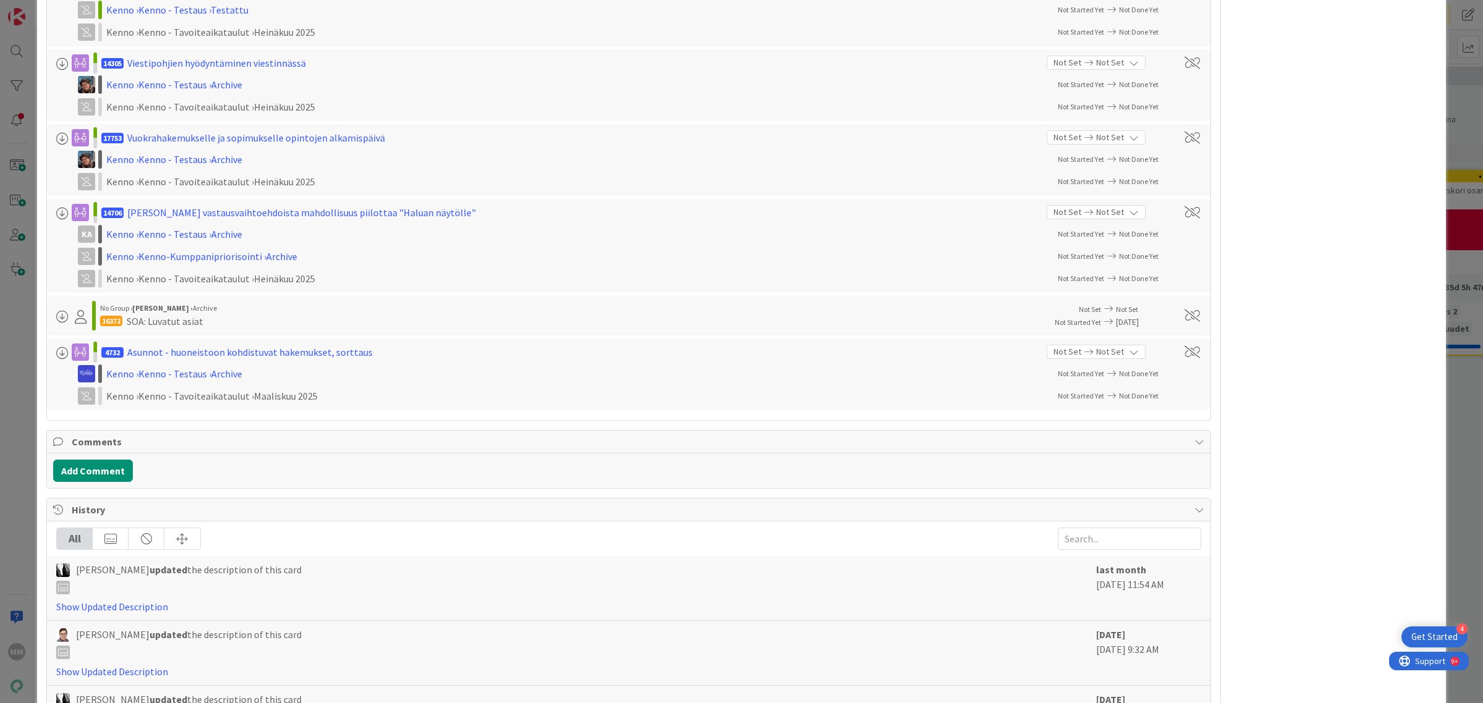
scroll to position [2074, 0]
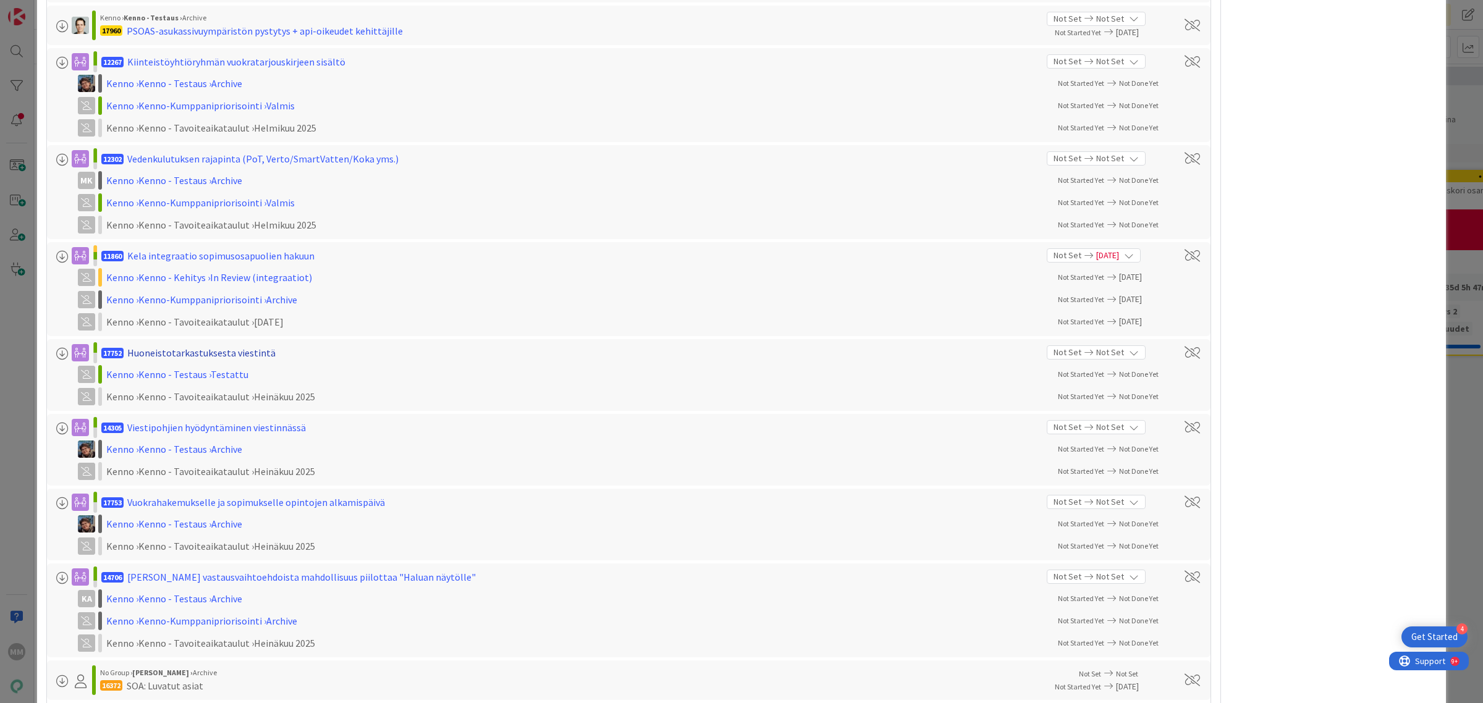
click at [182, 352] on div "Huoneistotarkastuksesta viestintä" at bounding box center [201, 352] width 148 height 15
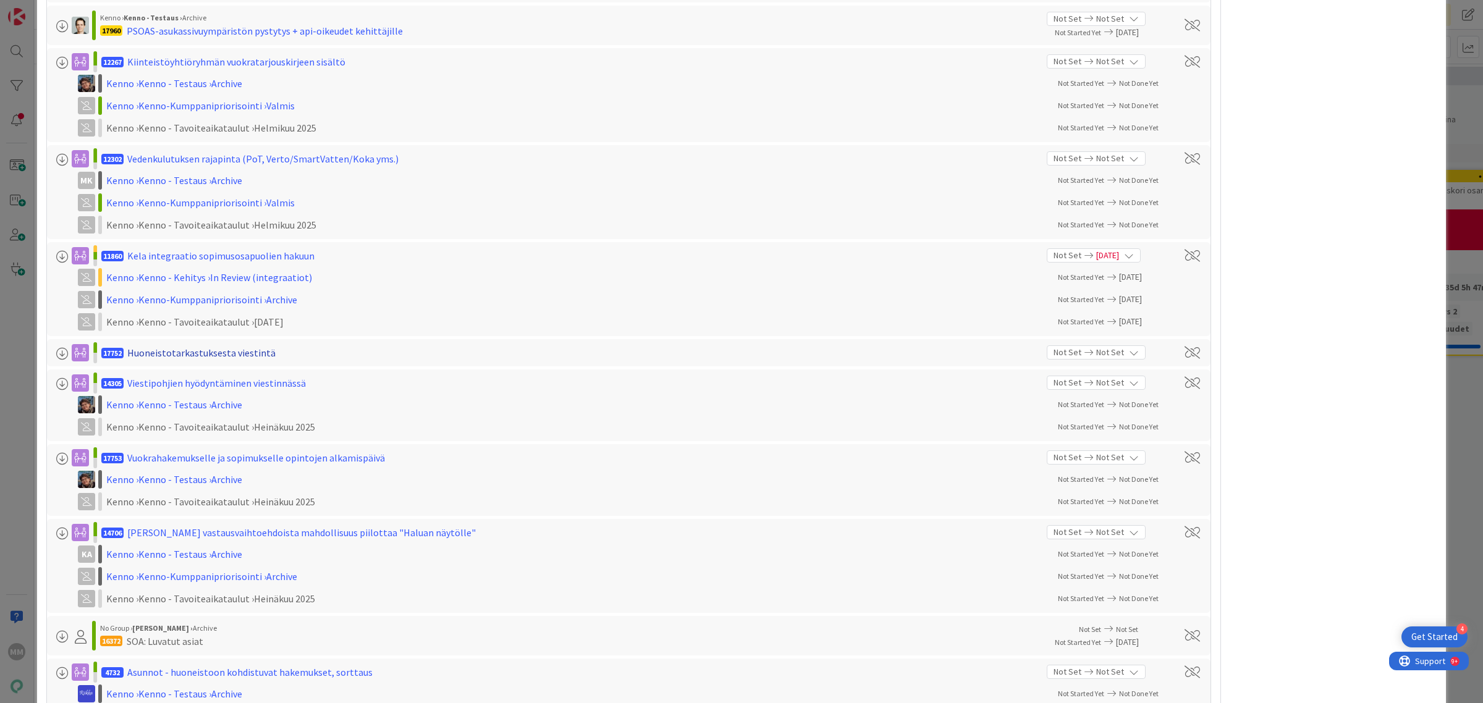
click at [256, 355] on div "Huoneistotarkastuksesta viestintä" at bounding box center [201, 352] width 148 height 15
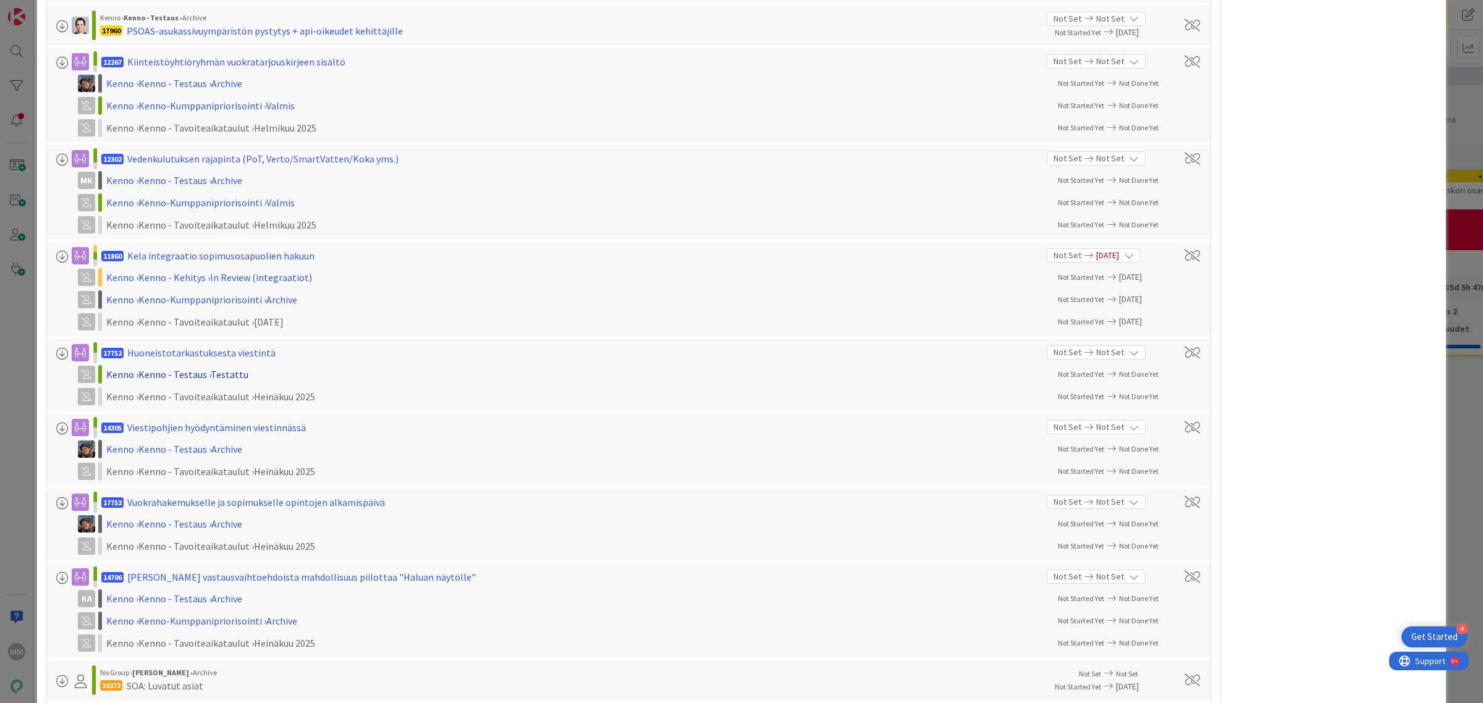
click at [226, 374] on div "Kenno › Kenno - Testaus › Testattu" at bounding box center [266, 374] width 321 height 15
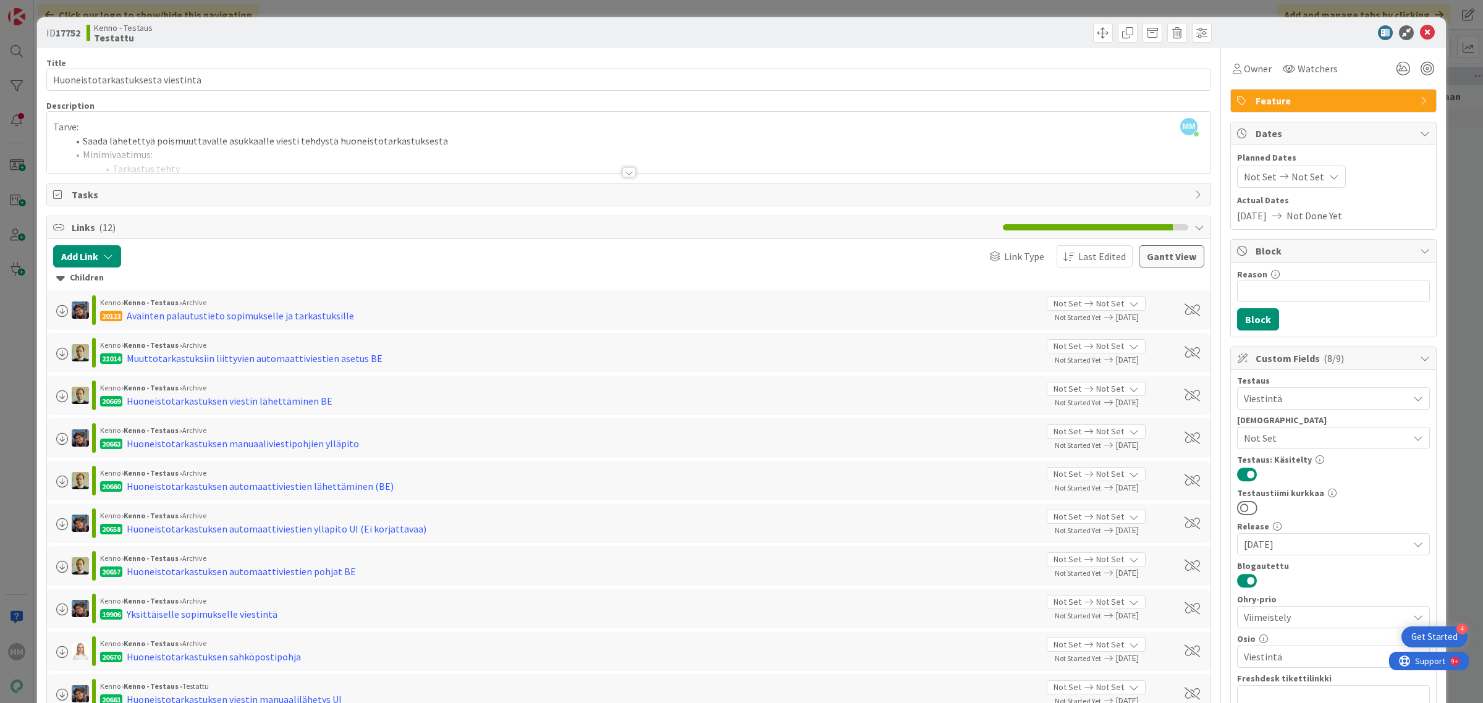
click at [624, 172] on div at bounding box center [629, 172] width 14 height 10
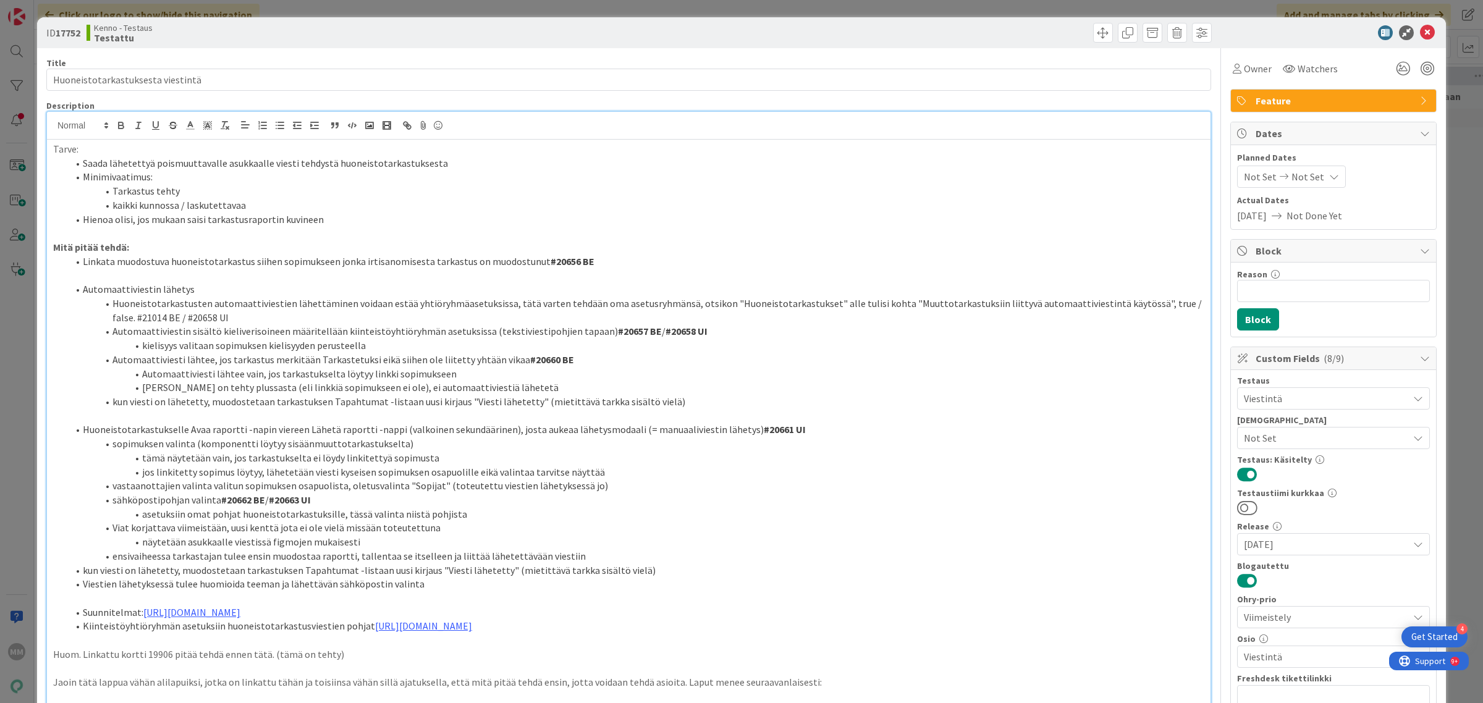
scroll to position [232, 0]
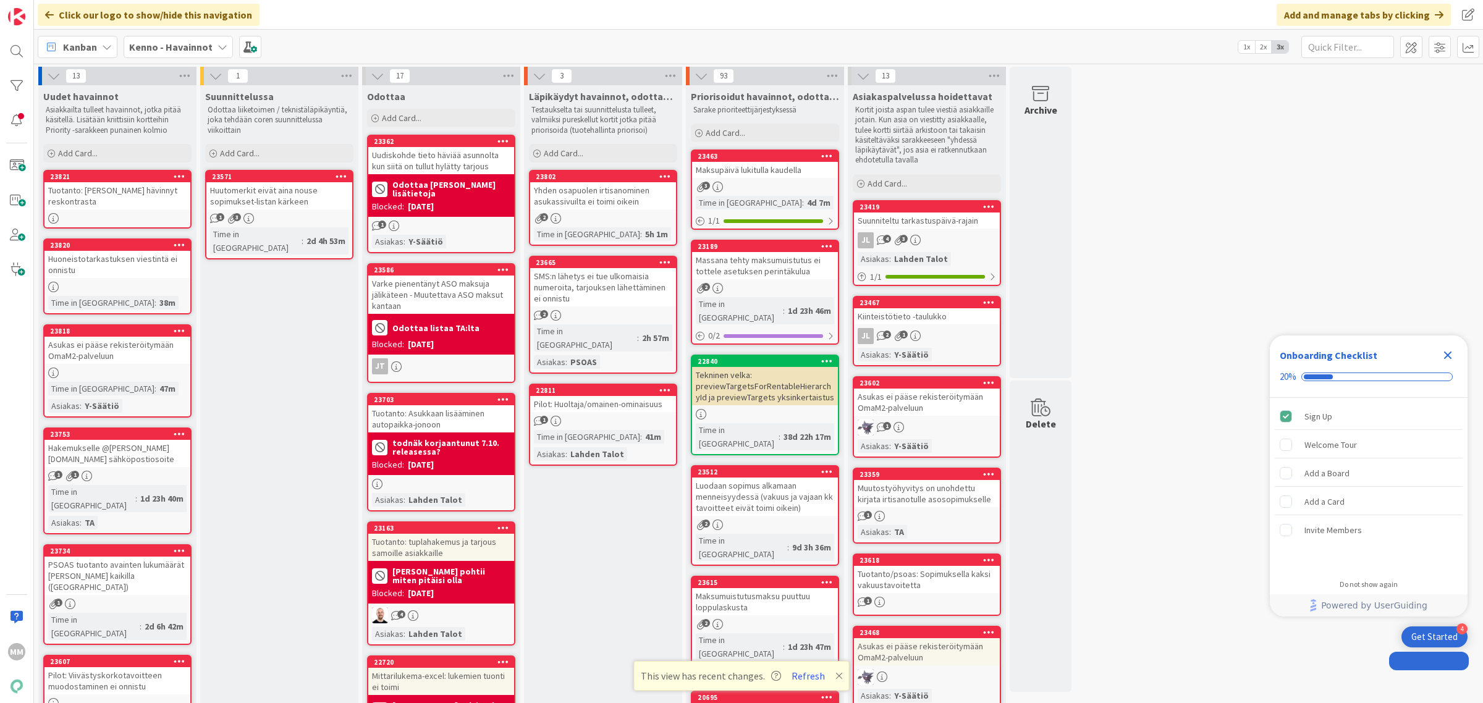
click at [193, 46] on b "Kenno - Havainnot" at bounding box center [170, 47] width 83 height 12
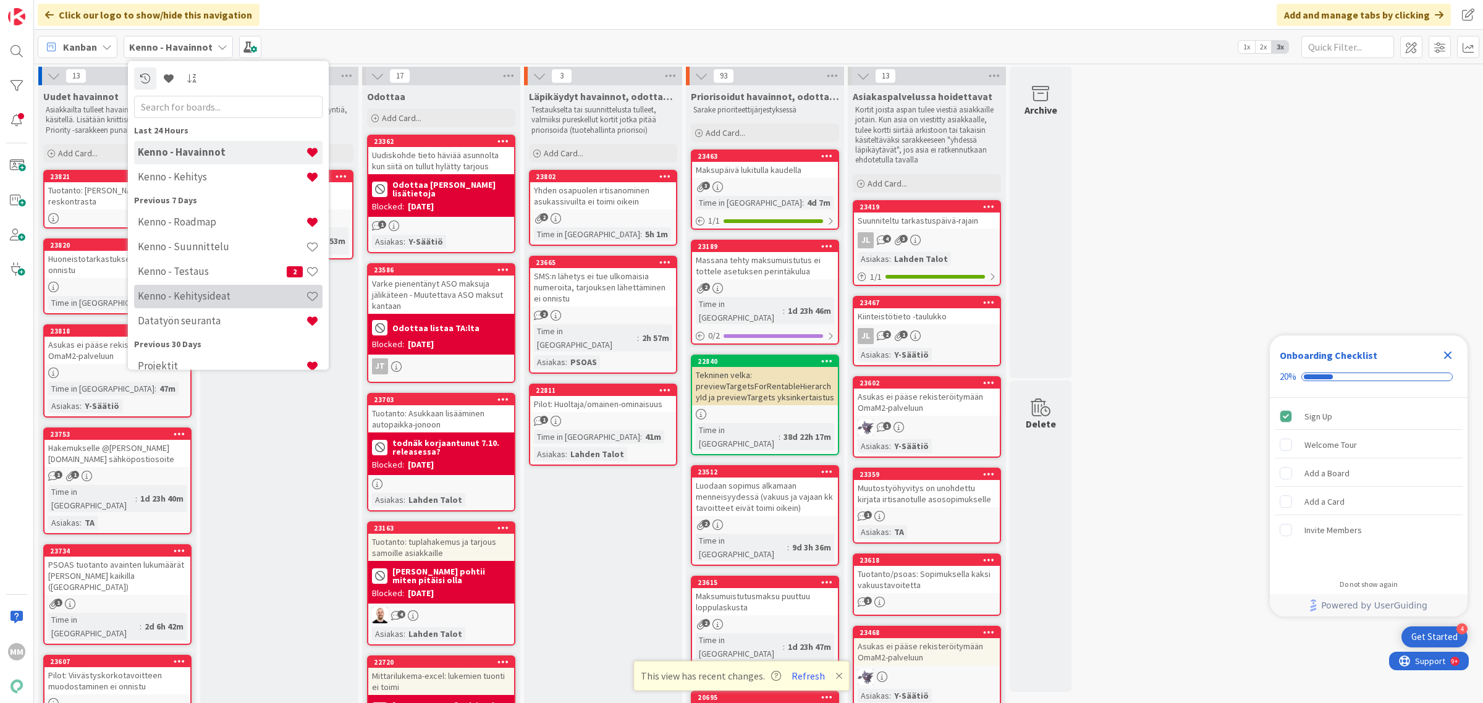
click at [227, 291] on h4 "Kenno - Kehitysideat" at bounding box center [222, 296] width 168 height 12
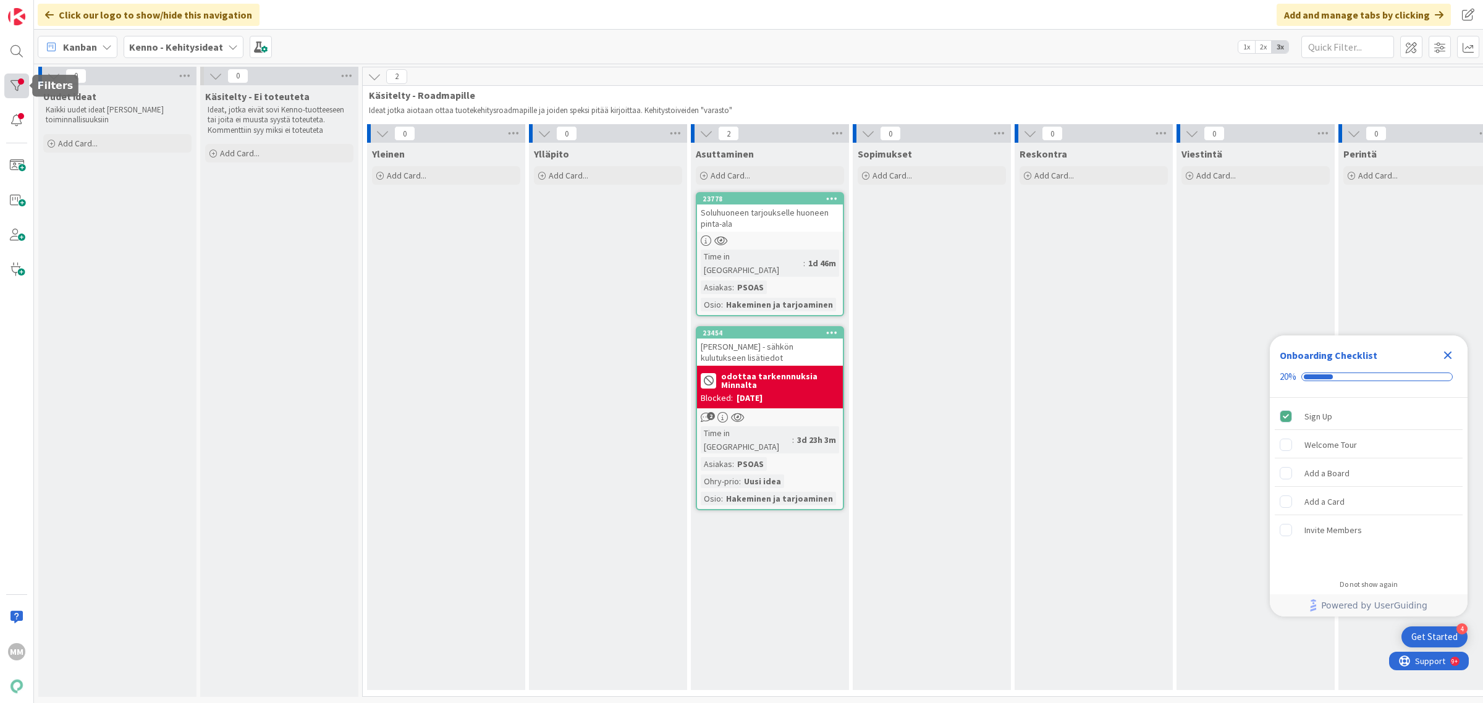
click at [12, 96] on div at bounding box center [16, 86] width 25 height 25
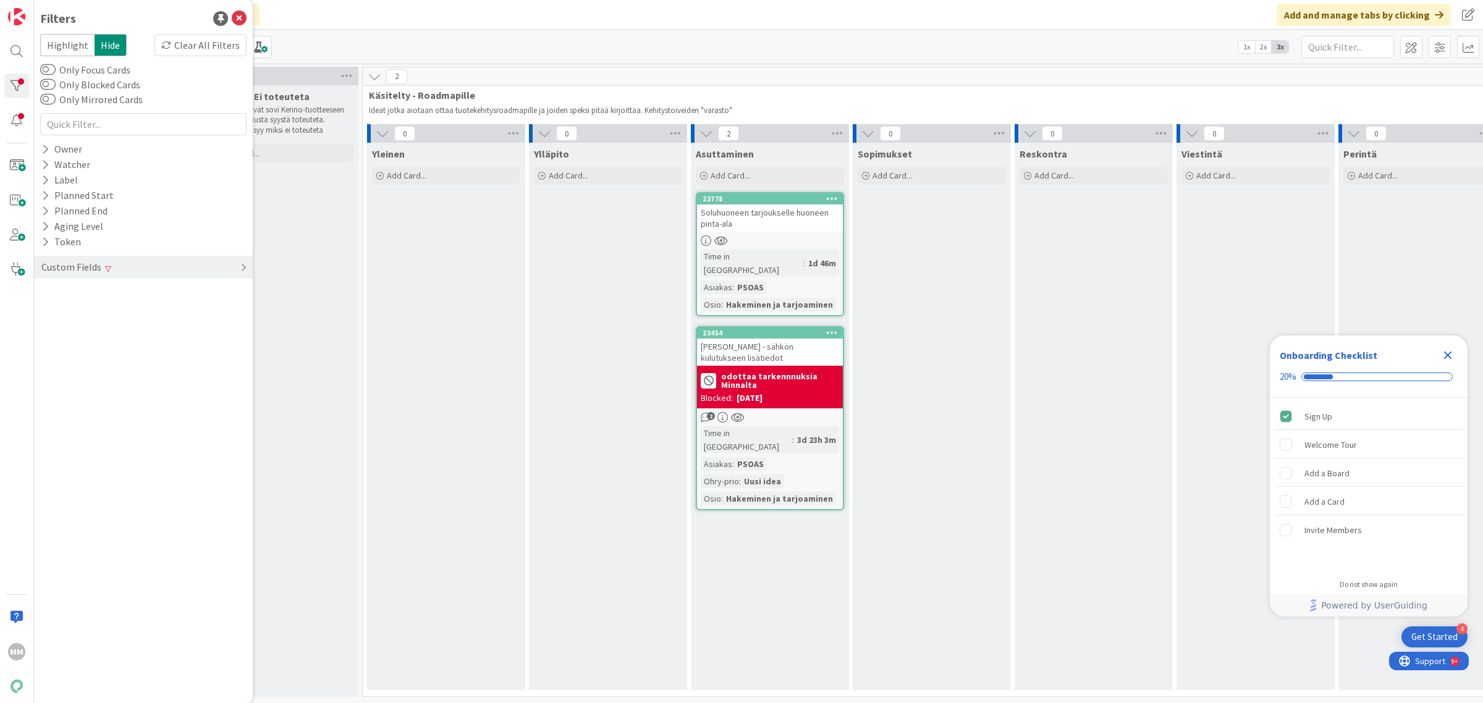
click at [112, 266] on div "Custom Fields" at bounding box center [143, 267] width 219 height 23
click at [144, 292] on div "Asiakas Clear" at bounding box center [143, 292] width 219 height 15
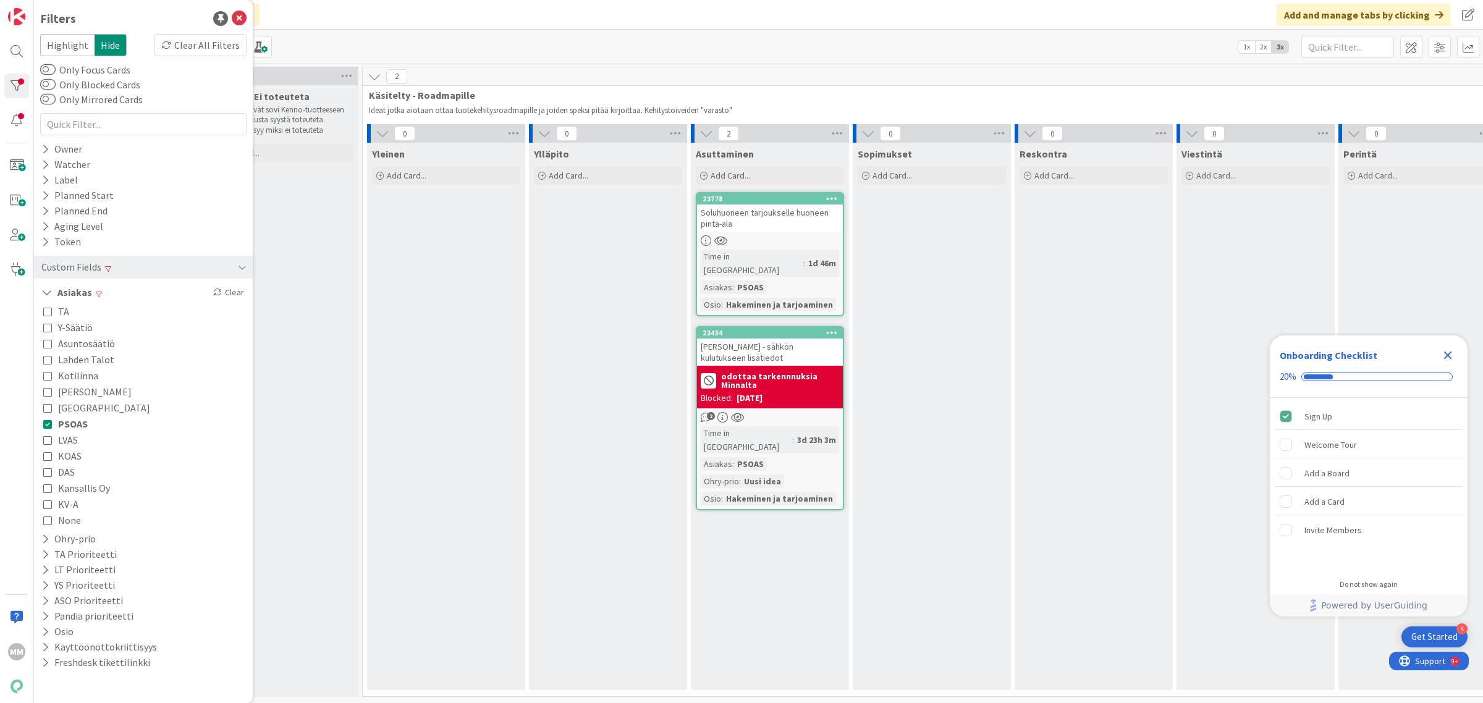
click at [87, 425] on span "PSOAS" at bounding box center [73, 424] width 30 height 16
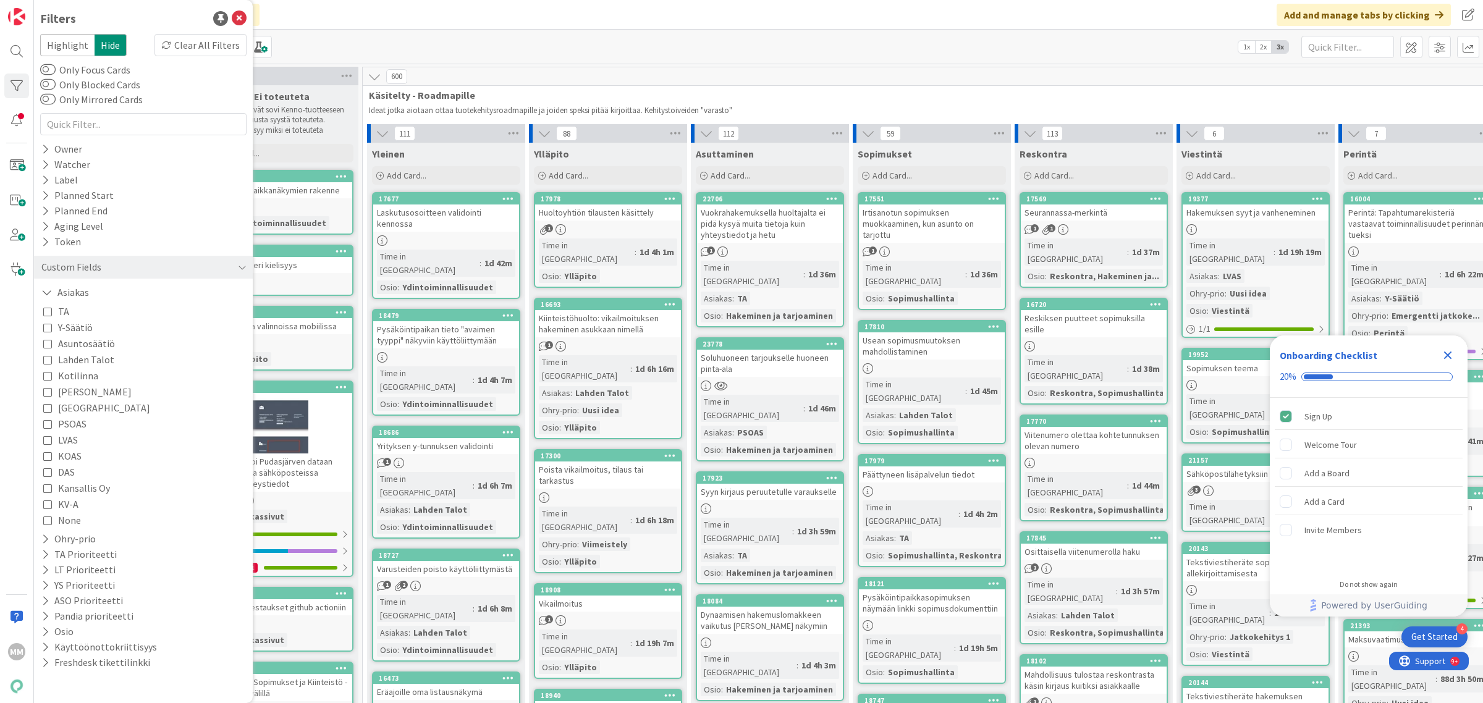
click at [46, 425] on icon at bounding box center [47, 424] width 9 height 9
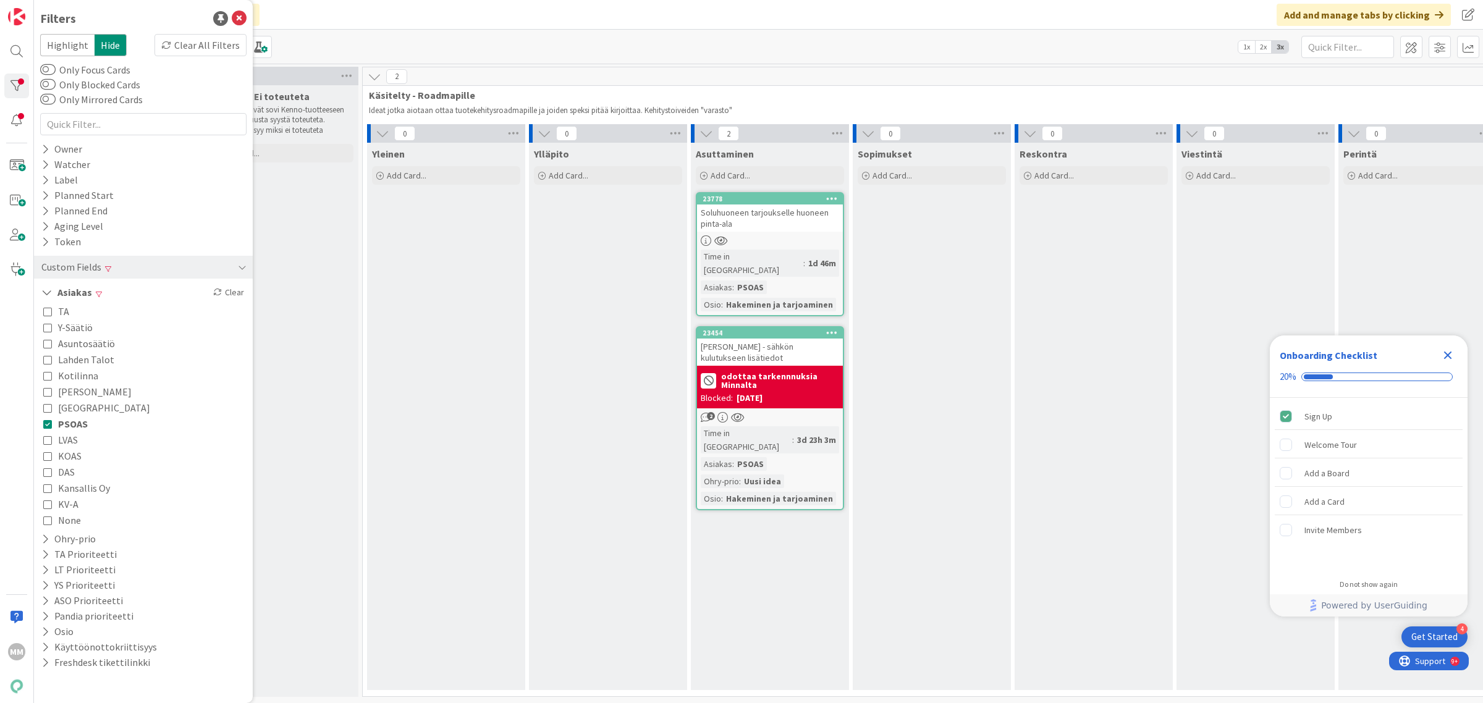
click at [54, 418] on button "PSOAS" at bounding box center [65, 424] width 44 height 16
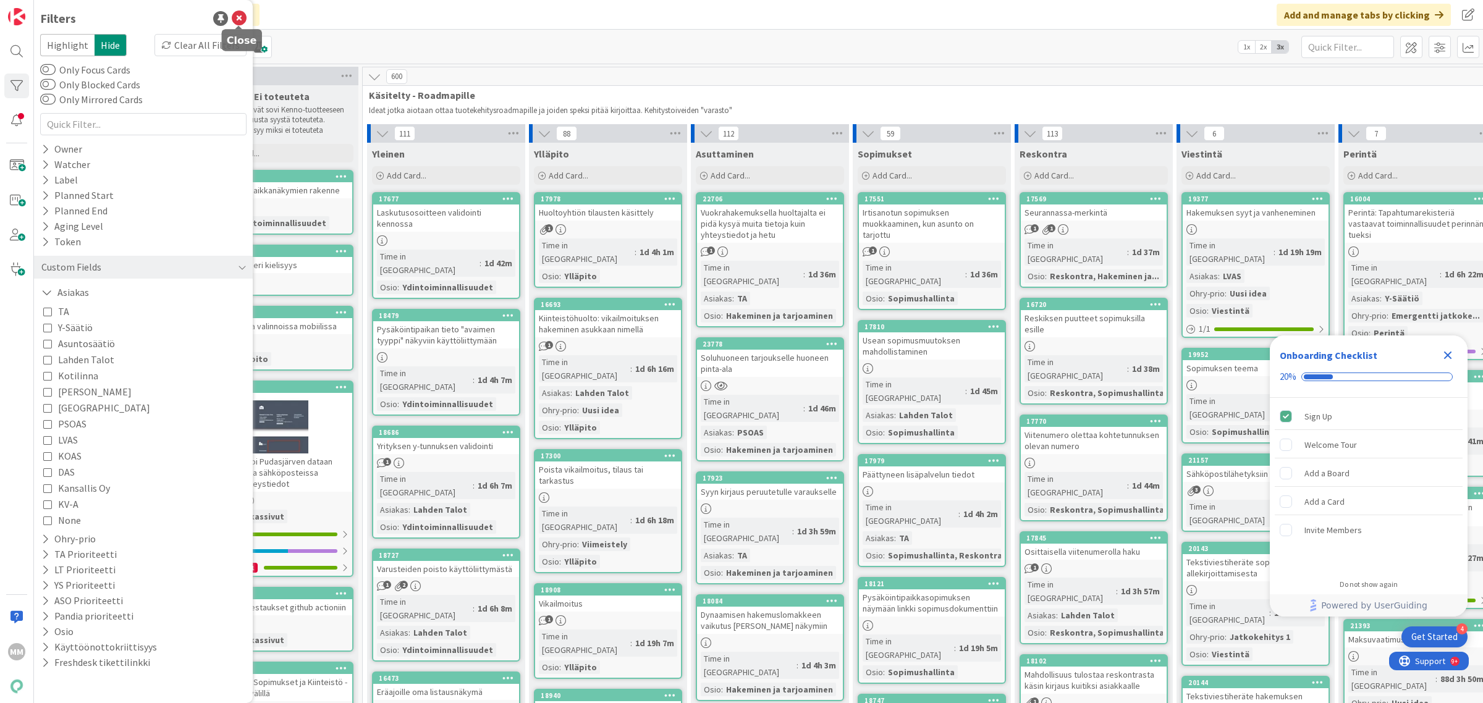
click at [239, 15] on icon at bounding box center [239, 18] width 15 height 15
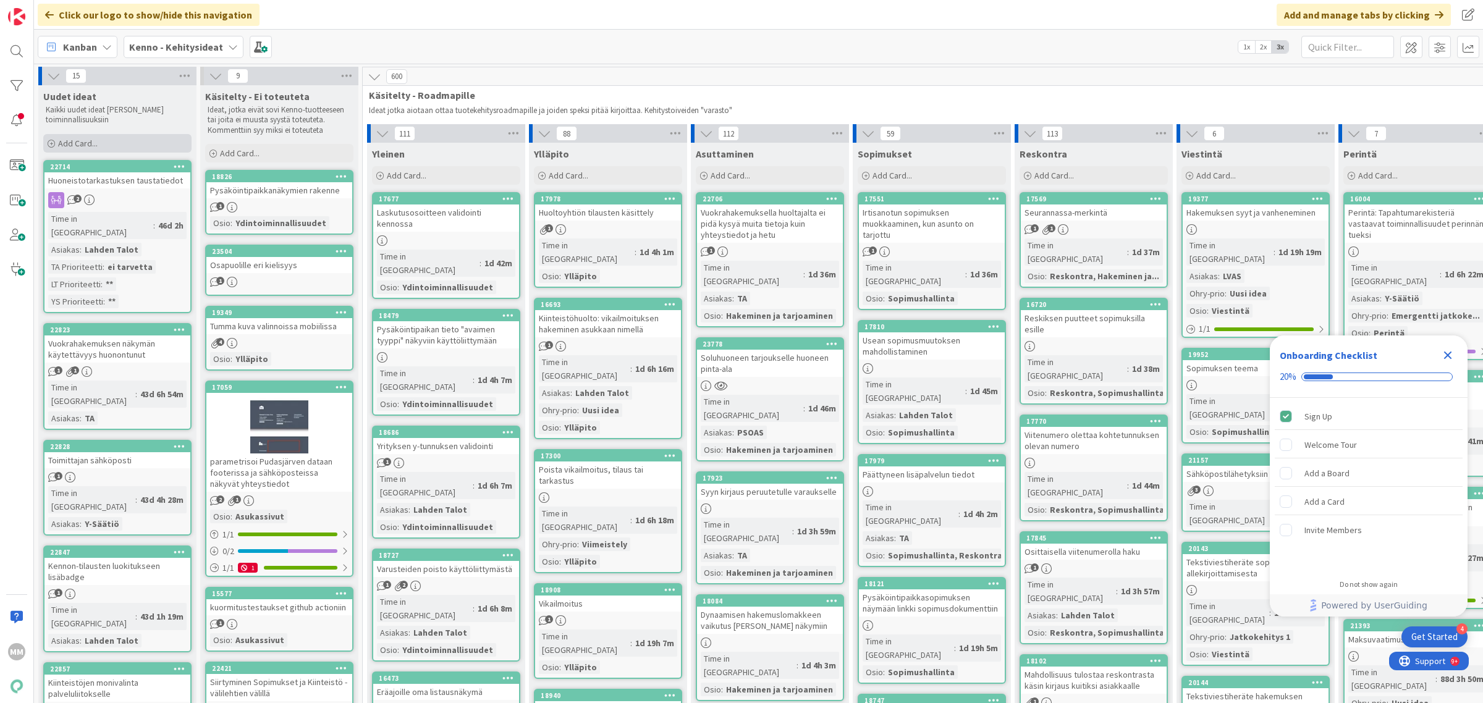
click at [81, 140] on span "Add Card..." at bounding box center [78, 143] width 40 height 11
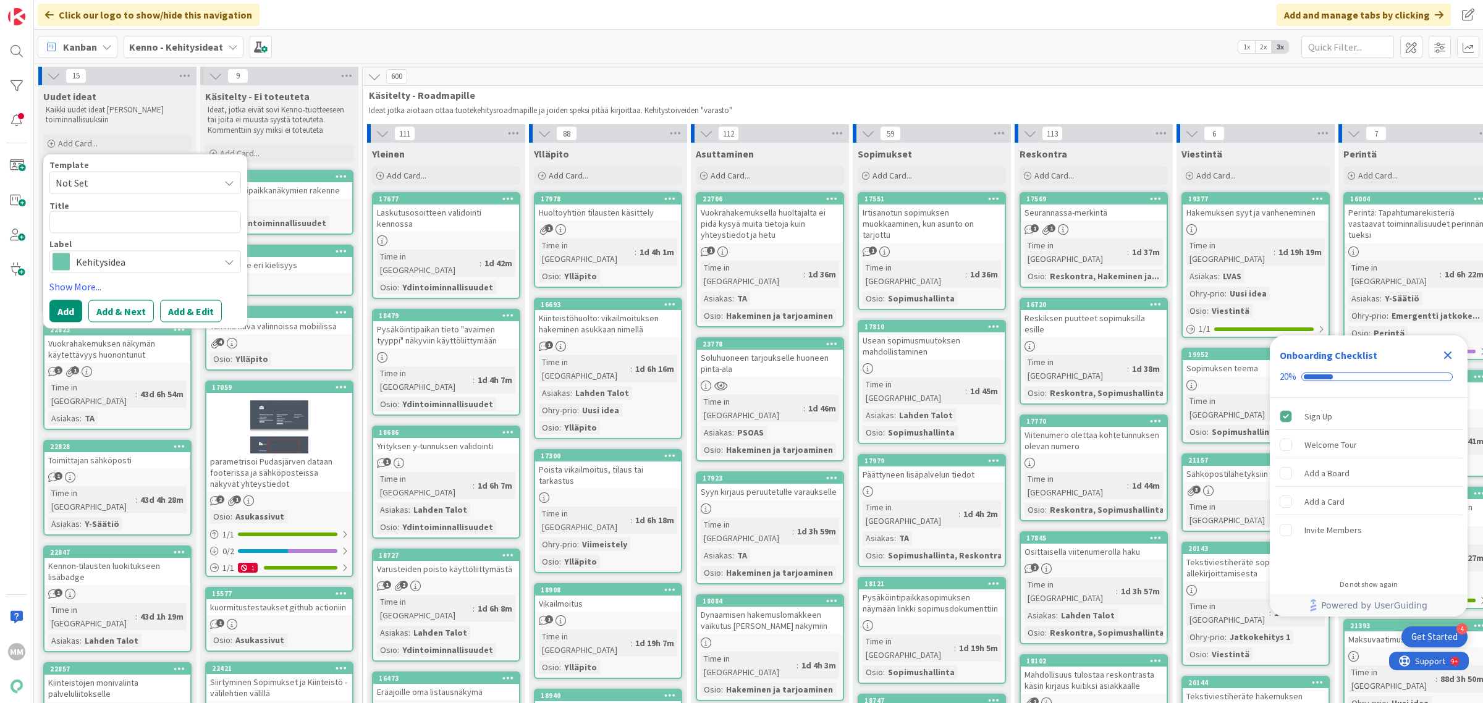
click at [120, 222] on textarea at bounding box center [145, 222] width 192 height 23
type textarea "x"
type textarea "K"
type textarea "x"
type textarea "Ko"
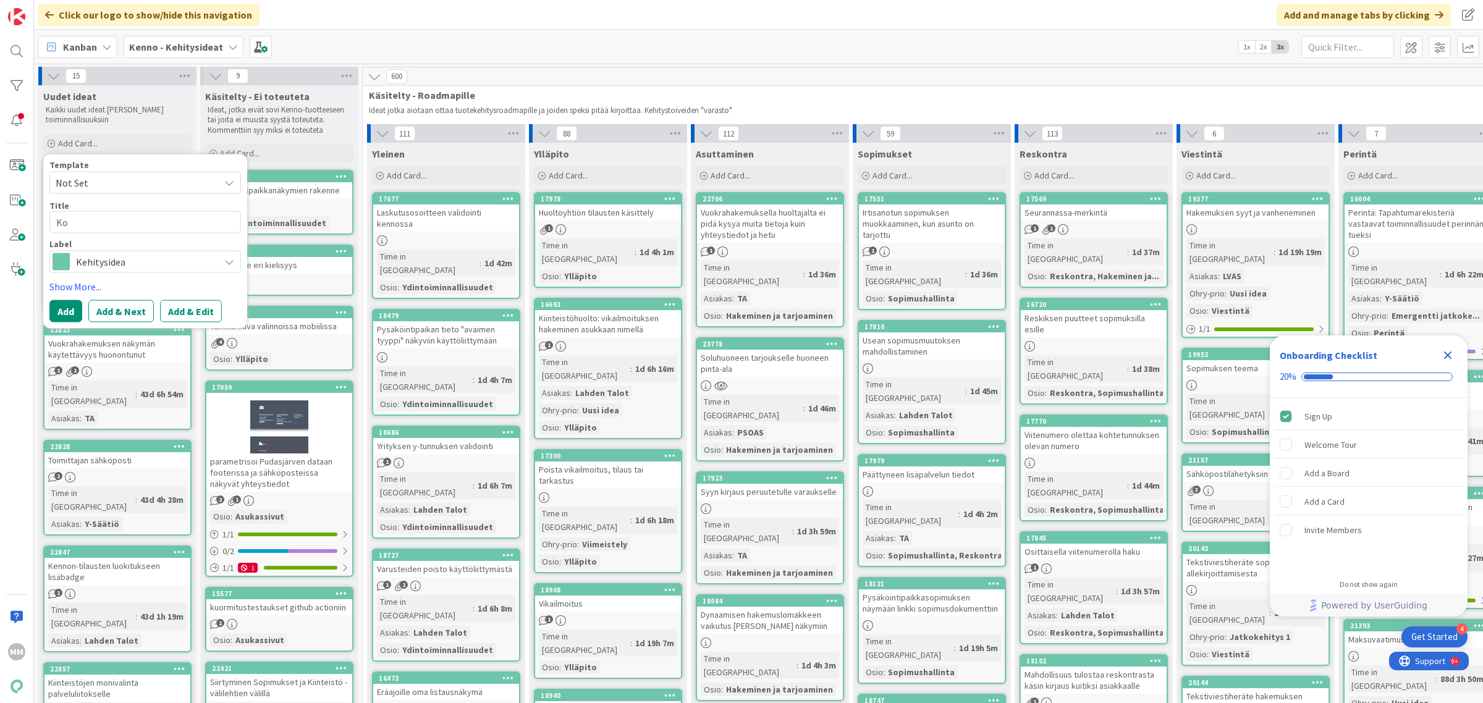
type textarea "x"
type textarea "Koo"
type textarea "x"
type textarea "Koon"
type textarea "x"
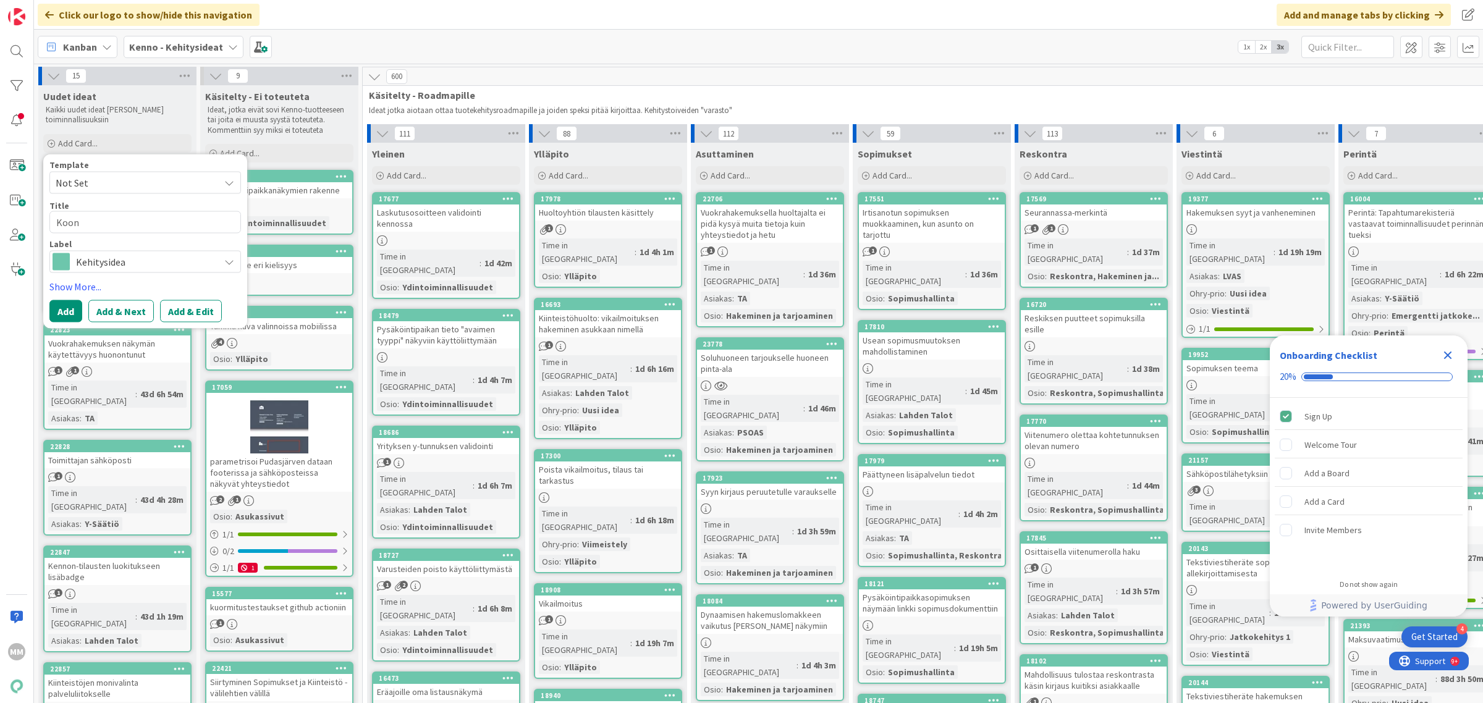
type textarea "Koont"
type textarea "x"
type textarea "Koonti"
type textarea "x"
type textarea "Koontil"
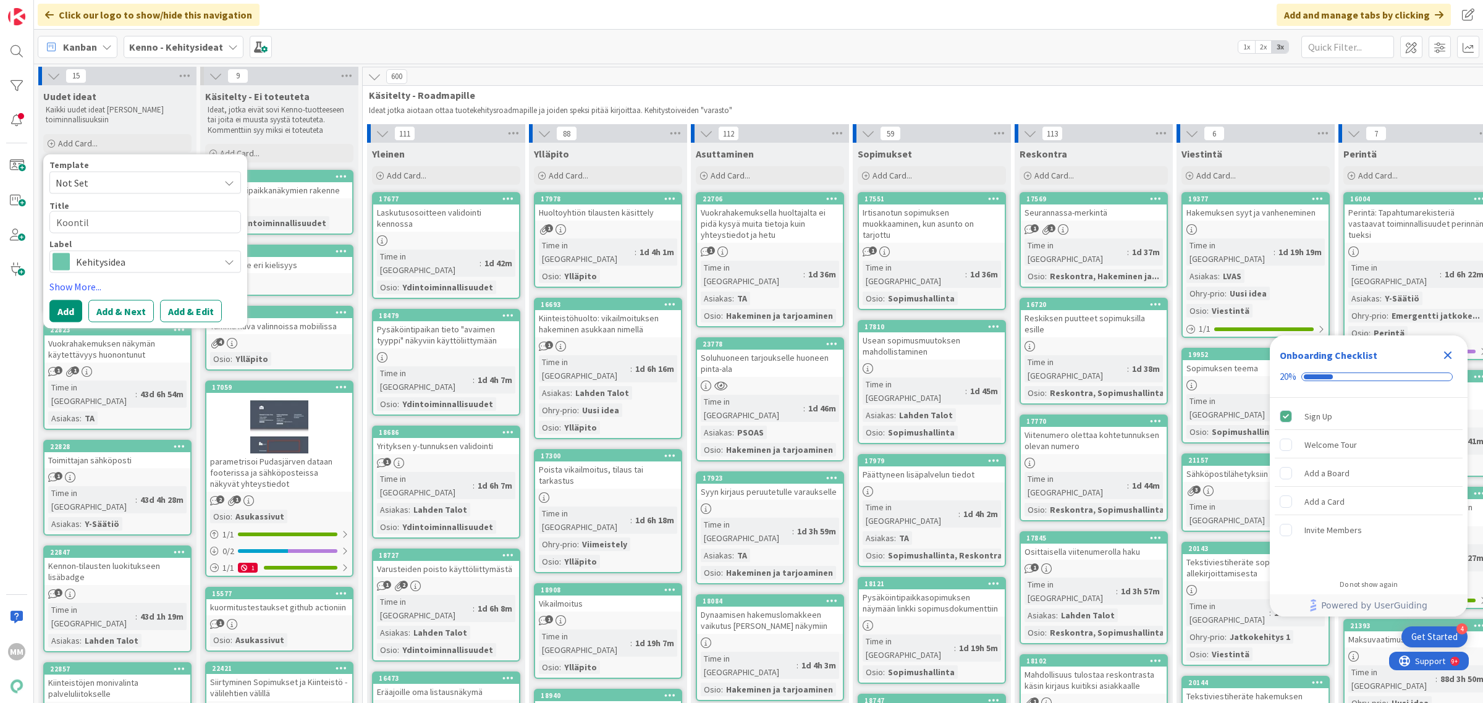
type textarea "x"
type textarea "Koontila"
type textarea "x"
type textarea "Koontilas"
type textarea "x"
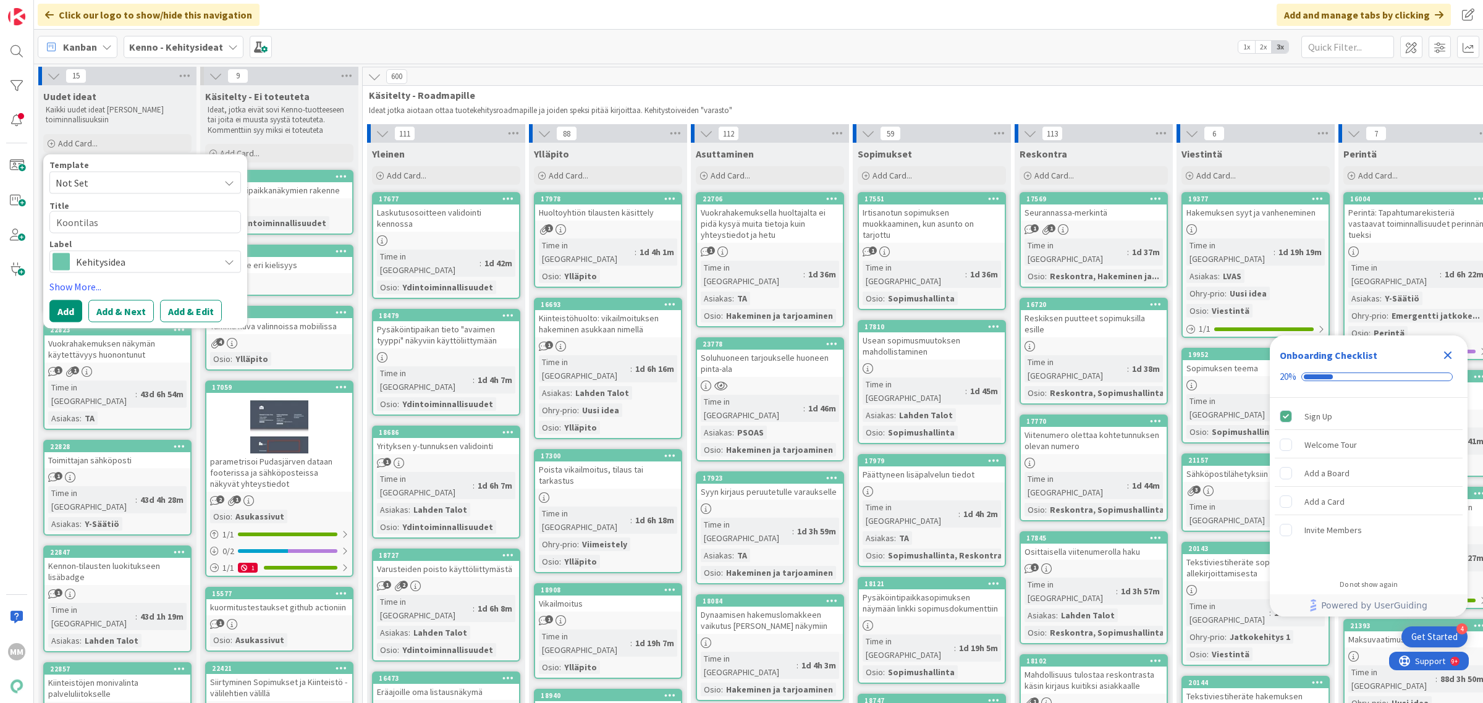
type textarea "Koontilask"
type textarea "x"
type textarea "Koontilasku"
type textarea "x"
type textarea "Koontilaskun"
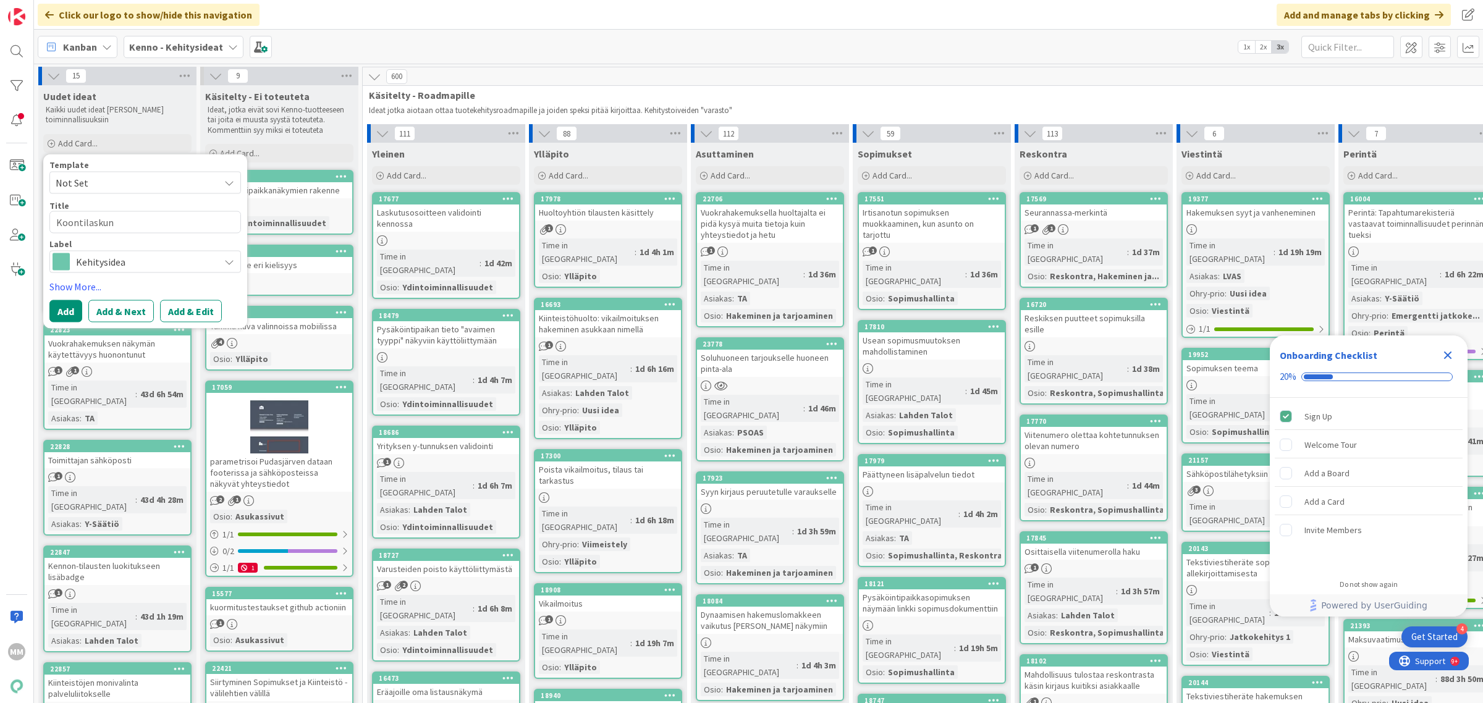
type textarea "x"
type textarea "Koontilaskun t"
type textarea "x"
type textarea "Koontilaskun tu"
type textarea "x"
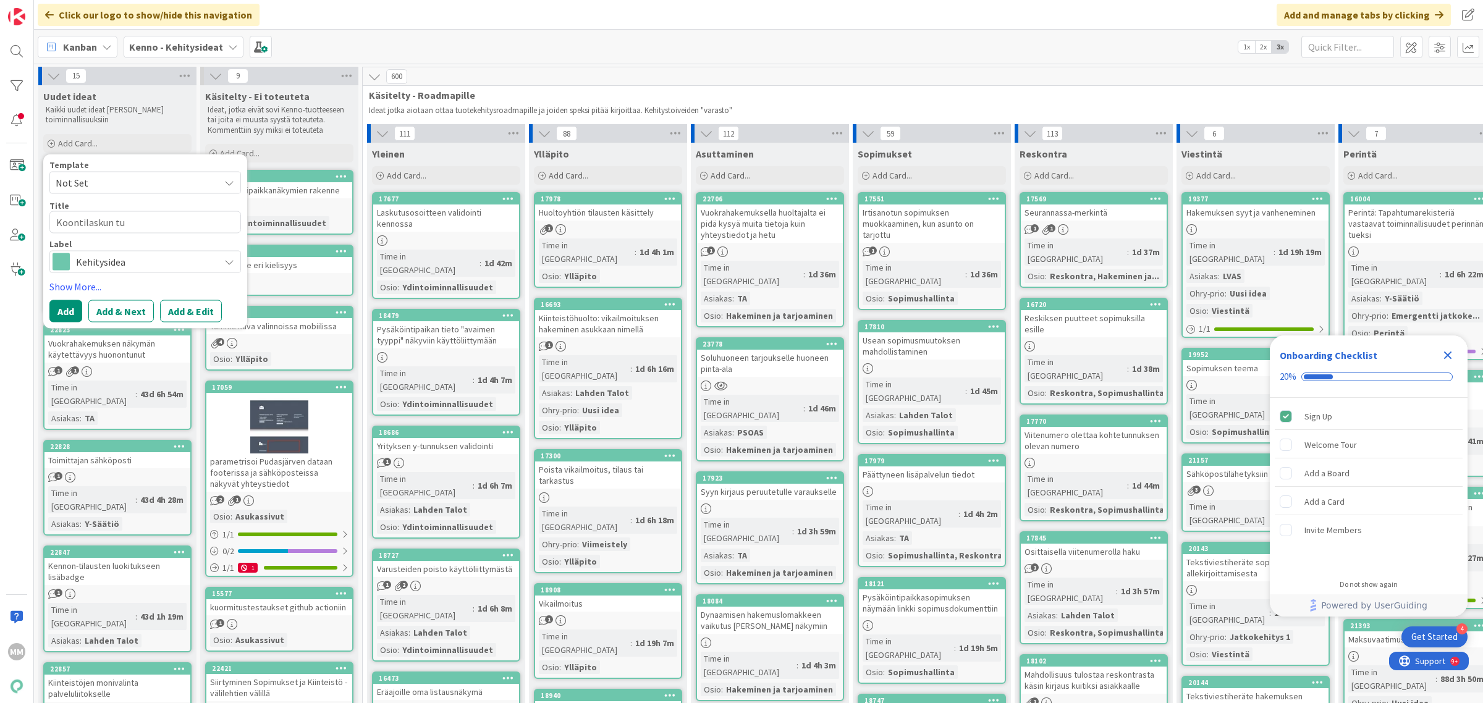
type textarea "Koontilaskun tul"
type textarea "x"
type textarea "Koontilaskun tulo"
type textarea "x"
type textarea "Koontilaskun tulos"
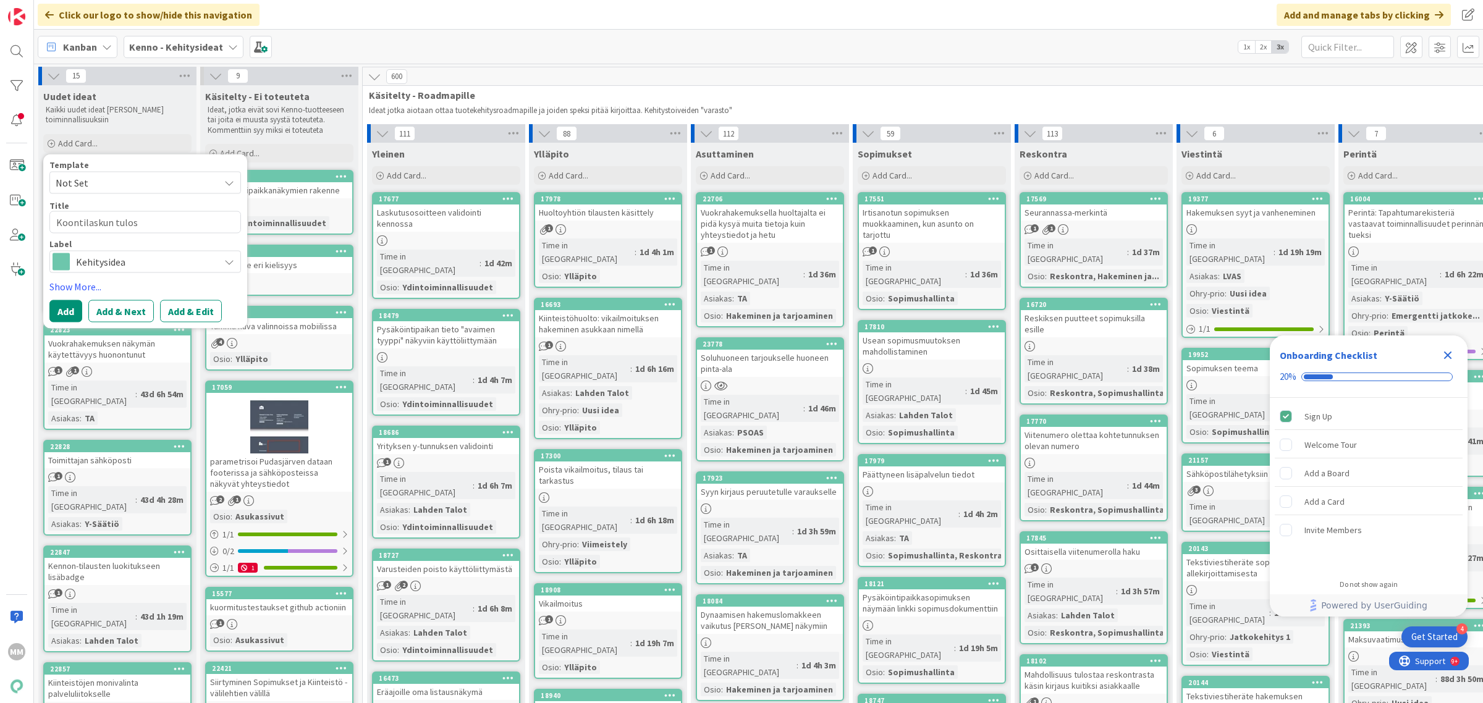
type textarea "x"
type textarea "Koontilaskun tulost"
type textarea "x"
type textarea "Koontilaskun tulostu"
type textarea "x"
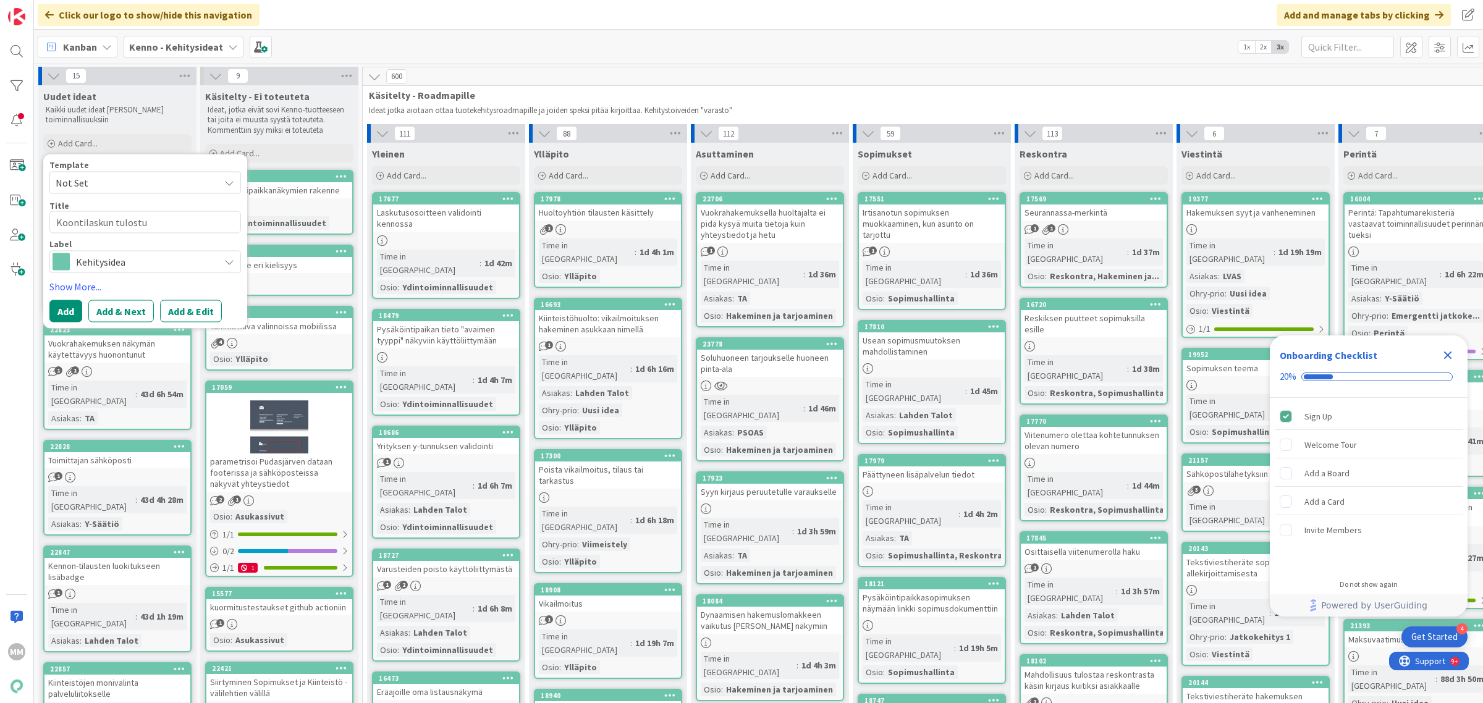
type textarea "Koontilaskun tulostuk"
type textarea "x"
type textarea "Koontilaskun tulostuks"
type textarea "x"
type textarea "Koontilaskun tulostukse"
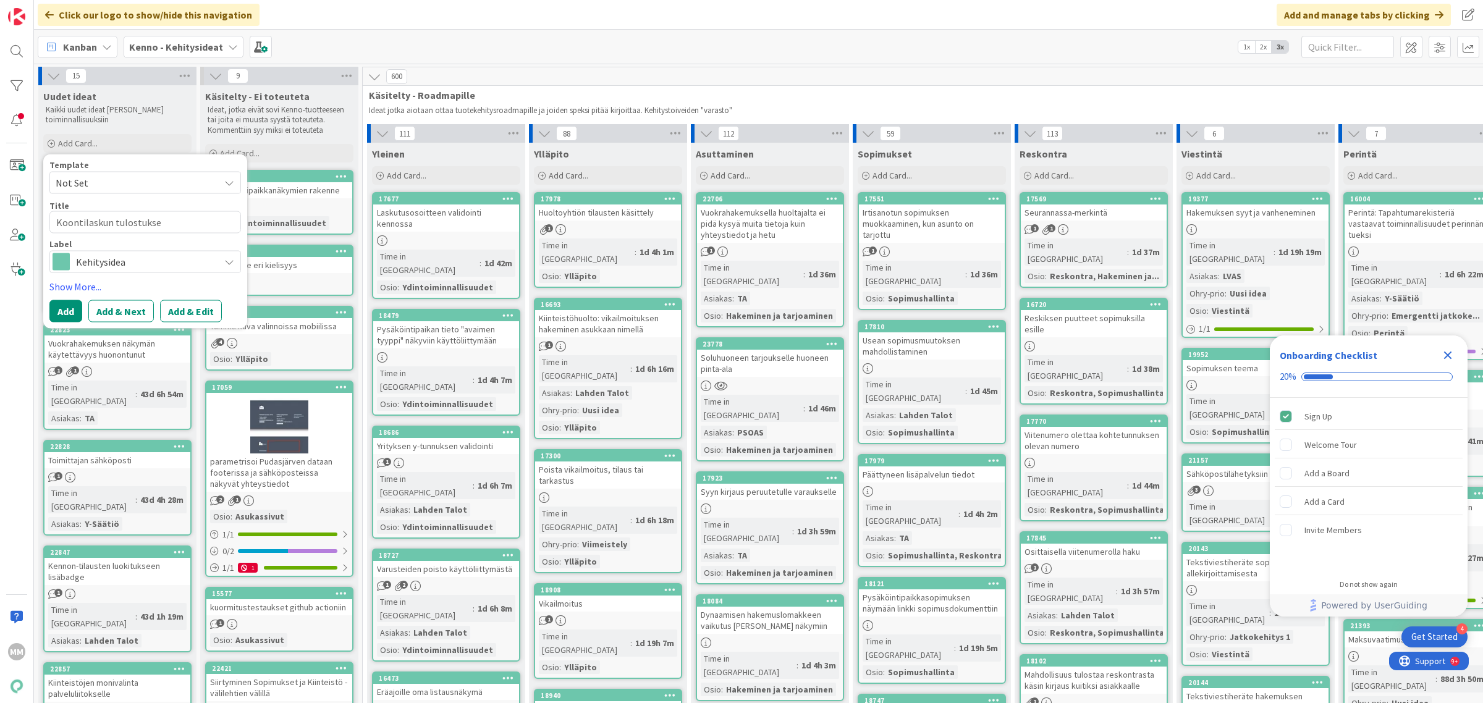
type textarea "x"
type textarea "Koontilaskun tulostukses"
type textarea "x"
type textarea "Koontilaskun tulostuksess"
type textarea "x"
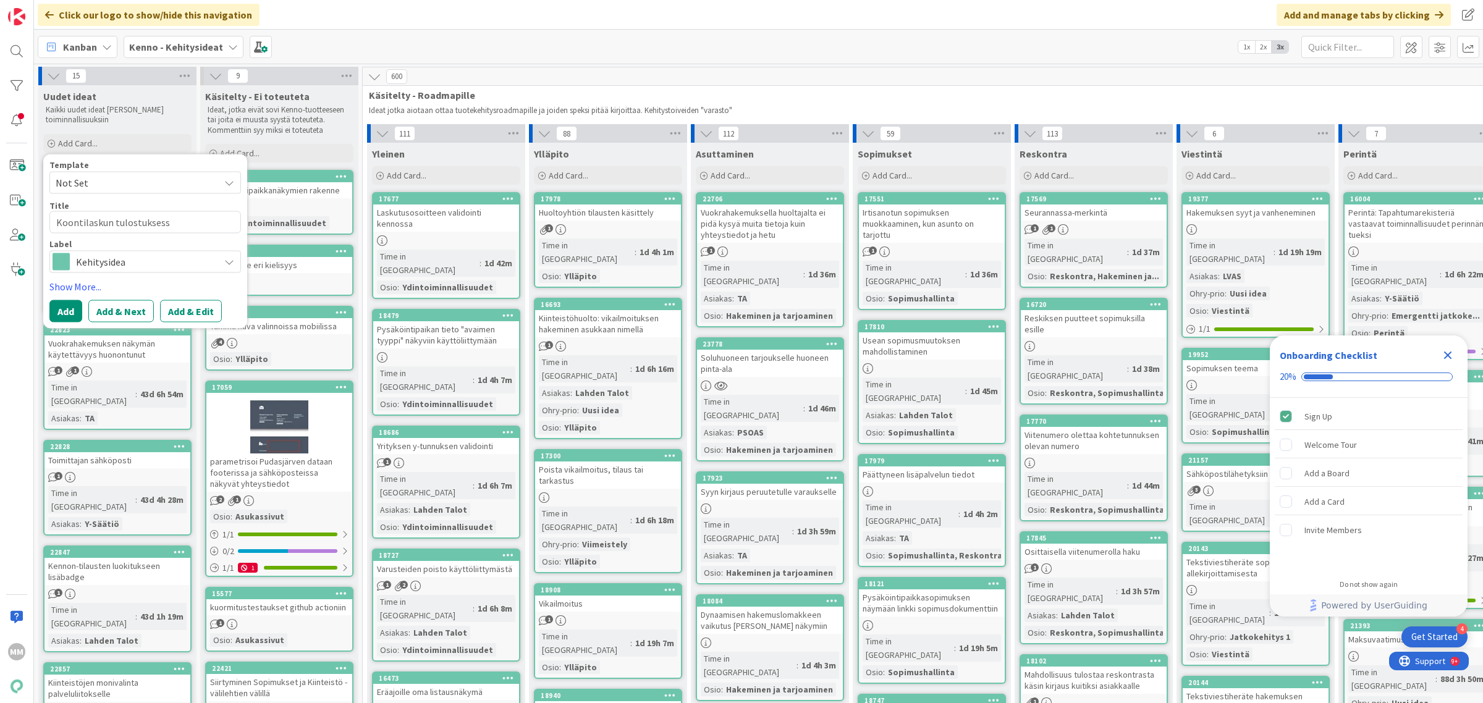
type textarea "Koontilaskun tulostuksessa"
type textarea "x"
type textarea "Koontilaskun tulostuksessa"
type textarea "x"
type textarea "Koontilaskun tulostuksessa s"
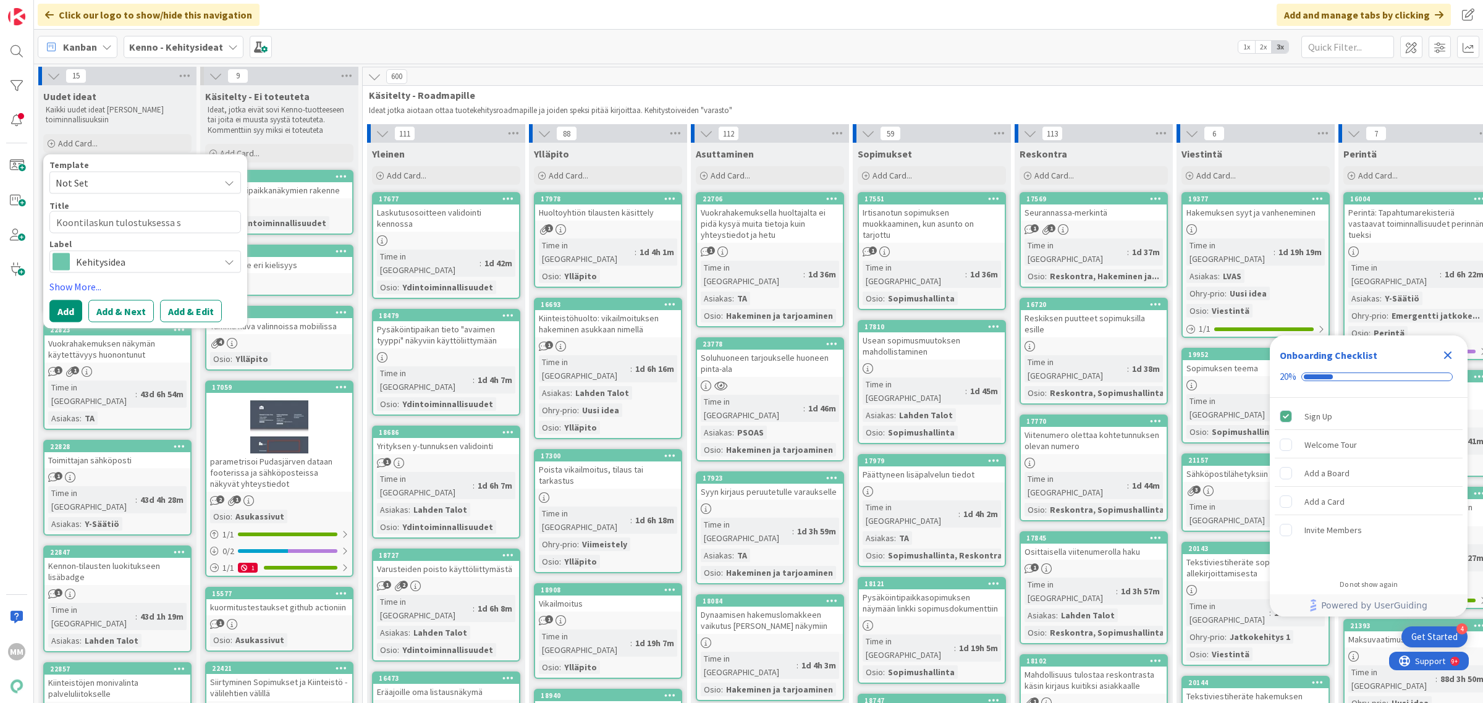
type textarea "x"
type textarea "Koontilaskun tulostuksessa se"
type textarea "x"
type textarea "Koontilaskun tulostuksessa sela"
type textarea "x"
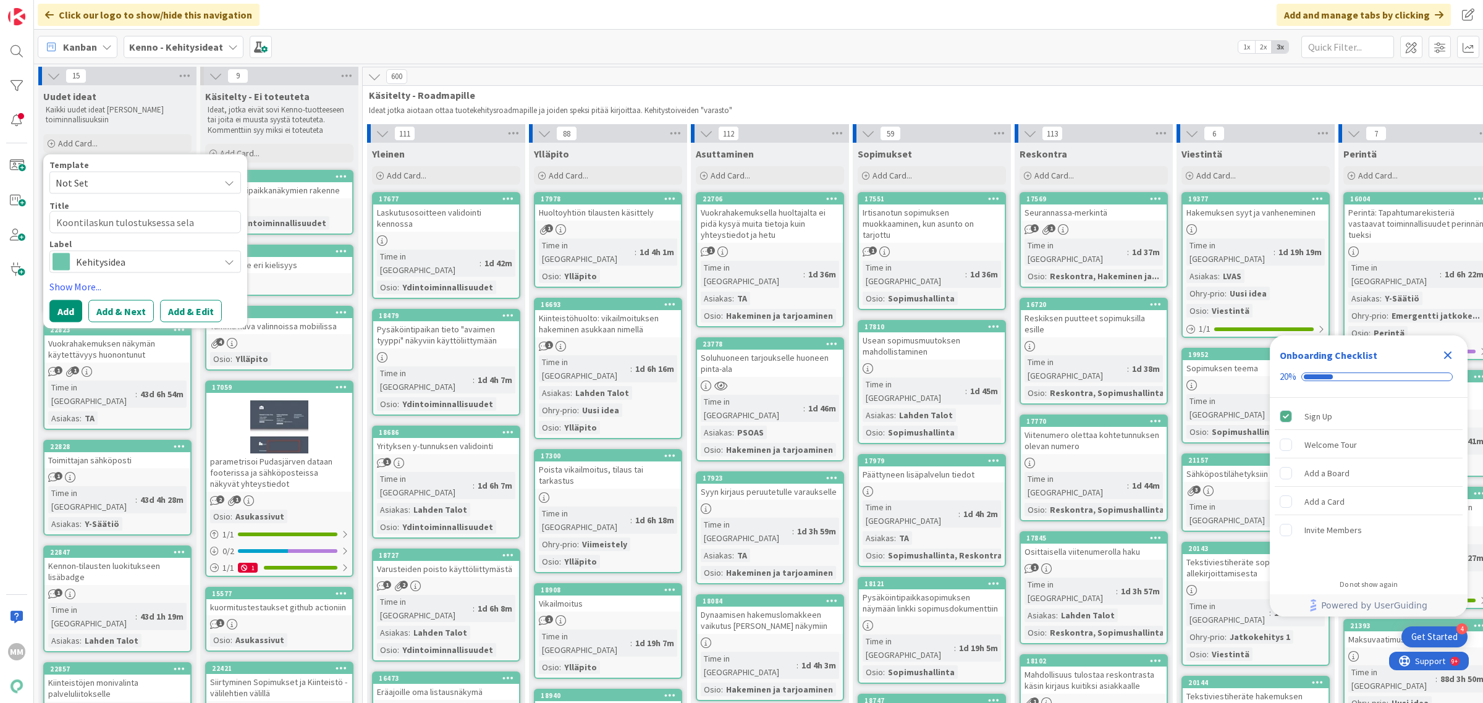
type textarea "Koontilaskun tulostuksessa selai"
type textarea "x"
type textarea "Koontilaskun tulostuksessa selaim"
type textarea "x"
type textarea "Koontilaskun tulostuksessa selaime"
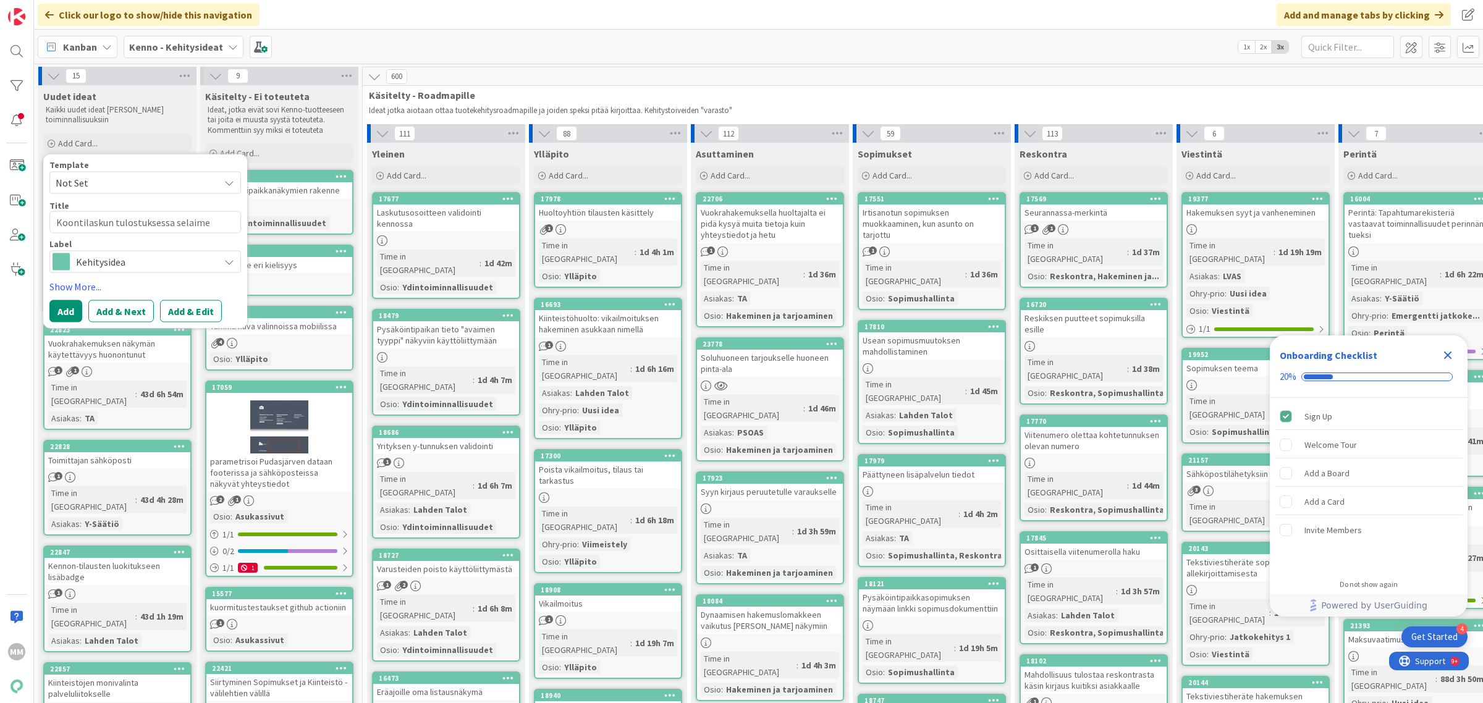
type textarea "x"
type textarea "Koontilaskun tulostuksessa selaimen"
type textarea "x"
type textarea "Koontilaskun tulostuksessa selaimen t"
type textarea "x"
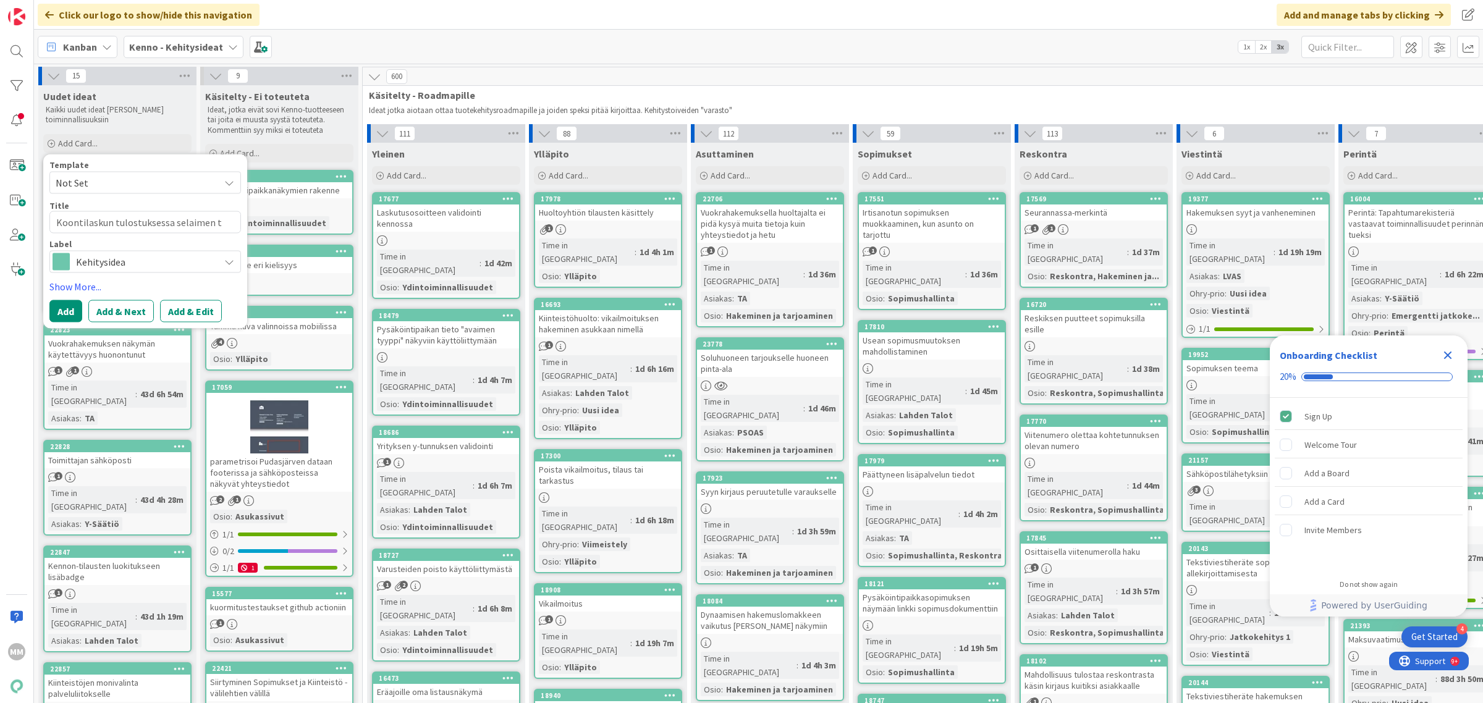
type textarea "Koontilaskun tulostuksessa selaimen ti"
type textarea "x"
type textarea "Koontilaskun tulostuksessa selaimen tie"
type textarea "x"
type textarea "Koontilaskun tulostuksessa selaimen tiedo"
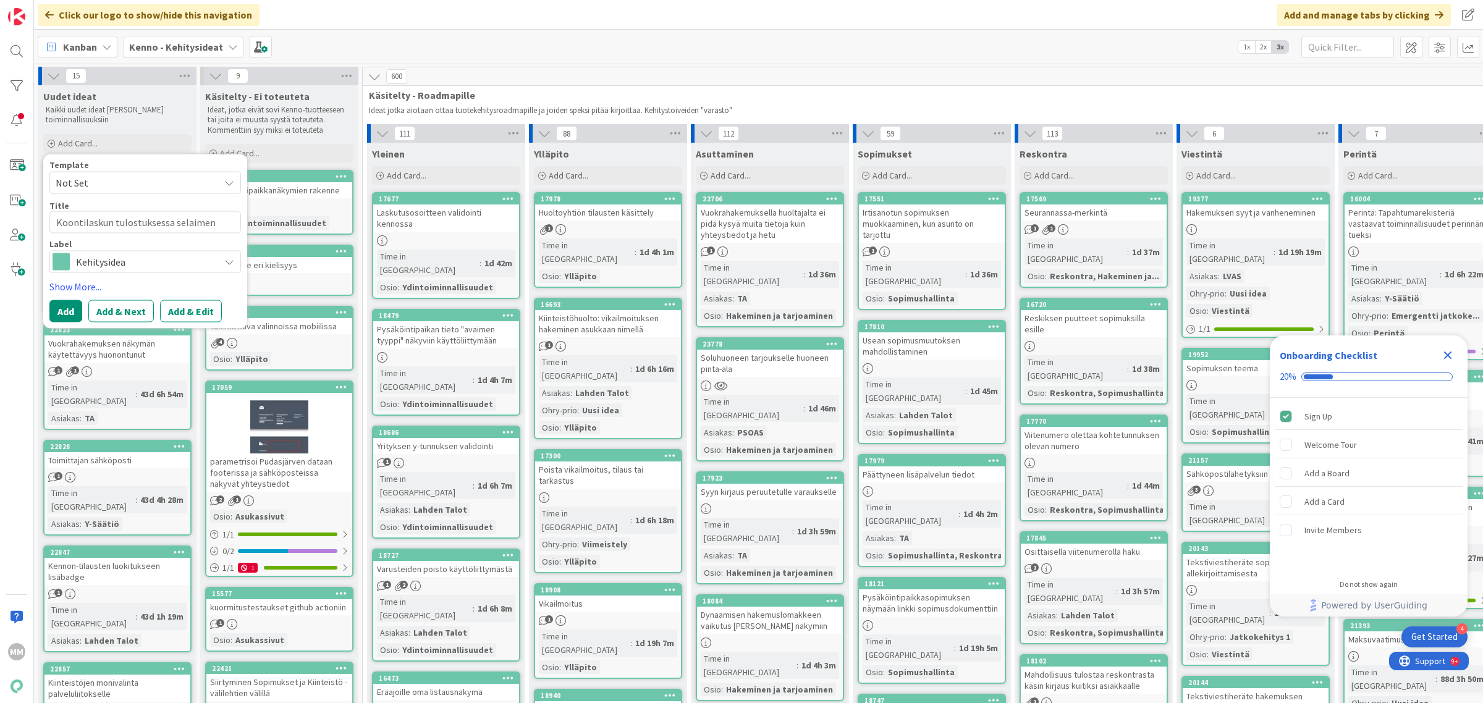
type textarea "x"
type textarea "Koontilaskun tulostuksessa selaimen tiedot"
type textarea "x"
type textarea "Koontilaskun tulostuksessa selaimen tiedot p"
type textarea "x"
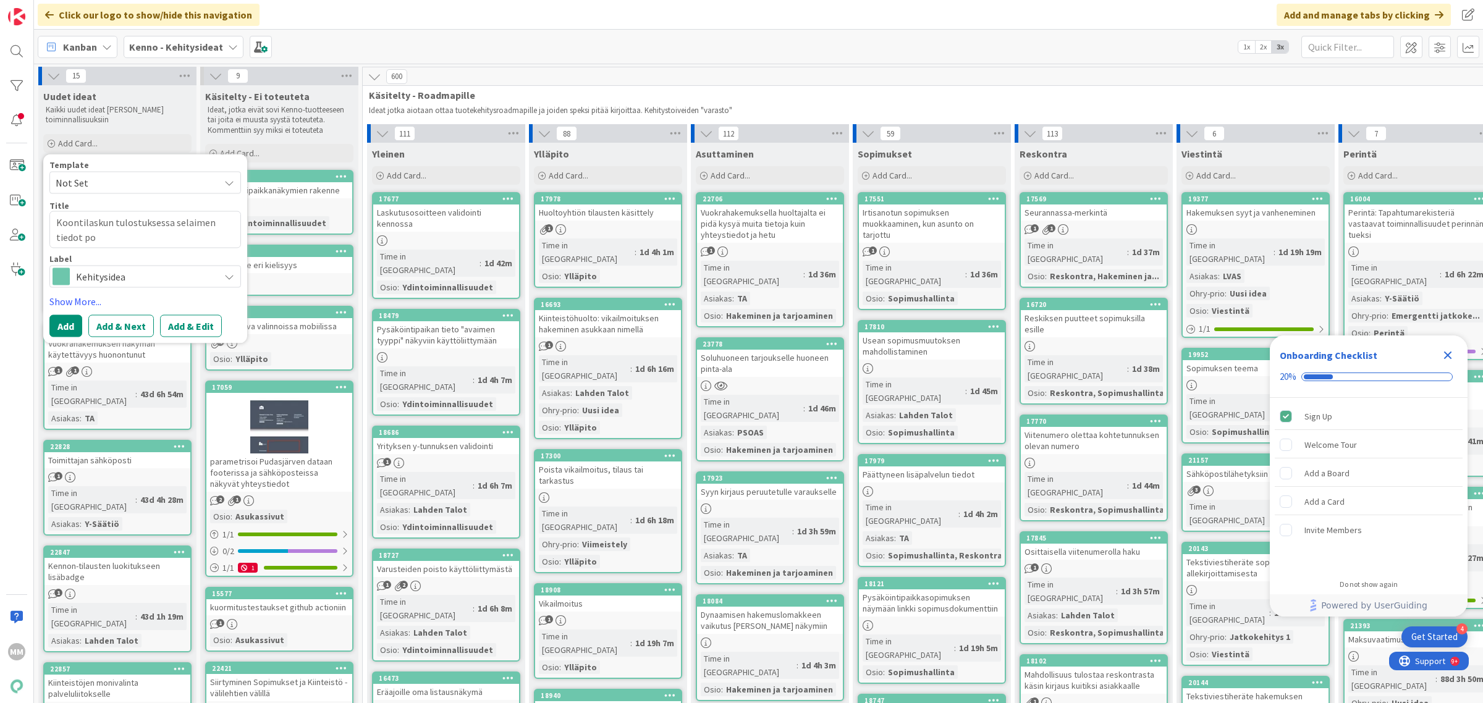
type textarea "Koontilaskun tulostuksessa selaimen tiedot poi"
type textarea "x"
type textarea "Koontilaskun tulostuksessa selaimen tiedot pois"
click at [140, 238] on textarea "Koontilaskun tulostuksessa selaimen tiedot pois" at bounding box center [145, 230] width 192 height 38
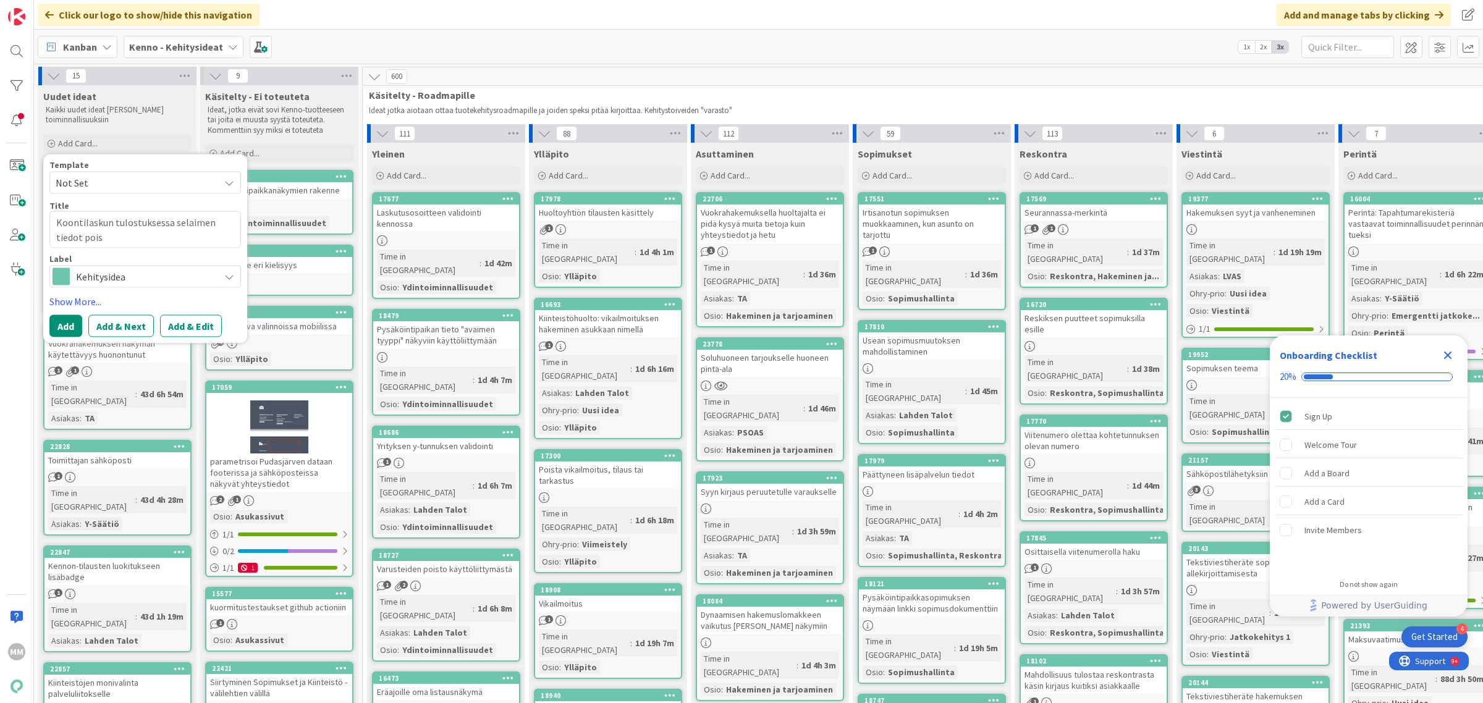
click at [140, 238] on textarea "Koontilaskun tulostuksessa selaimen tiedot pois" at bounding box center [145, 230] width 192 height 38
type textarea "x"
type textarea "K"
type textarea "x"
type textarea "Ko"
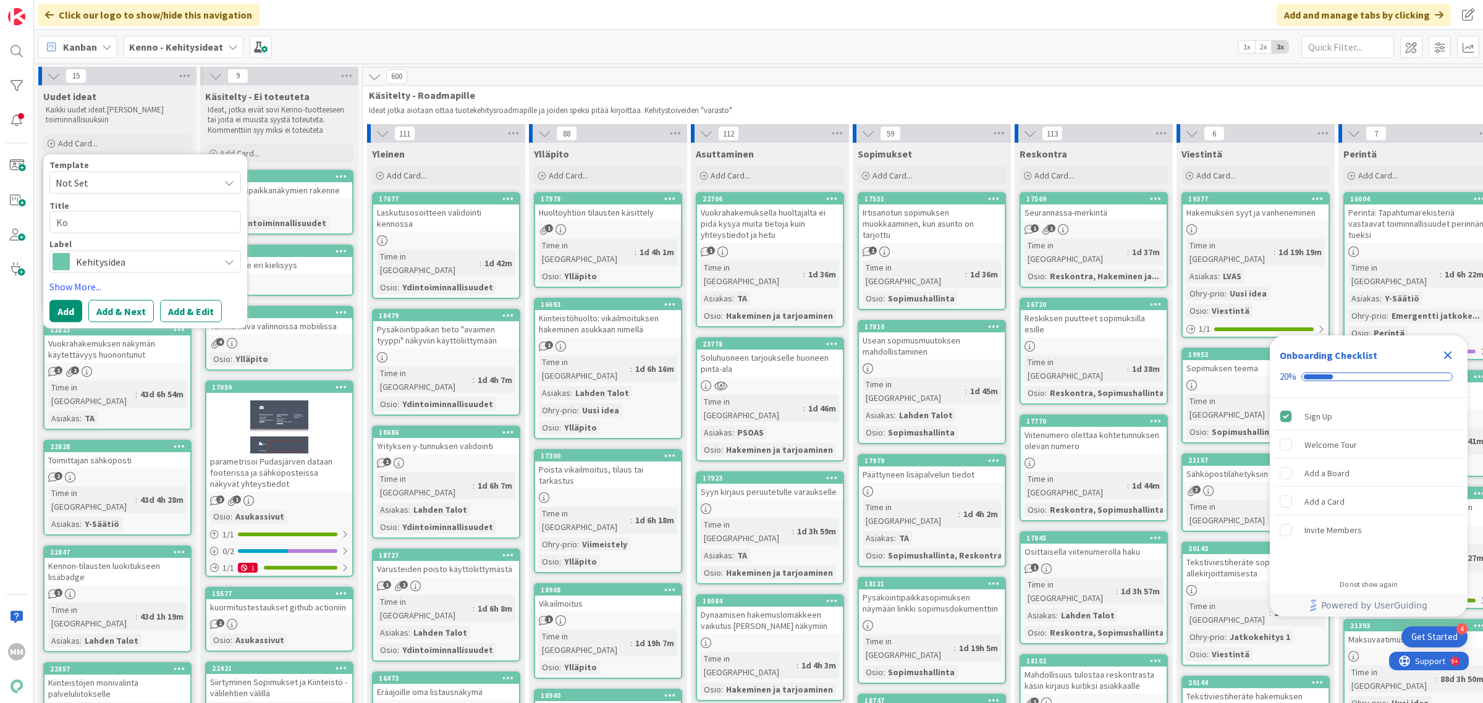
type textarea "x"
type textarea "Koon"
type textarea "x"
type textarea "Koonti"
type textarea "x"
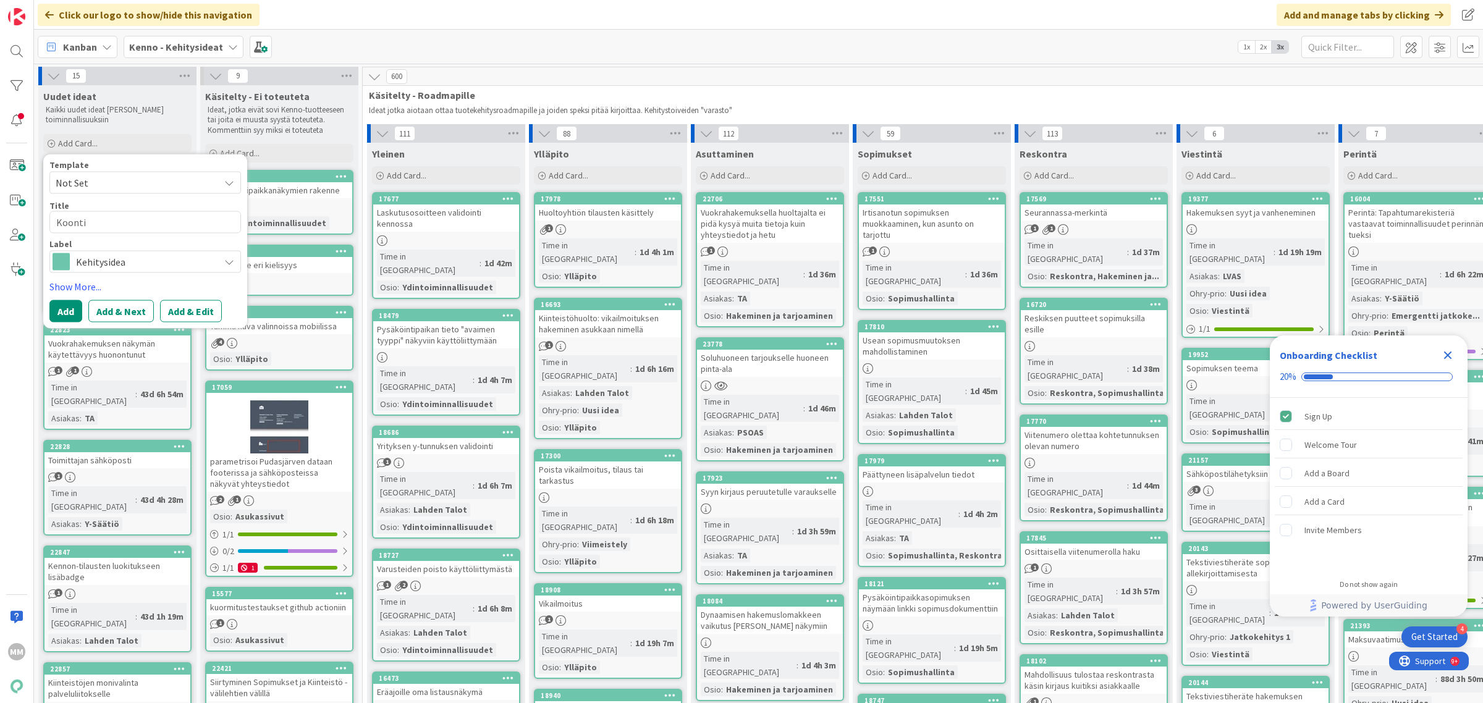
type textarea "Koontil"
type textarea "x"
type textarea "Koontila"
type textarea "x"
type textarea "Koontilas"
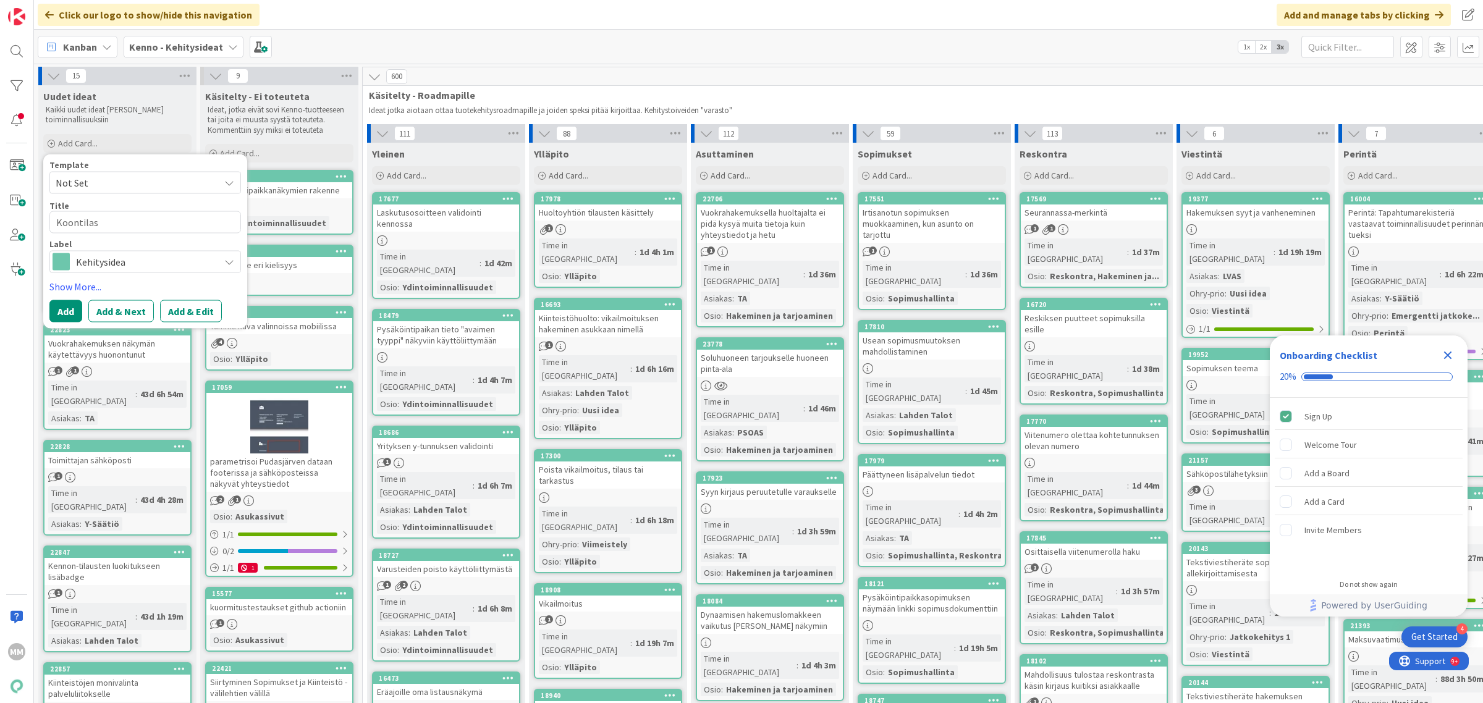
type textarea "x"
type textarea "Koontilask"
type textarea "x"
type textarea "Koontilasku"
type textarea "x"
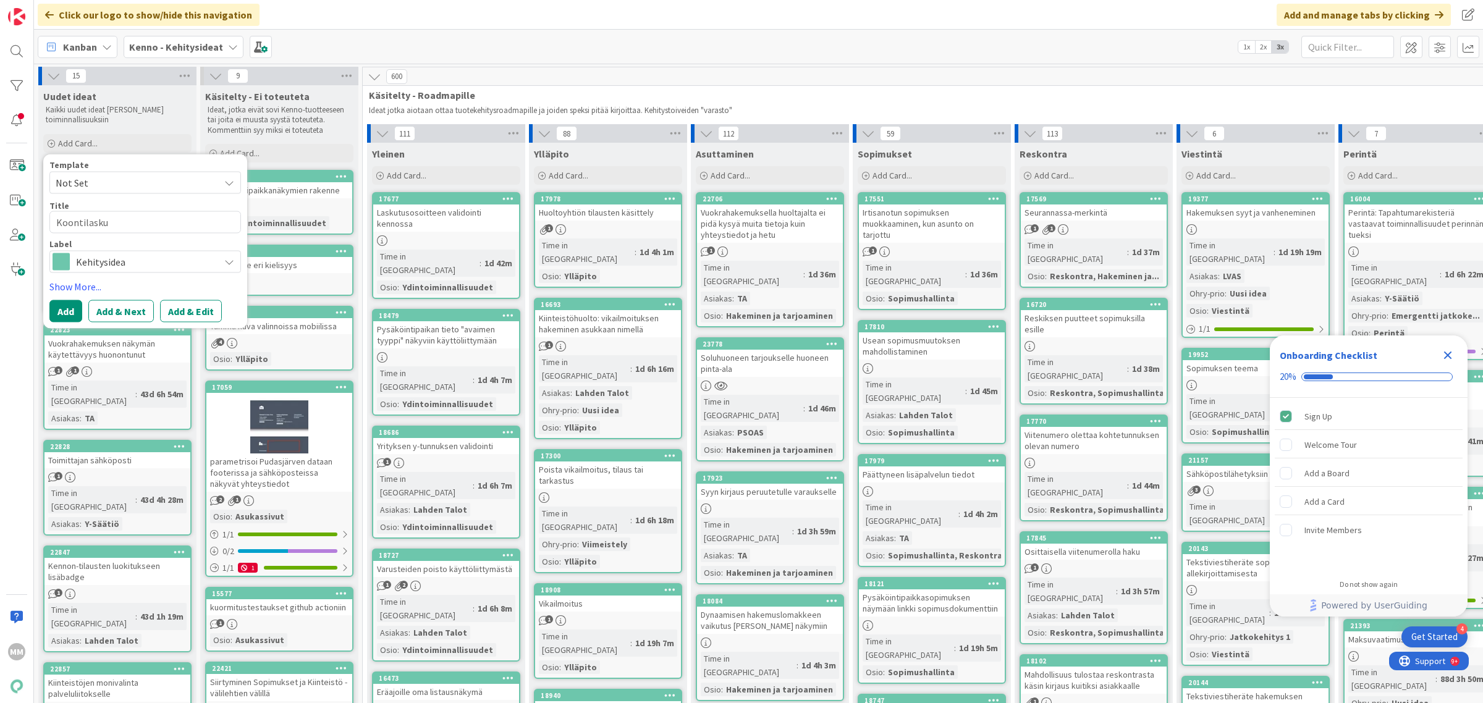
type textarea "Koontilaskun"
type textarea "x"
type textarea "Koontilaskun"
type textarea "x"
type textarea "Koontilaskun tu"
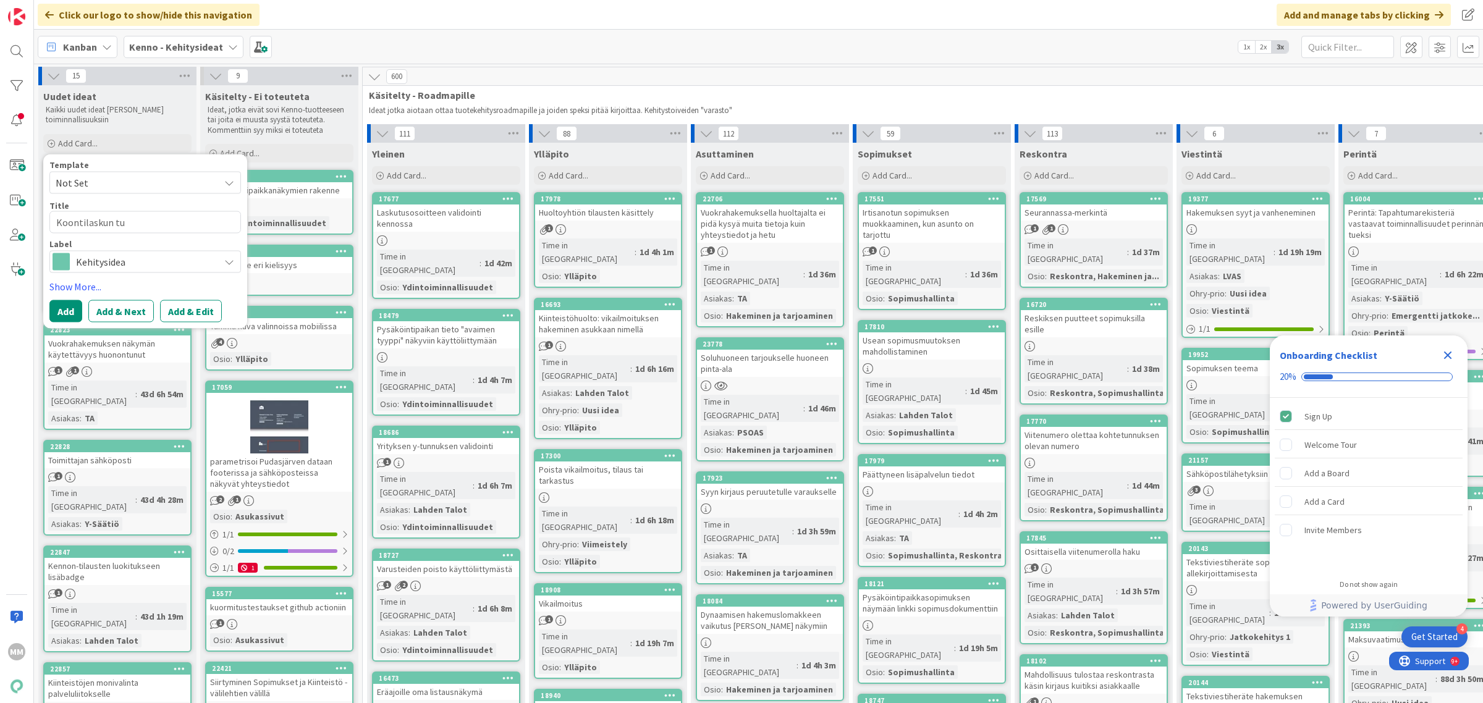
type textarea "x"
type textarea "Koontilaskun tul"
type textarea "x"
type textarea "Koontilaskun tulo"
type textarea "x"
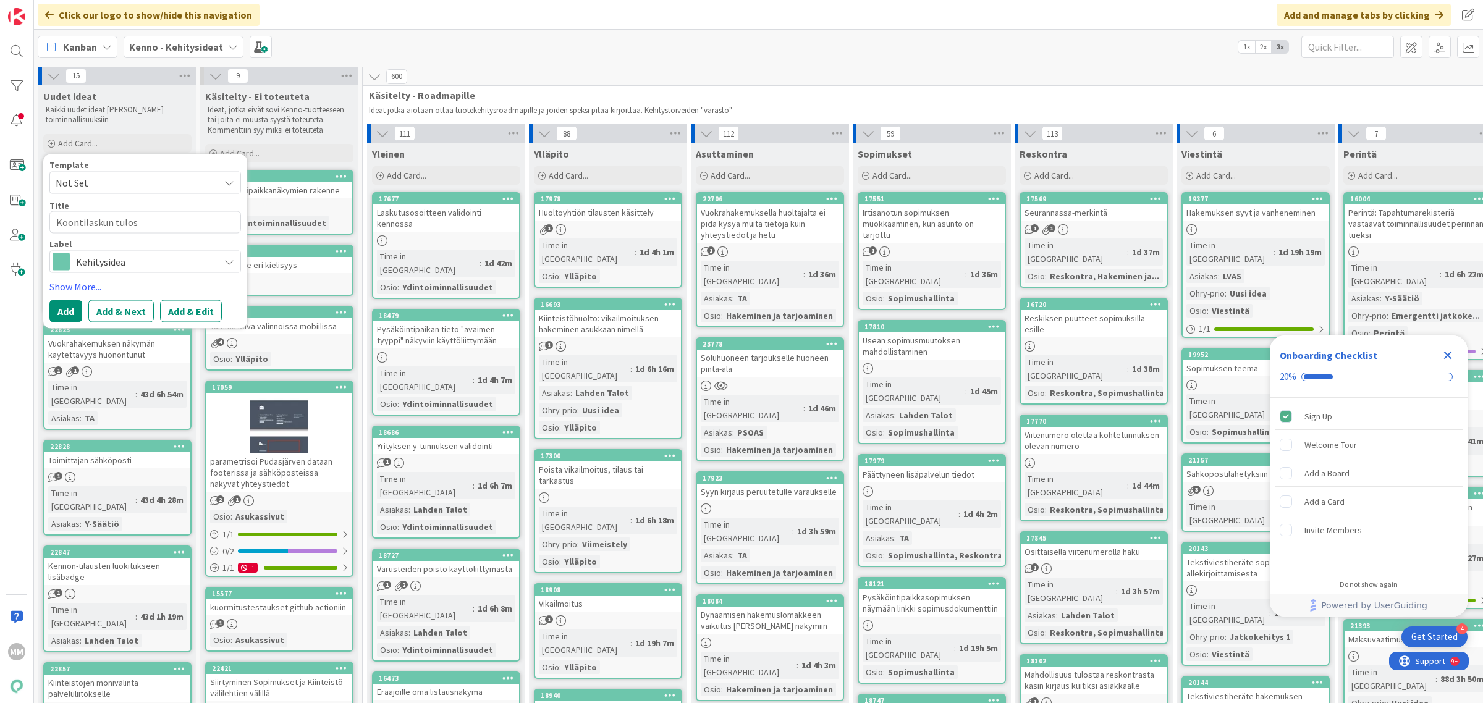
type textarea "Koontilaskun tulost"
type textarea "x"
type textarea "Koontilaskun tulostu"
type textarea "x"
type textarea "Koontilaskun tulostuk"
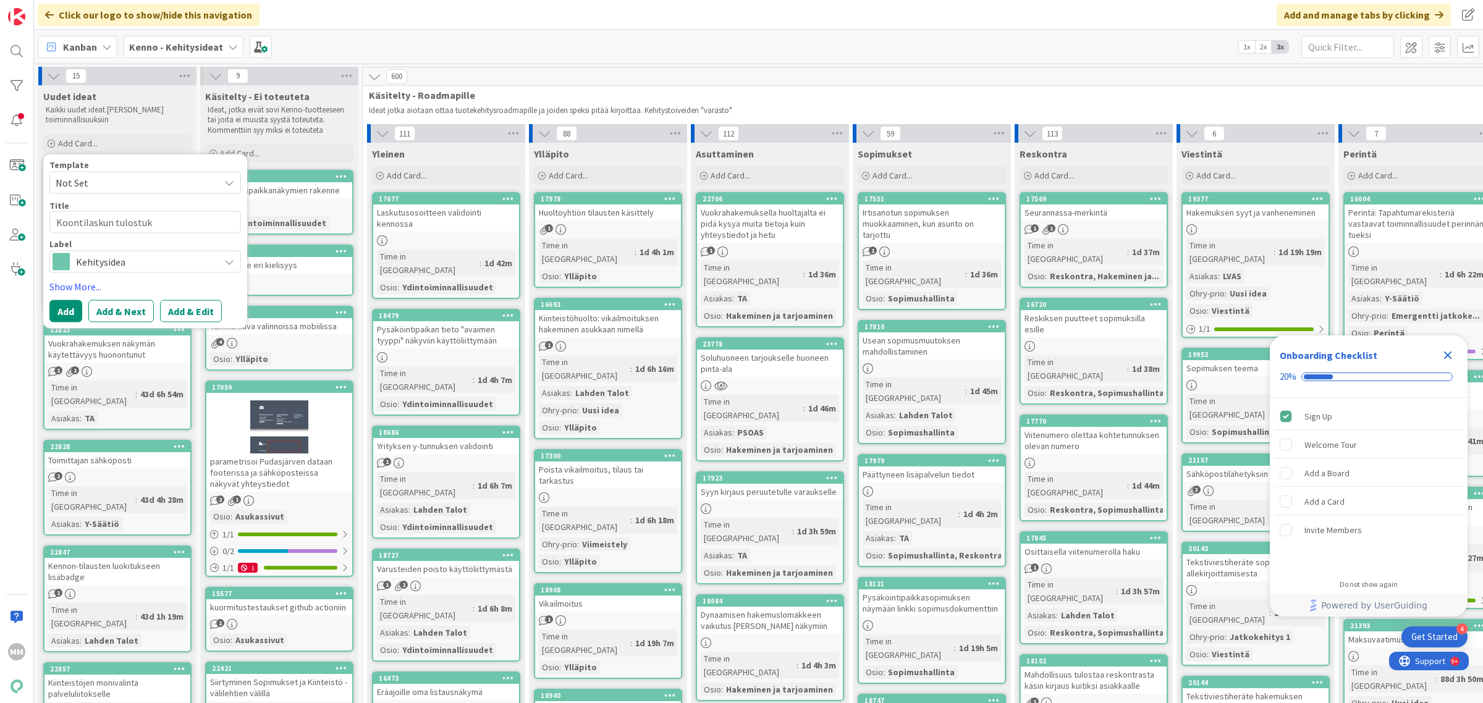
type textarea "x"
type textarea "Koontilaskun tulostuks"
type textarea "x"
type textarea "Koontilaskun tulostukse"
type textarea "x"
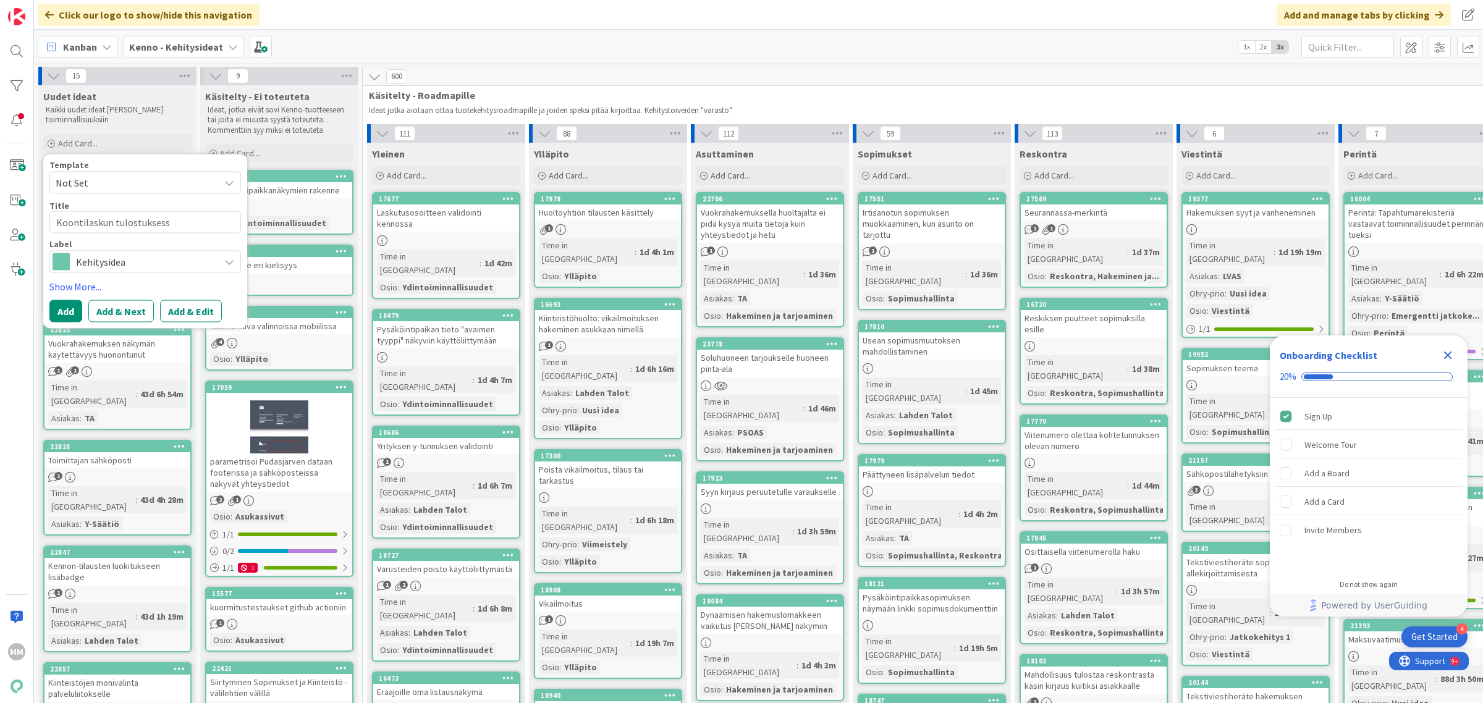
type textarea "Koontilaskun tulostuksessa"
type textarea "x"
type textarea "Koontilaskun tulostuksessa"
type textarea "x"
type textarea "Koontilaskun tulostuksessa s"
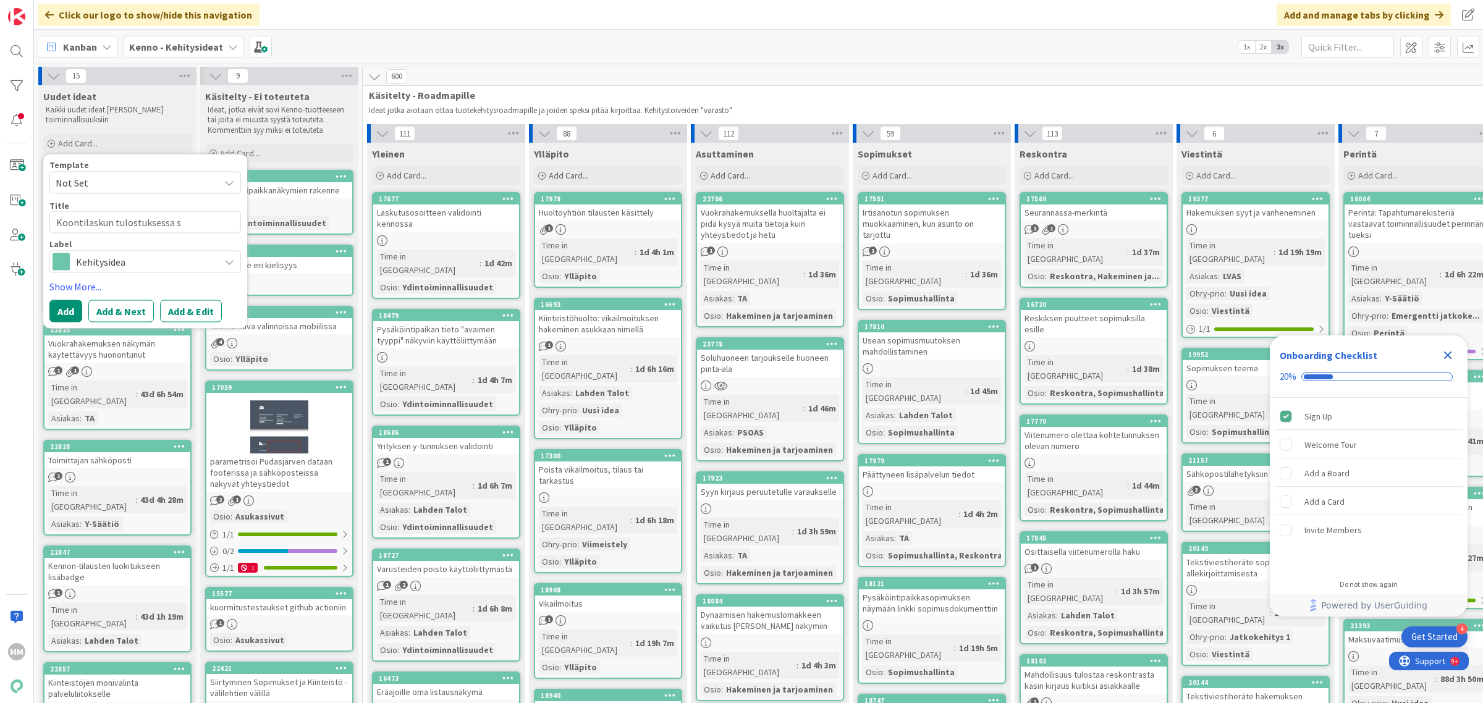
type textarea "x"
type textarea "Koontilaskun tulostuksessa se"
type textarea "x"
type textarea "Koontilaskun tulostuksessa sel"
type textarea "x"
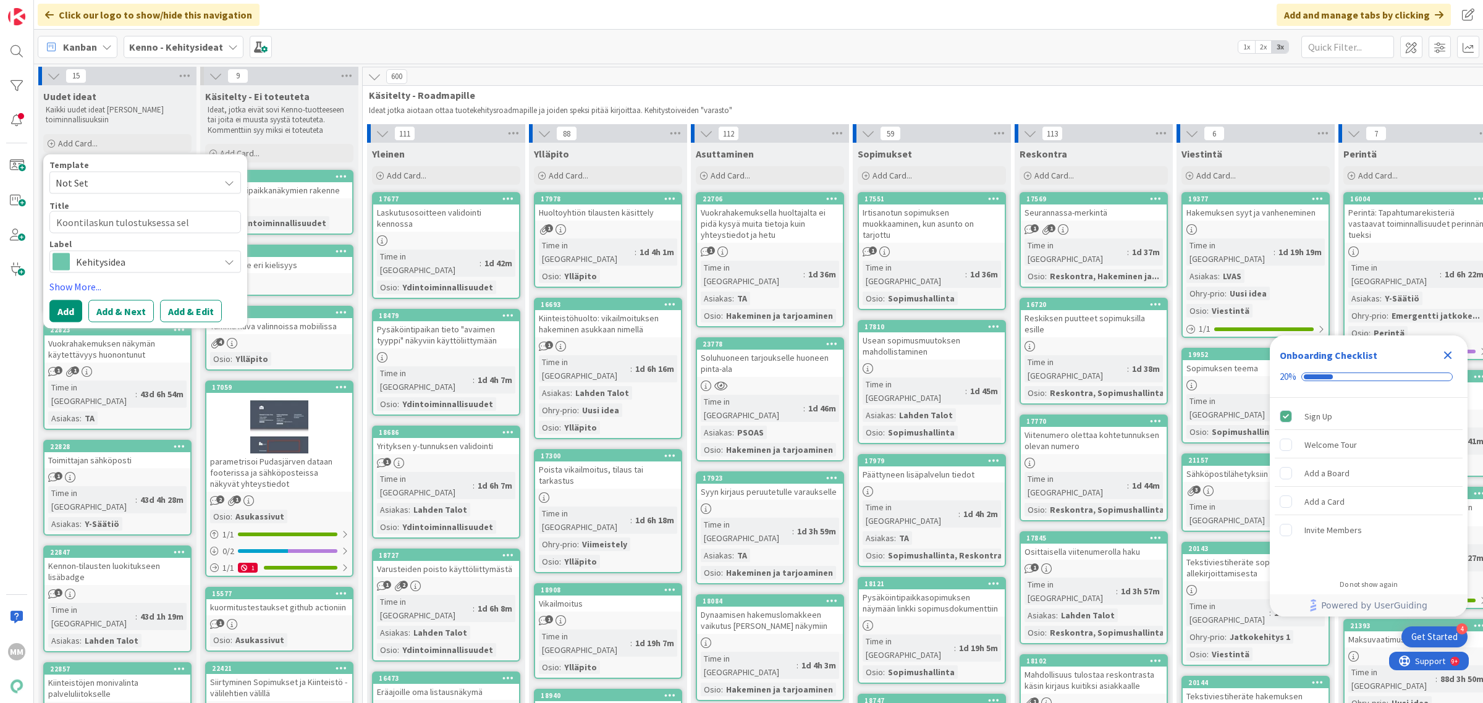
type textarea "Koontilaskun tulostuksessa sela"
type textarea "x"
type textarea "Koontilaskun tulostuksessa selai"
type textarea "x"
type textarea "Koontilaskun tulostuksessa selain"
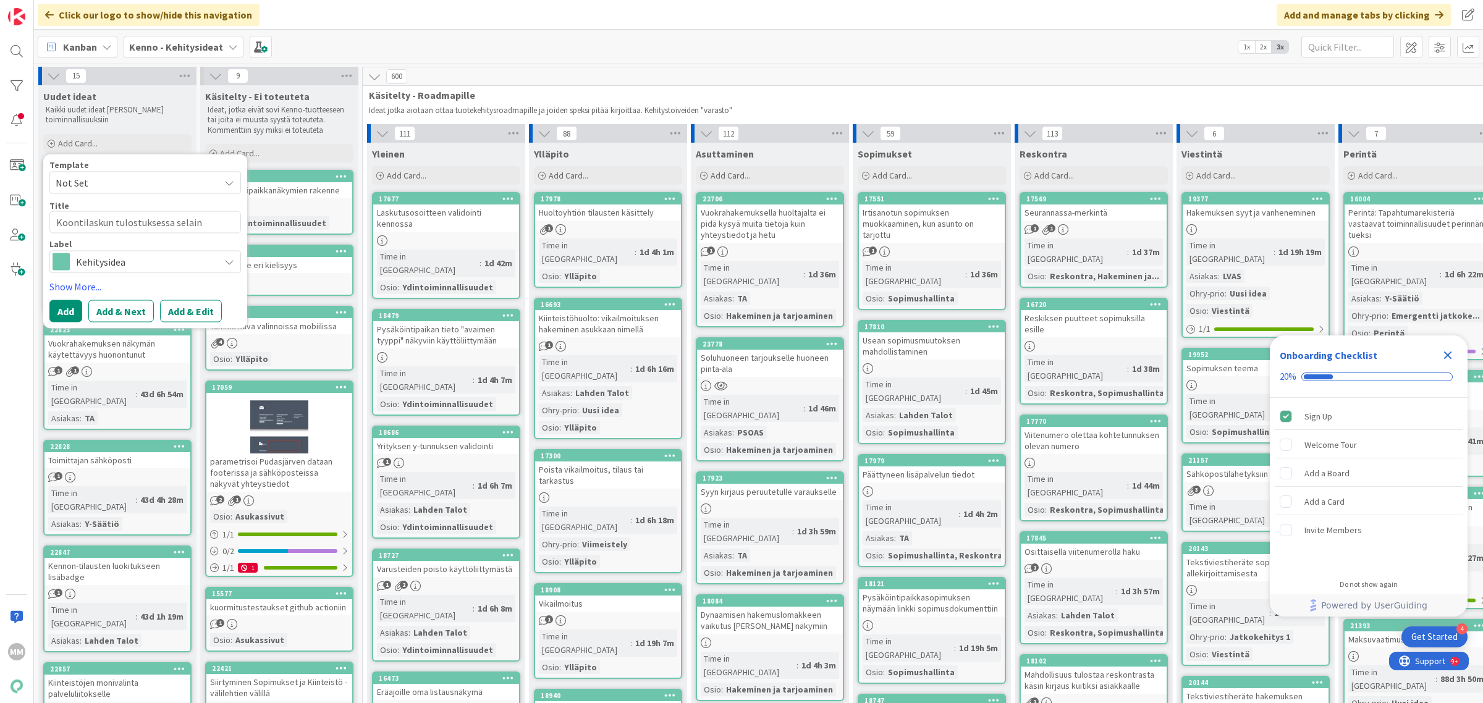
type textarea "x"
type textarea "Koontilaskun tulostuksessa selaint"
type textarea "x"
type textarea "Koontilaskun tulostuksessa selainti"
type textarea "x"
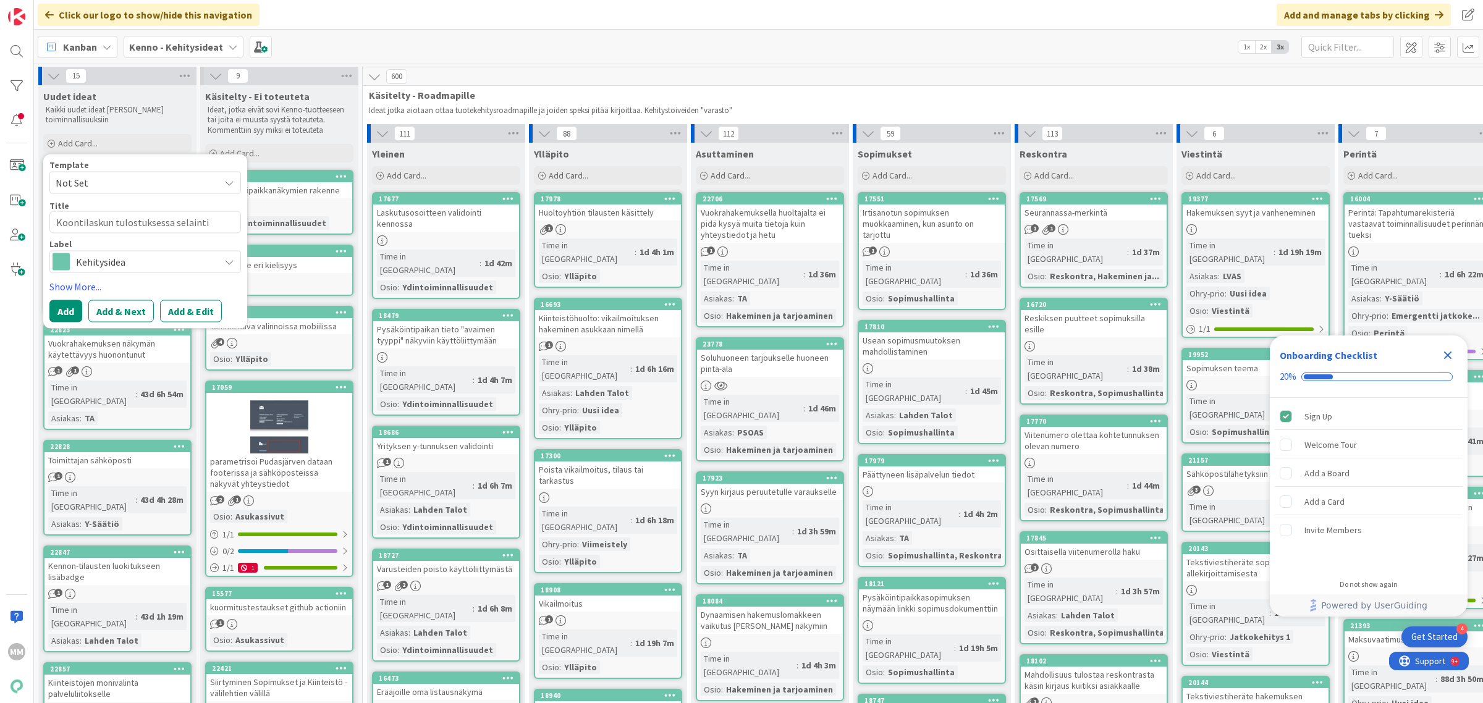
type textarea "Koontilaskun tulostuksessa selaintie"
type textarea "x"
type textarea "Koontilaskun tulostuksessa selaintied"
type textarea "x"
type textarea "Koontilaskun tulostuksessa selaintiedo"
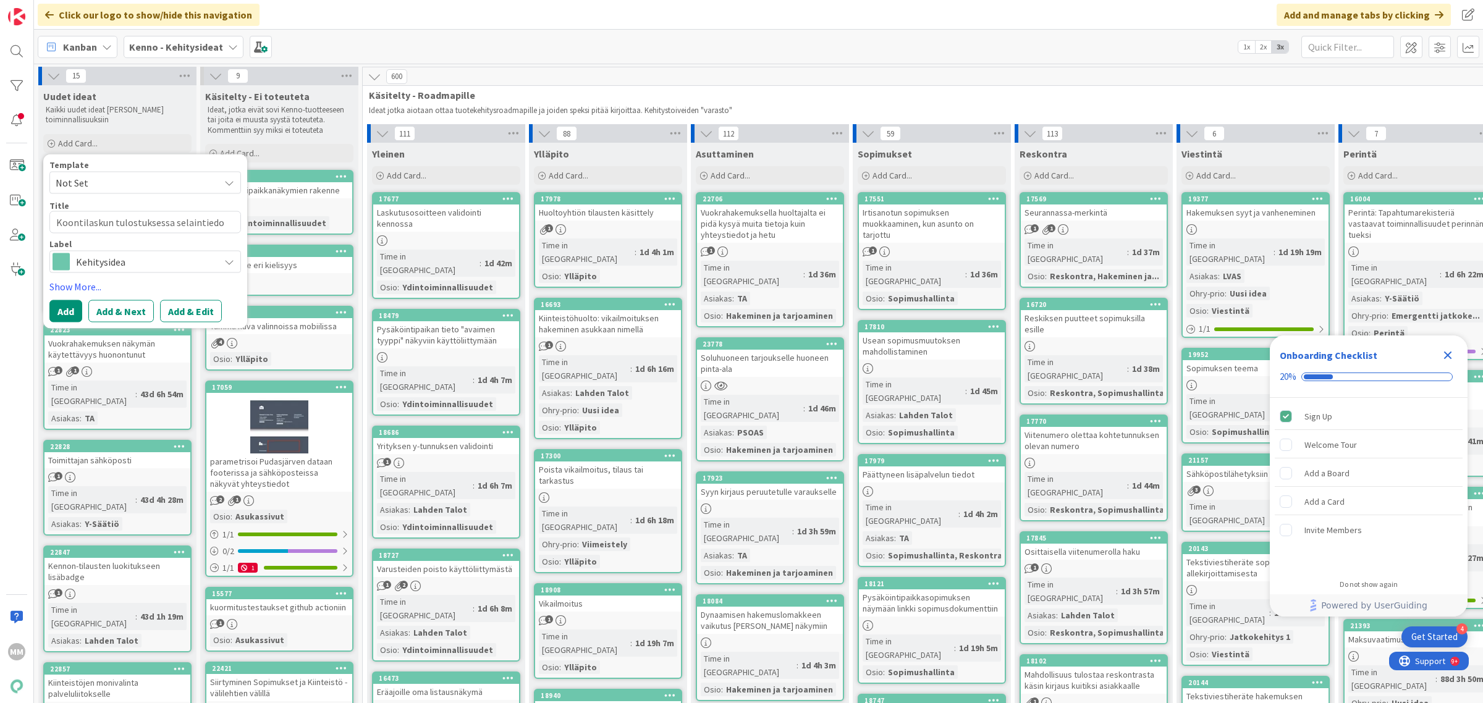
type textarea "x"
type textarea "Koontilaskun tulostuksessa selaintiedot"
type textarea "x"
type textarea "Koontilaskun tulostuksessa selaintiedot"
type textarea "x"
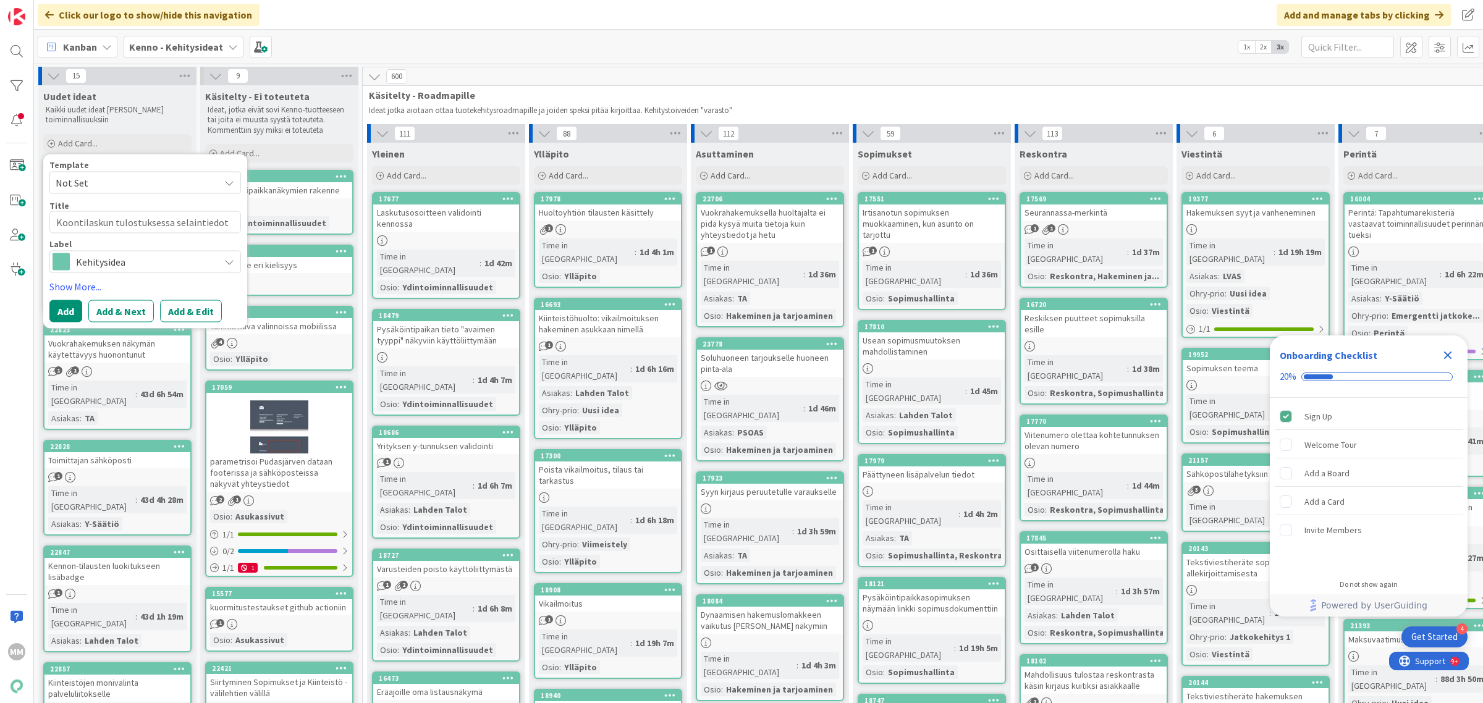
type textarea "Koontilaskun tulostuksessa selaintiedot p"
type textarea "x"
type textarea "Koontilaskun tulostuksessa selaintiedot poi"
type textarea "x"
type textarea "Koontilaskun tulostuksessa selaintiedot pois"
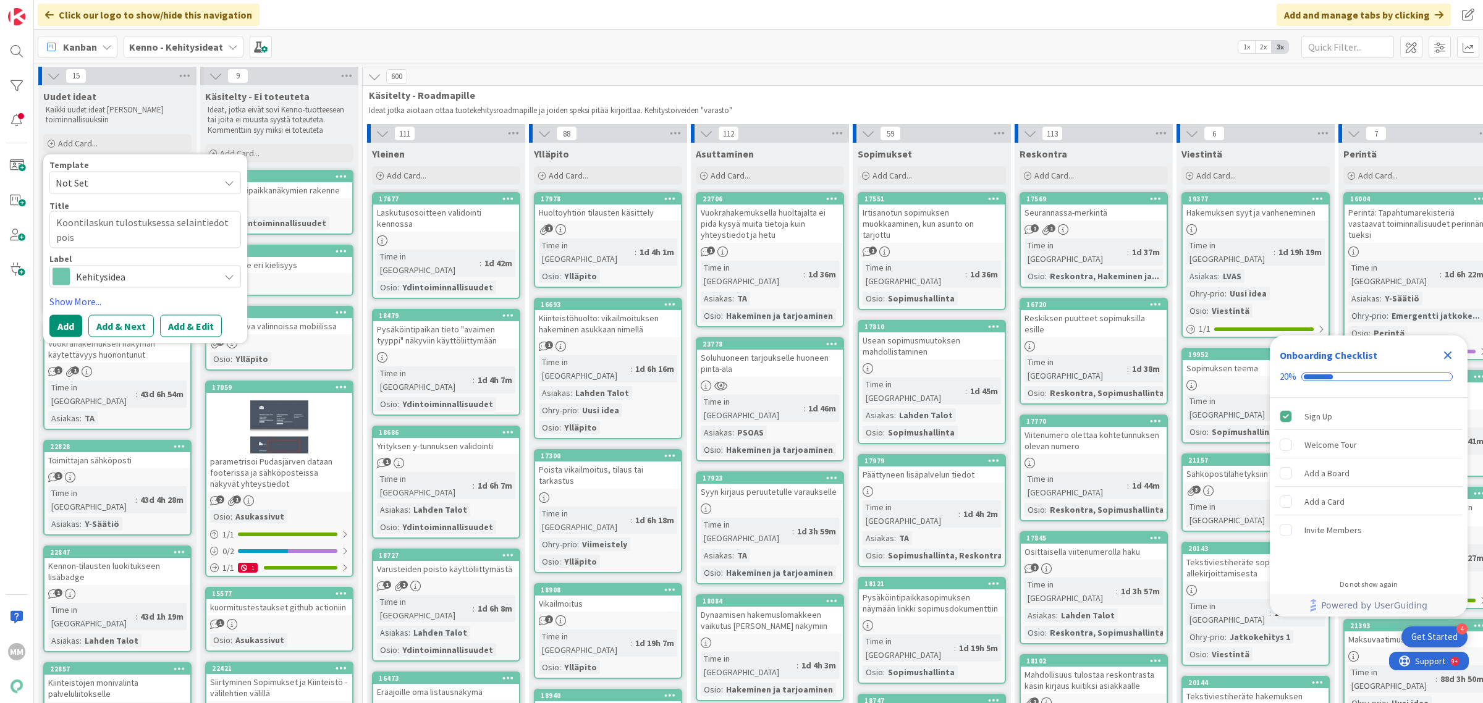
type textarea "x"
type textarea "Koontilaskun tulostuksessa selaintiedot poi"
type textarea "x"
type textarea "Koontilaskun tulostuksessa selaintiedot po"
type textarea "x"
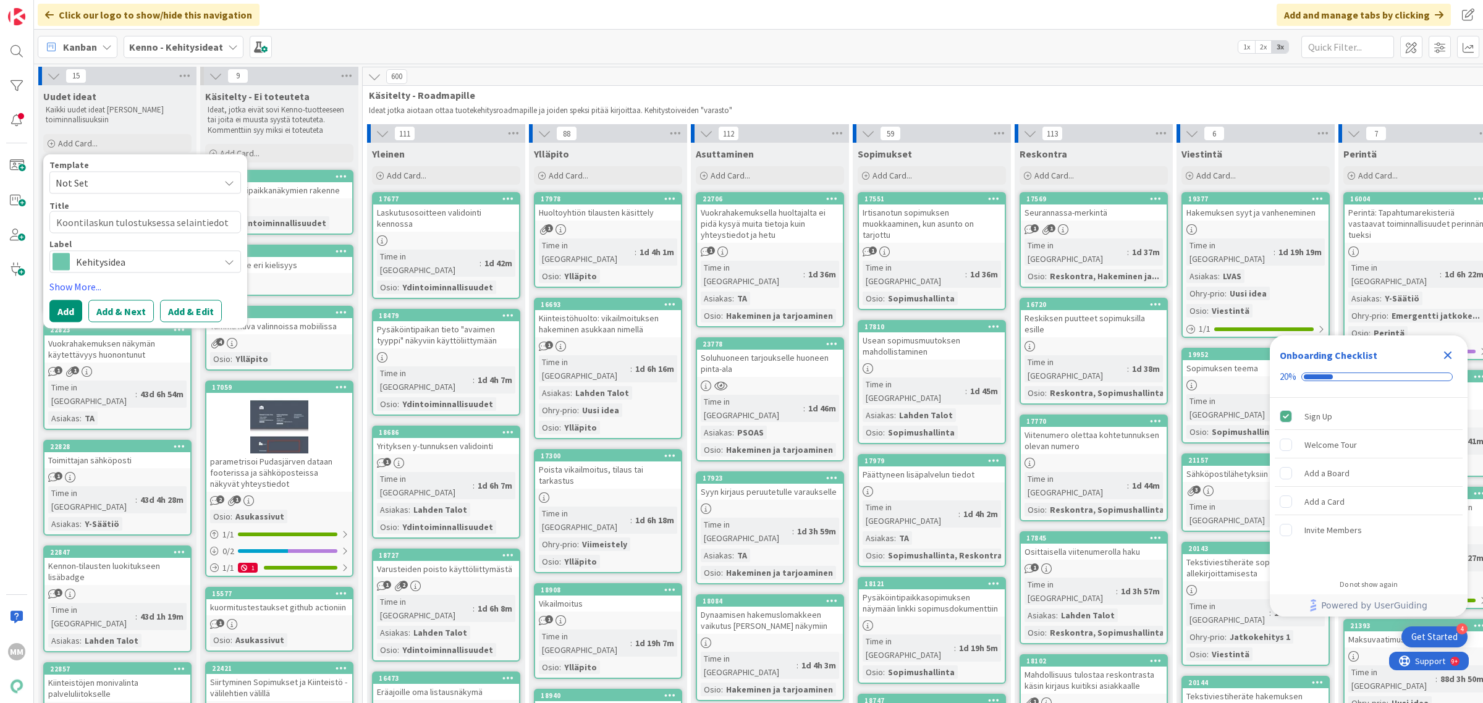
type textarea "Koontilaskun tulostuksessa selaintiedot p"
type textarea "x"
type textarea "Koontilaskun tulostuksessa selaintiedot"
type textarea "x"
type textarea "Koontilaskun tulostuksessa selaintiedot"
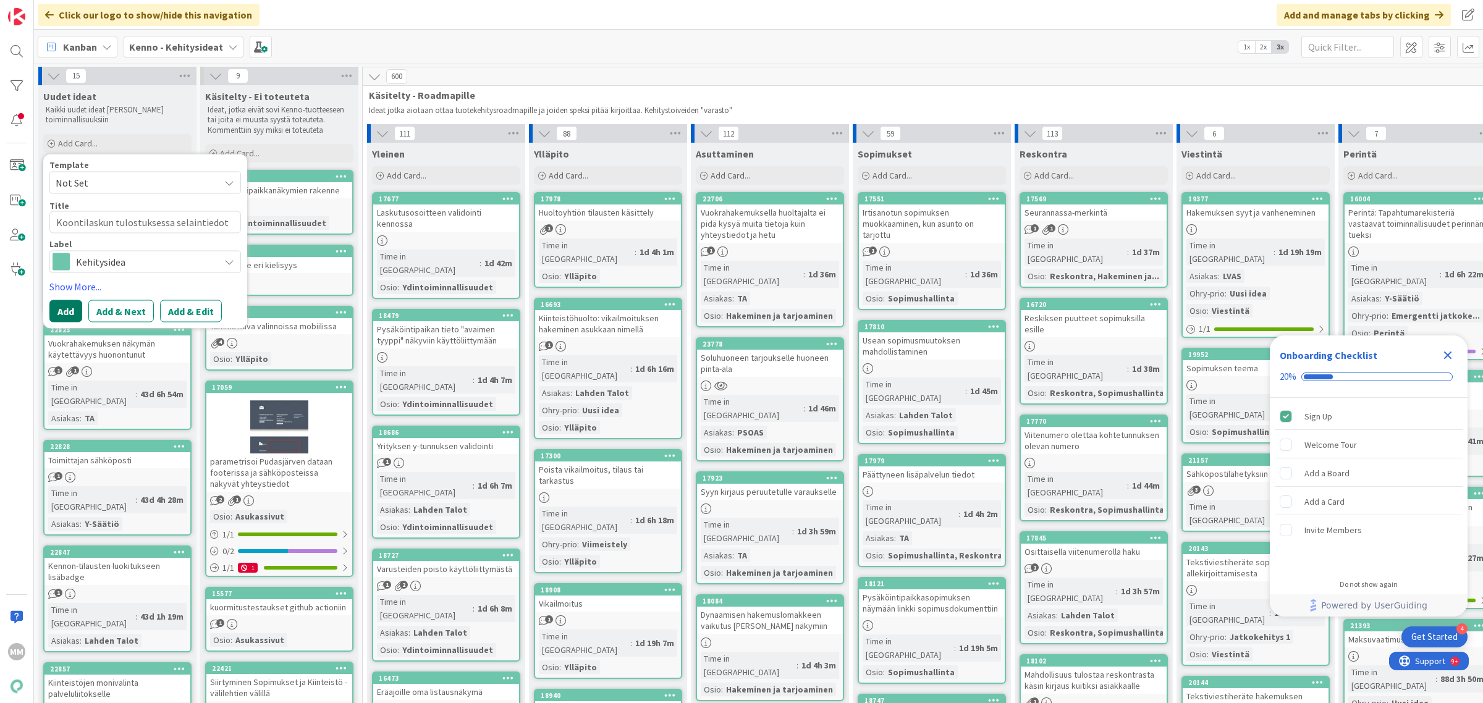
click at [60, 312] on button "Add" at bounding box center [65, 311] width 33 height 22
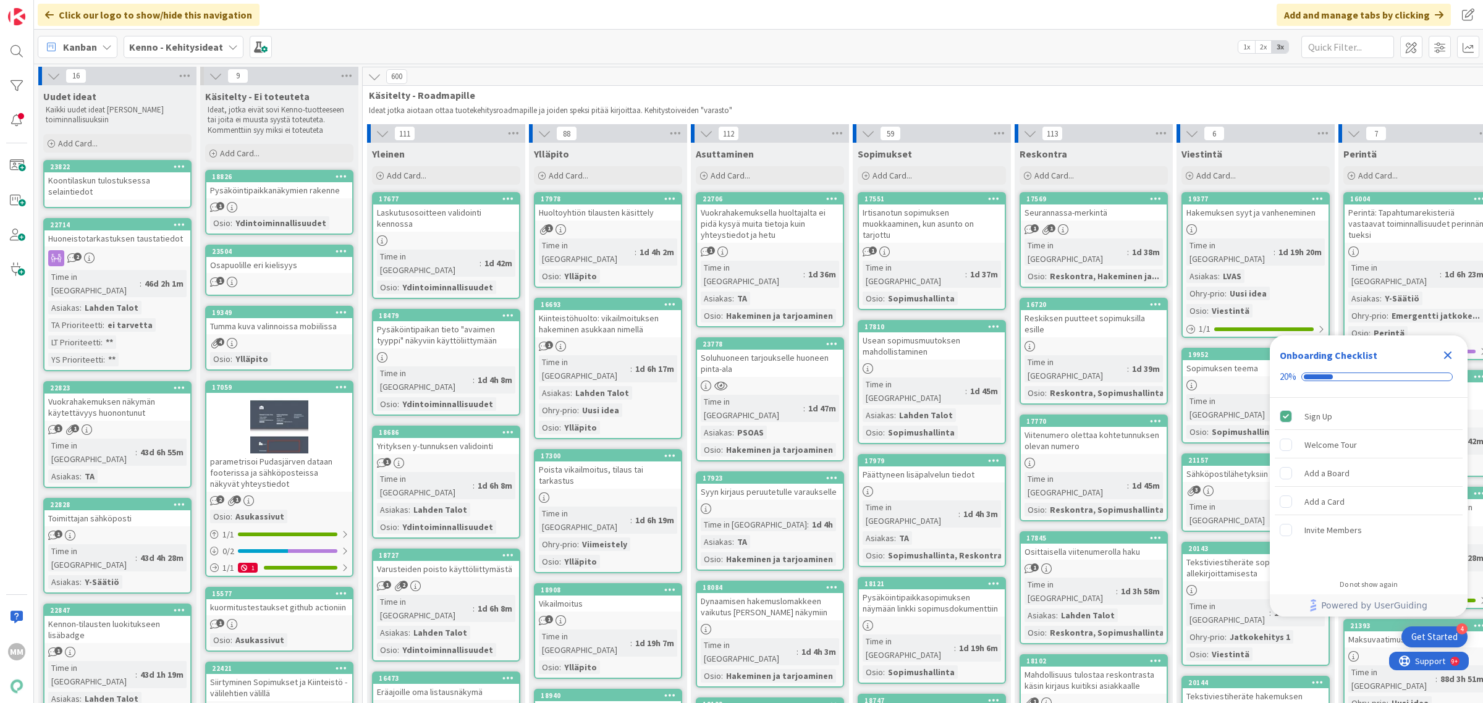
click at [150, 182] on div "Koontilaskun tulostuksessa selaintiedot" at bounding box center [117, 185] width 146 height 27
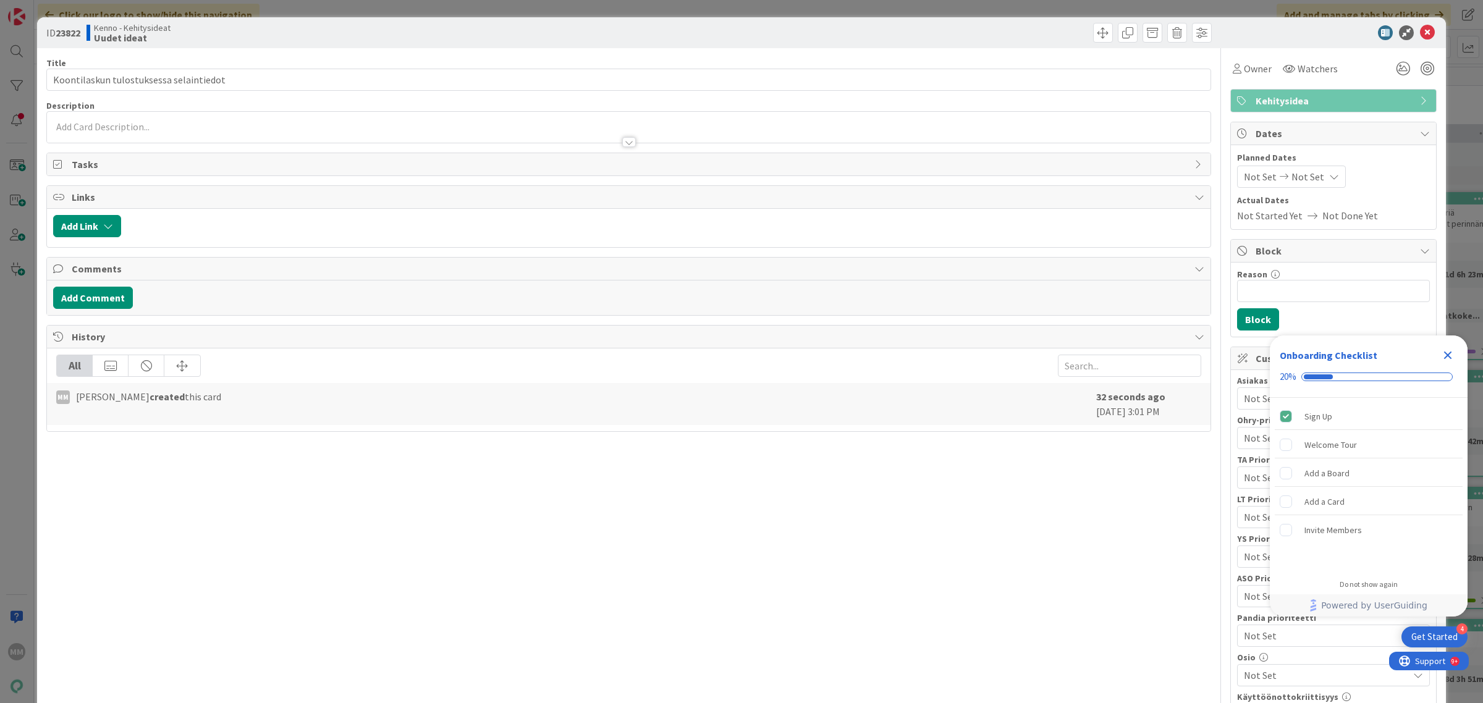
click at [153, 124] on div at bounding box center [629, 127] width 1164 height 31
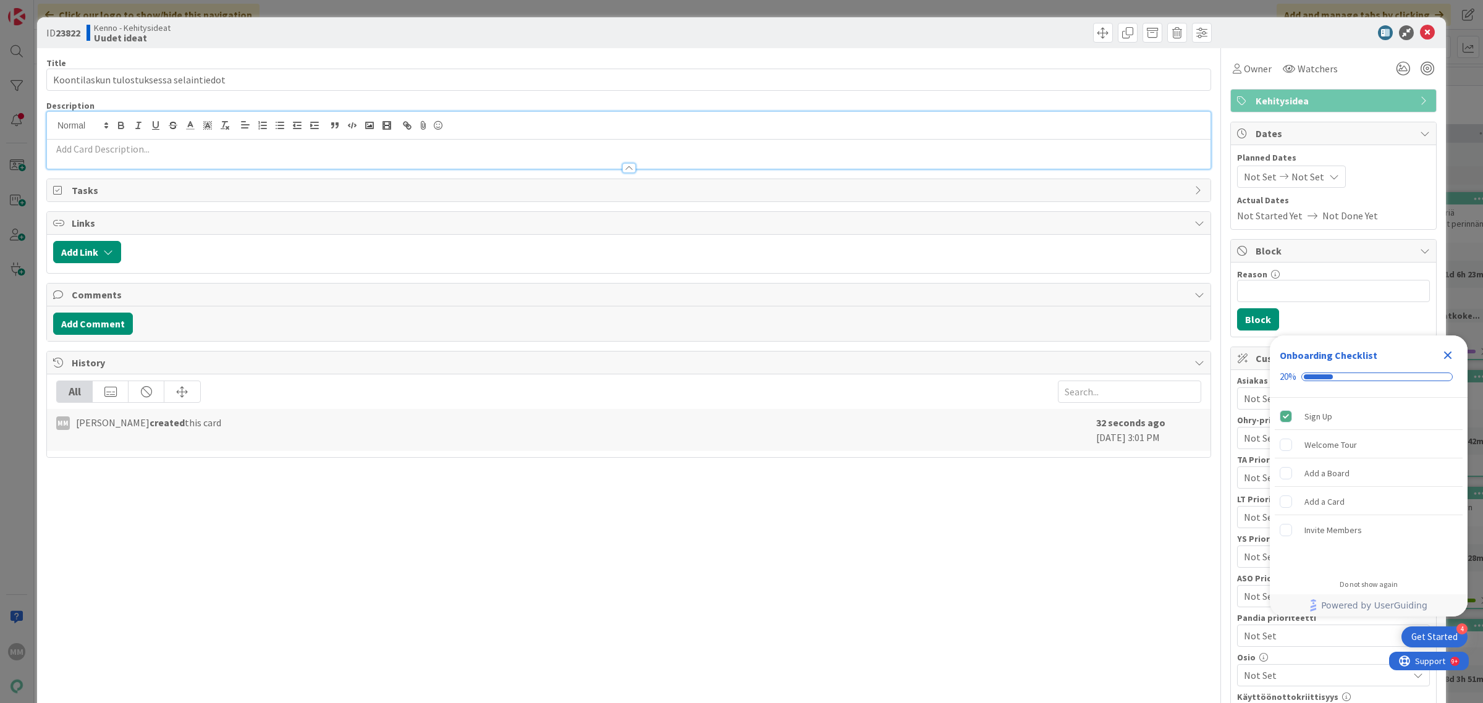
click at [139, 152] on p at bounding box center [628, 149] width 1151 height 14
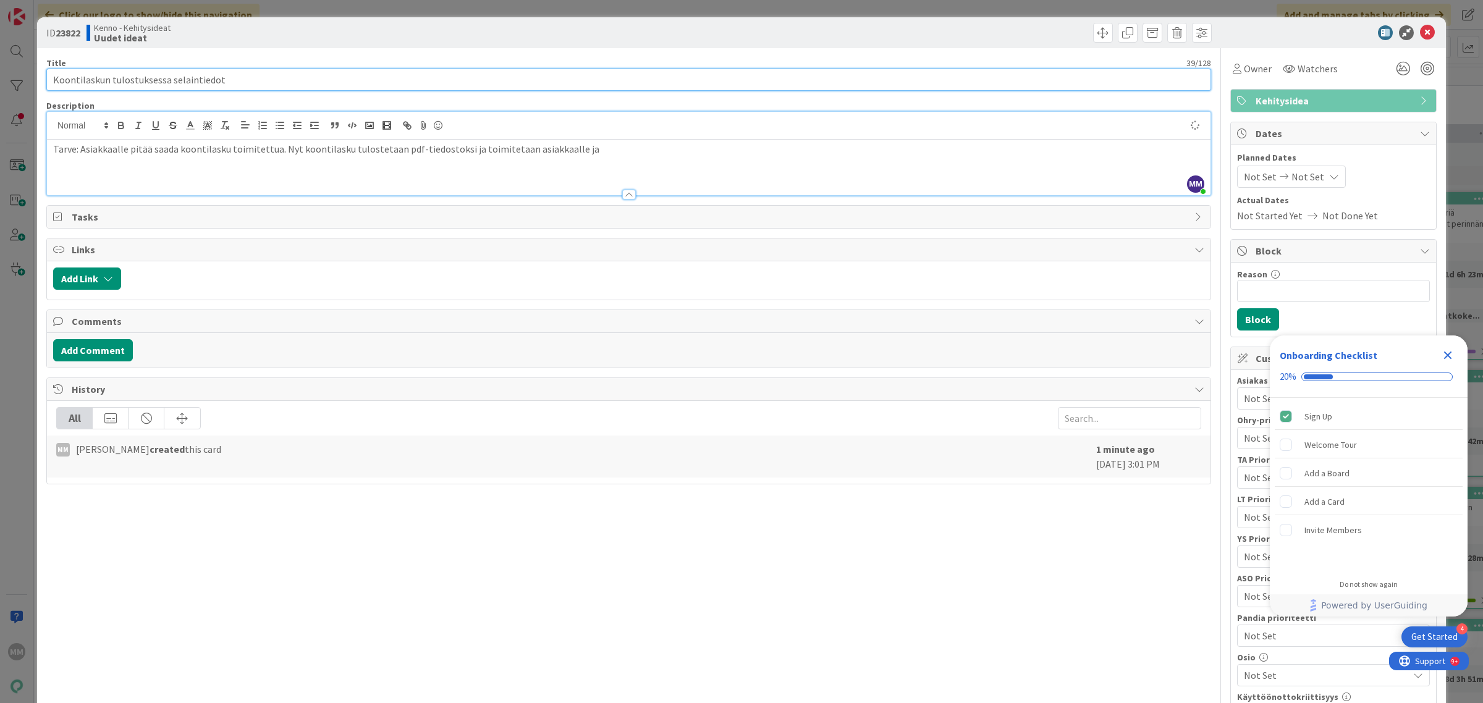
click at [158, 78] on input "Koontilaskun tulostuksessa selaintiedot" at bounding box center [628, 80] width 1165 height 22
drag, startPoint x: 239, startPoint y: 78, endPoint x: 110, endPoint y: 72, distance: 129.3
click at [110, 72] on input "Koontilaskun tulostuksessa selaintiedot" at bounding box center [628, 80] width 1165 height 22
type input "Koontilaskun toimitus asiakkaalle Kennosta"
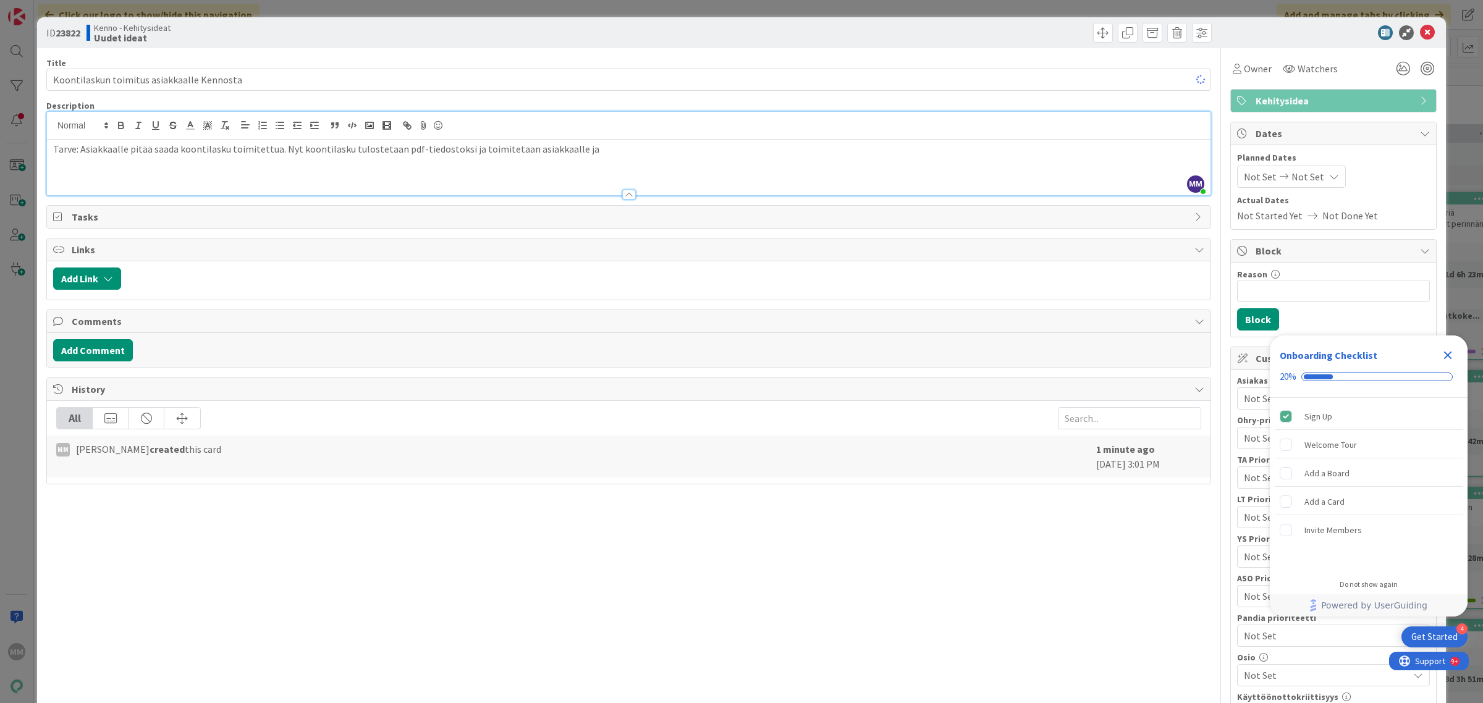
click at [260, 172] on div "Tarve: Asiakkaalle pitää saada koontilasku toimitettua. Nyt koontilasku tuloste…" at bounding box center [629, 168] width 1164 height 56
click at [588, 147] on p "Tarve: Asiakkaalle pitää saada koontilasku toimitettua. Nyt koontilasku tuloste…" at bounding box center [628, 149] width 1151 height 14
click at [280, 153] on p "Tarve: Asiakkaalle pitää saada koontilasku toimitettua. Nyt koontilasku tuloste…" at bounding box center [628, 149] width 1151 height 14
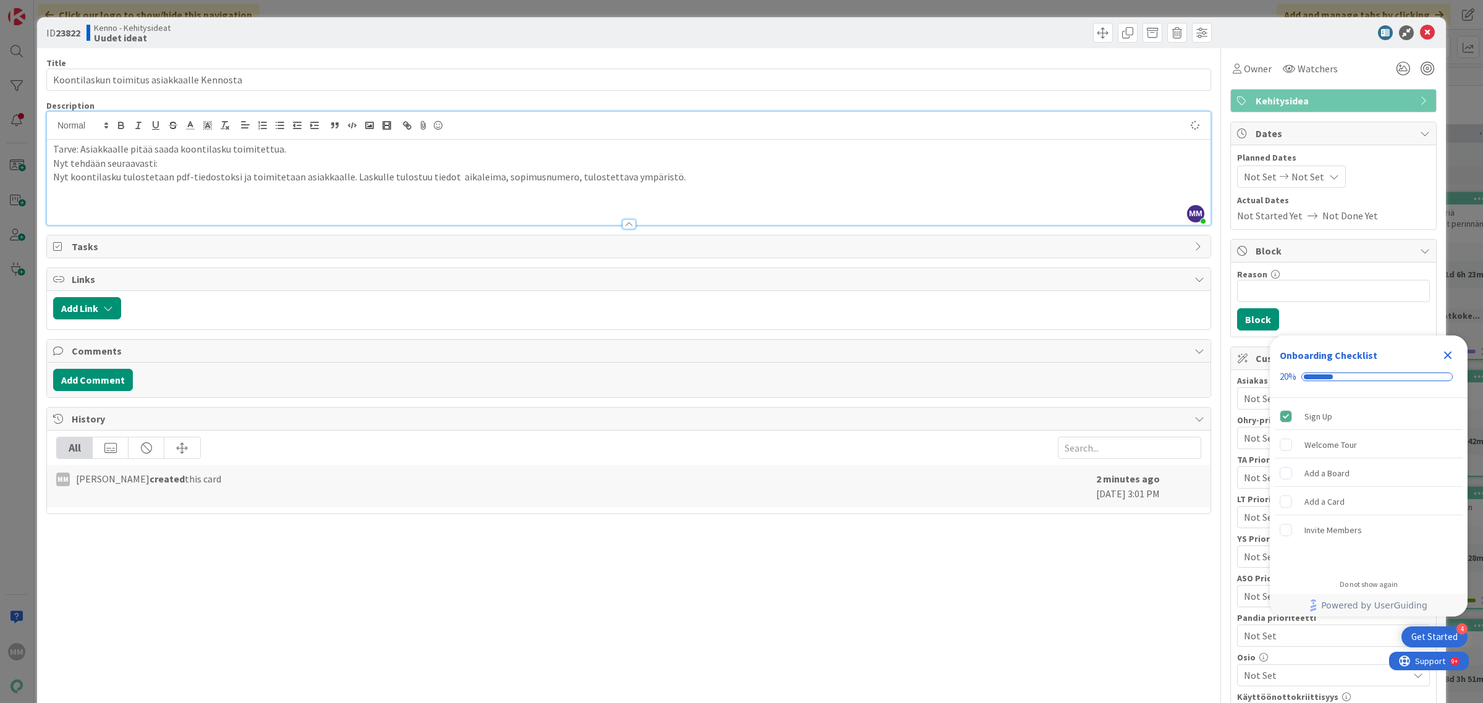
click at [289, 149] on p "Tarve: Asiakkaalle pitää saada koontilasku toimitettua." at bounding box center [628, 149] width 1151 height 14
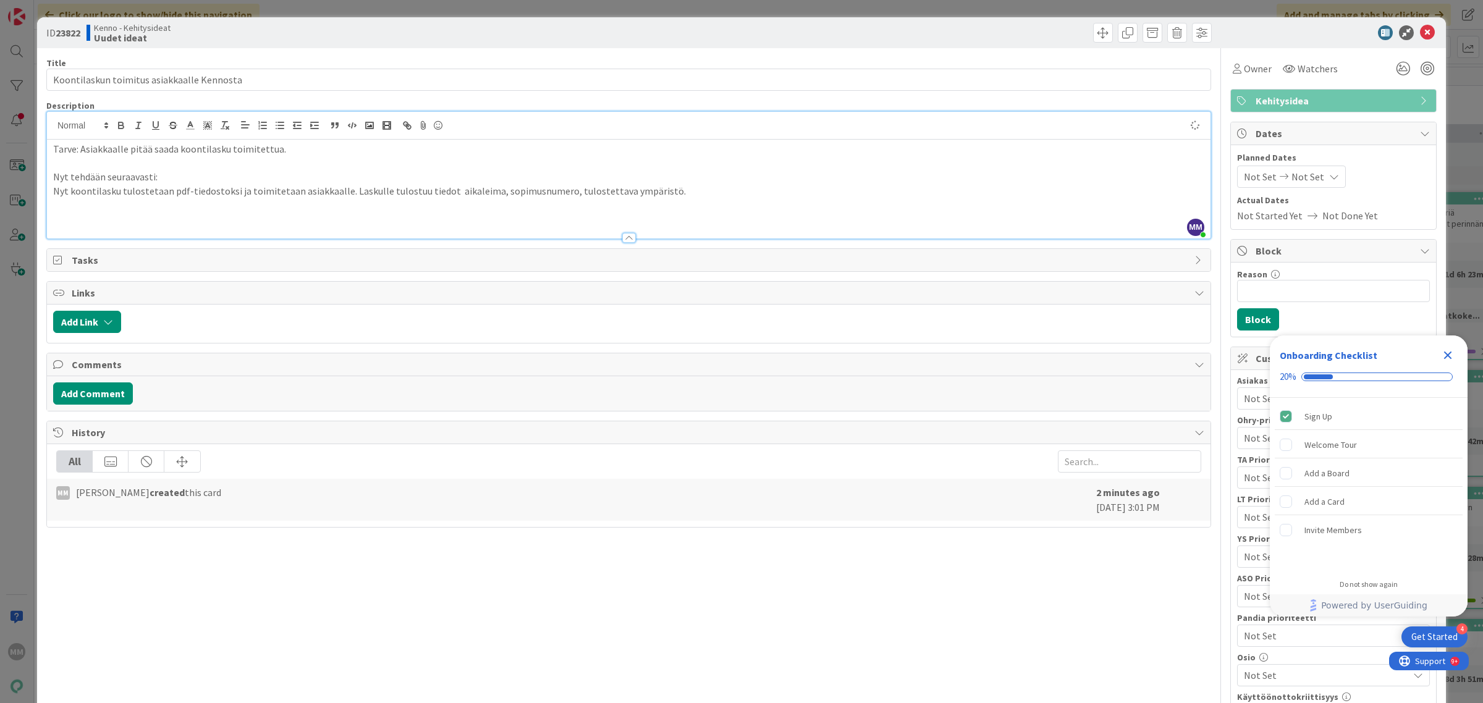
click at [668, 189] on p "Nyt koontilasku tulostetaan pdf-tiedostoksi ja toimitetaan asiakkaalle. Laskull…" at bounding box center [628, 191] width 1151 height 14
click at [693, 218] on p at bounding box center [628, 220] width 1151 height 14
click at [232, 190] on p "Nyt koontilasku tulostetaan pdf-tiedostoksi ja toimitetaan asiakkaalle. Laskull…" at bounding box center [628, 191] width 1151 height 14
click at [415, 193] on p "Nyt koontilasku tulostetaan pdf-tiedostoksi, tallentaa koneelle ja toimitetaan …" at bounding box center [628, 191] width 1151 height 14
click at [384, 217] on p at bounding box center [628, 220] width 1151 height 14
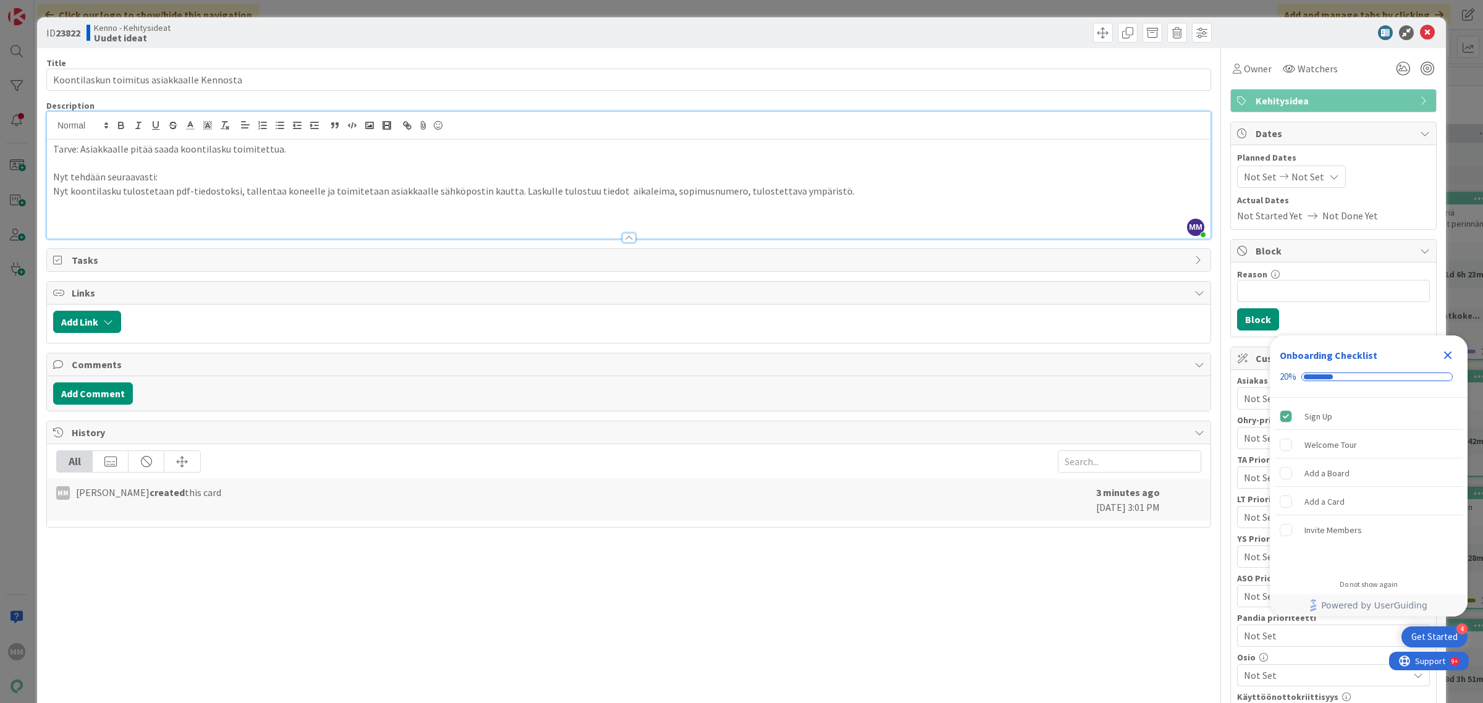
click at [286, 153] on p "Tarve: Asiakkaalle pitää saada koontilasku toimitettua." at bounding box center [628, 149] width 1151 height 14
click at [1421, 31] on icon at bounding box center [1427, 32] width 15 height 15
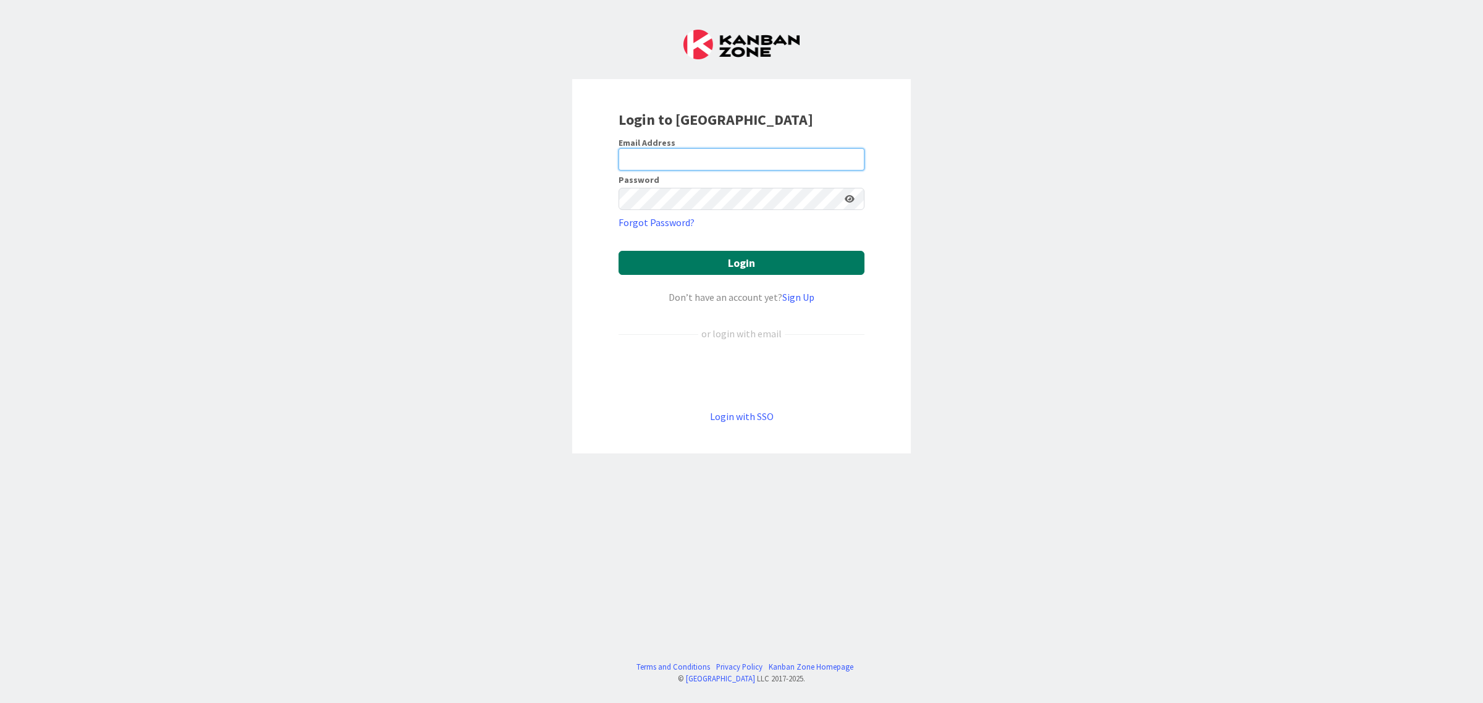
type input "[EMAIL_ADDRESS][PERSON_NAME][PERSON_NAME][DOMAIN_NAME]"
click at [771, 263] on button "Login" at bounding box center [742, 263] width 246 height 24
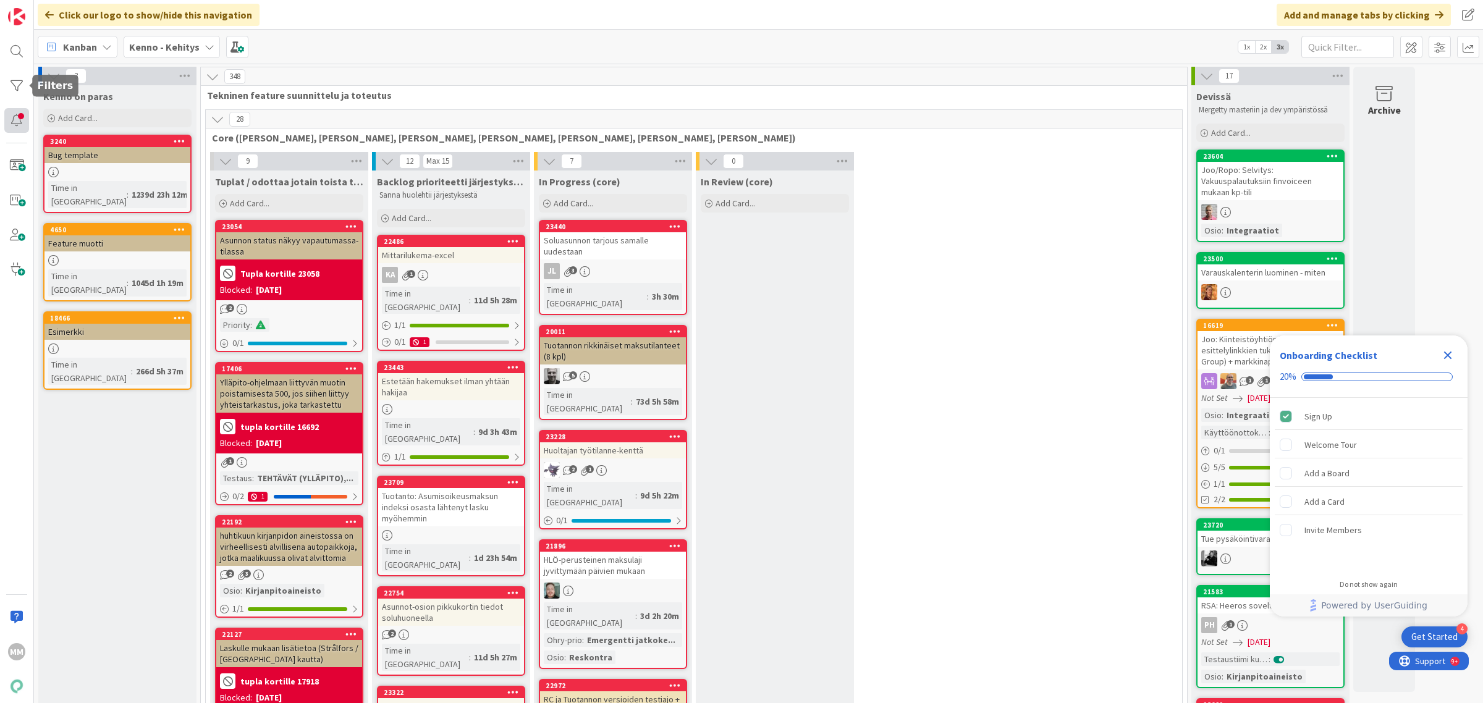
click at [17, 122] on div at bounding box center [16, 120] width 25 height 25
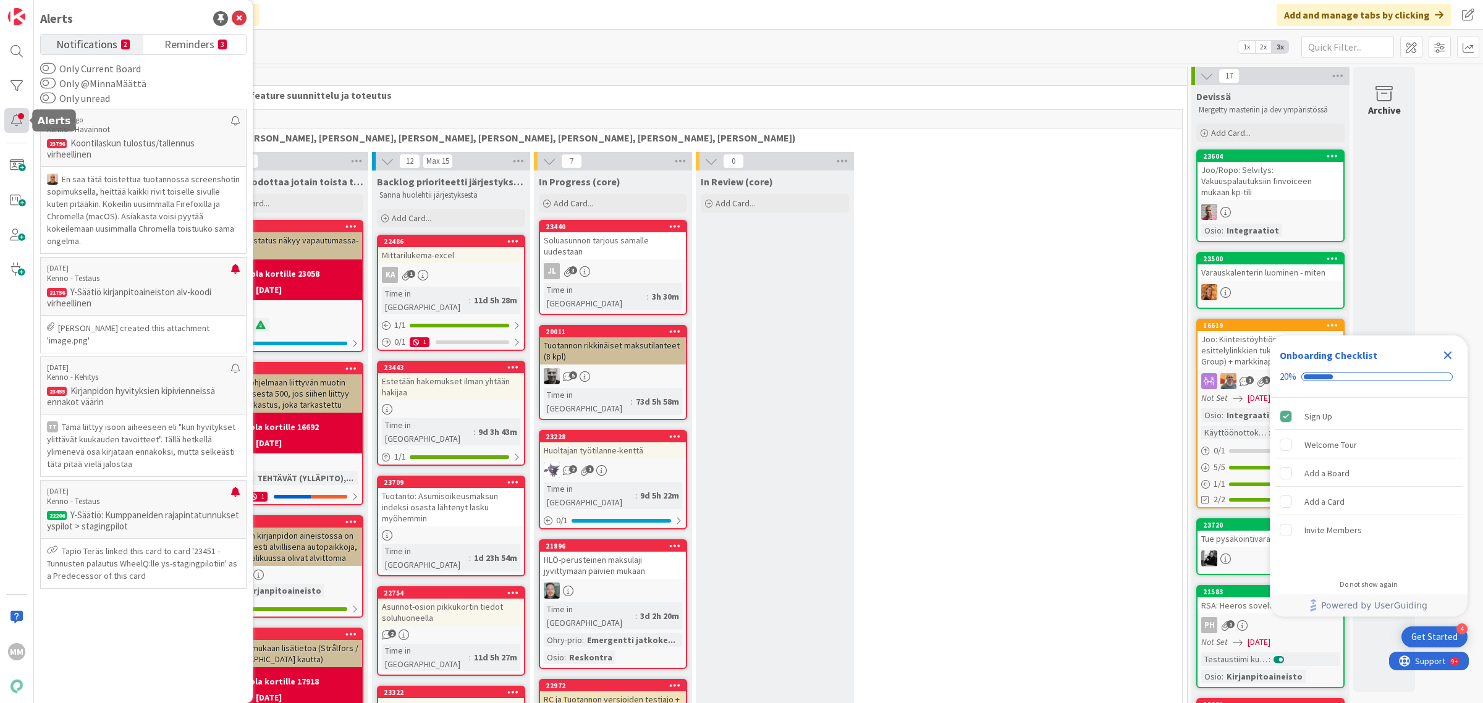
click at [19, 124] on div at bounding box center [16, 120] width 25 height 25
click at [353, 54] on div "Kanban Kenno - Kehitys 1x 2x 3x" at bounding box center [758, 47] width 1449 height 34
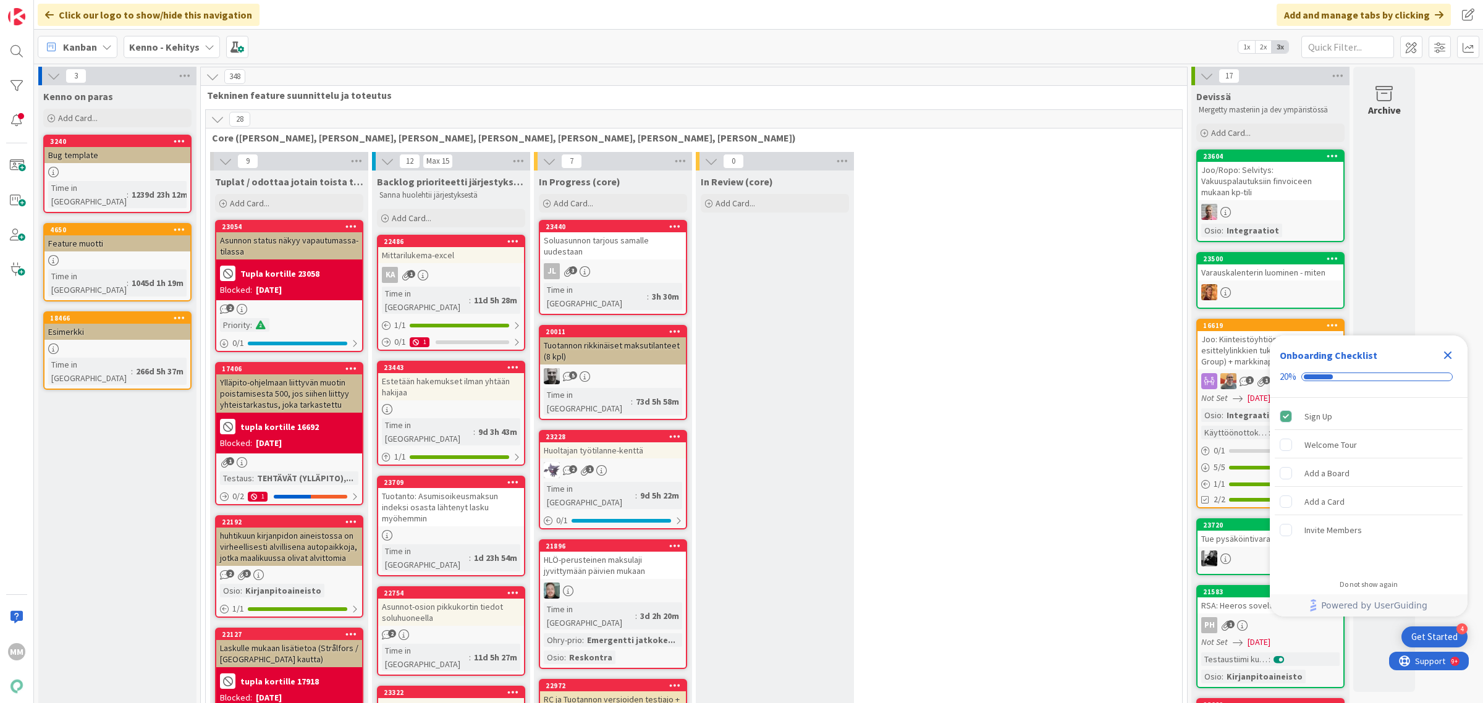
click at [192, 44] on b "Kenno - Kehitys" at bounding box center [164, 47] width 70 height 12
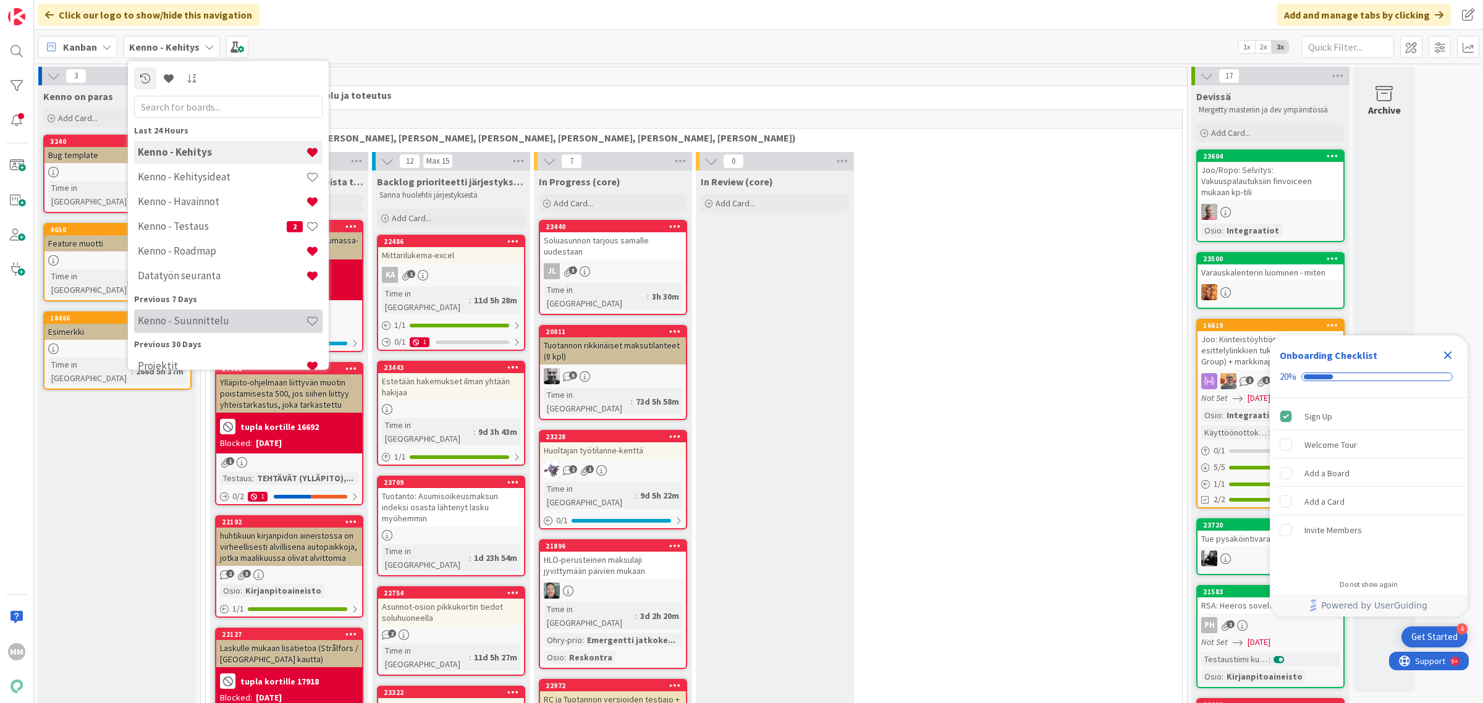
click at [218, 316] on h4 "Kenno - Suunnittelu" at bounding box center [222, 321] width 168 height 12
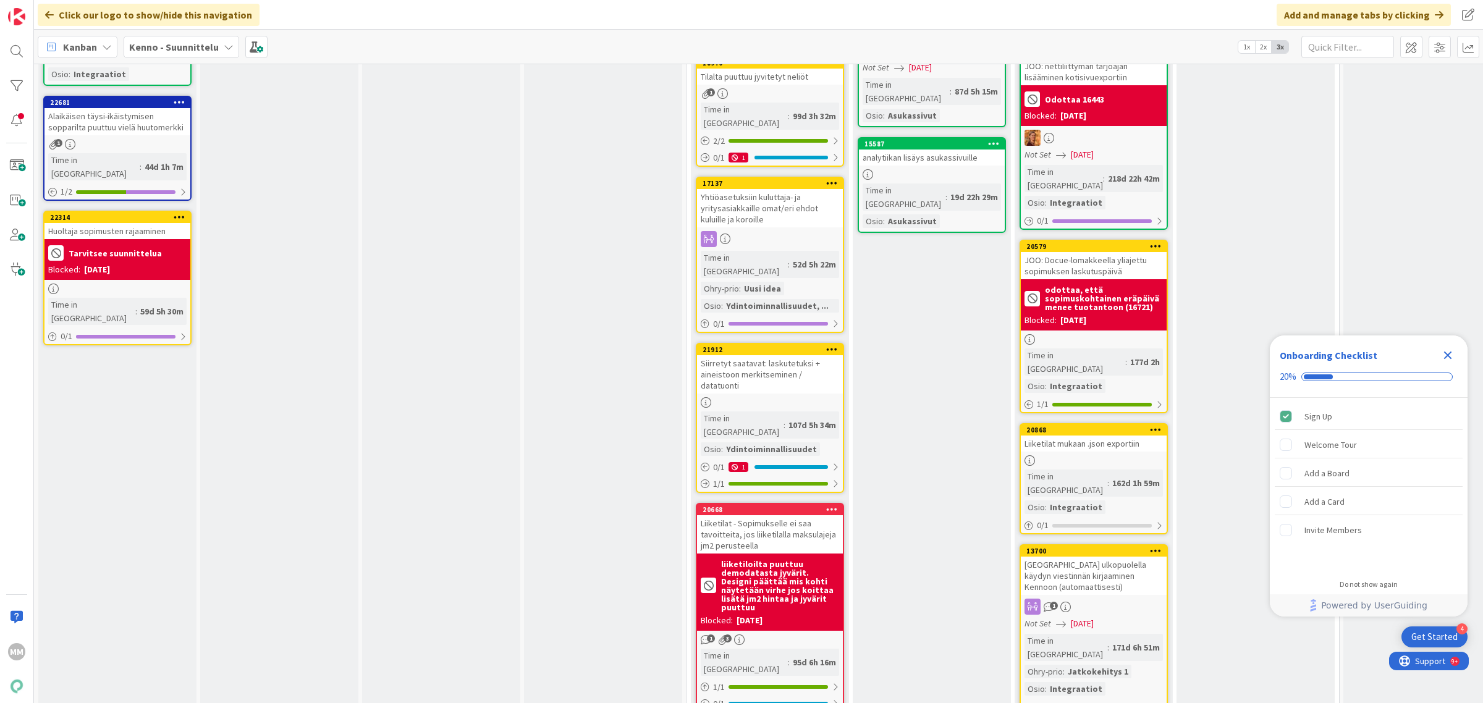
scroll to position [1777, 0]
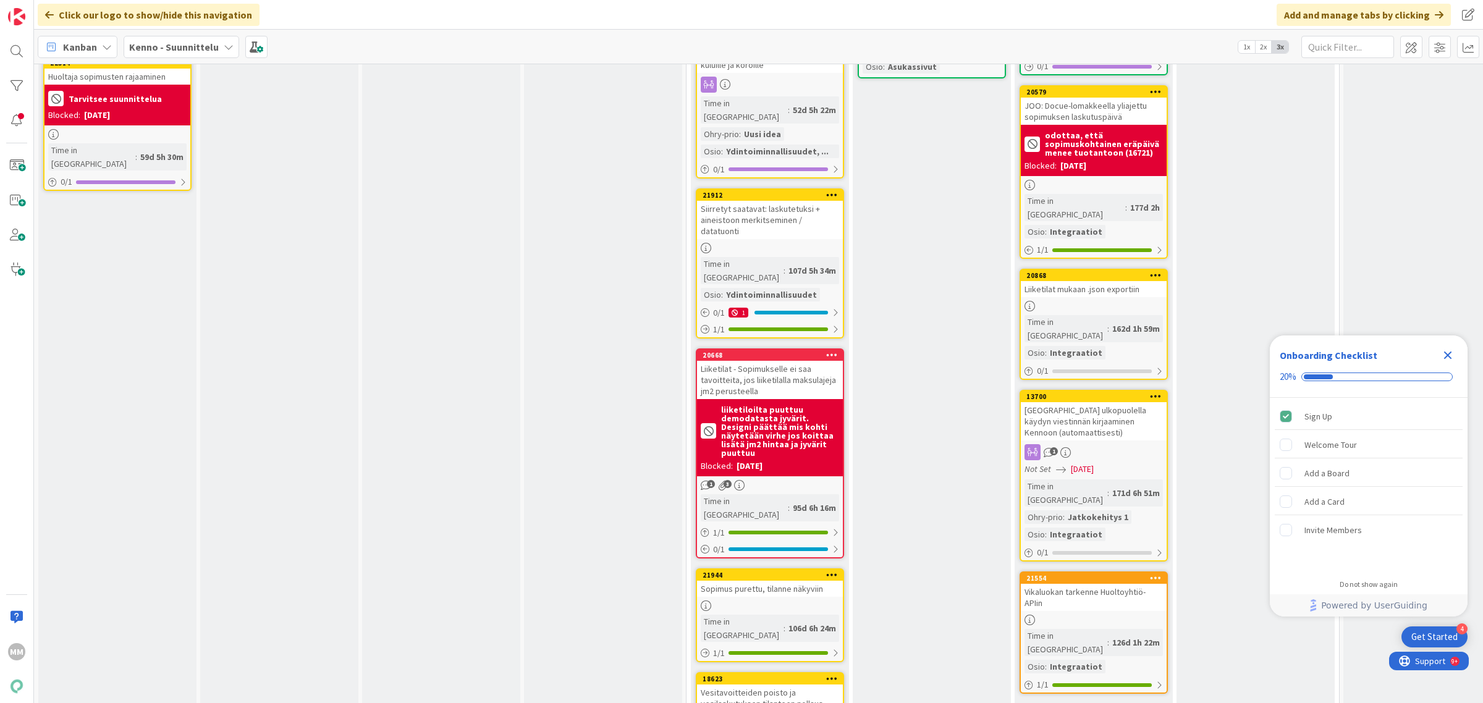
click at [218, 48] on div "Kenno - Suunnittelu" at bounding box center [182, 47] width 116 height 22
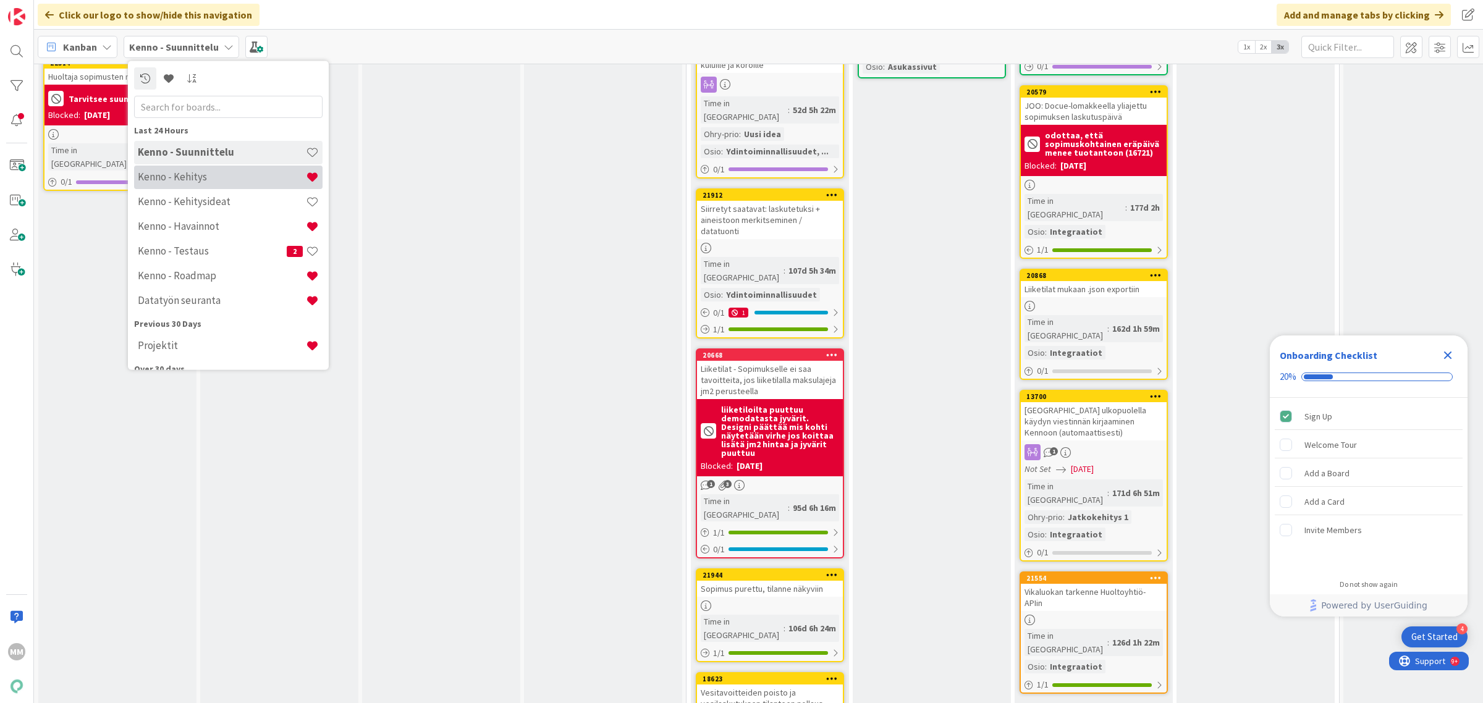
click at [226, 181] on h4 "Kenno - Kehitys" at bounding box center [222, 177] width 168 height 12
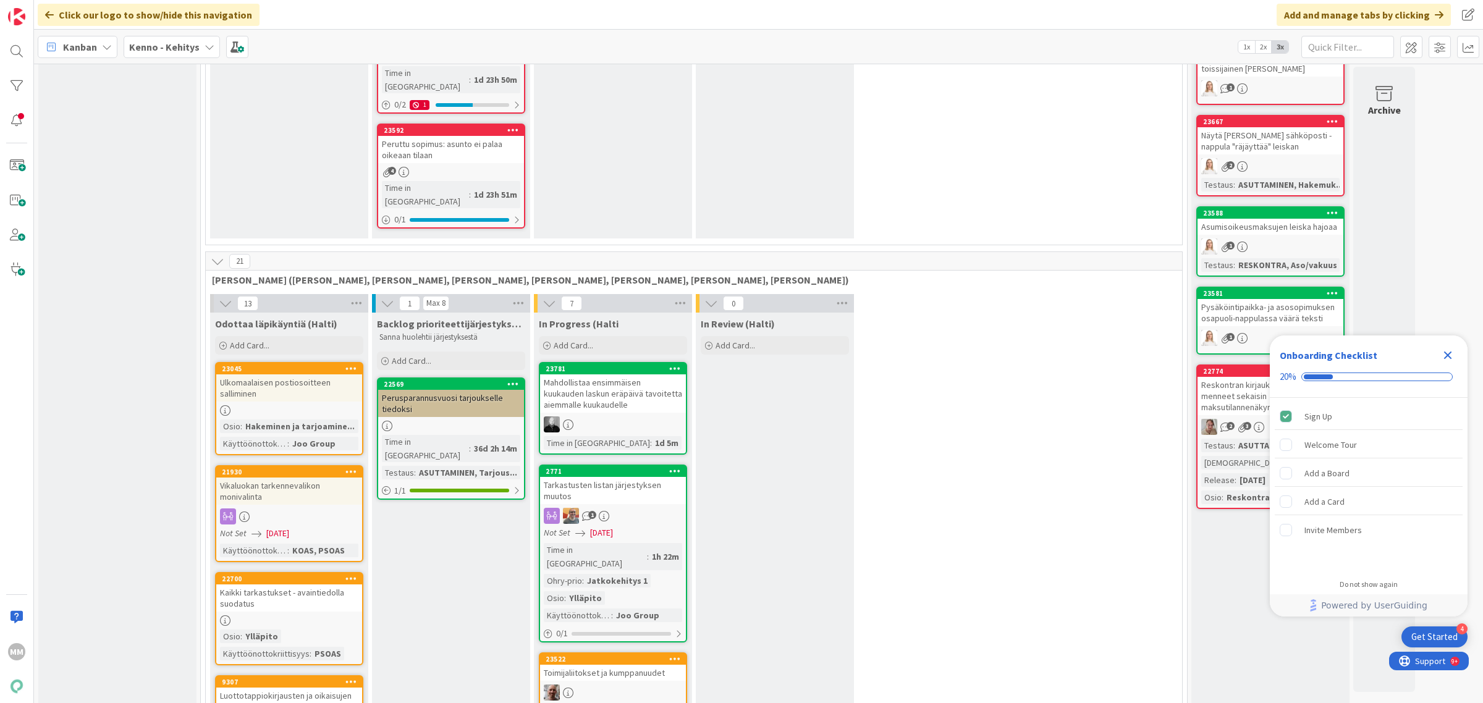
scroll to position [1432, 0]
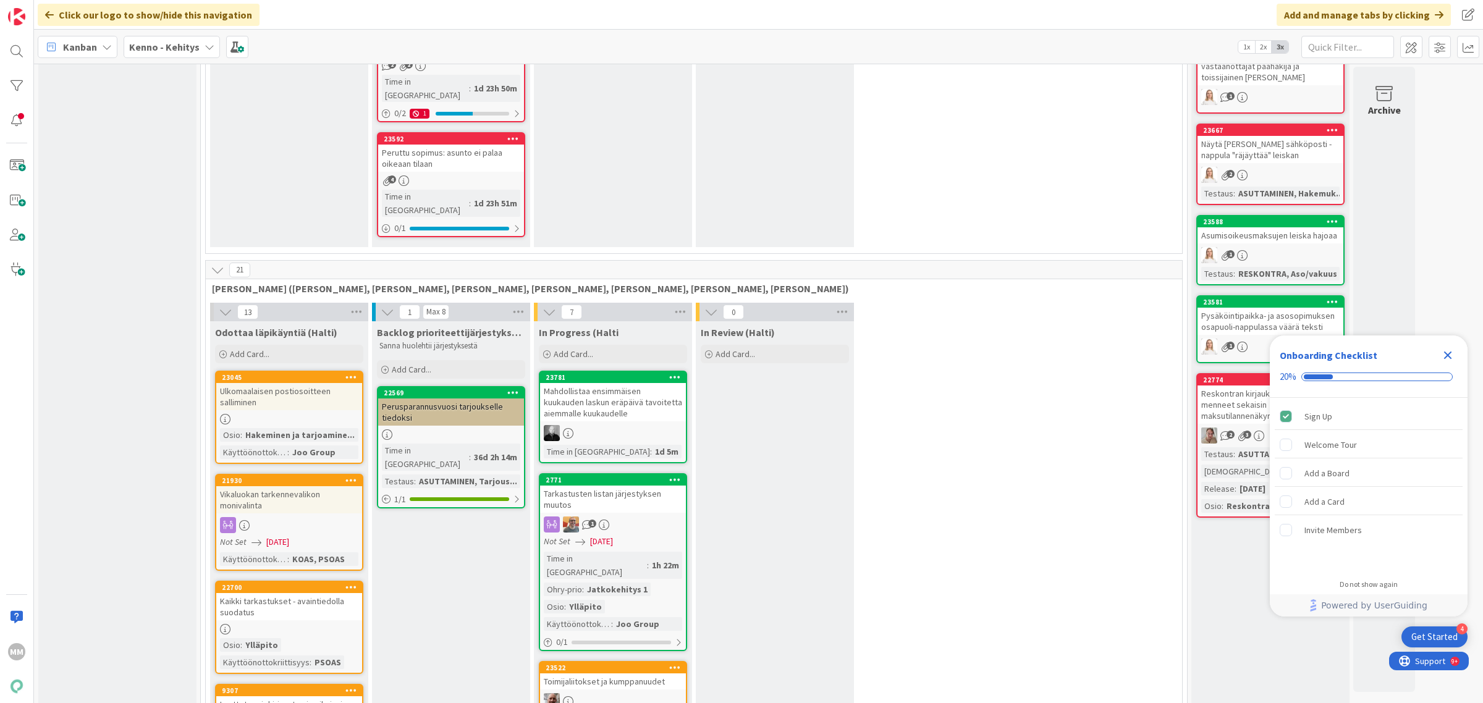
click at [335, 593] on div "Kaikki tarkastukset - avaintiedolla suodatus" at bounding box center [289, 606] width 146 height 27
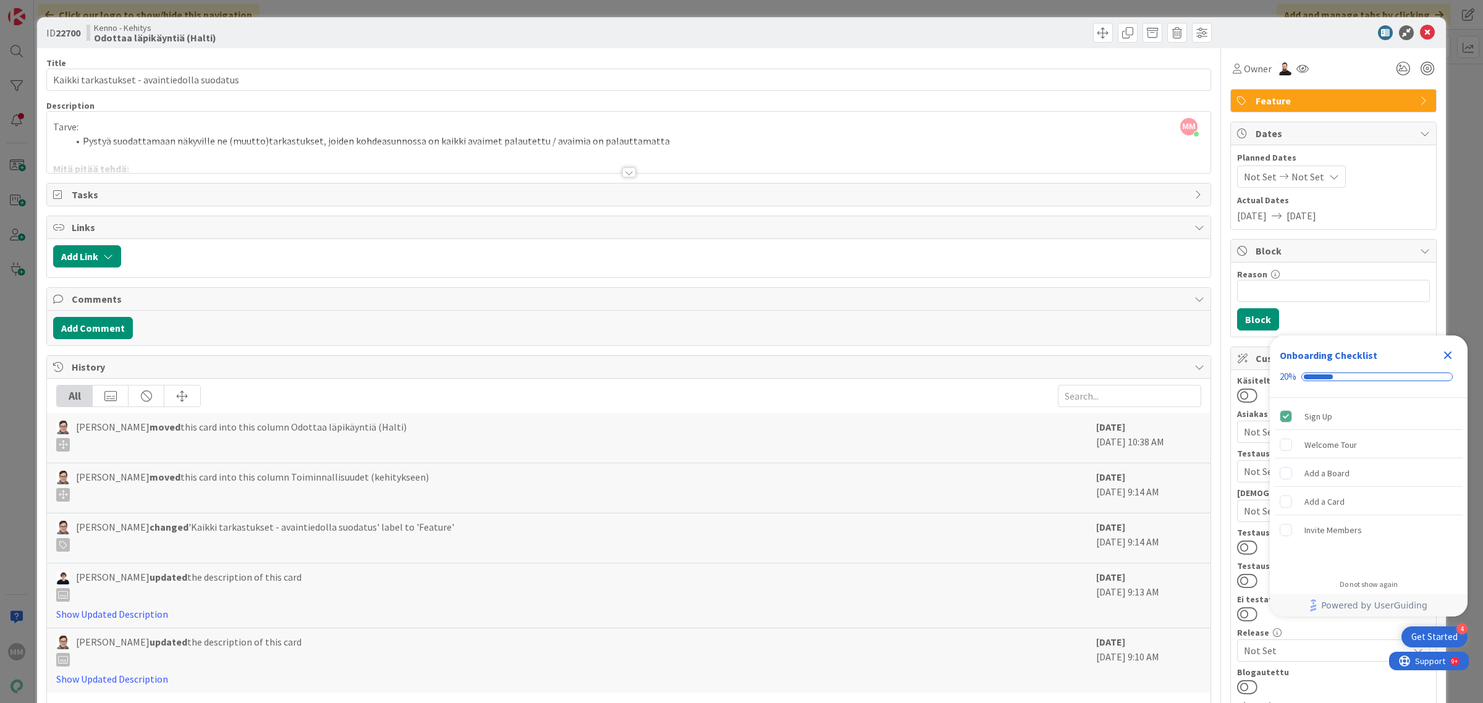
scroll to position [309, 0]
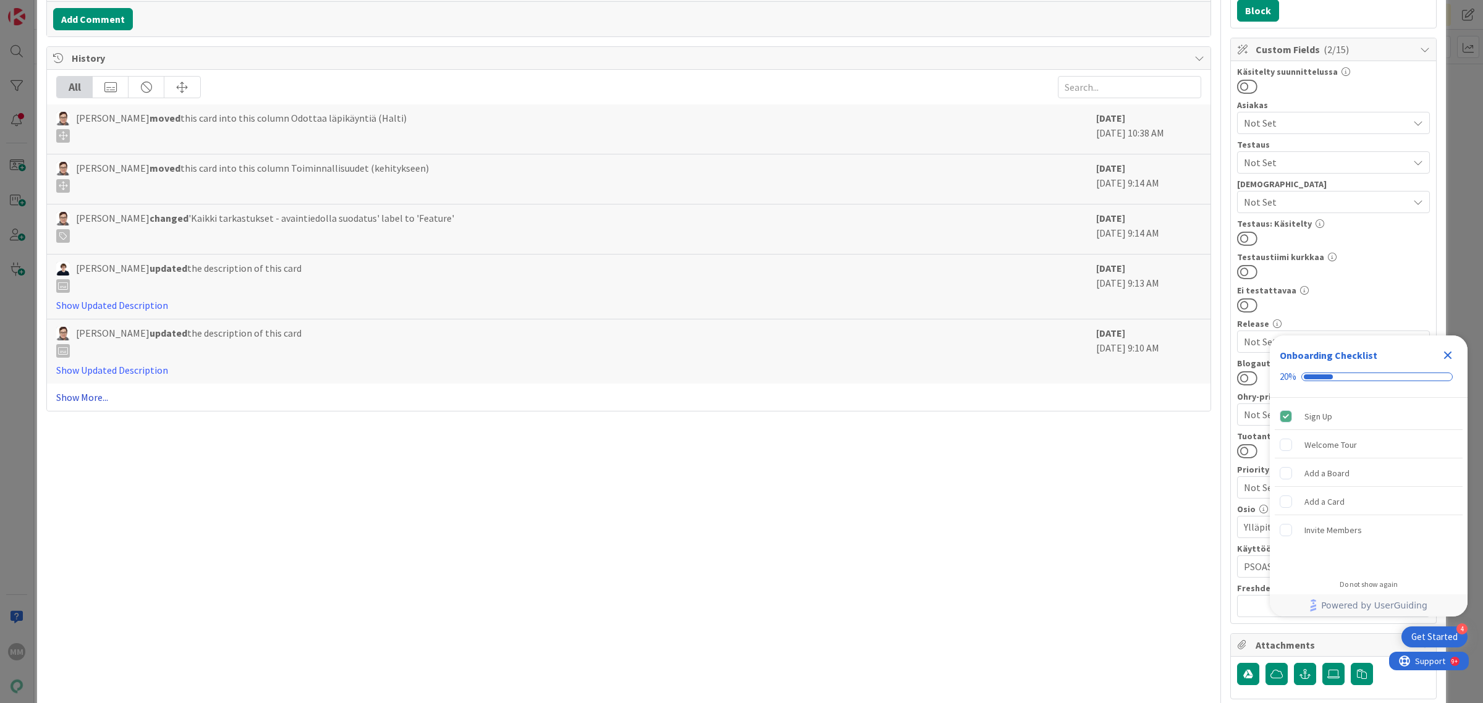
click at [98, 400] on link "Show More..." at bounding box center [628, 397] width 1145 height 15
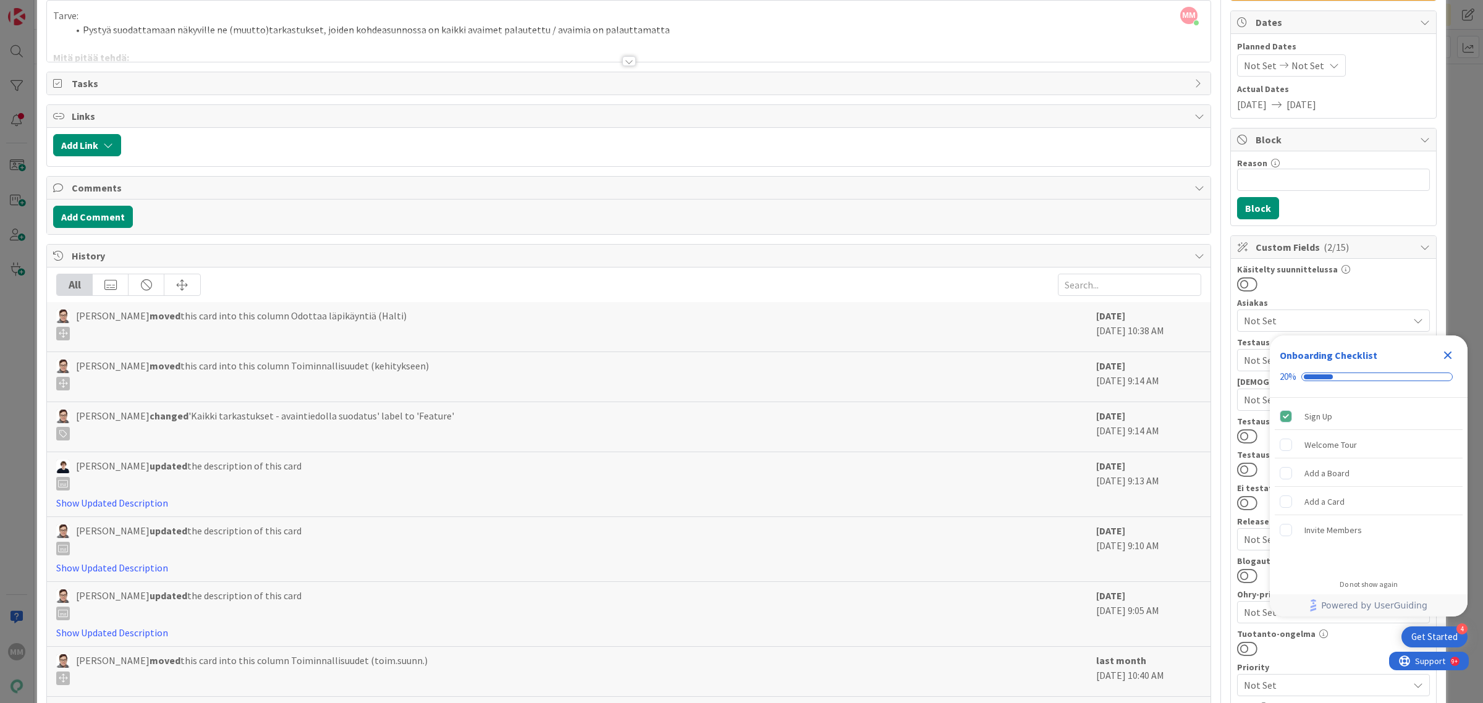
scroll to position [0, 0]
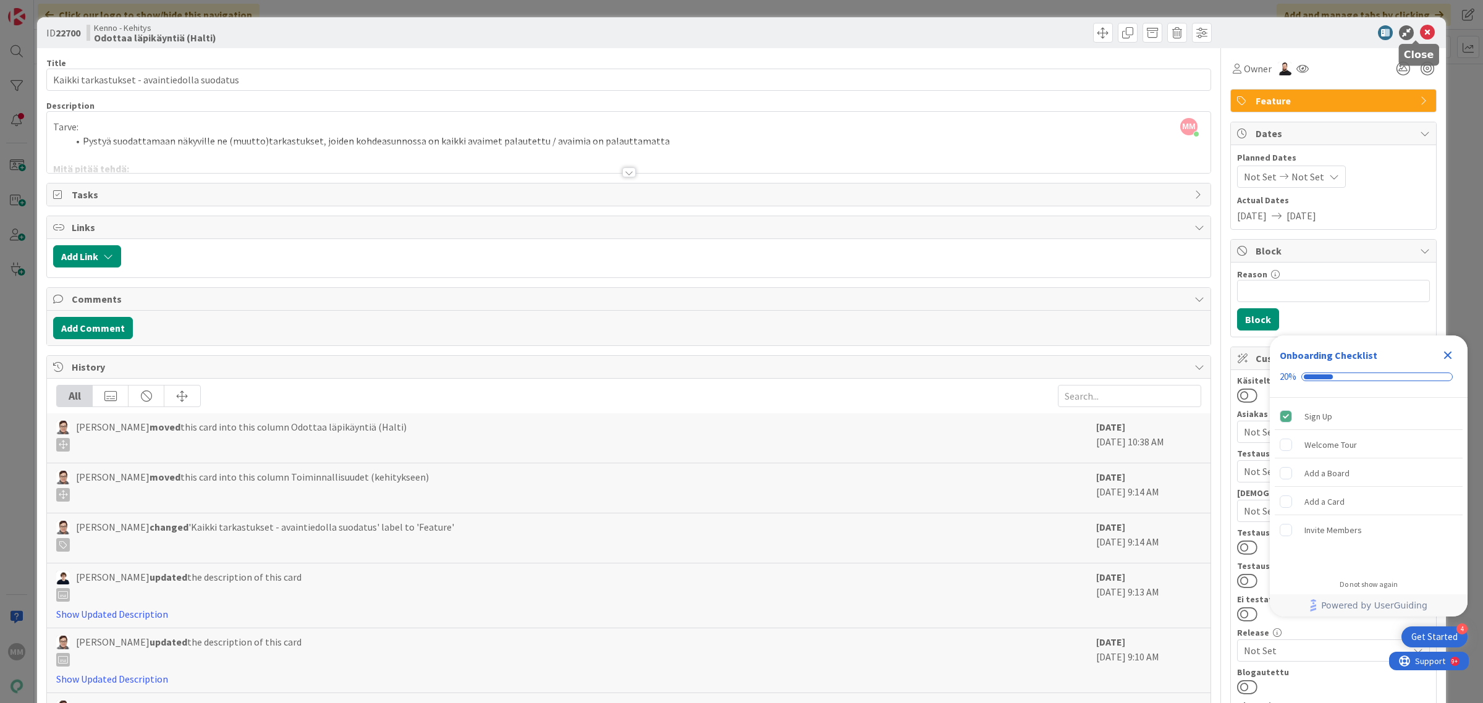
click at [1420, 37] on icon at bounding box center [1427, 32] width 15 height 15
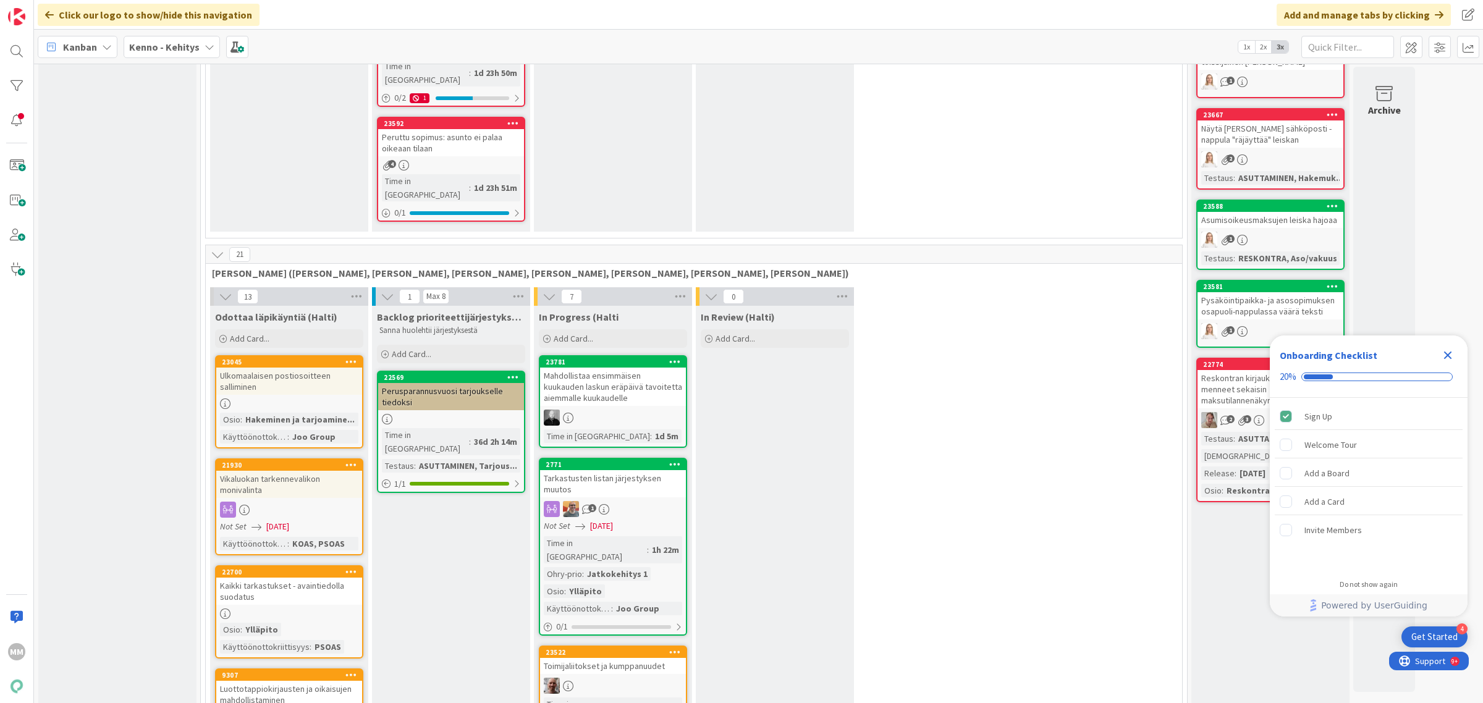
scroll to position [1432, 0]
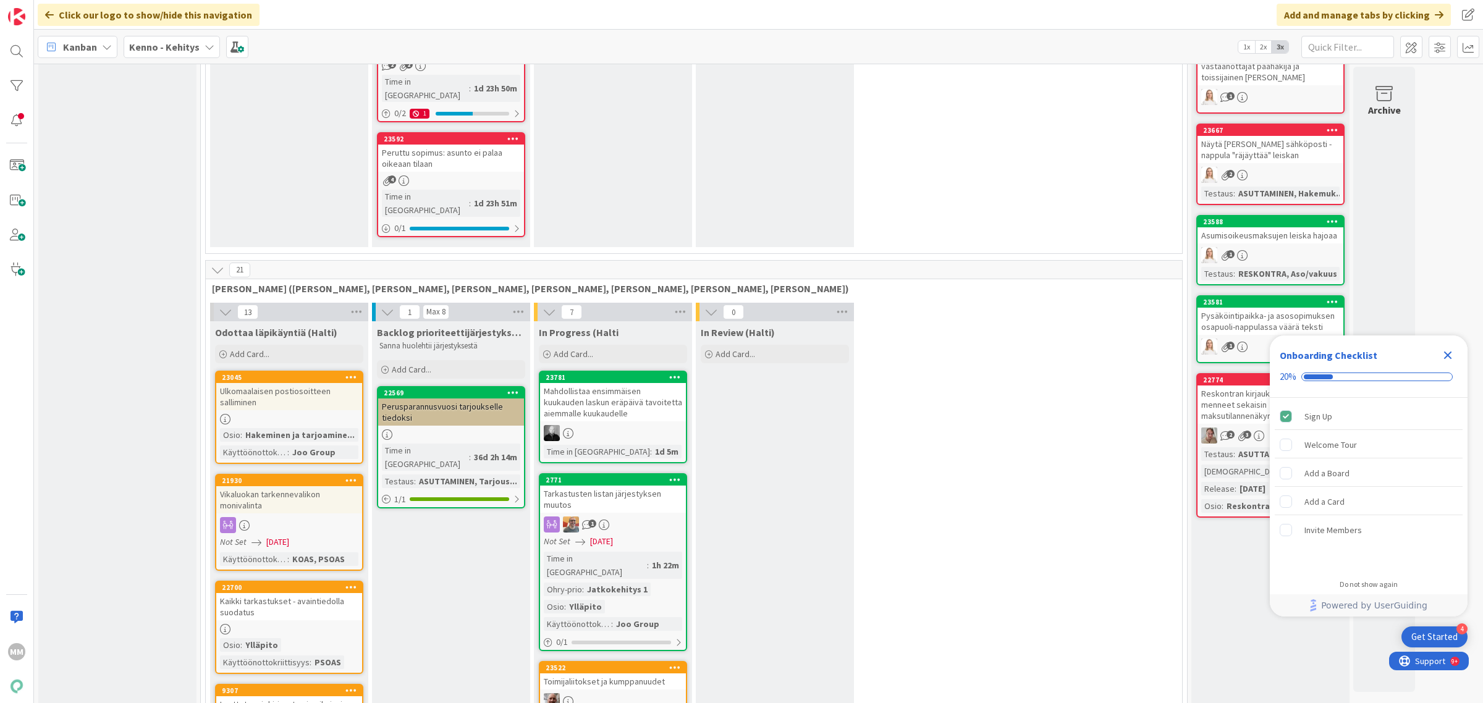
click at [291, 486] on div "Vikaluokan tarkennevalikon monivalinta" at bounding box center [289, 499] width 146 height 27
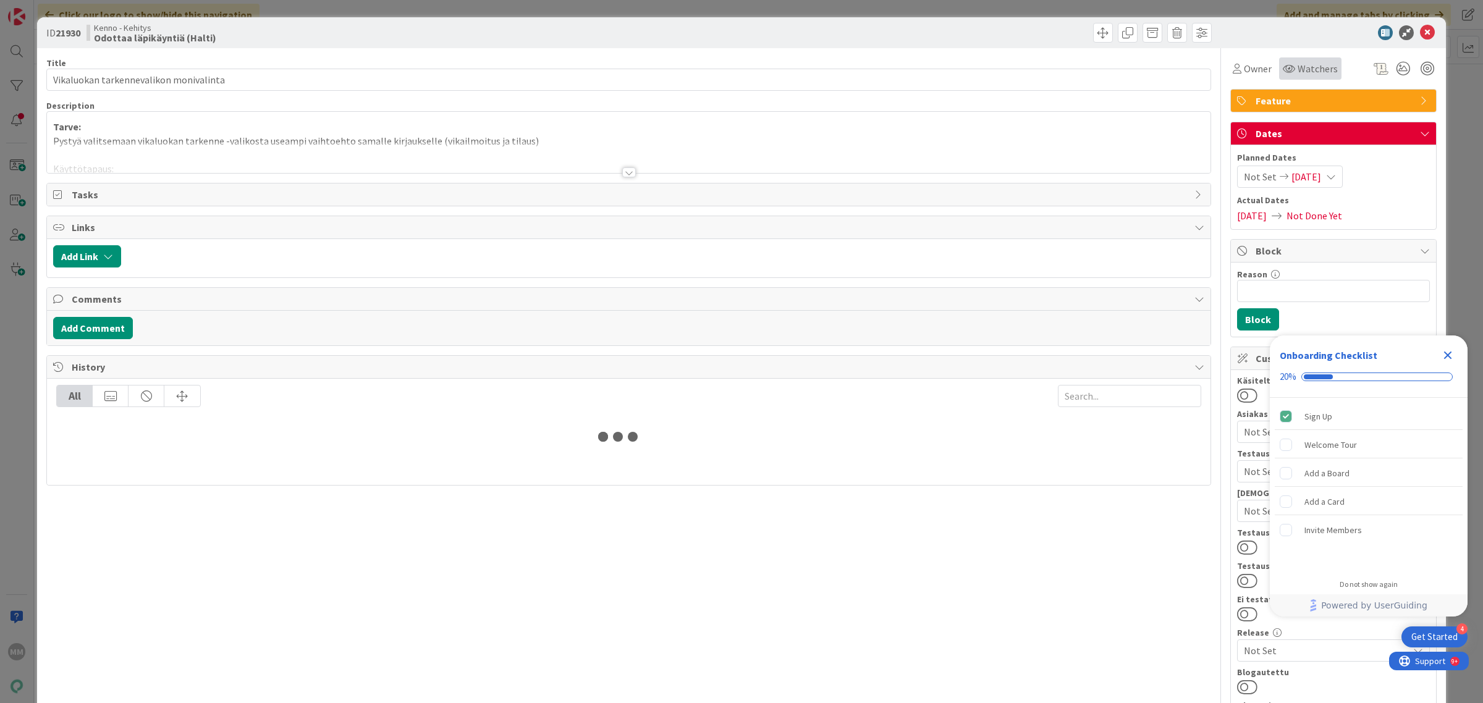
click at [1301, 66] on span "Watchers" at bounding box center [1318, 68] width 40 height 15
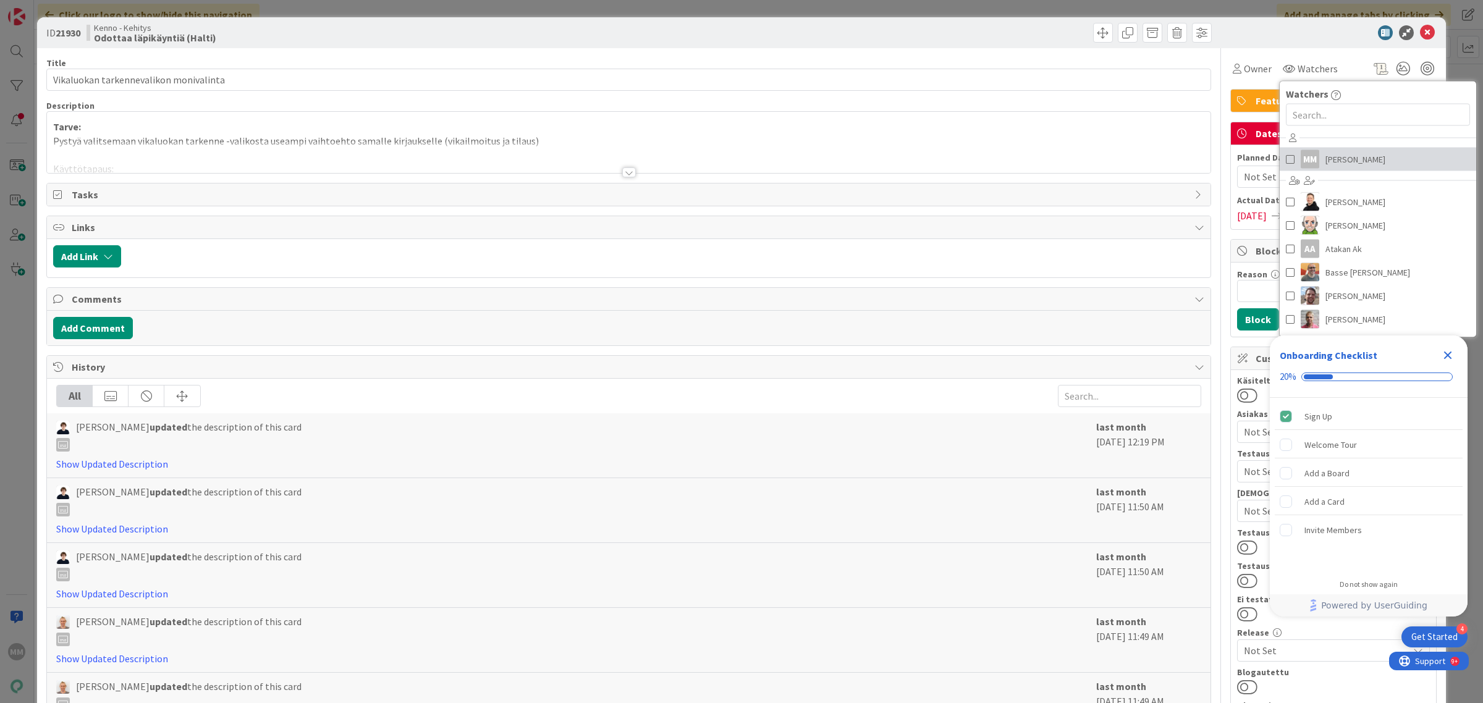
drag, startPoint x: 1279, startPoint y: 161, endPoint x: 1317, endPoint y: 121, distance: 55.1
click at [1286, 161] on span at bounding box center [1290, 159] width 9 height 19
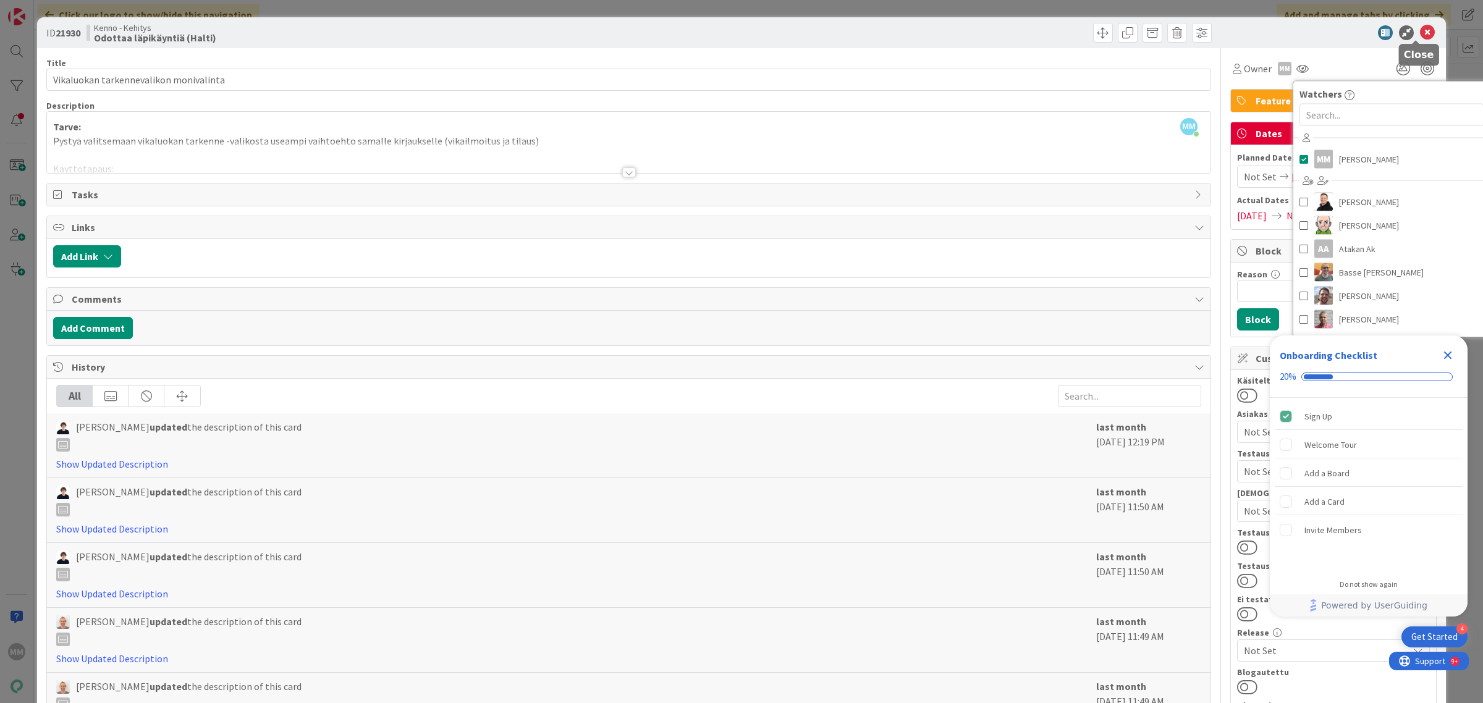
click at [1420, 28] on icon at bounding box center [1427, 32] width 15 height 15
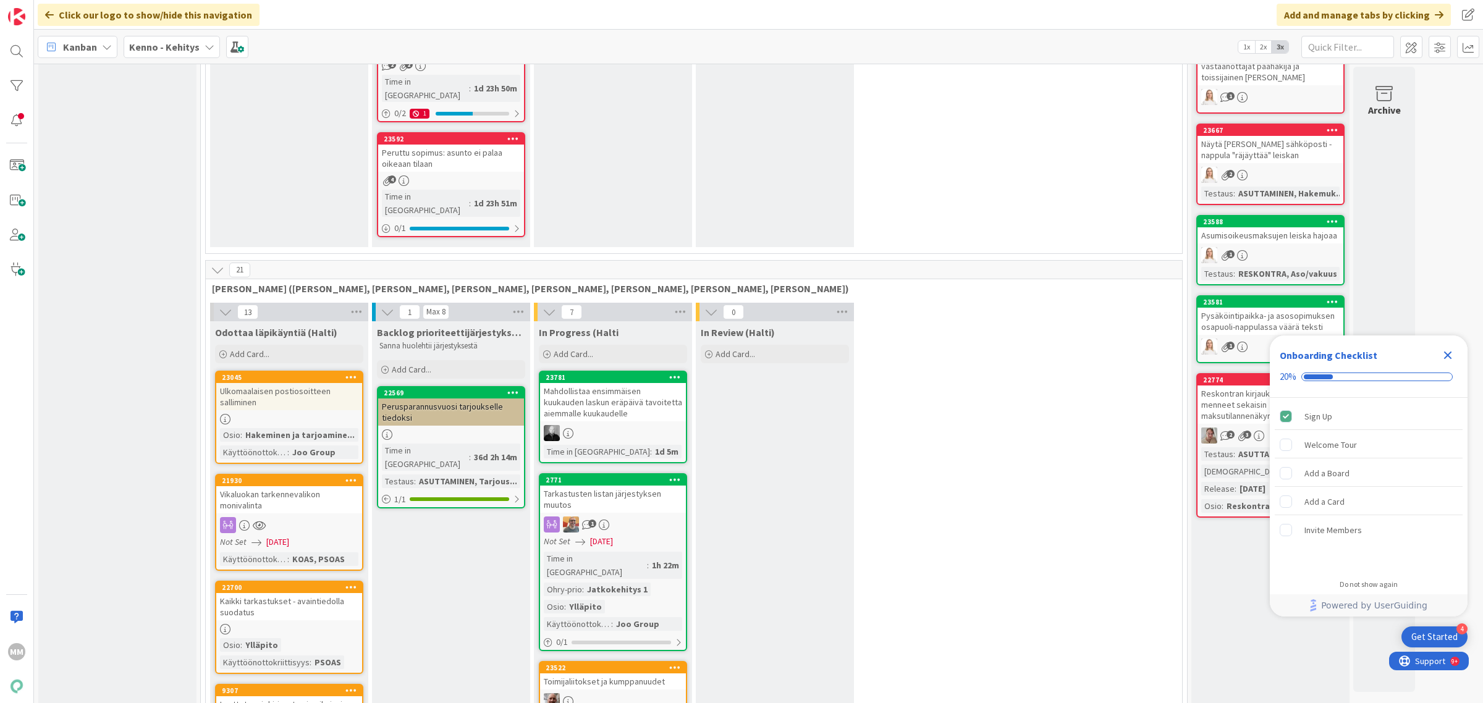
click at [313, 593] on div "Kaikki tarkastukset - avaintiedolla suodatus" at bounding box center [289, 606] width 146 height 27
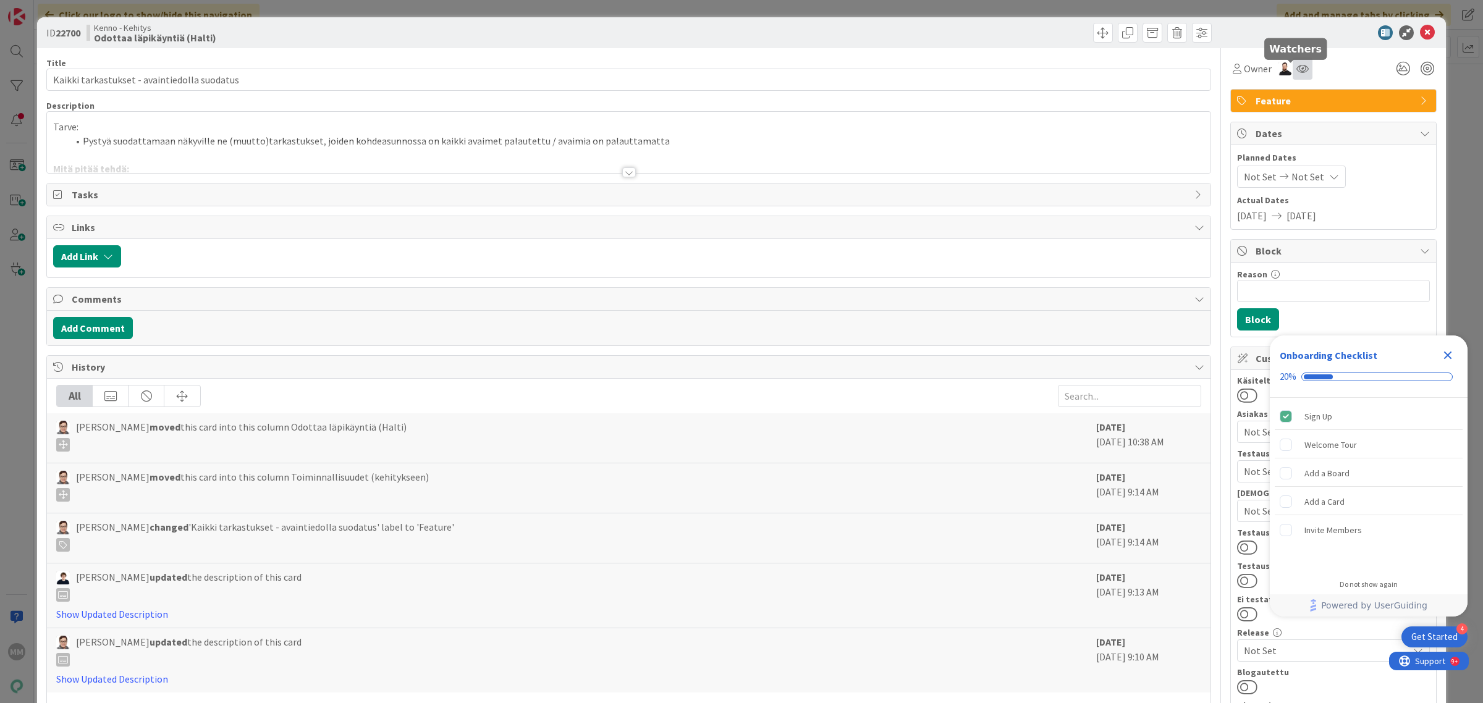
click at [1296, 67] on icon at bounding box center [1302, 69] width 12 height 10
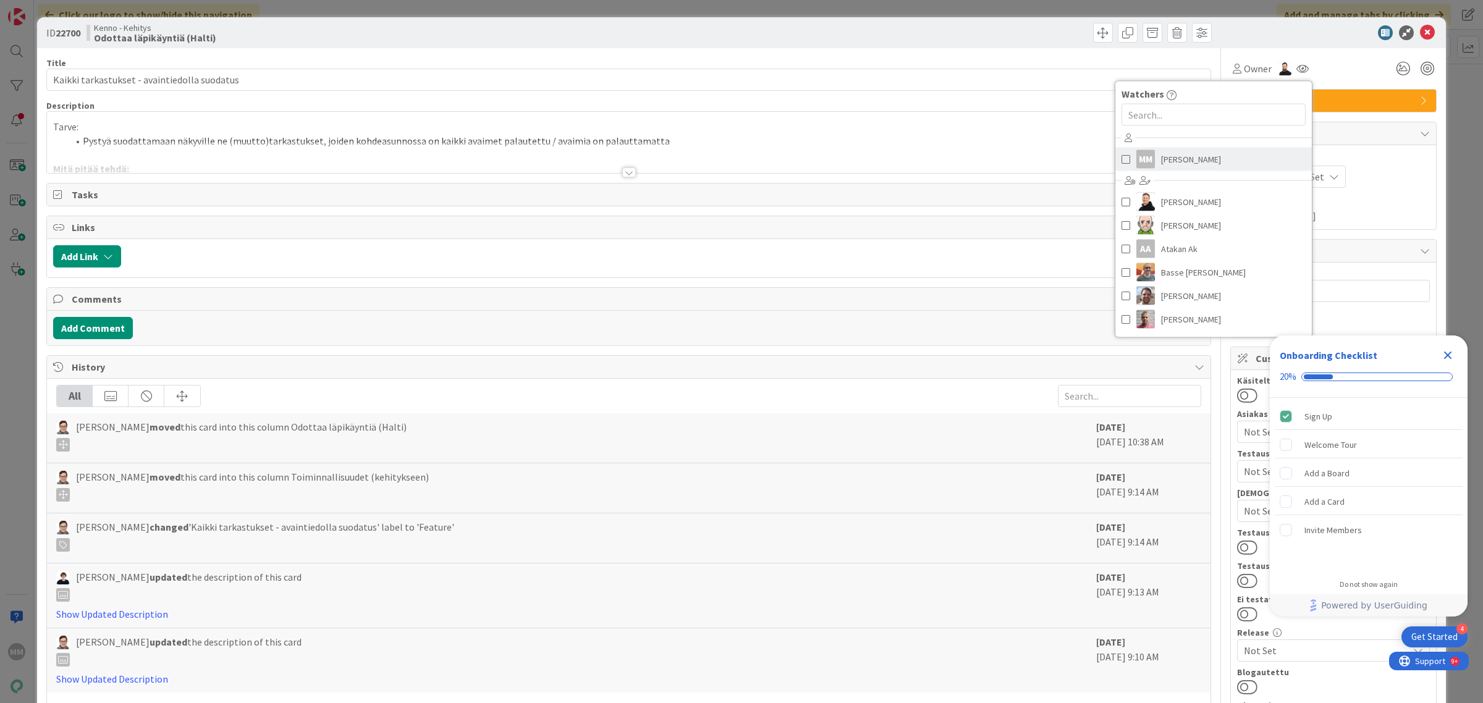
click at [1122, 159] on span at bounding box center [1126, 159] width 9 height 19
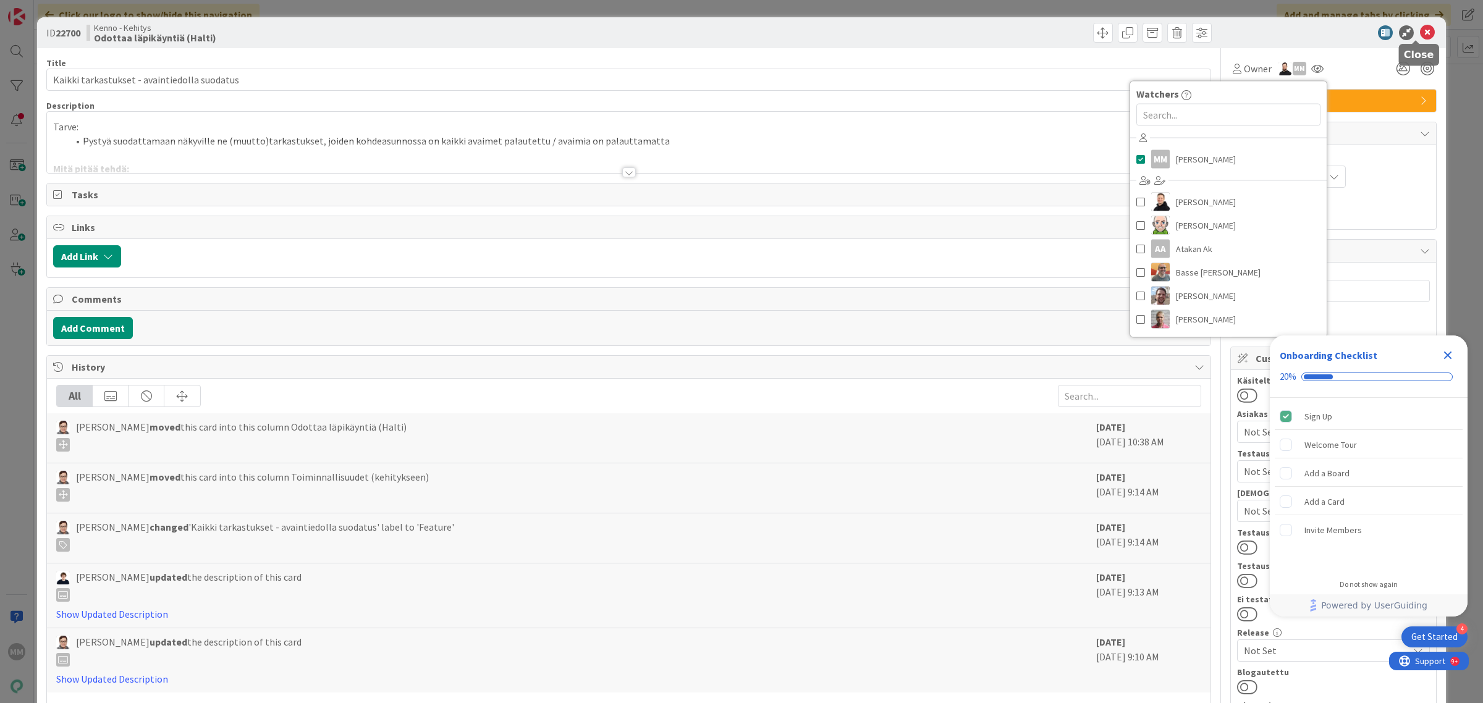
click at [1420, 30] on icon at bounding box center [1427, 32] width 15 height 15
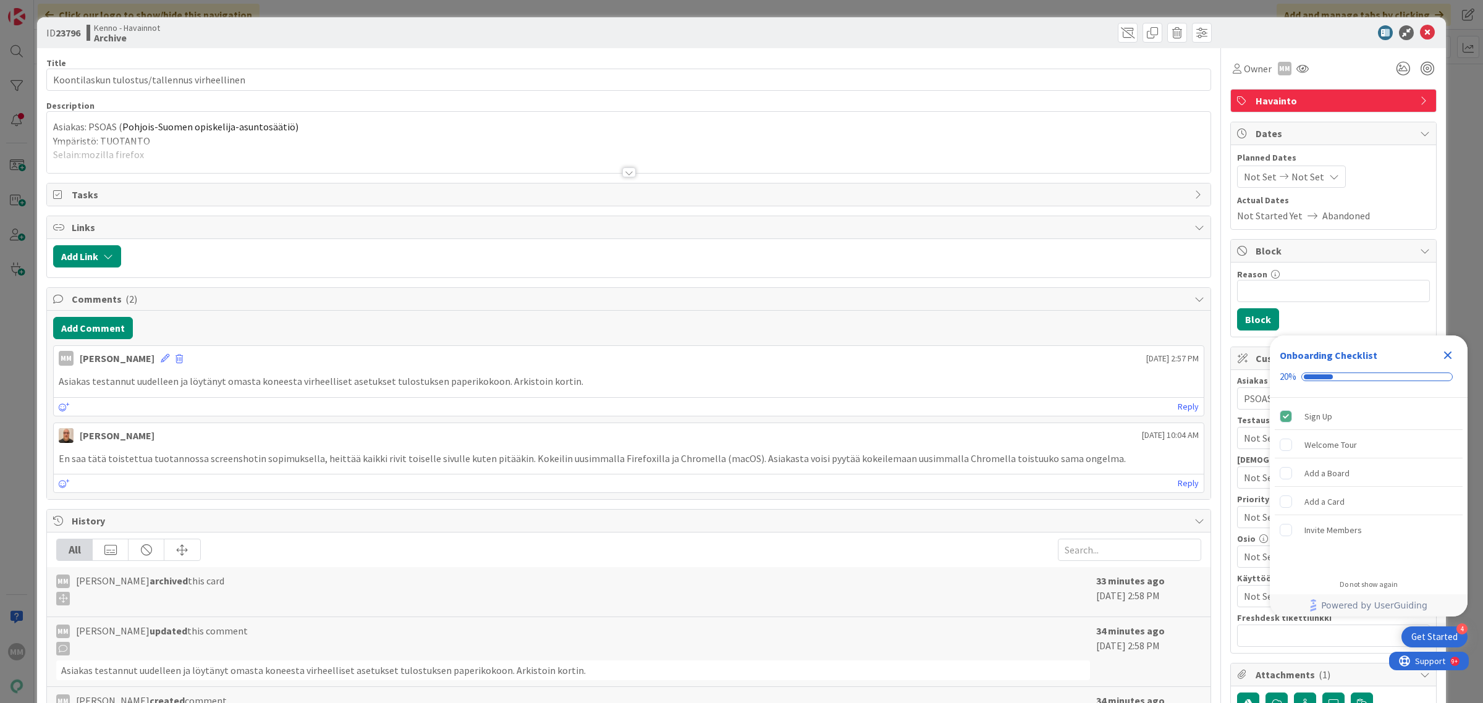
click at [626, 177] on div at bounding box center [629, 172] width 14 height 10
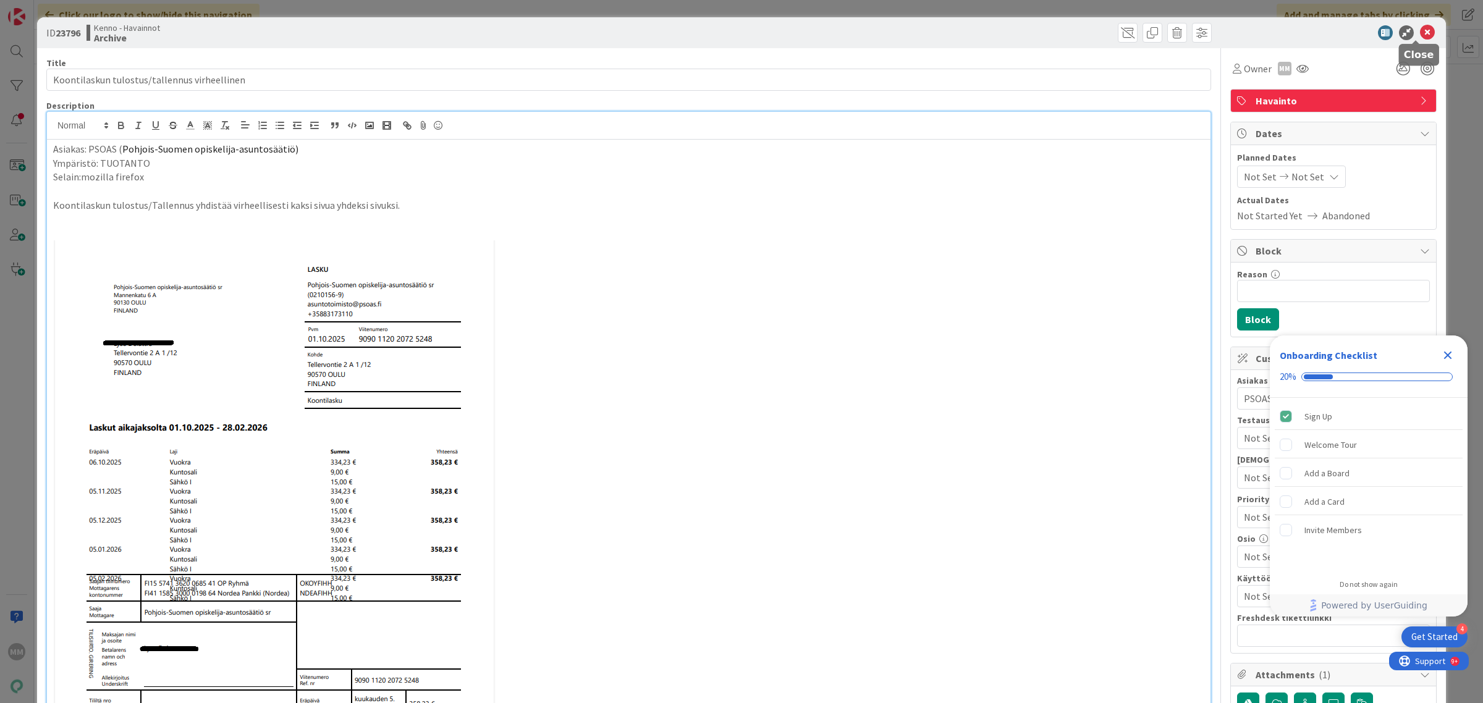
click at [1420, 34] on icon at bounding box center [1427, 32] width 15 height 15
